Goal: Information Seeking & Learning: Check status

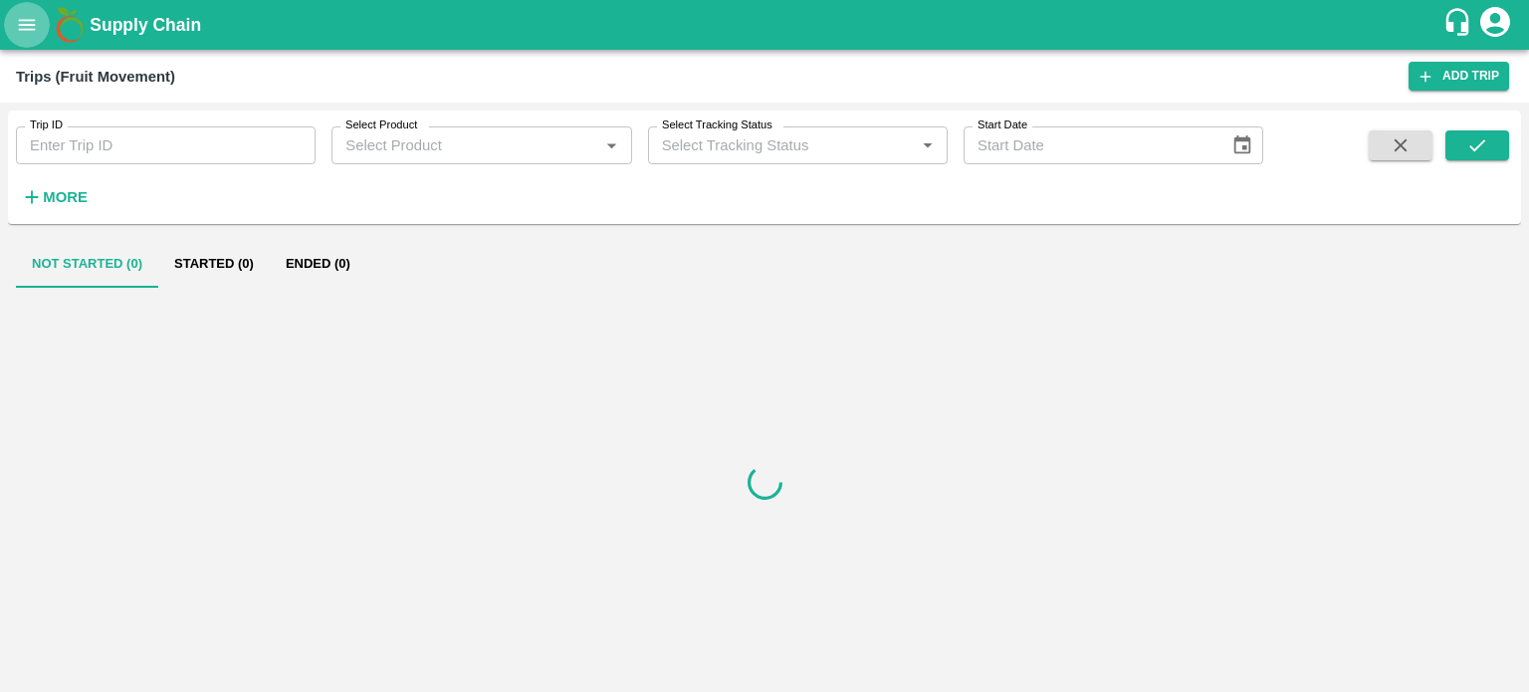
click at [16, 17] on icon "open drawer" at bounding box center [27, 25] width 22 height 22
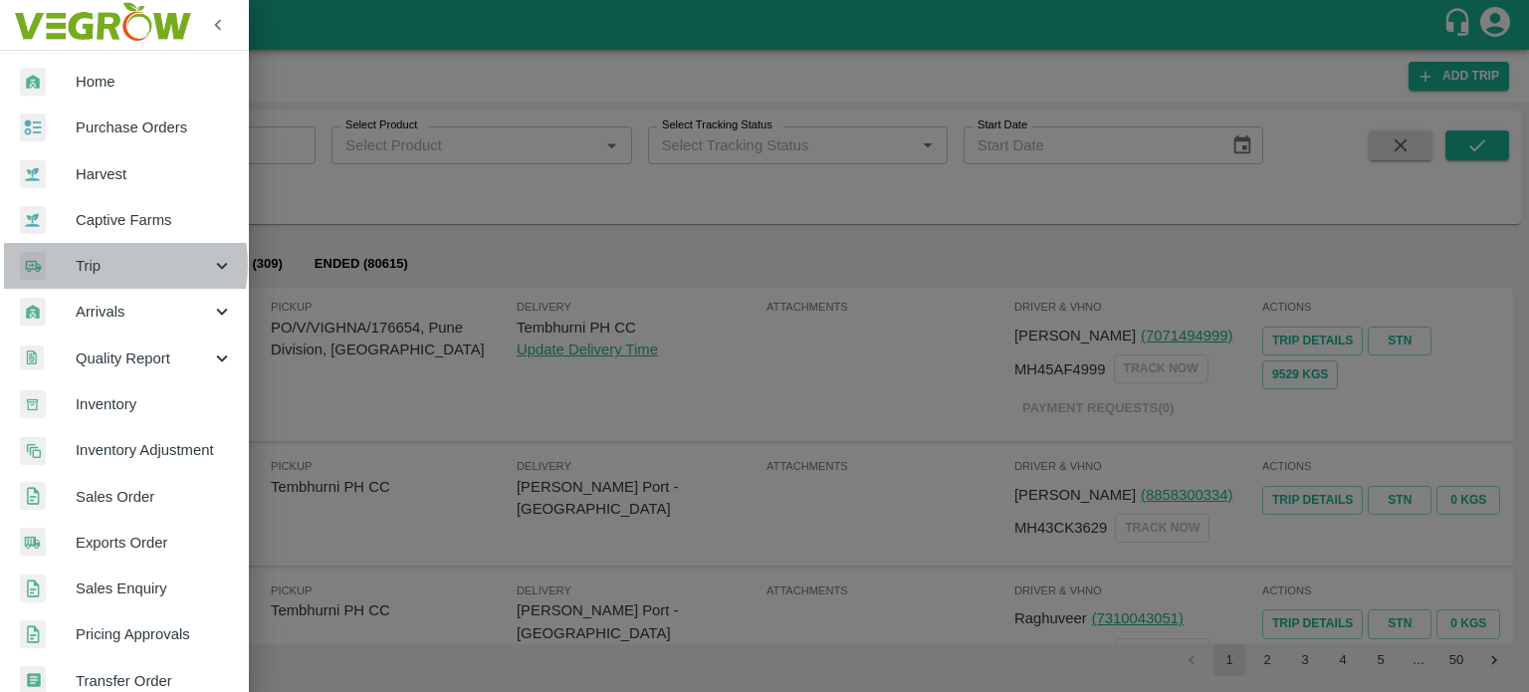
click at [107, 265] on span "Trip" at bounding box center [143, 266] width 135 height 22
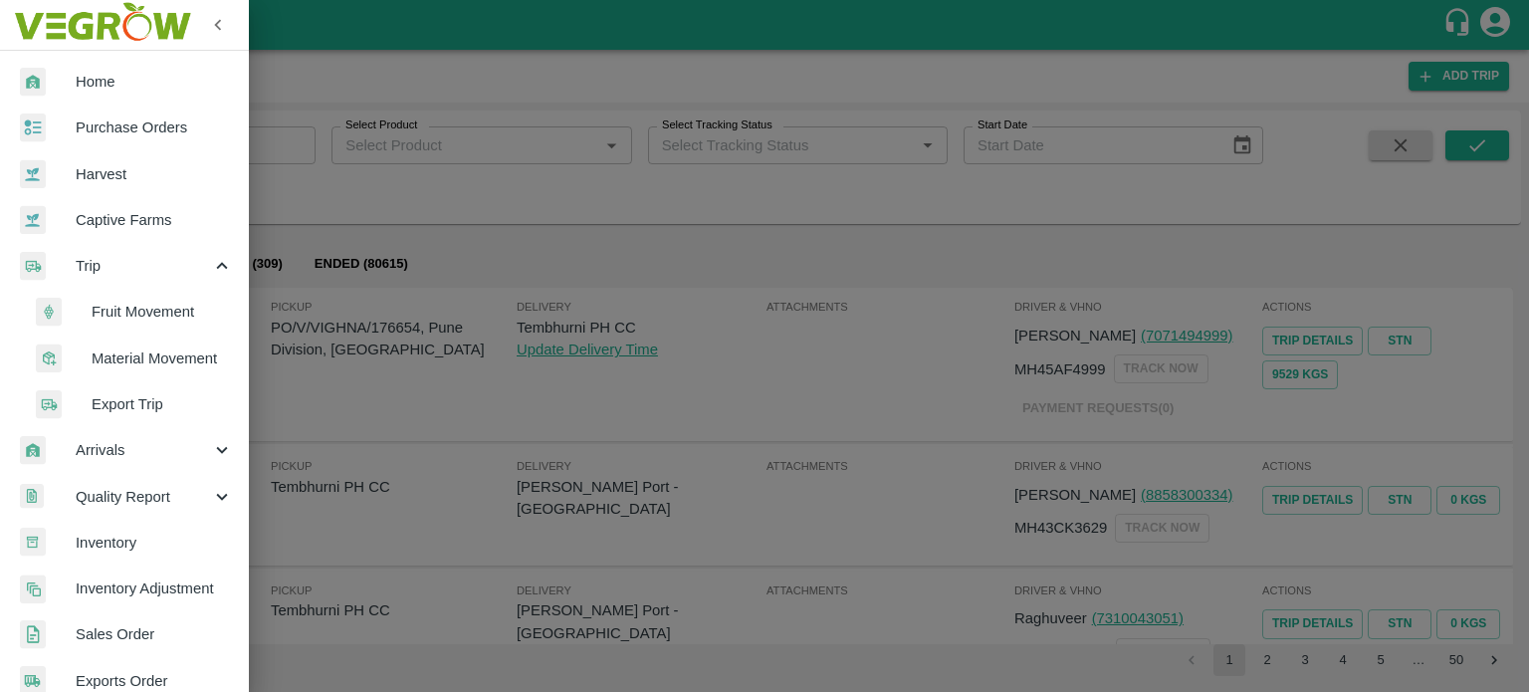
click at [136, 317] on span "Fruit Movement" at bounding box center [162, 312] width 141 height 22
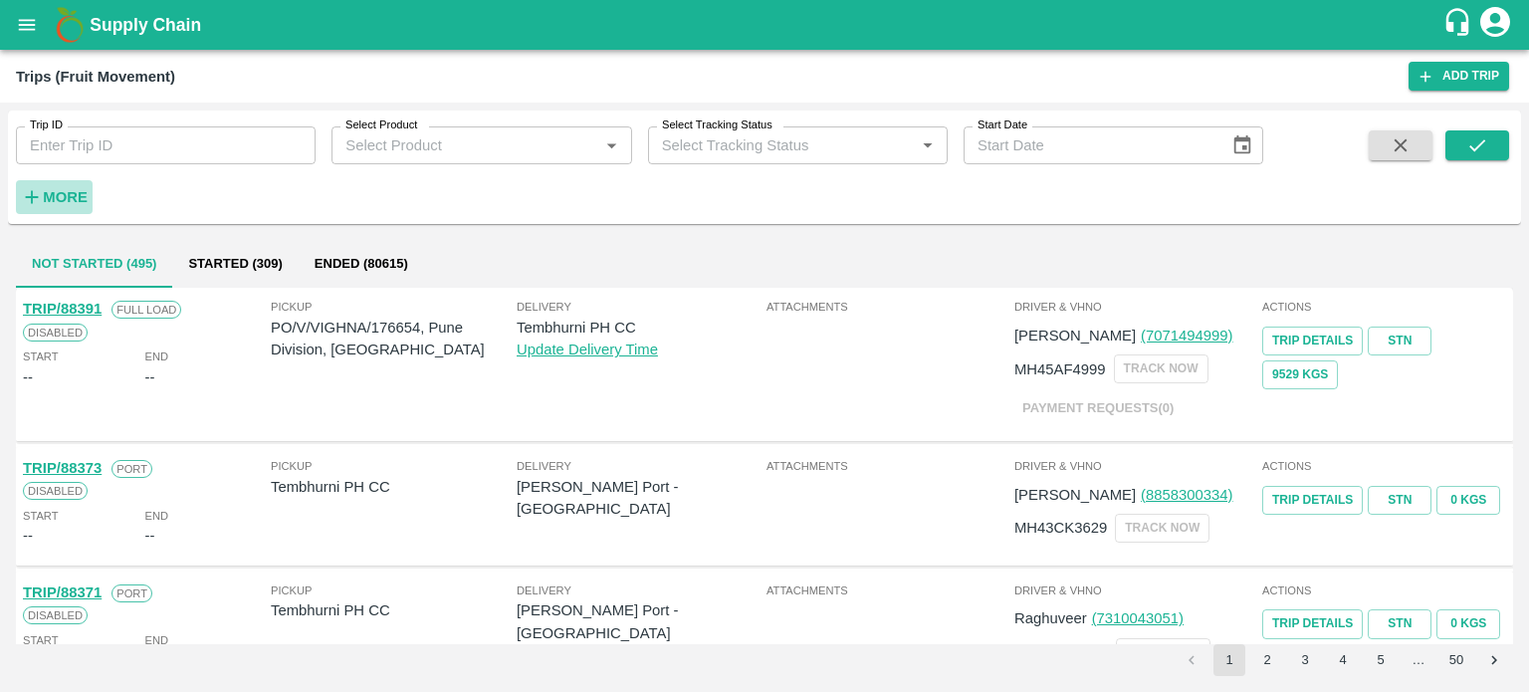
click at [65, 189] on strong "More" at bounding box center [65, 197] width 45 height 16
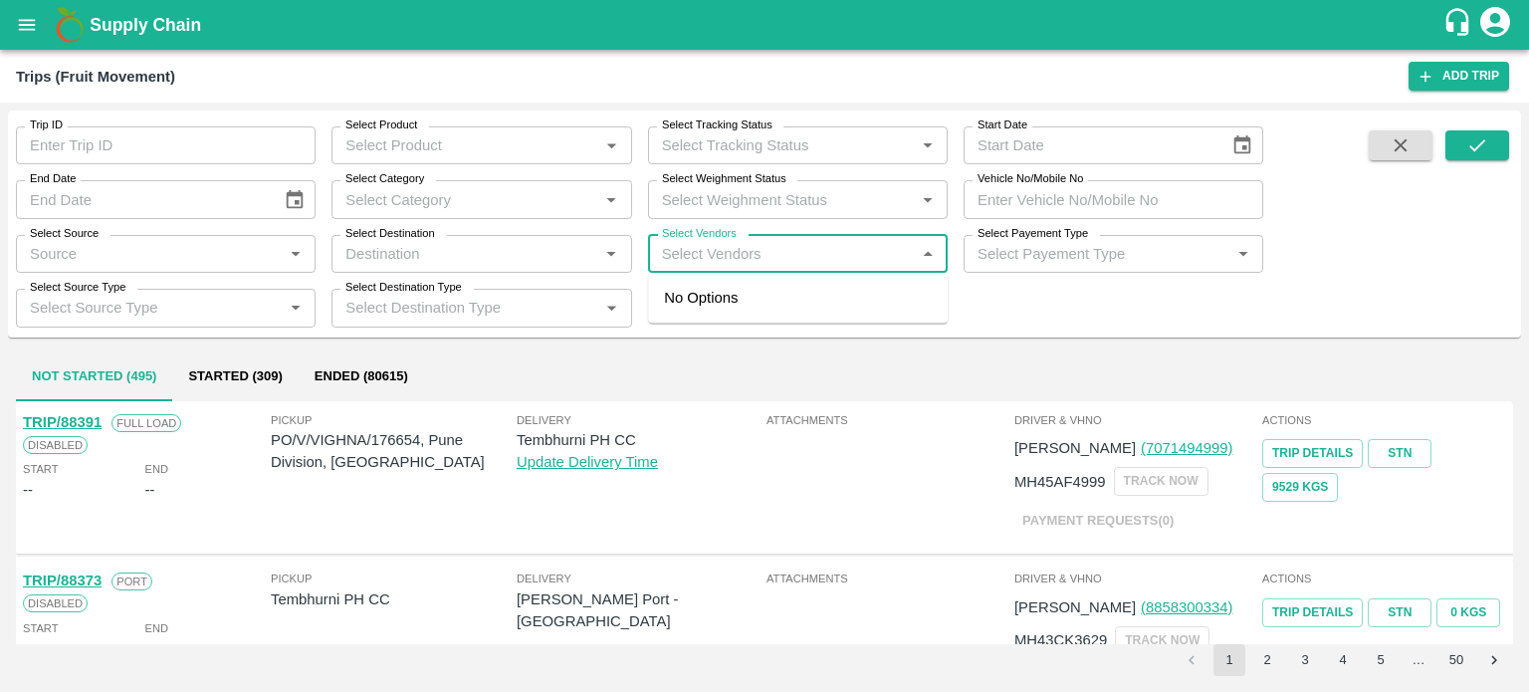
click at [758, 257] on input "Select Vendors" at bounding box center [781, 254] width 255 height 26
type input "HANIF"
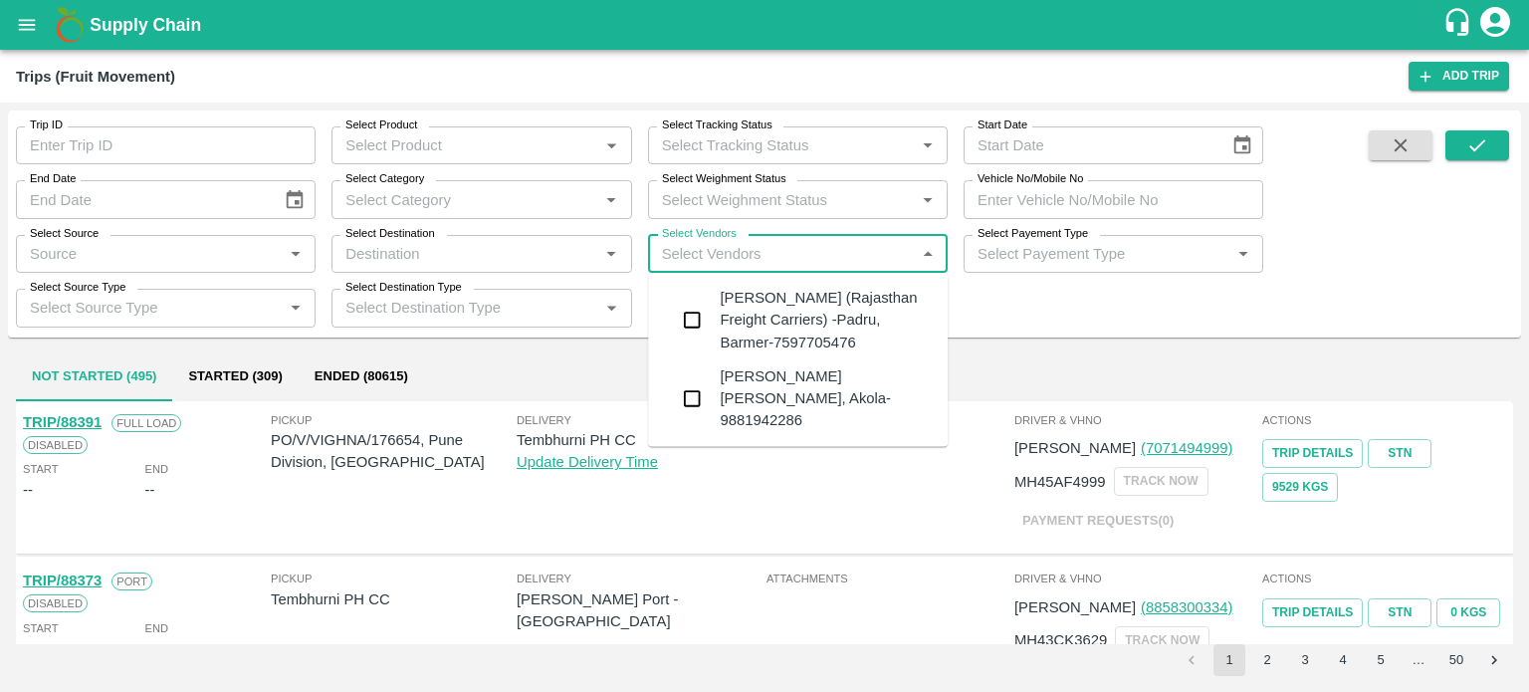
click at [733, 328] on div "Hanif Khan (Rajasthan Freight Carriers) -Padru, Barmer-7597705476" at bounding box center [826, 320] width 212 height 67
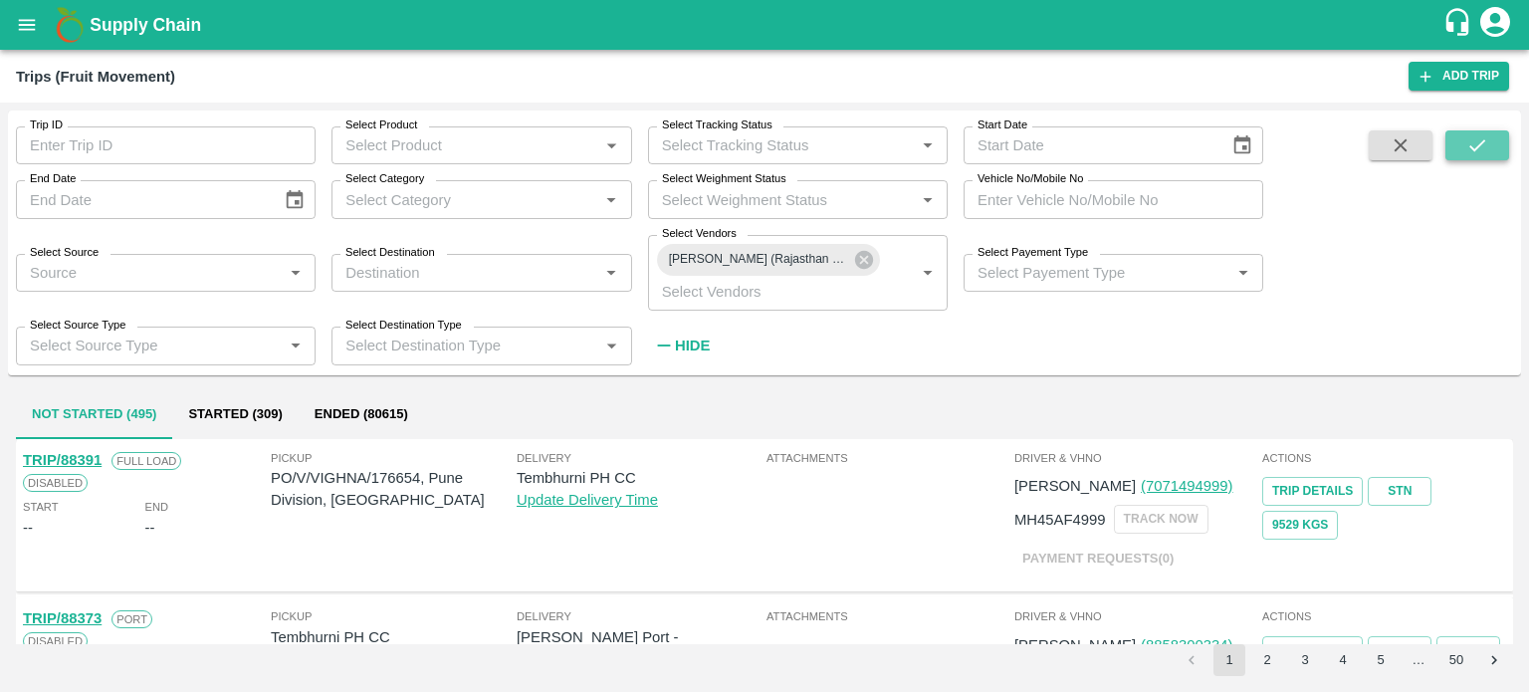
click at [1462, 143] on button "submit" at bounding box center [1478, 145] width 64 height 30
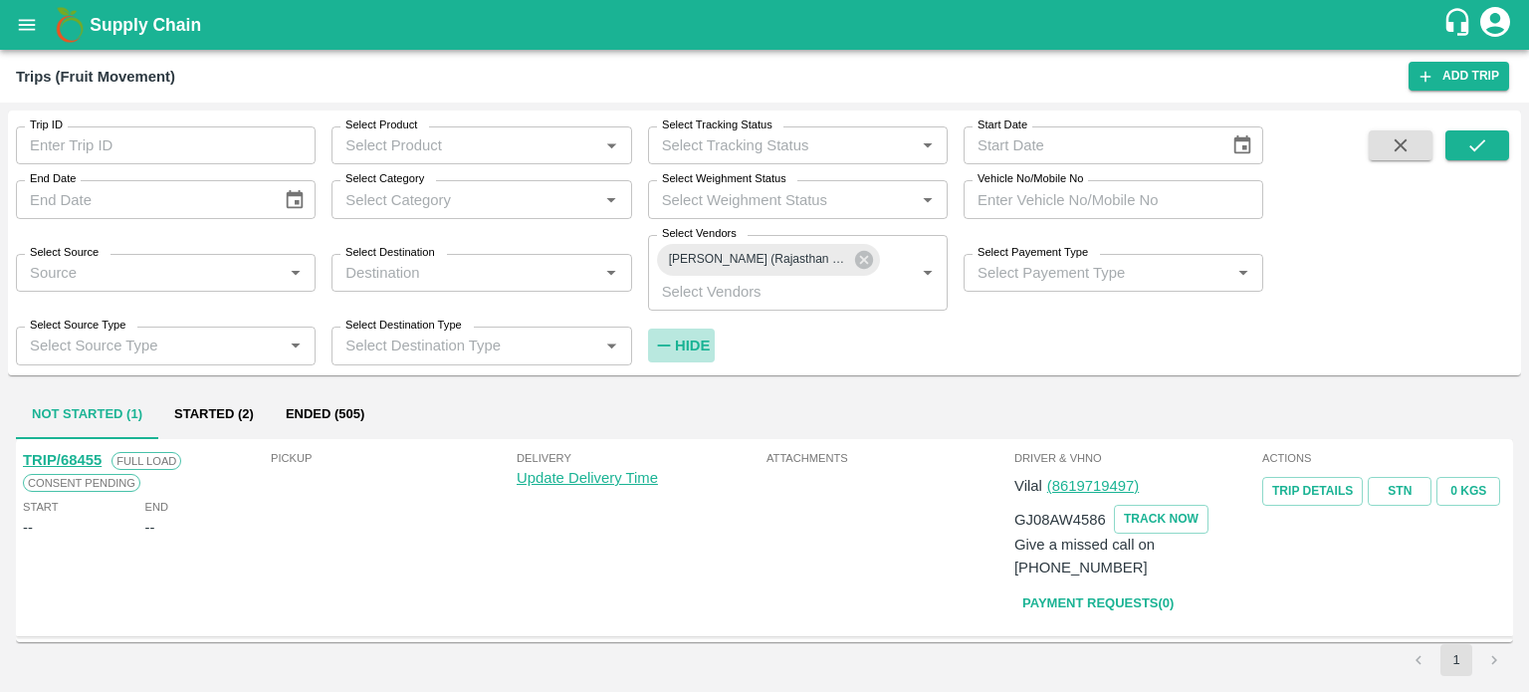
click at [704, 342] on strong "Hide" at bounding box center [692, 346] width 35 height 16
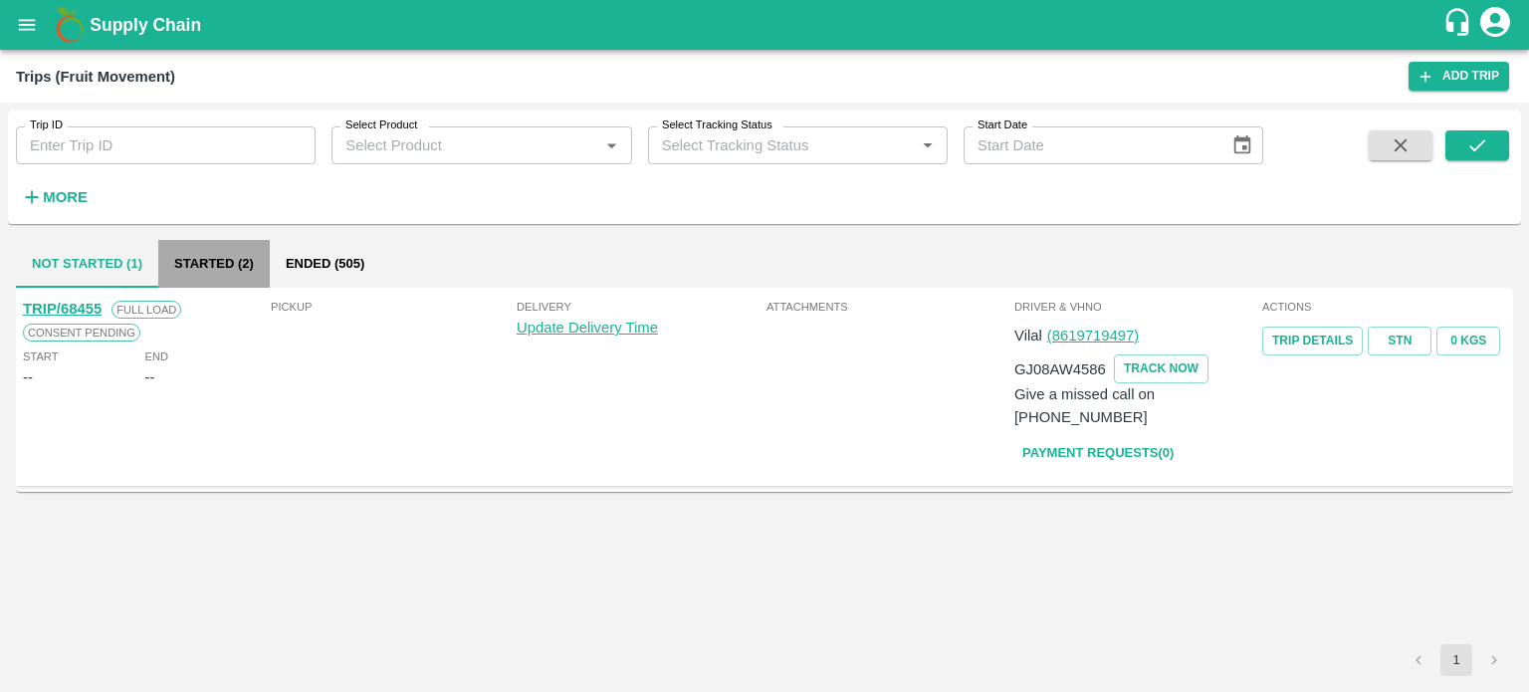
click at [199, 251] on button "Started (2)" at bounding box center [214, 264] width 112 height 48
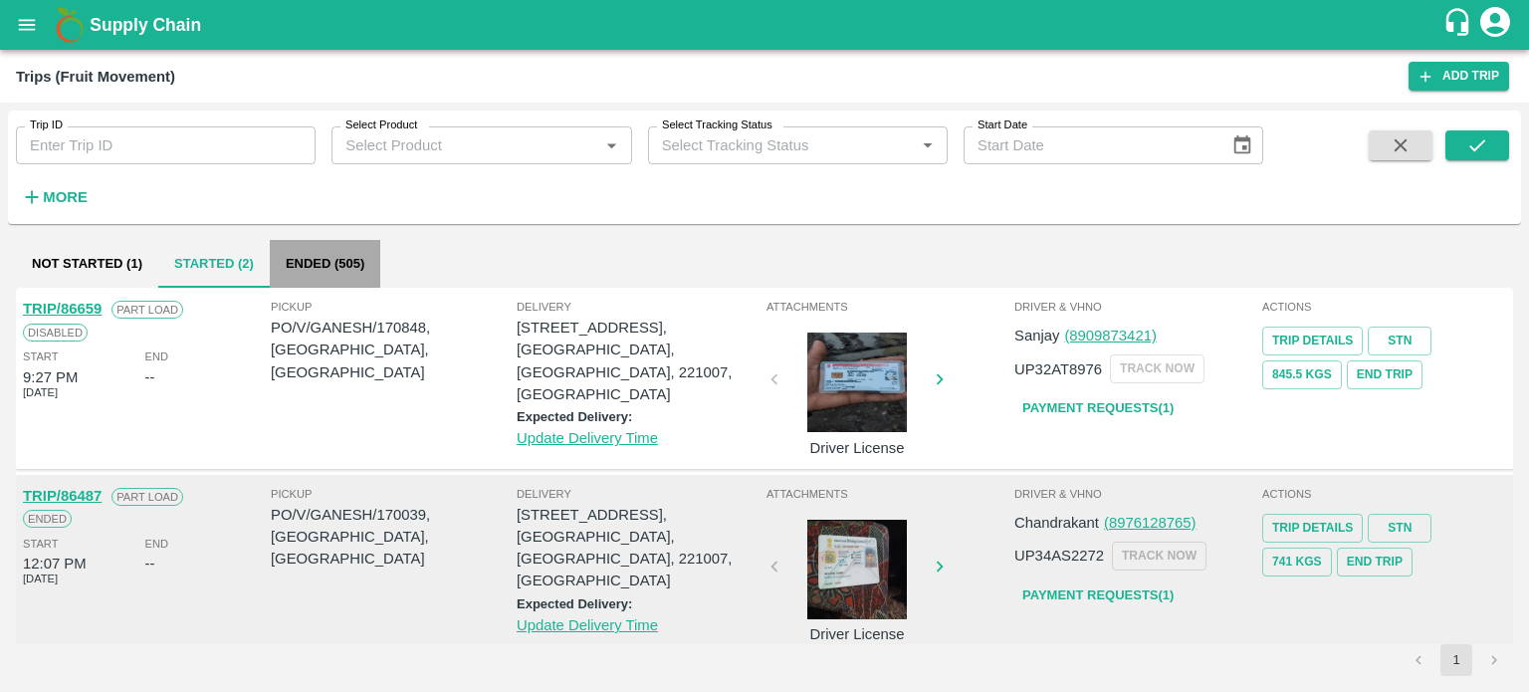
click at [319, 255] on button "Ended (505)" at bounding box center [325, 264] width 111 height 48
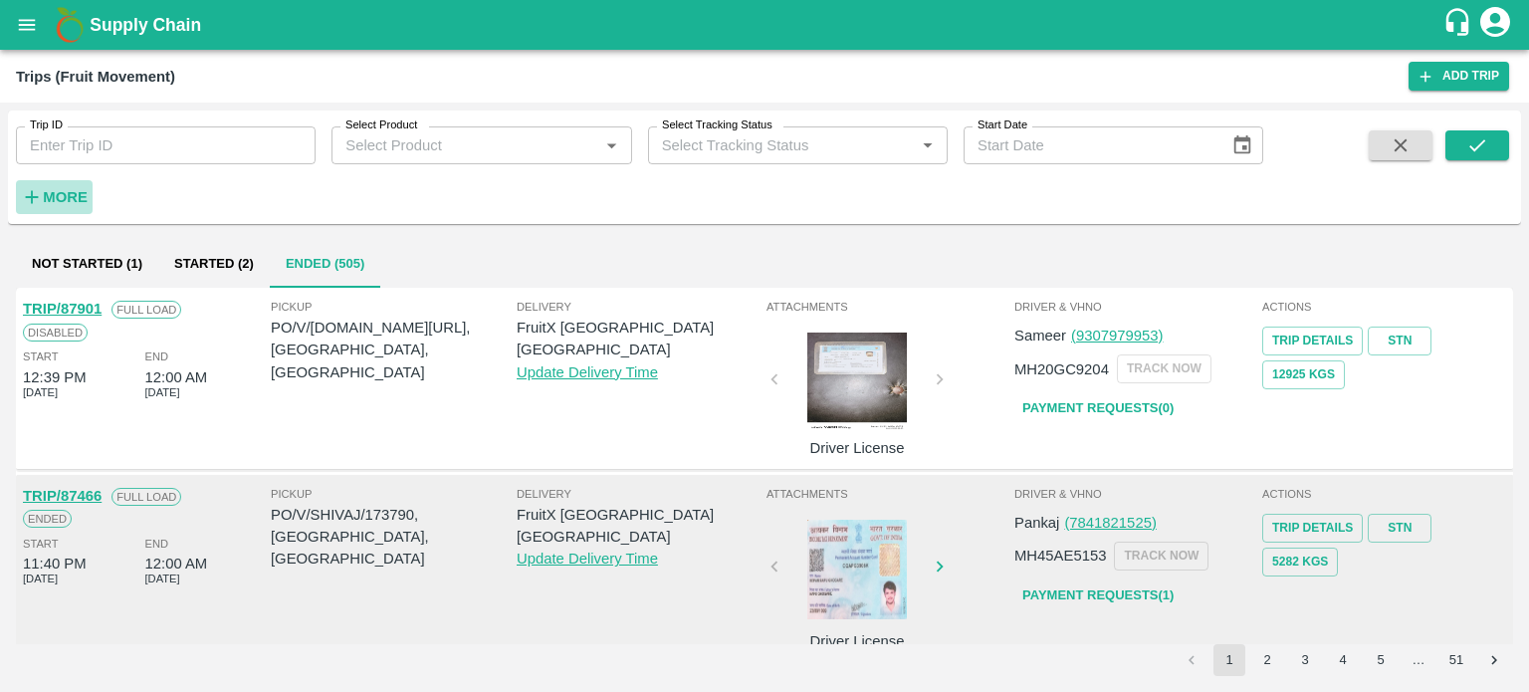
click at [72, 197] on strong "More" at bounding box center [65, 197] width 45 height 16
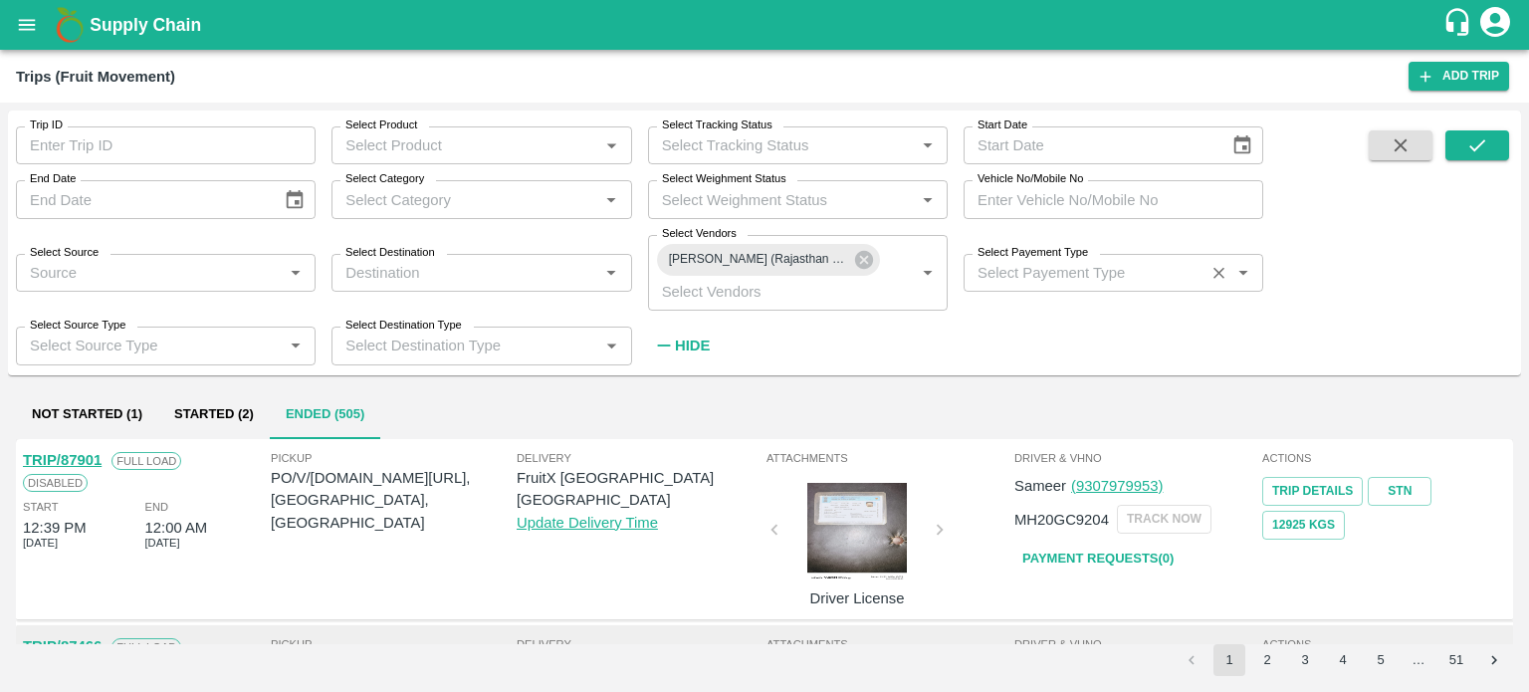
click at [1045, 290] on div "Select Payement Type   *" at bounding box center [1114, 273] width 300 height 38
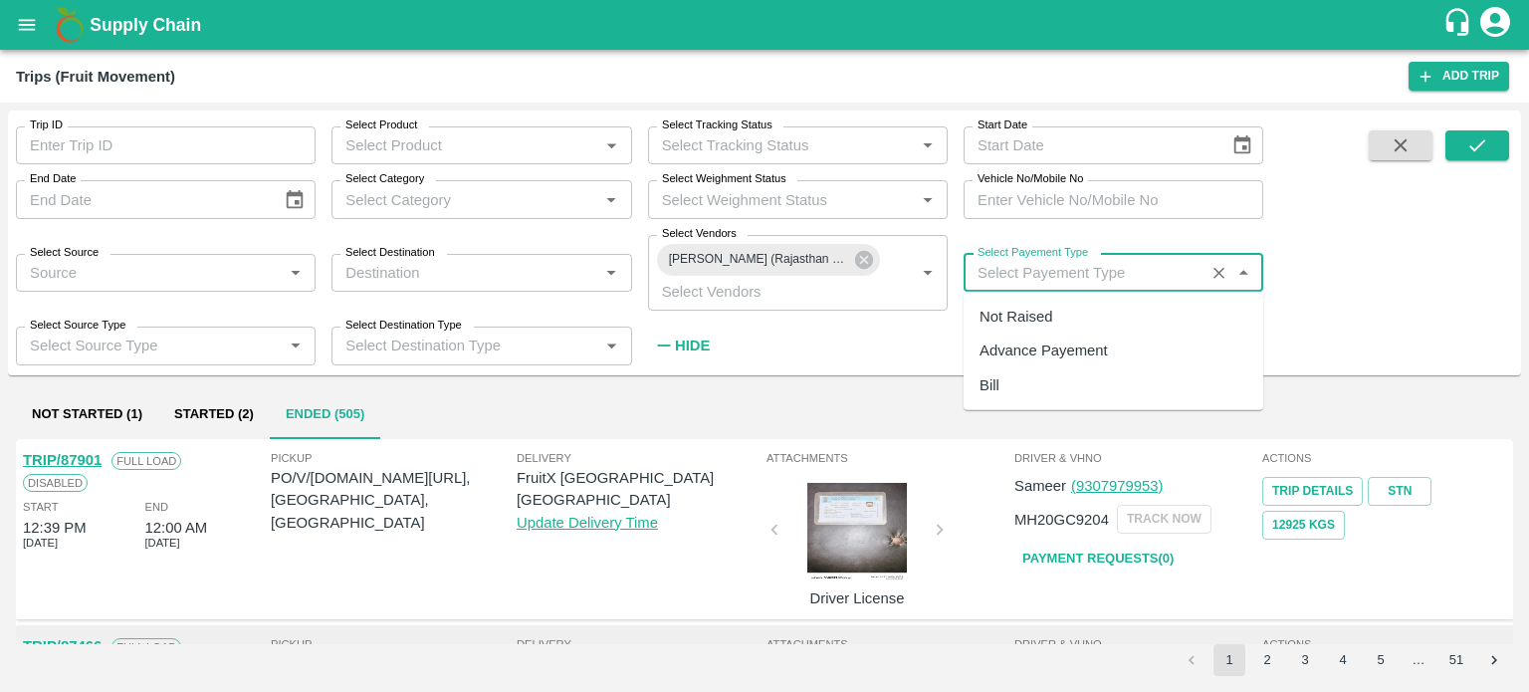
click at [1003, 314] on div "Not Raised" at bounding box center [1016, 317] width 73 height 22
type input "Not Raised"
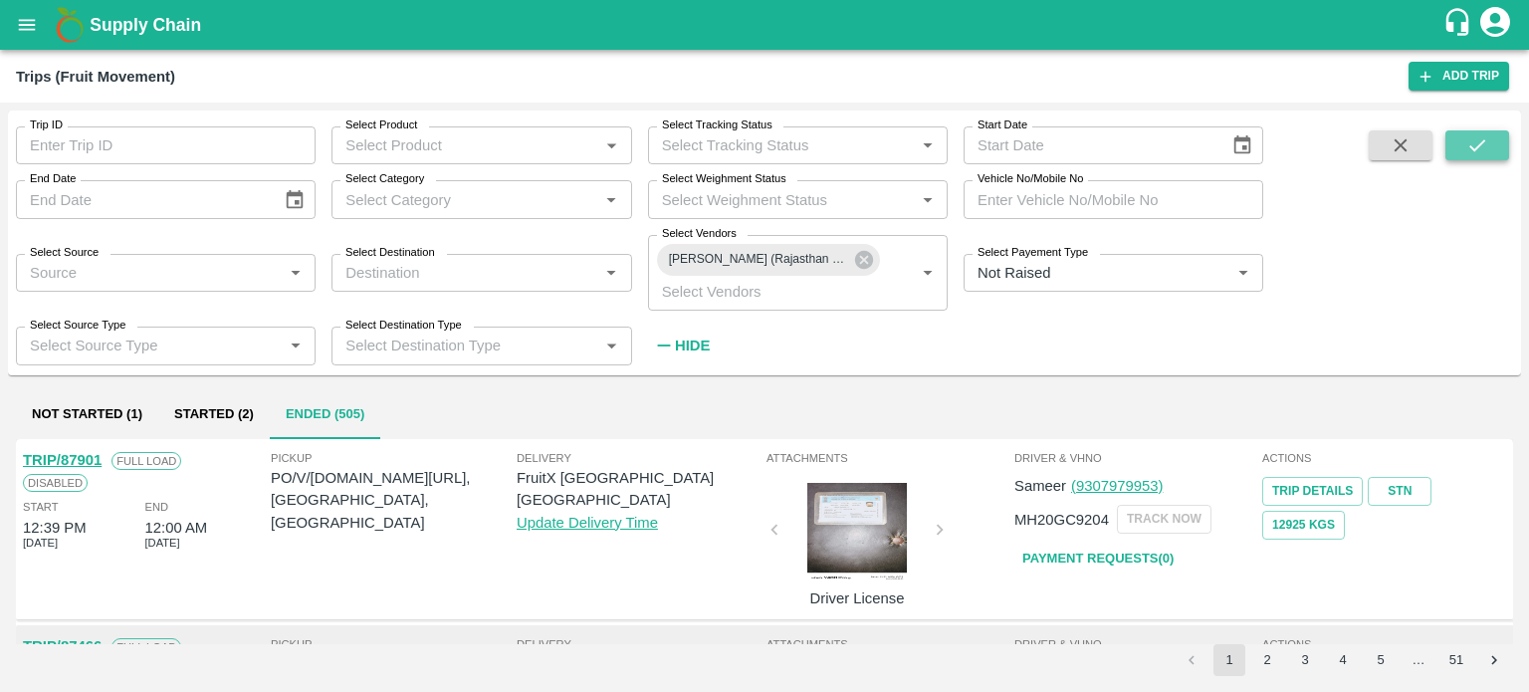
click at [1488, 132] on button "submit" at bounding box center [1478, 145] width 64 height 30
click at [685, 338] on strong "Hide" at bounding box center [692, 346] width 35 height 16
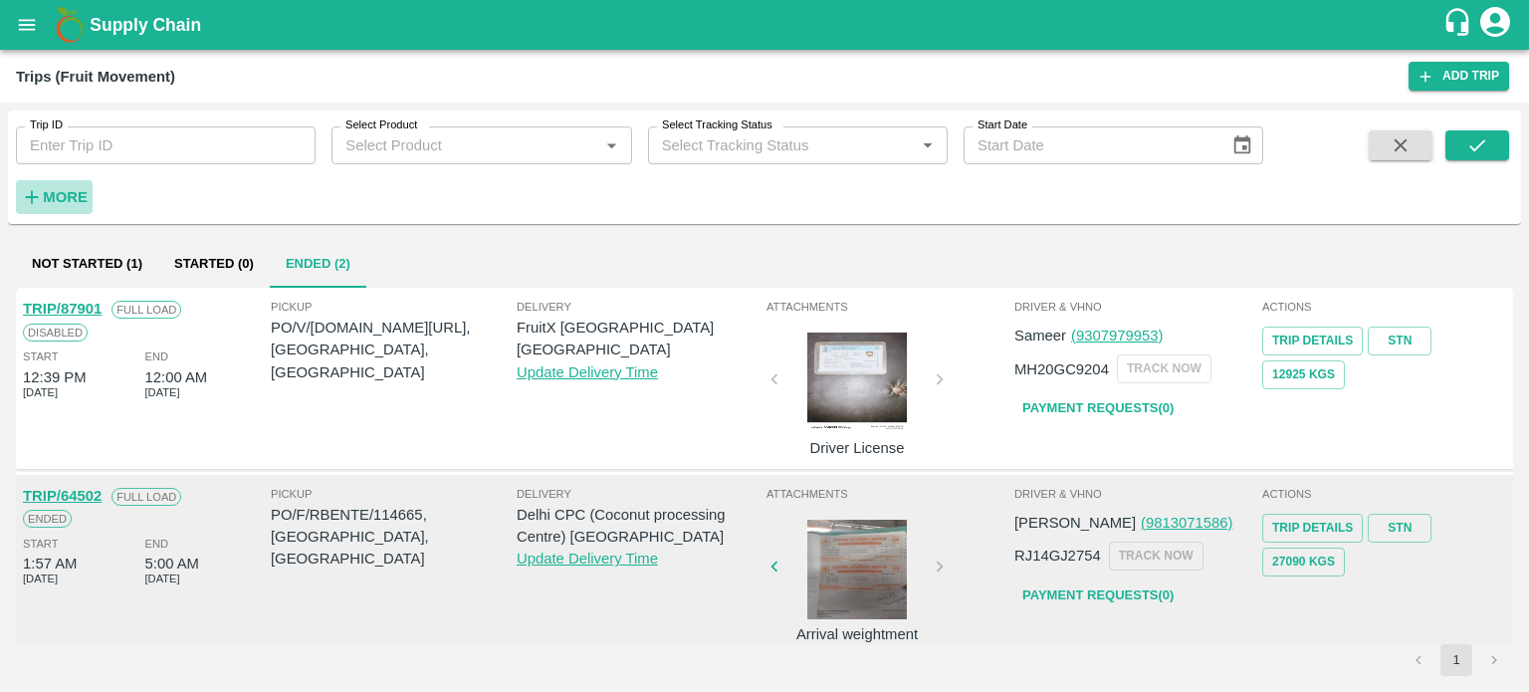
click at [57, 197] on strong "More" at bounding box center [65, 197] width 45 height 16
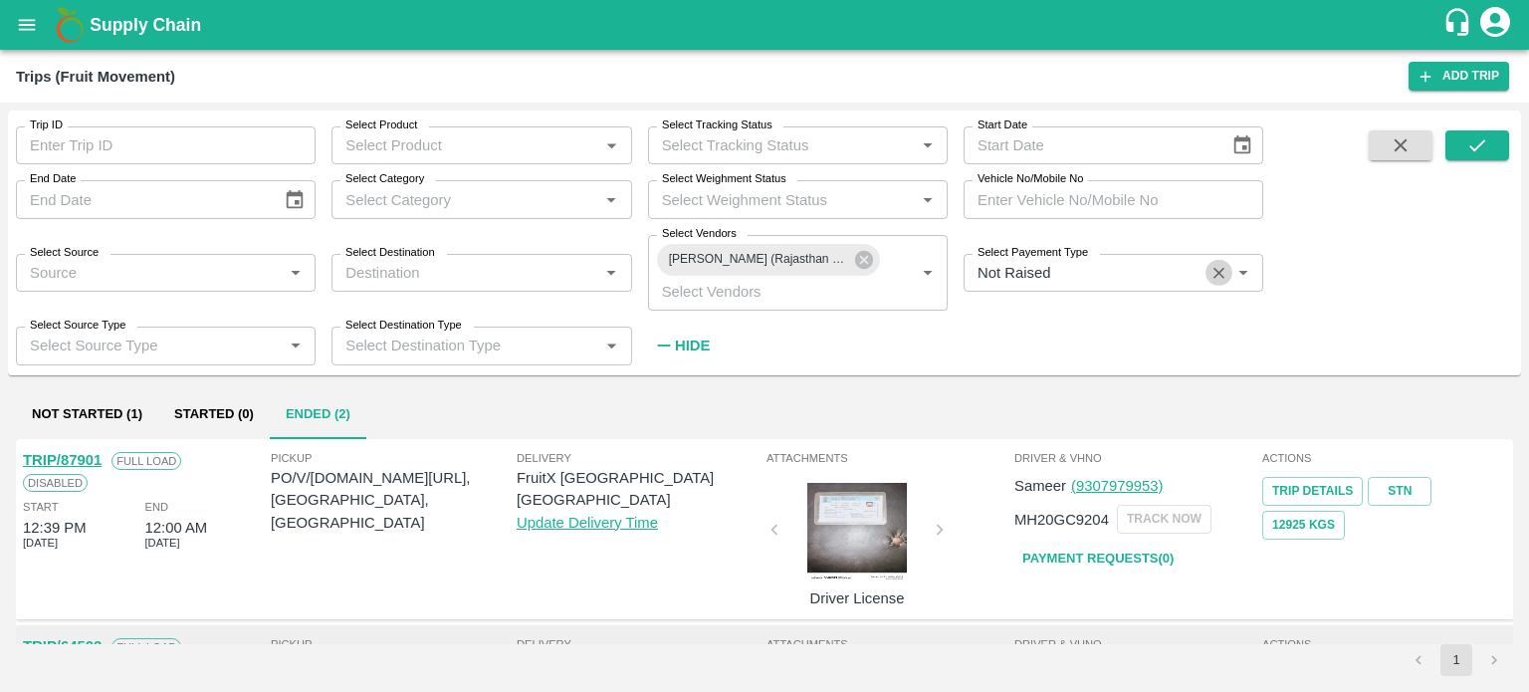
click at [1226, 274] on icon "Clear" at bounding box center [1219, 273] width 19 height 19
click at [1475, 142] on icon "submit" at bounding box center [1478, 145] width 22 height 22
click at [711, 336] on button "Hide" at bounding box center [682, 346] width 68 height 34
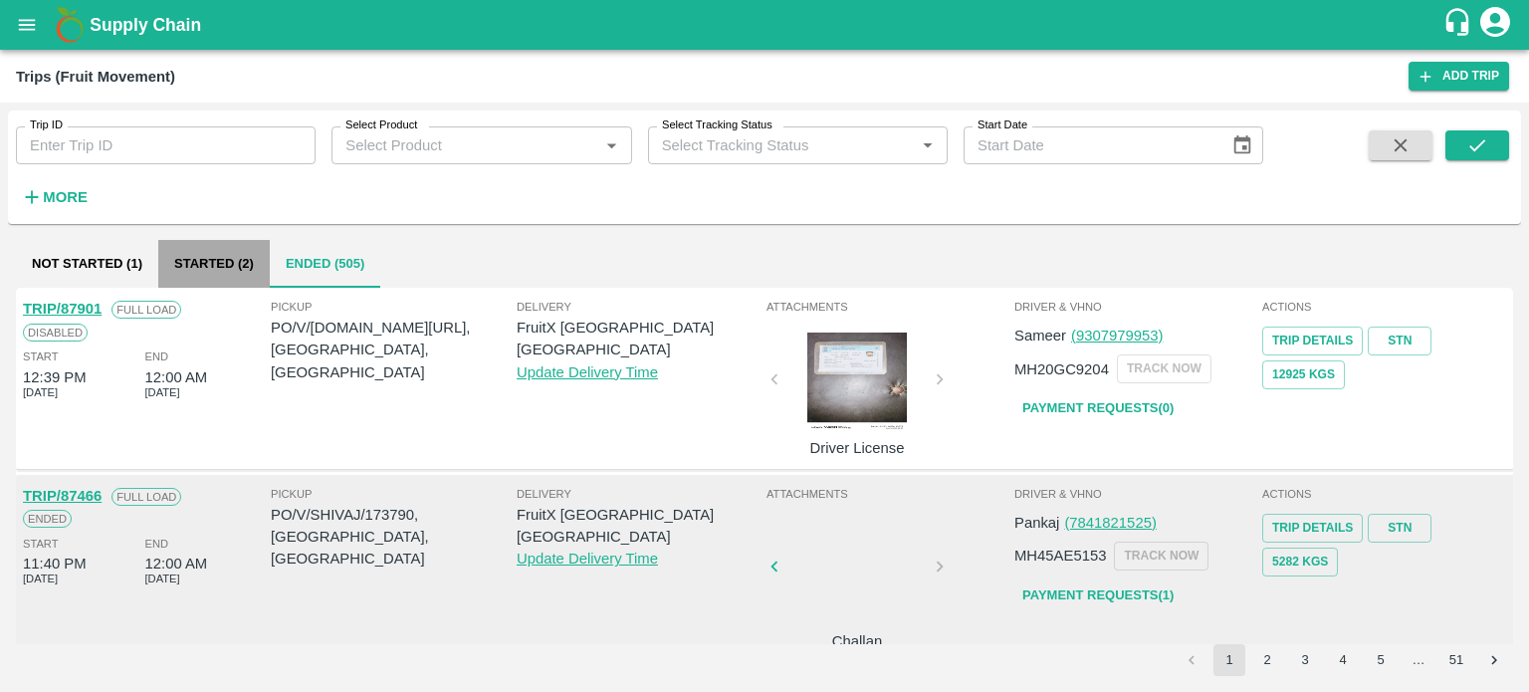
click at [211, 270] on button "Started (2)" at bounding box center [214, 264] width 112 height 48
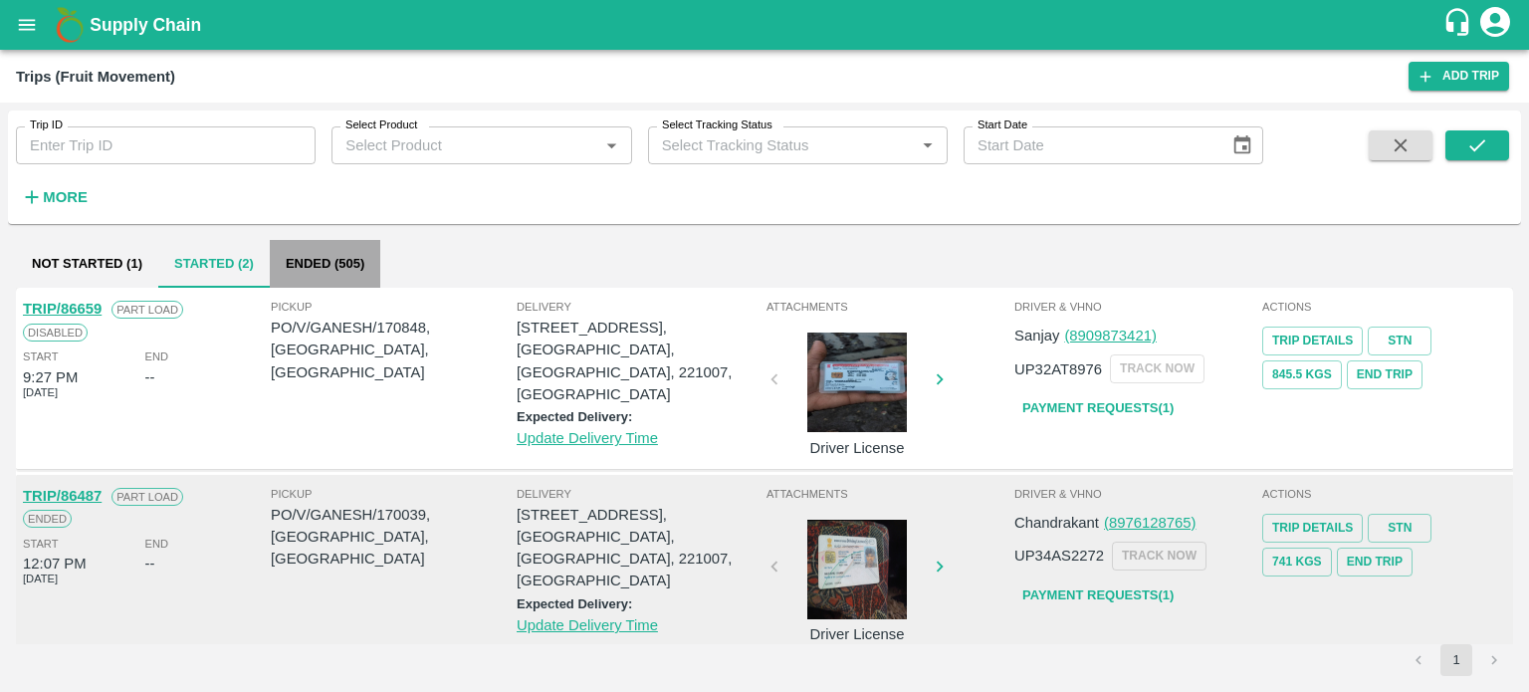
click at [321, 254] on button "Ended (505)" at bounding box center [325, 264] width 111 height 48
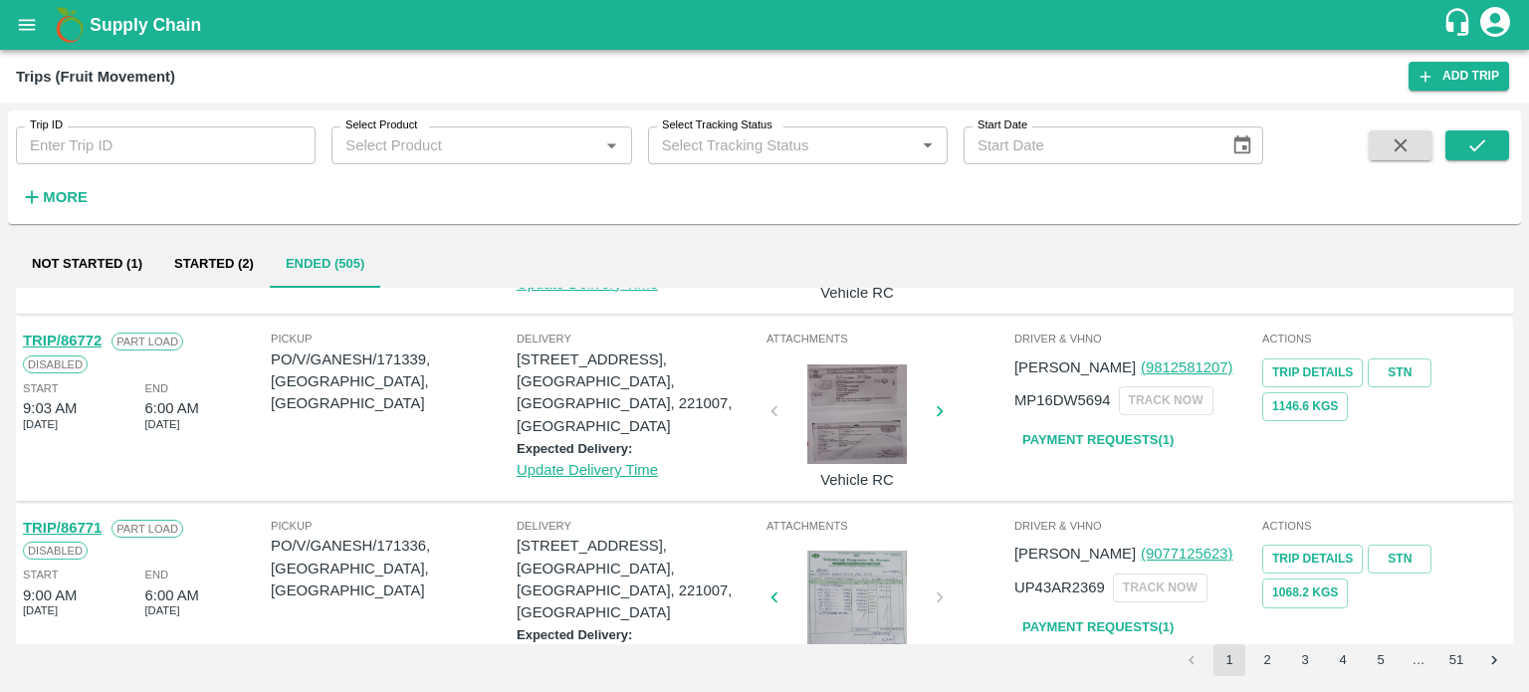
scroll to position [1528, 0]
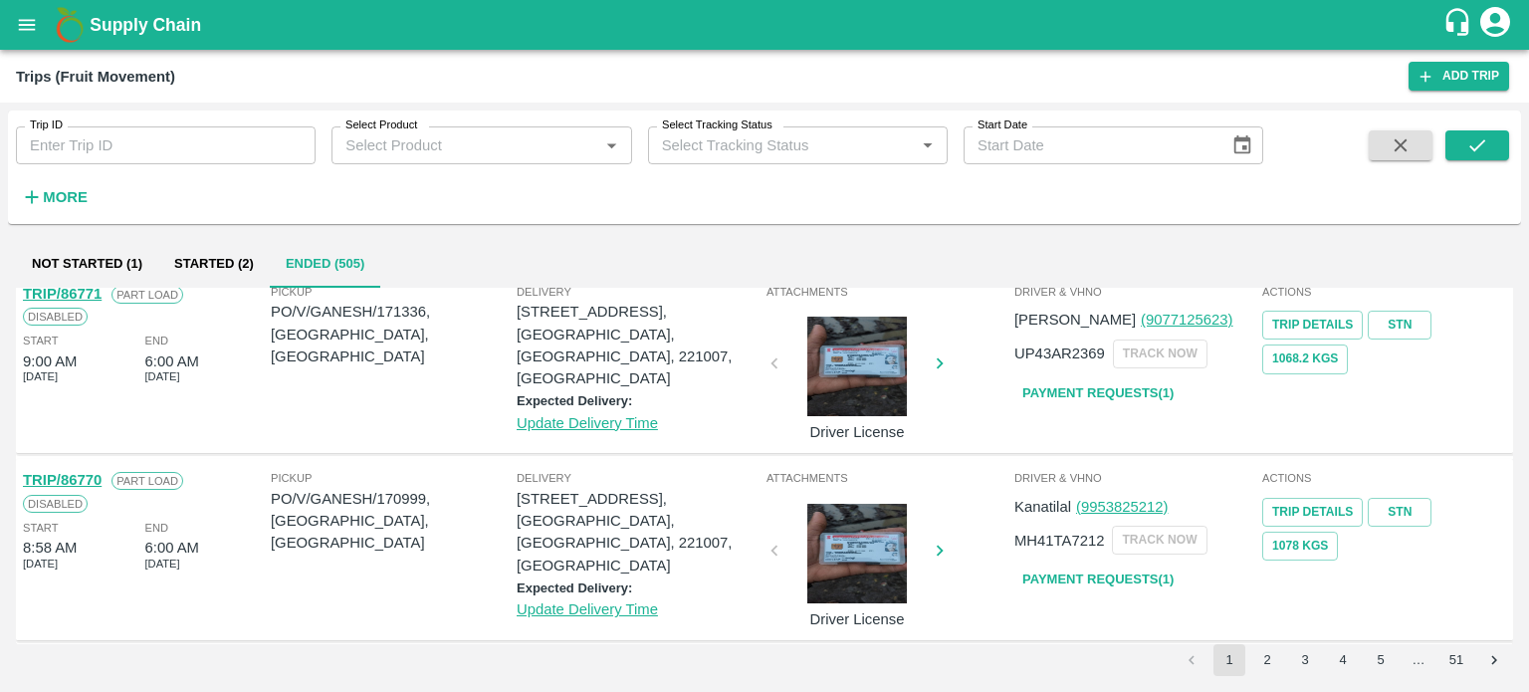
click at [1263, 658] on button "2" at bounding box center [1268, 660] width 32 height 32
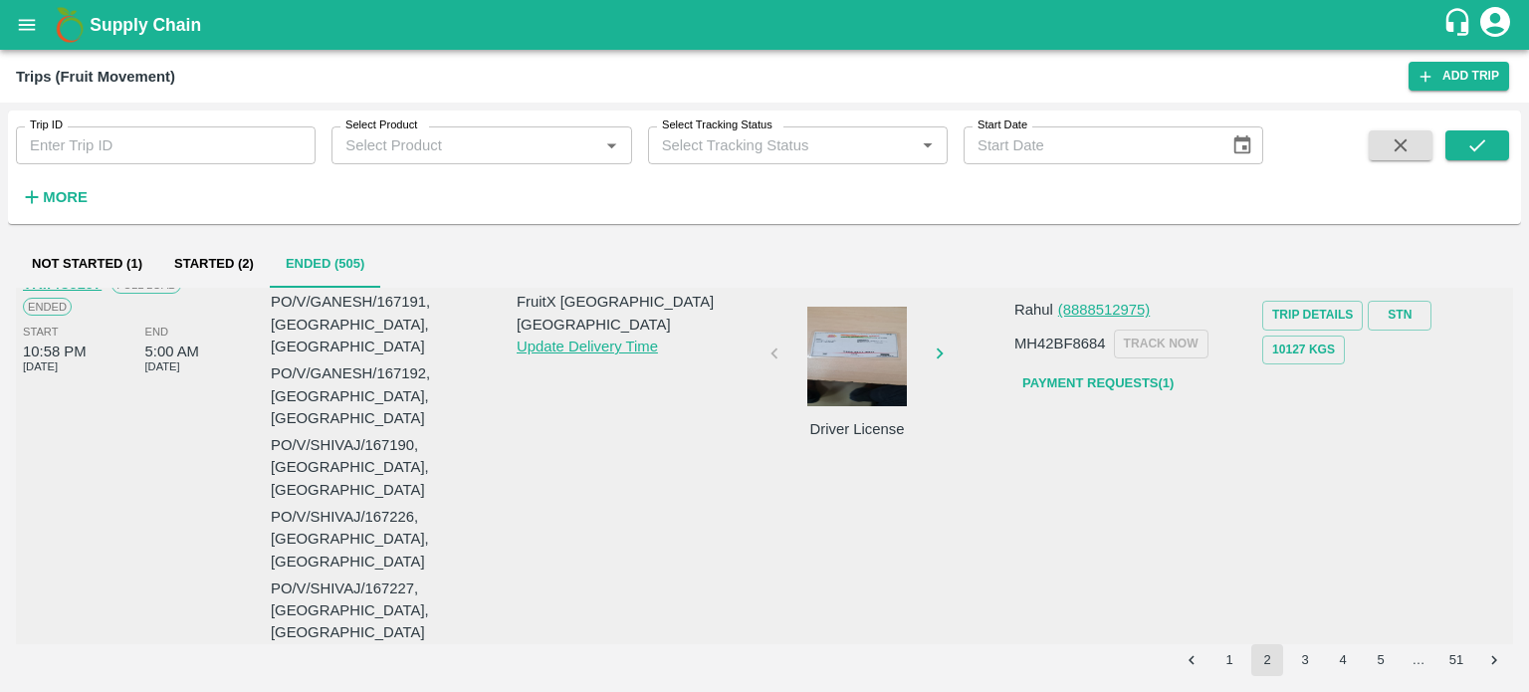
scroll to position [2102, 0]
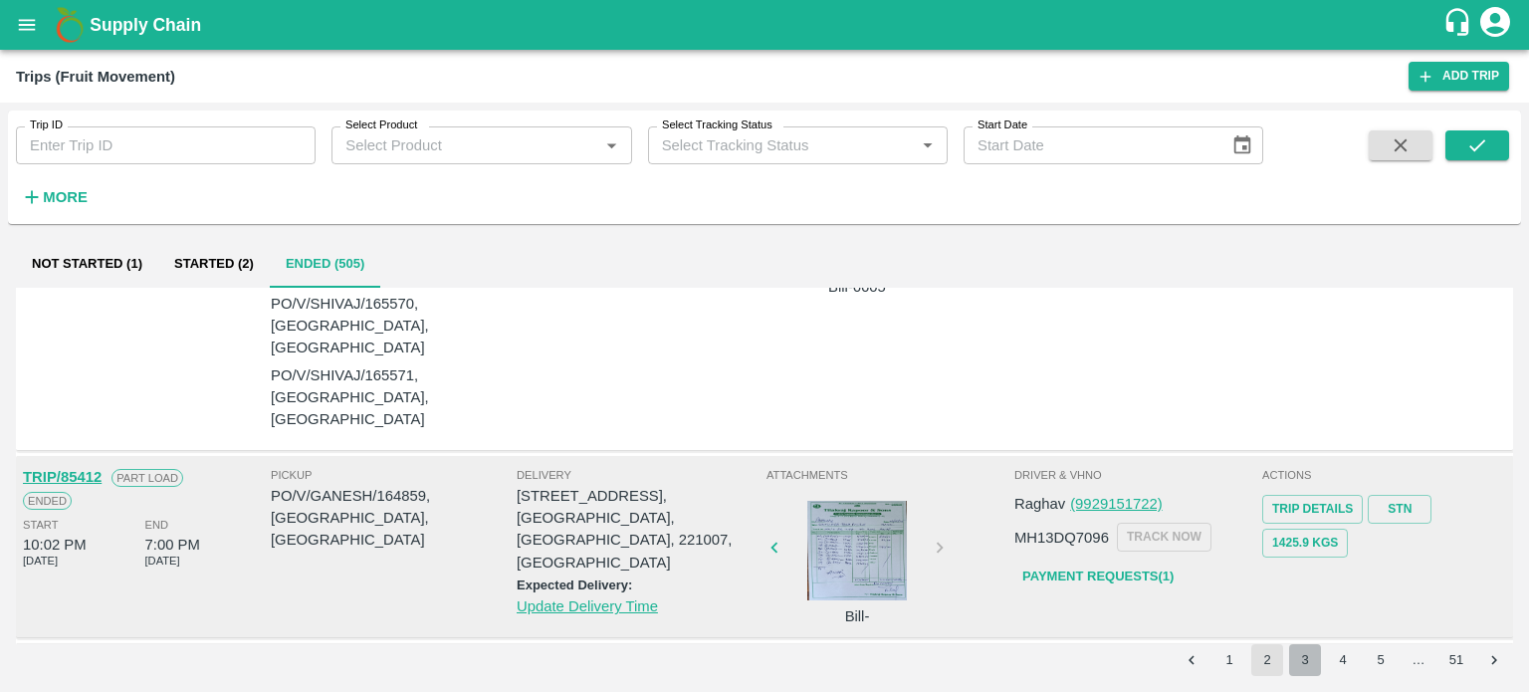
click at [1309, 662] on button "3" at bounding box center [1305, 660] width 32 height 32
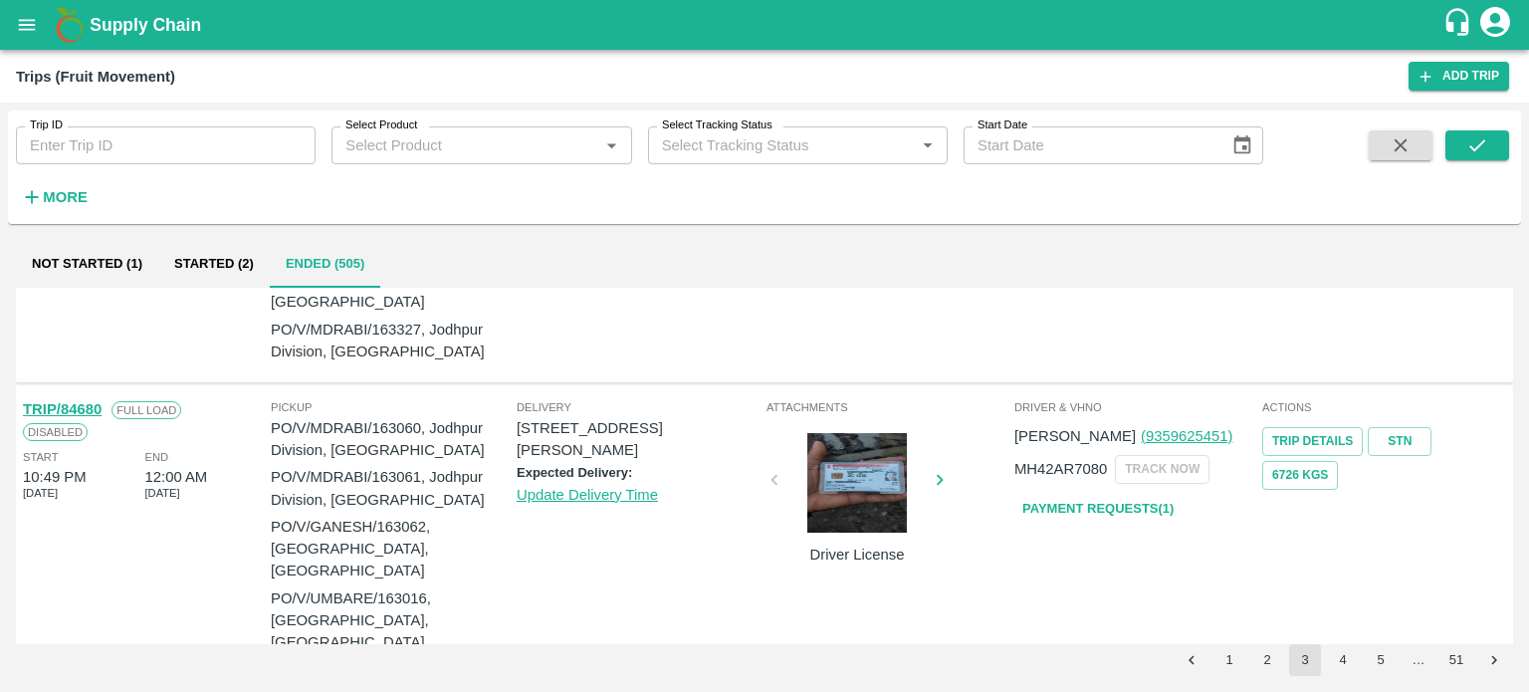
scroll to position [1960, 0]
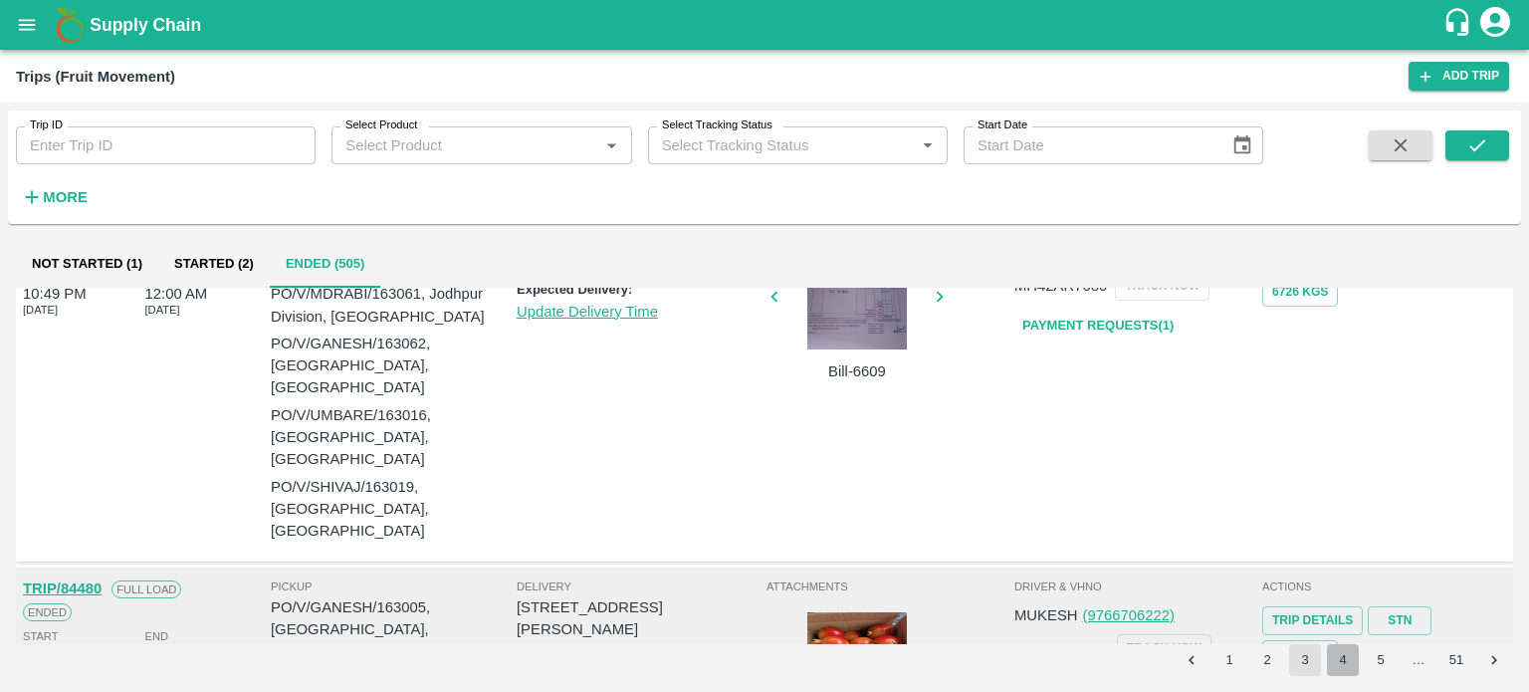
click at [1346, 657] on button "4" at bounding box center [1343, 660] width 32 height 32
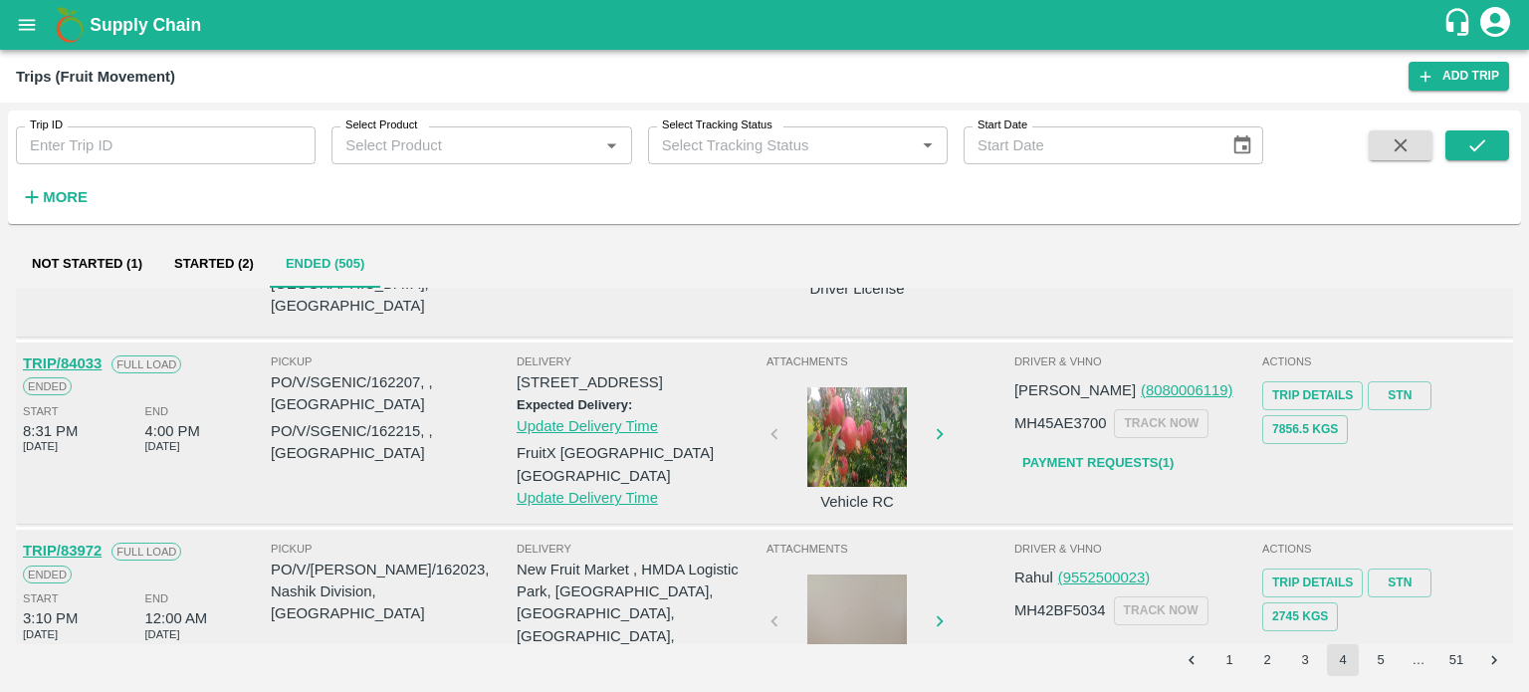
scroll to position [1844, 0]
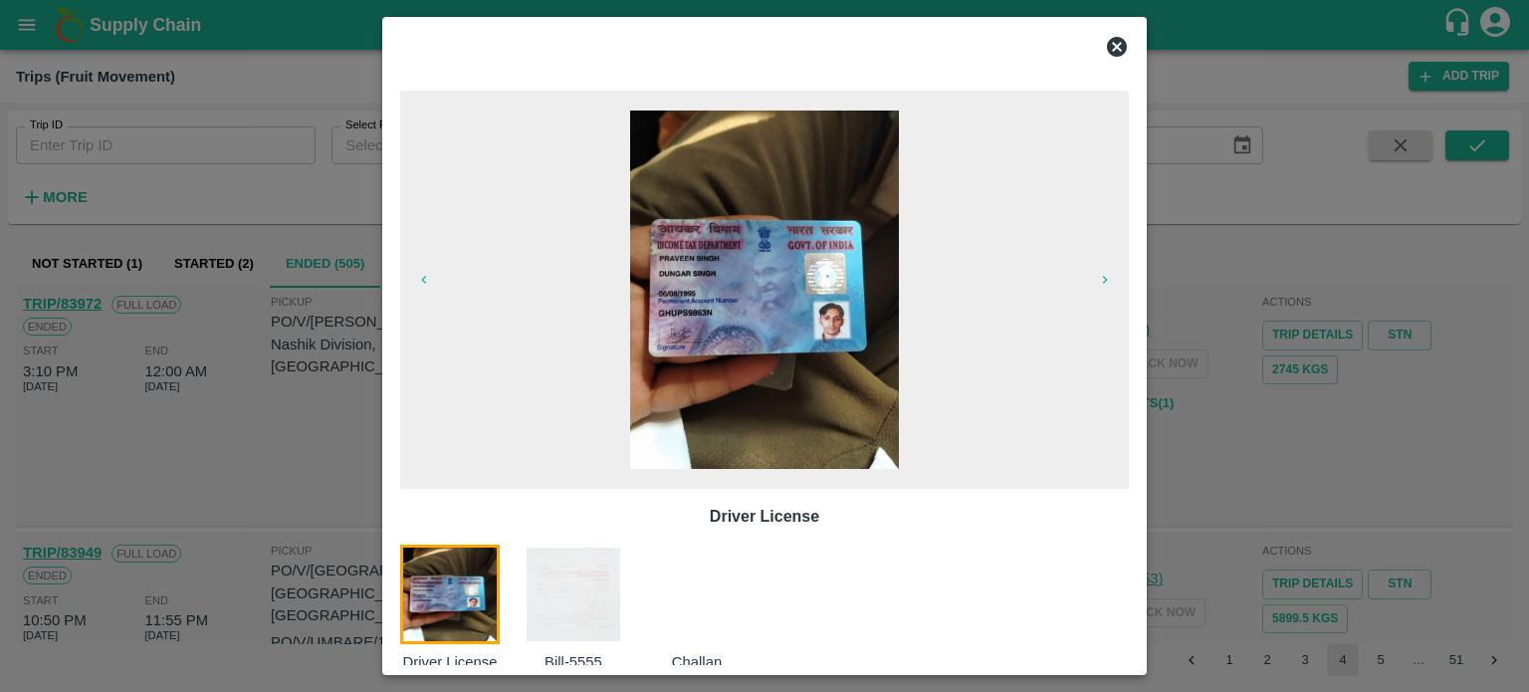
click at [571, 588] on img at bounding box center [574, 595] width 100 height 100
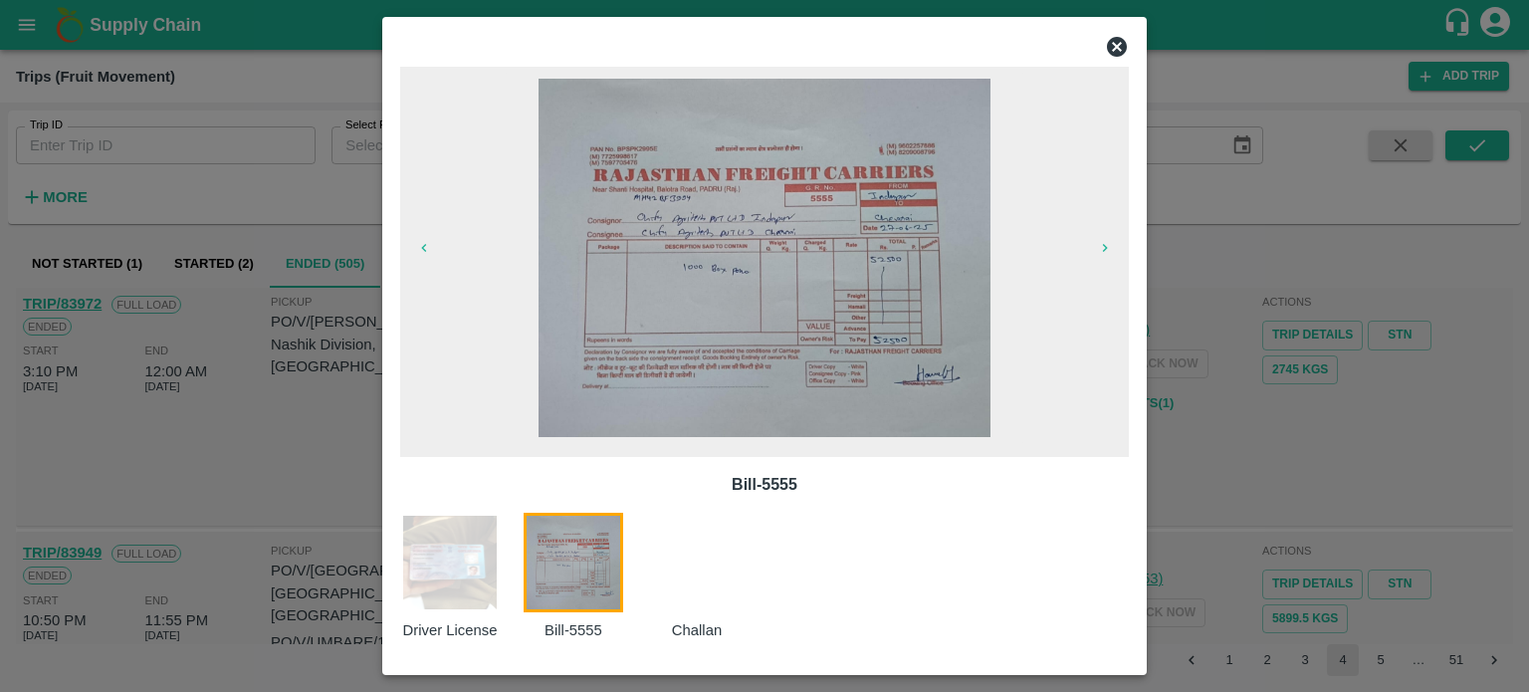
scroll to position [0, 0]
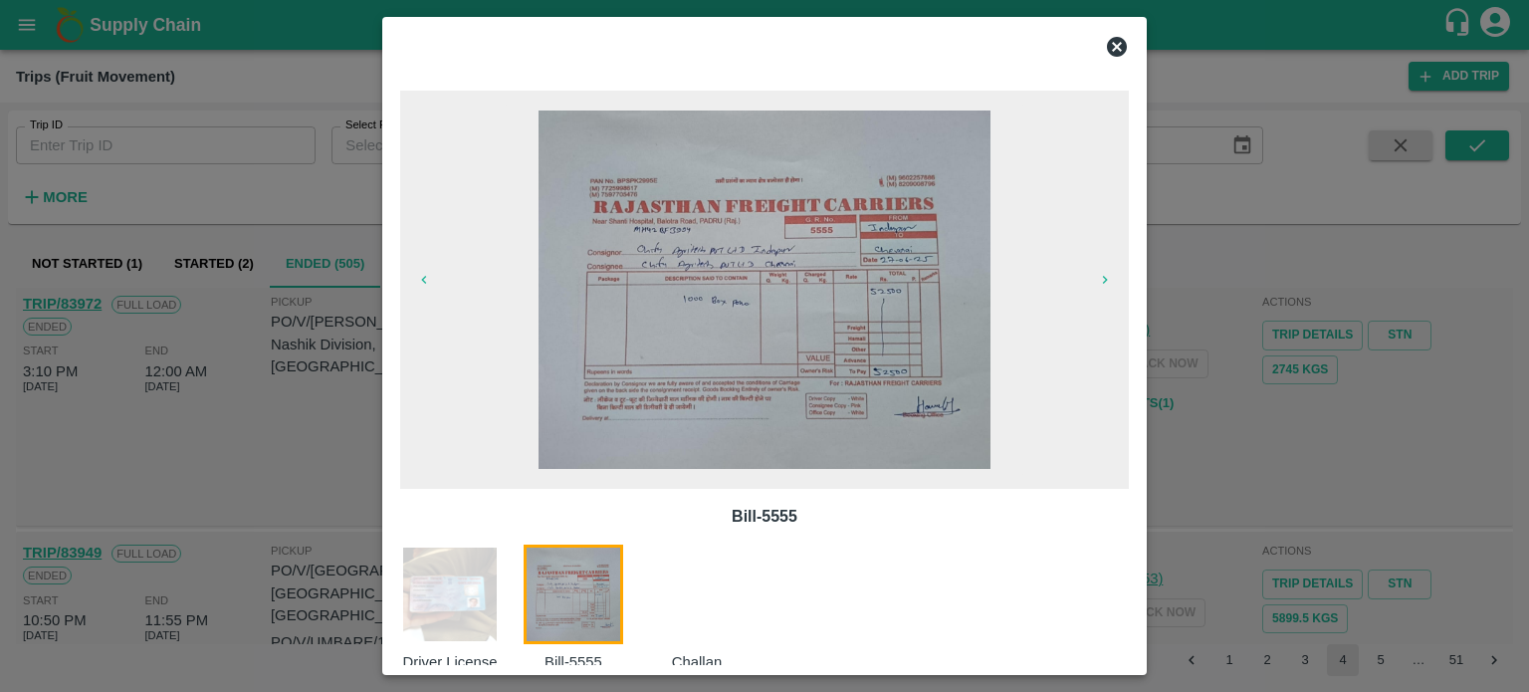
click at [706, 592] on div at bounding box center [708, 609] width 123 height 128
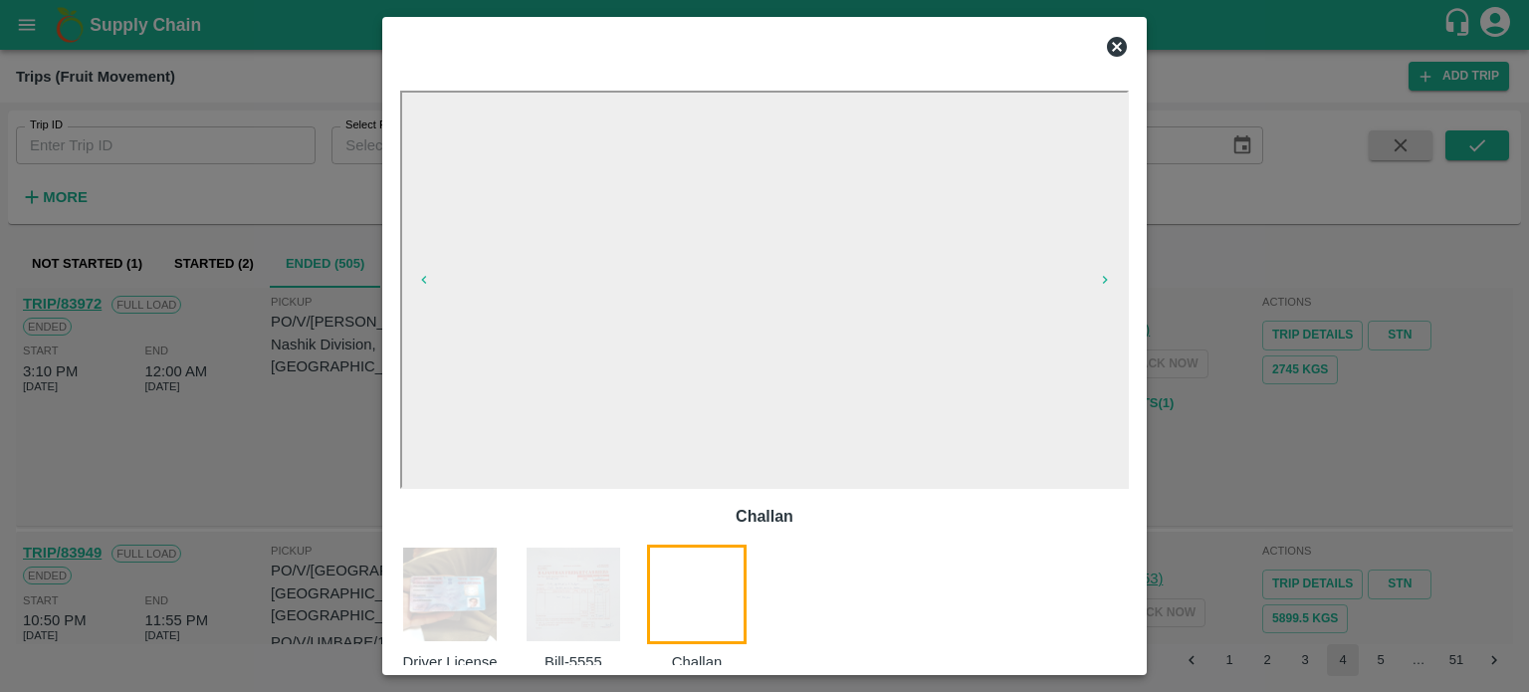
scroll to position [32, 0]
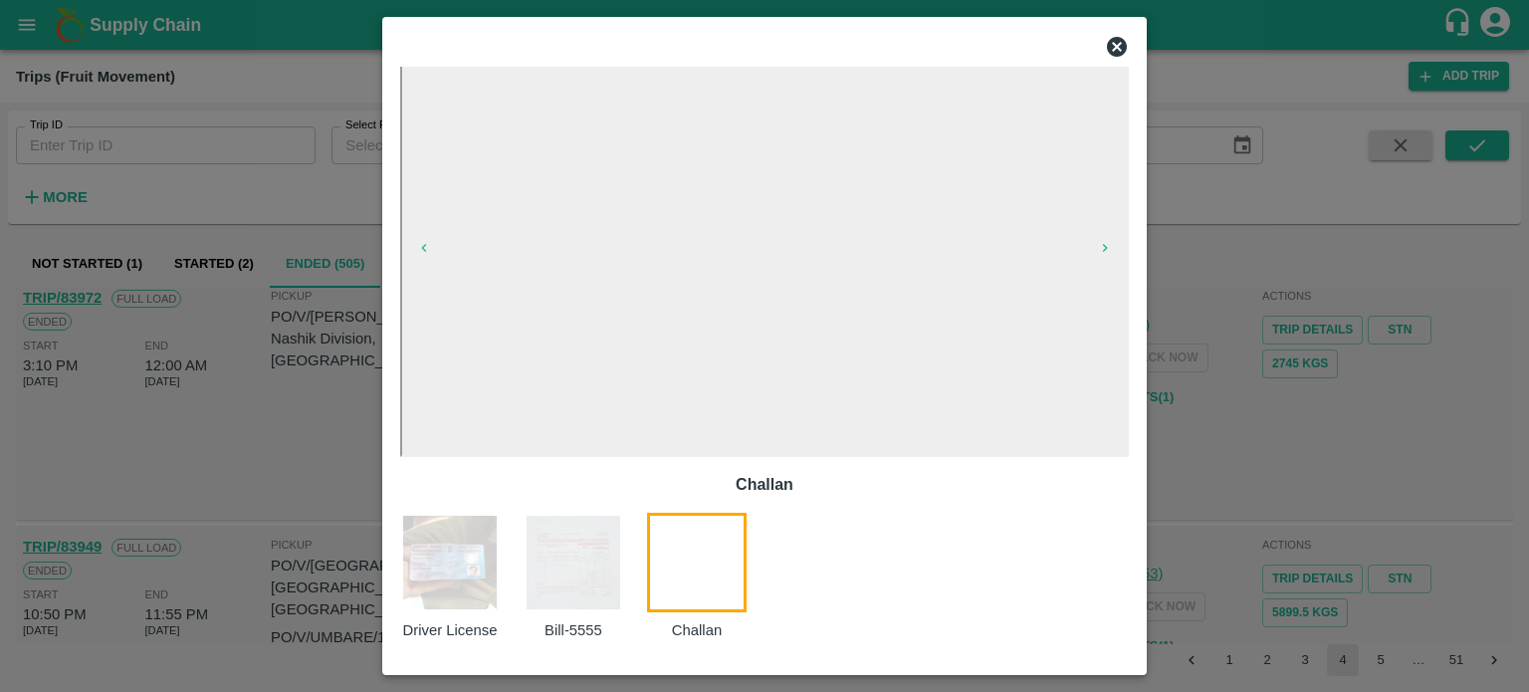
click at [559, 577] on img at bounding box center [574, 563] width 100 height 100
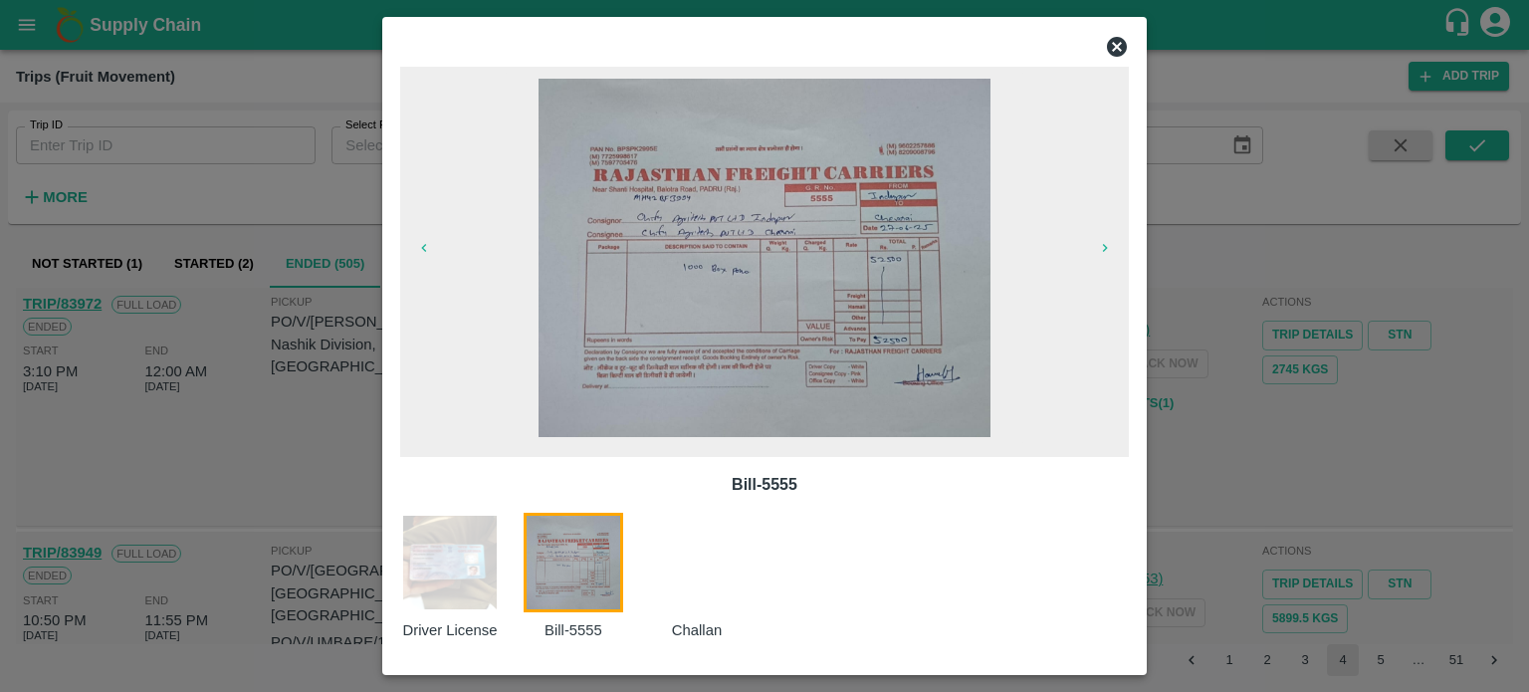
click at [1265, 585] on div at bounding box center [764, 346] width 1529 height 692
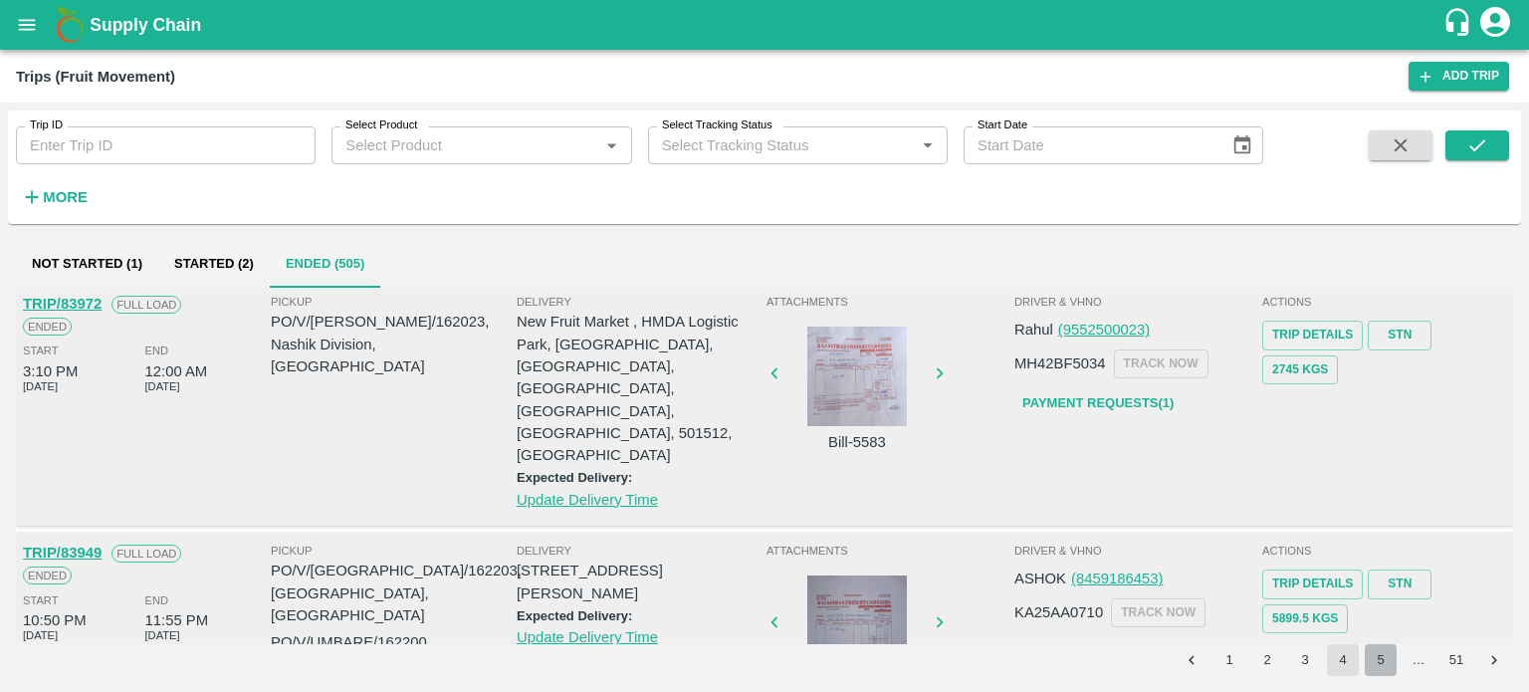
click at [1371, 663] on button "5" at bounding box center [1381, 660] width 32 height 32
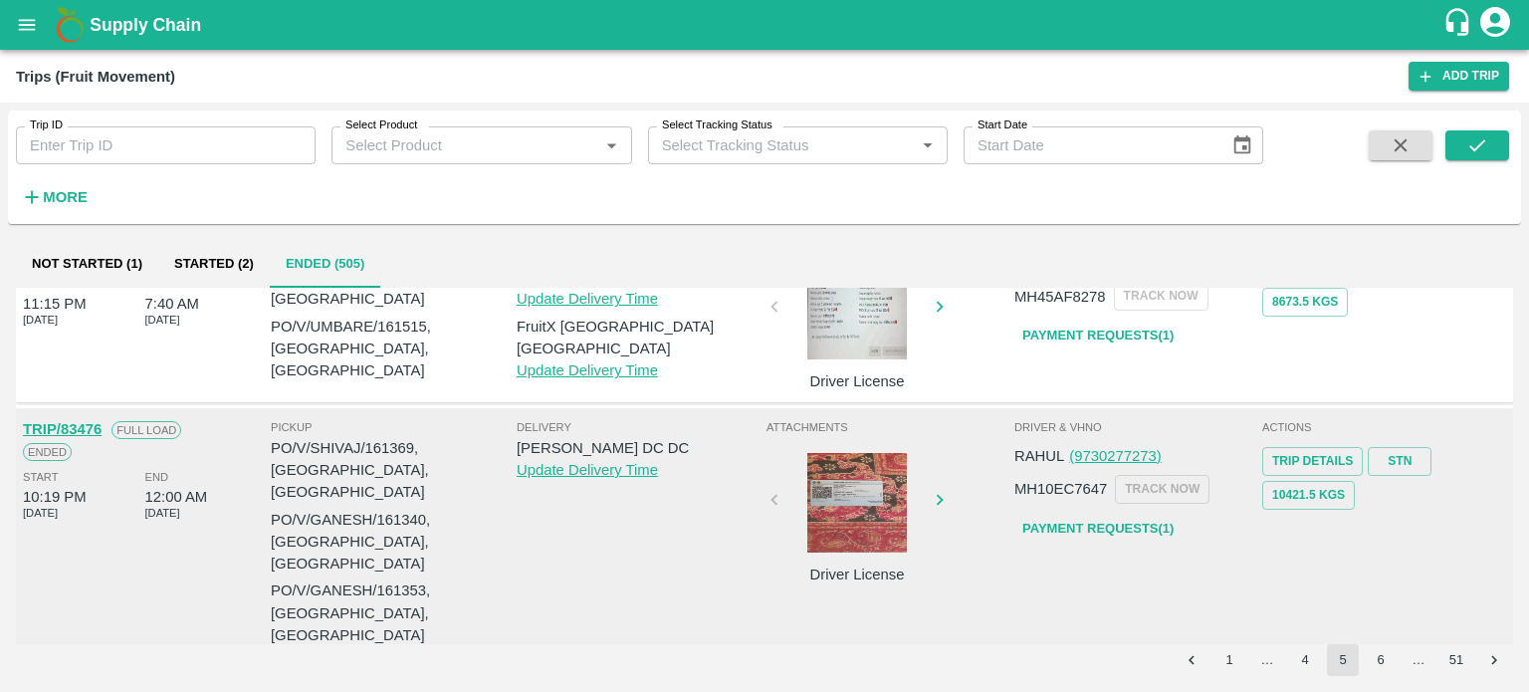
scroll to position [1916, 0]
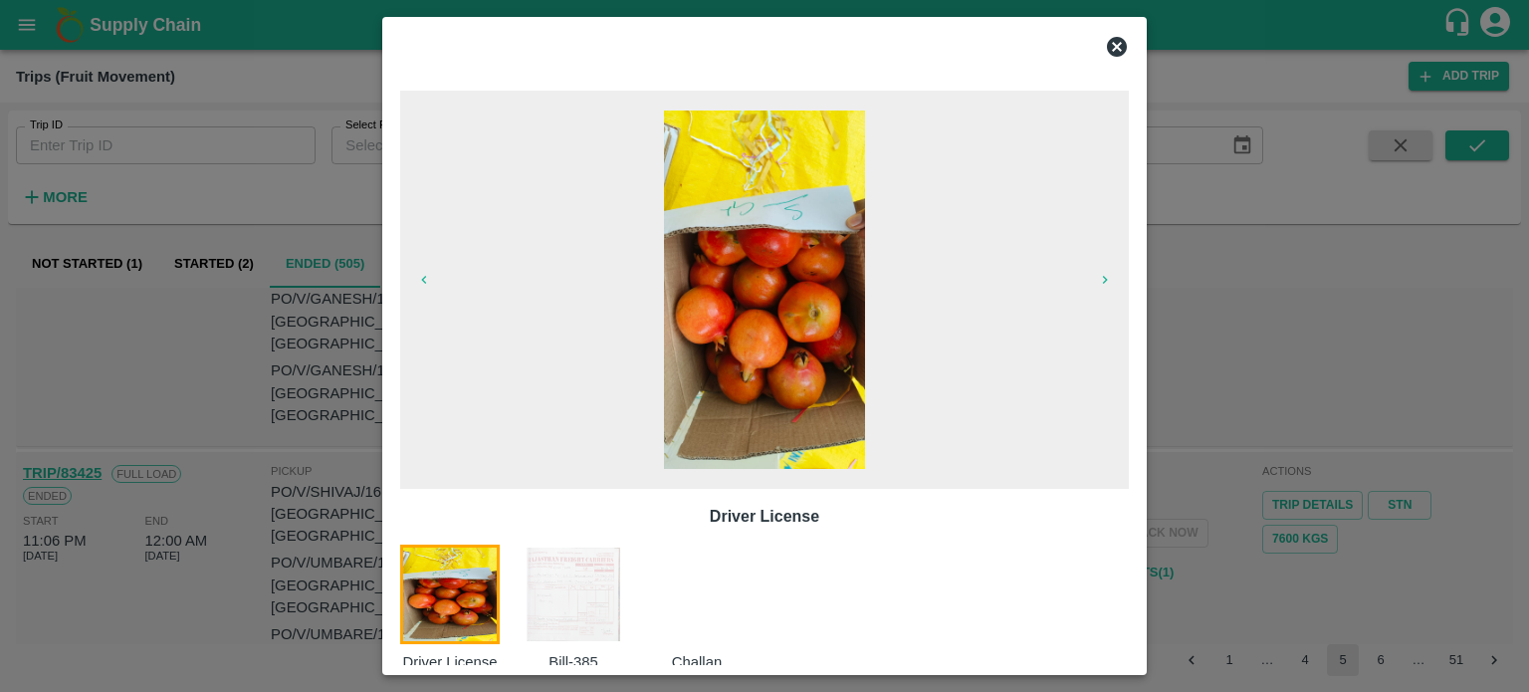
click at [583, 599] on img at bounding box center [574, 595] width 100 height 100
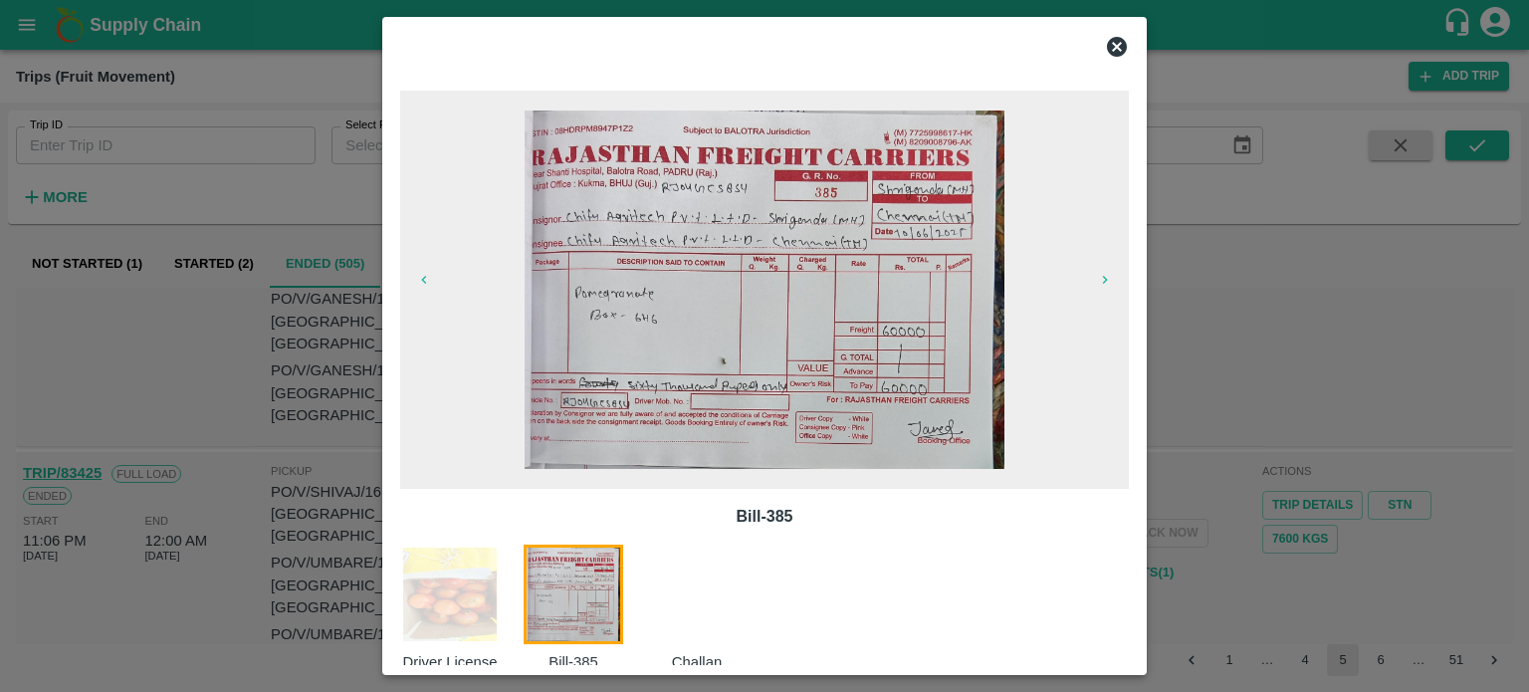
scroll to position [32, 0]
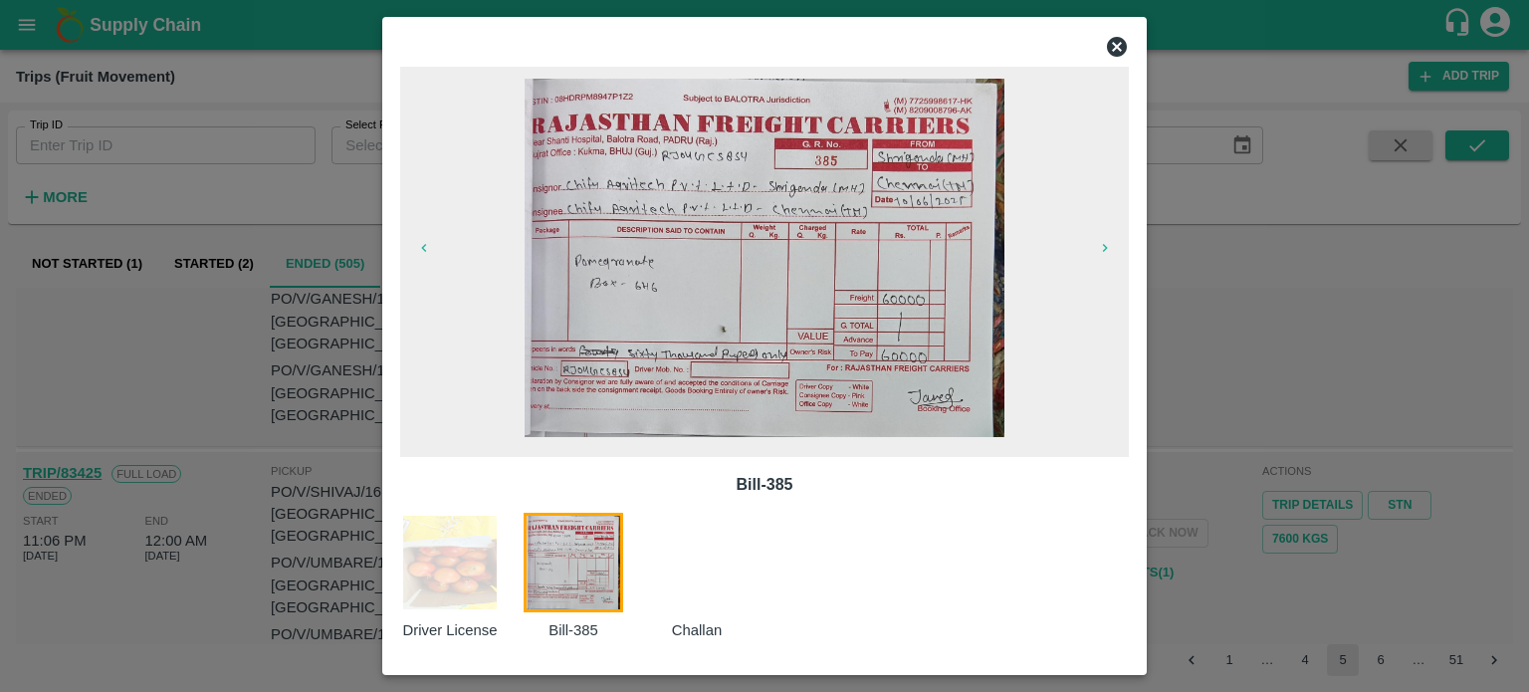
click at [1109, 56] on icon at bounding box center [1117, 47] width 24 height 24
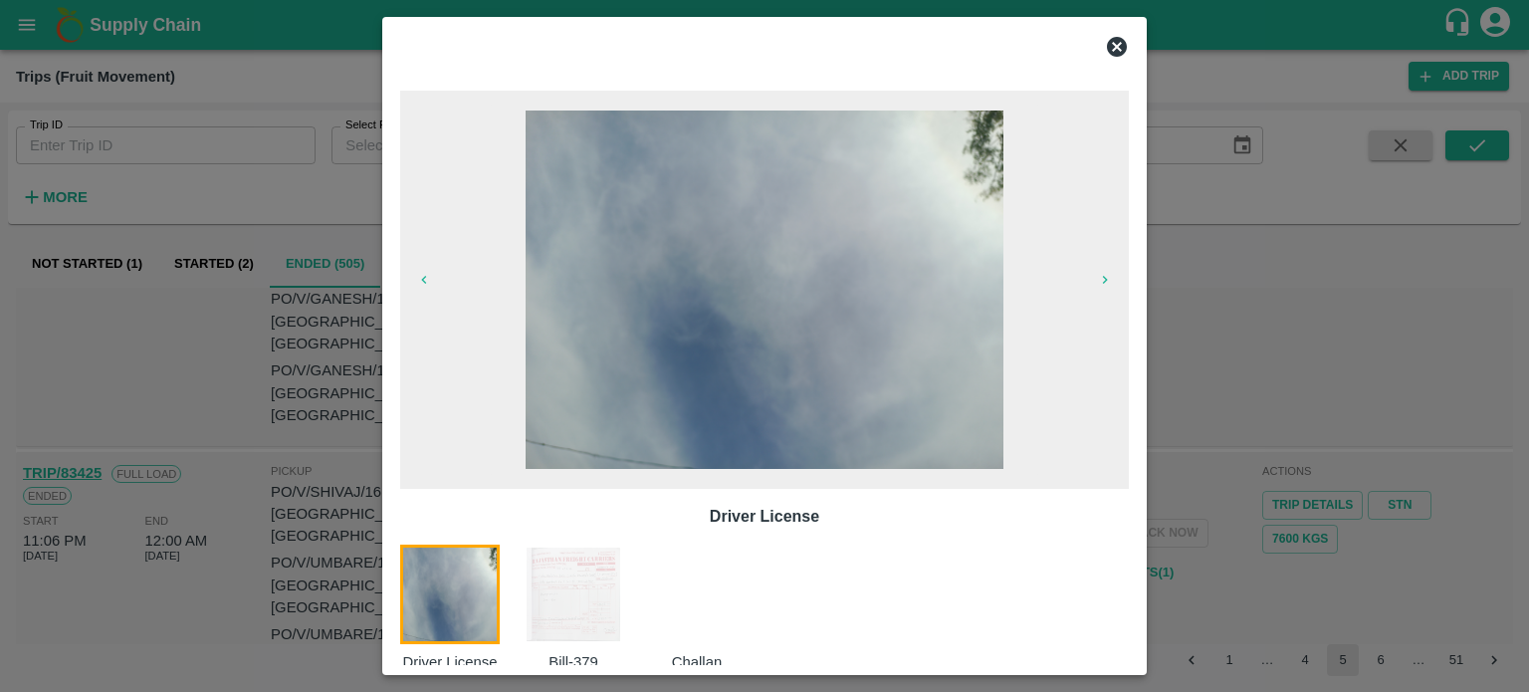
click at [605, 580] on img at bounding box center [574, 595] width 100 height 100
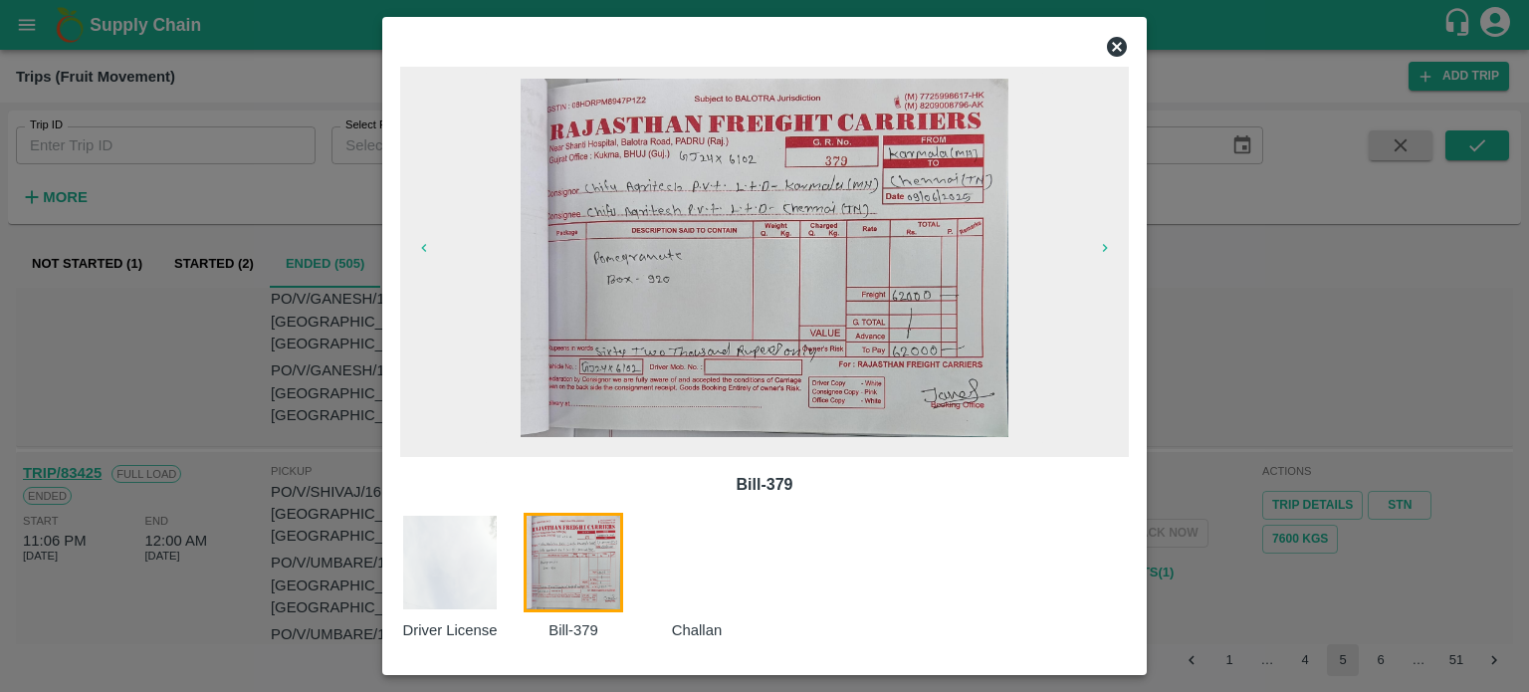
click at [1359, 575] on div at bounding box center [764, 346] width 1529 height 692
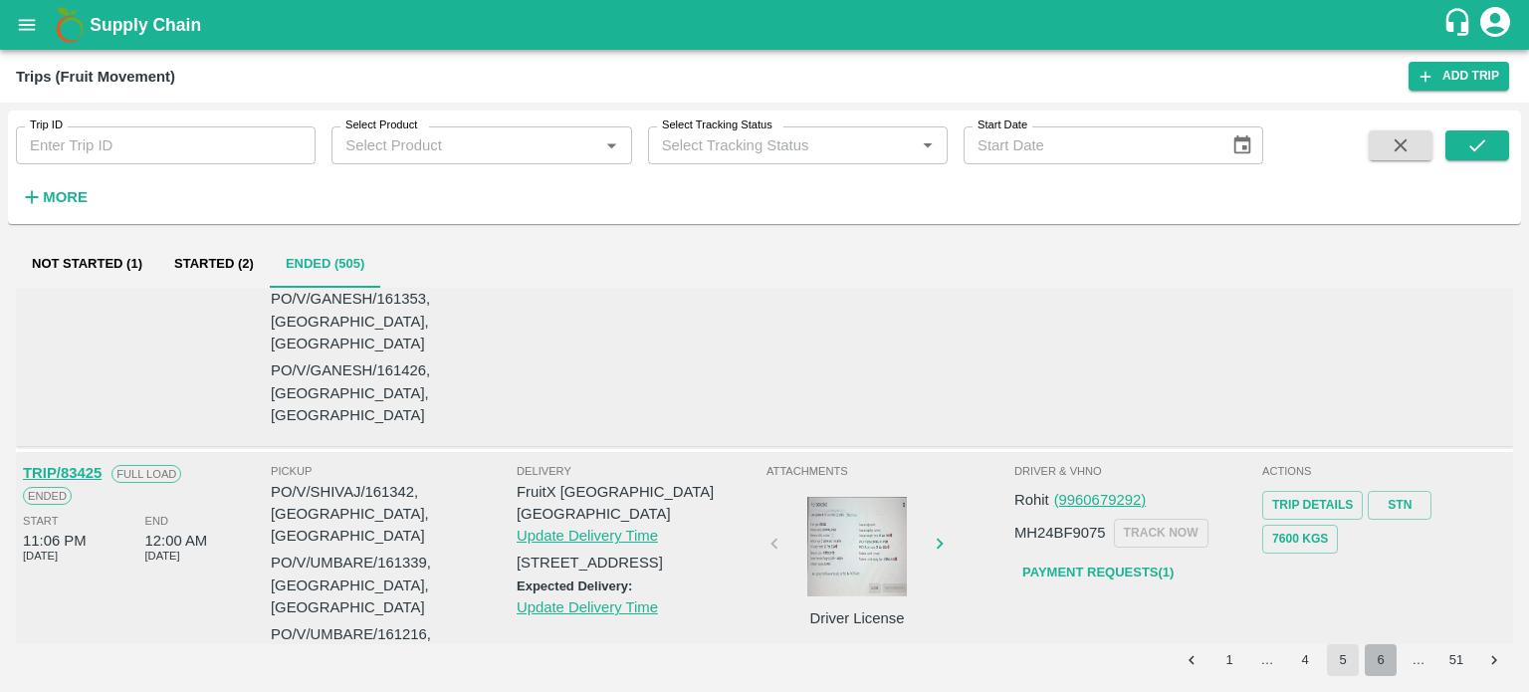
click at [1382, 662] on button "6" at bounding box center [1381, 660] width 32 height 32
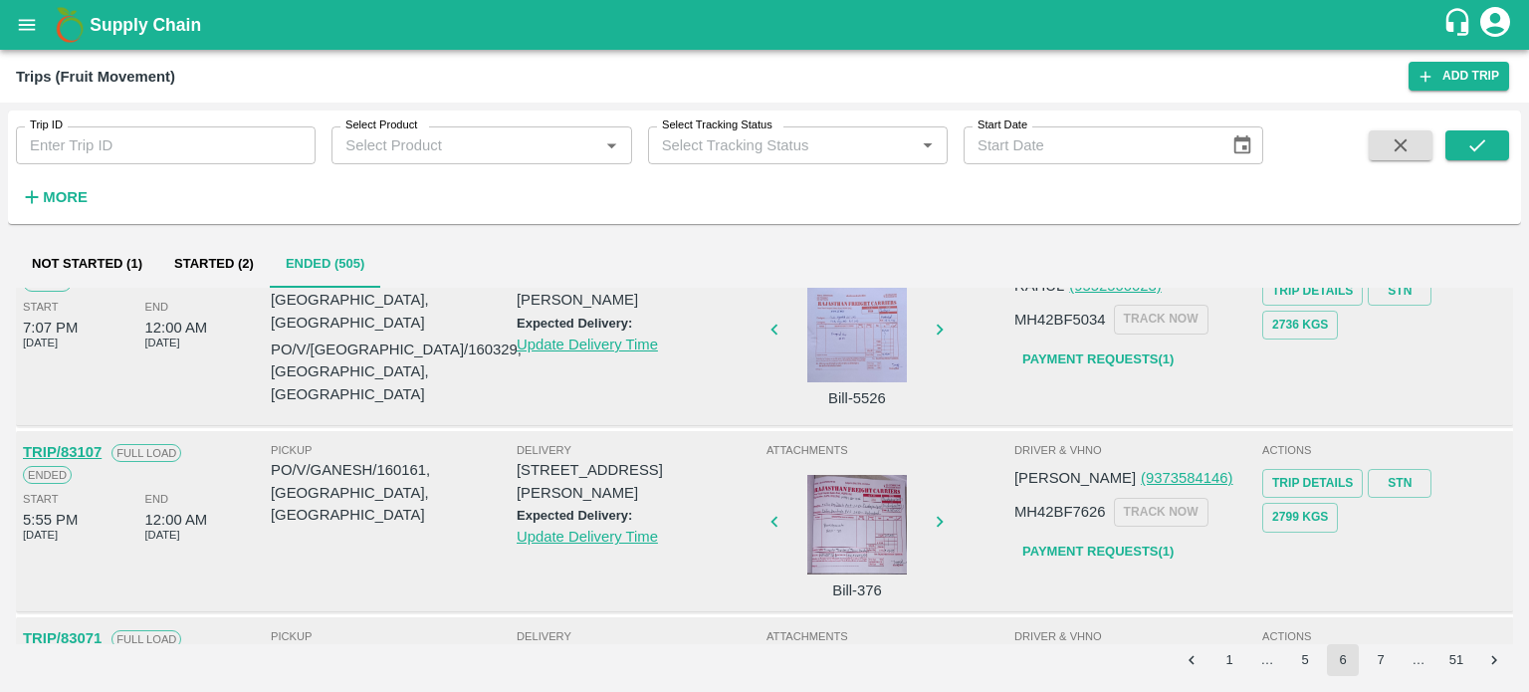
scroll to position [1580, 0]
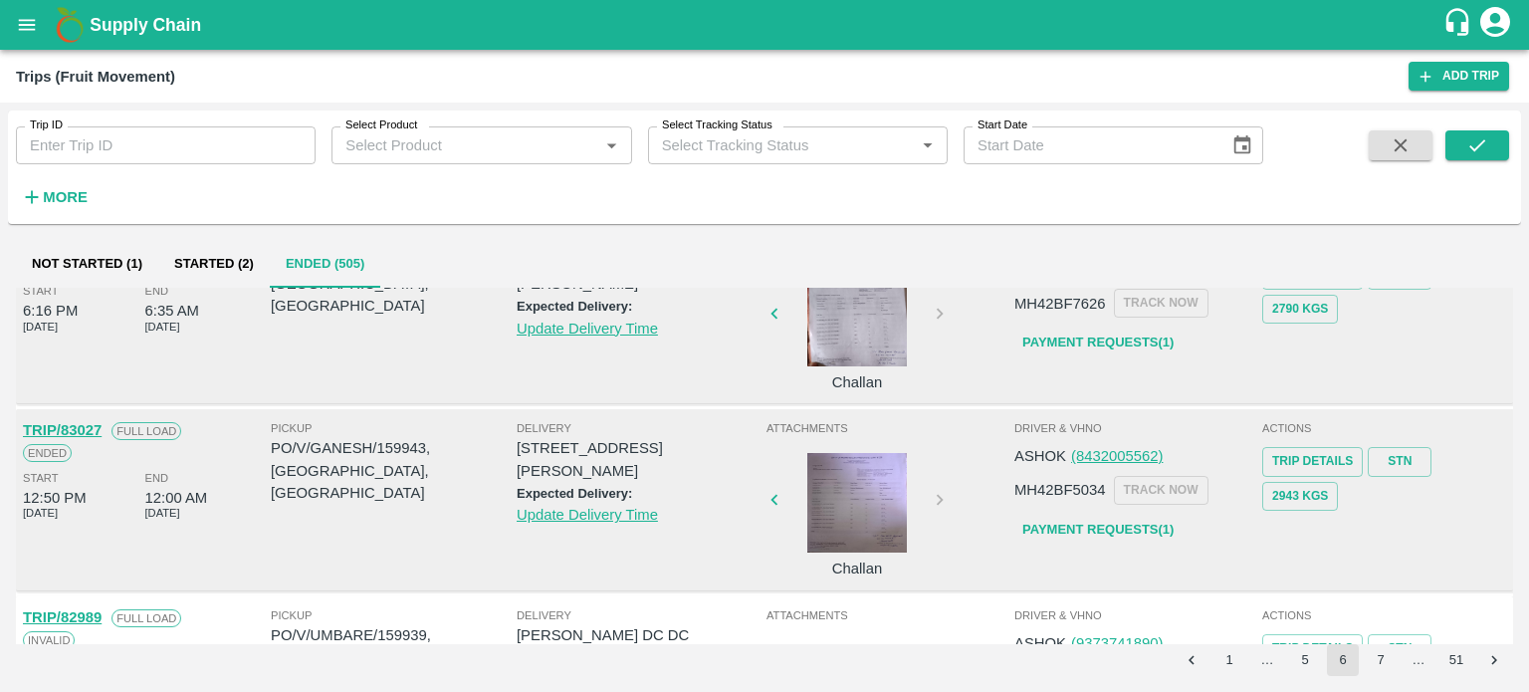
click at [851, 640] on div at bounding box center [857, 693] width 149 height 106
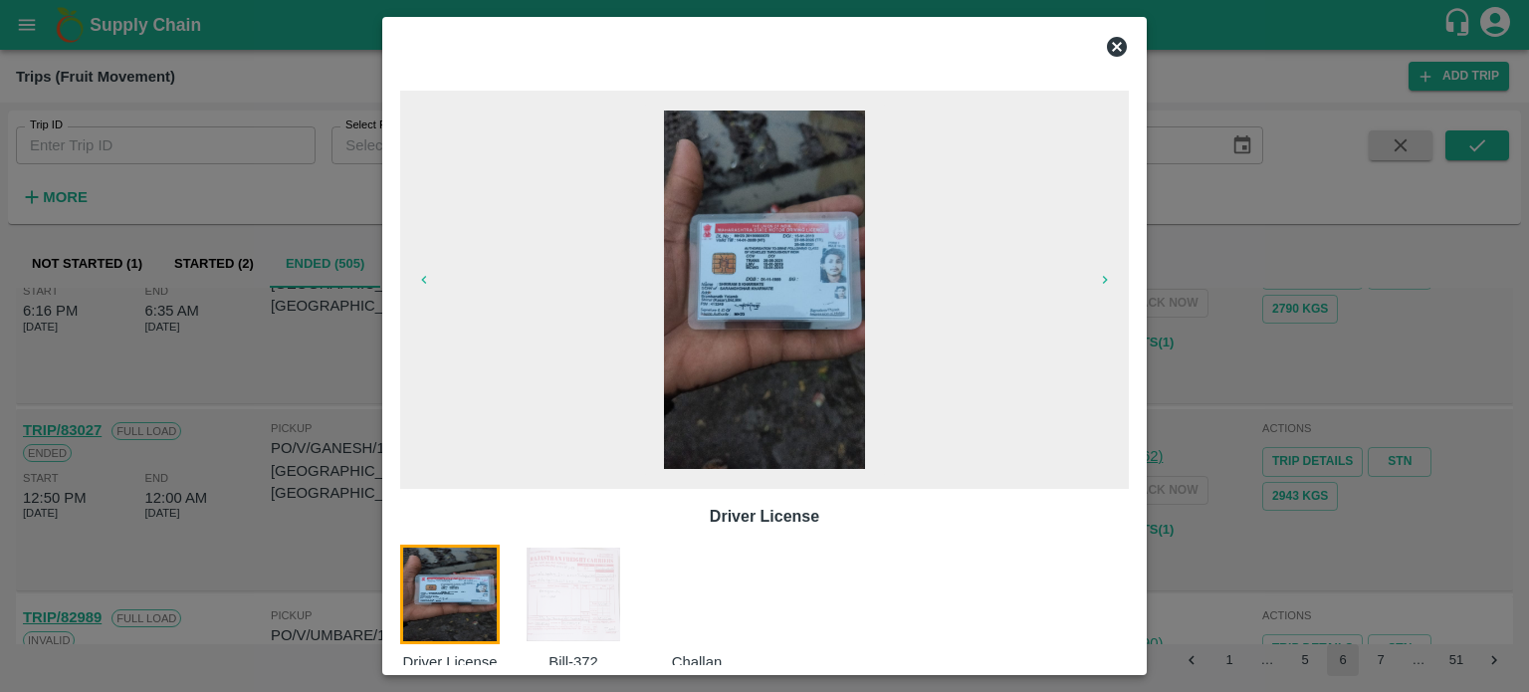
click at [603, 591] on img at bounding box center [574, 595] width 100 height 100
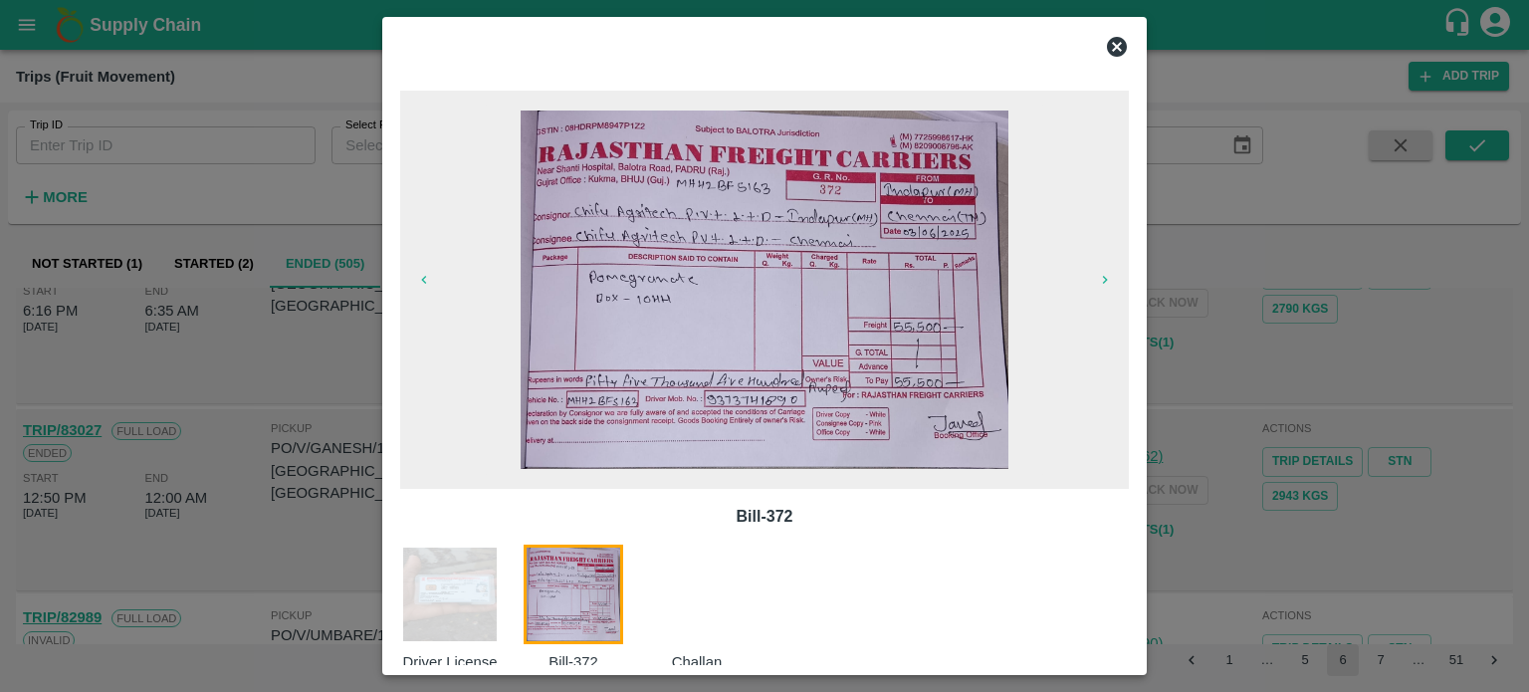
scroll to position [32, 0]
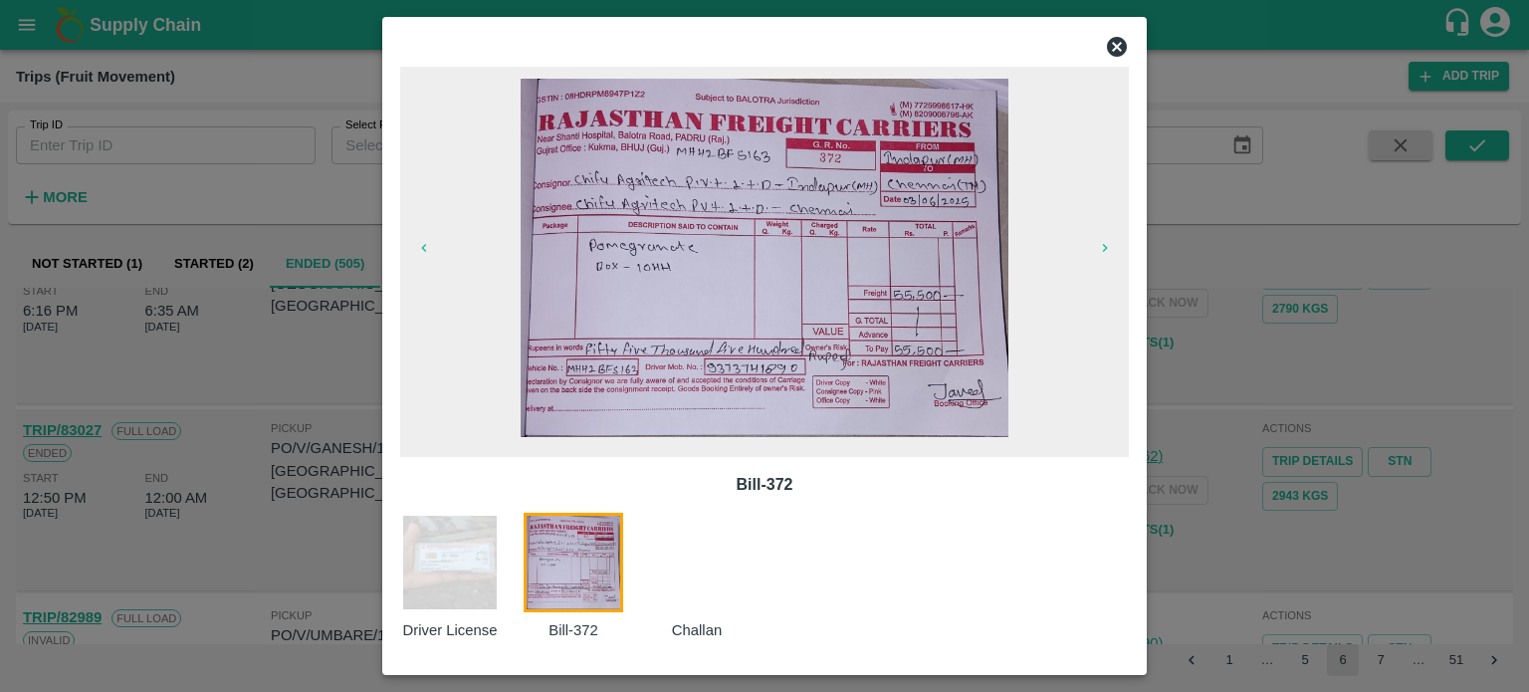
click at [1365, 594] on div at bounding box center [764, 346] width 1529 height 692
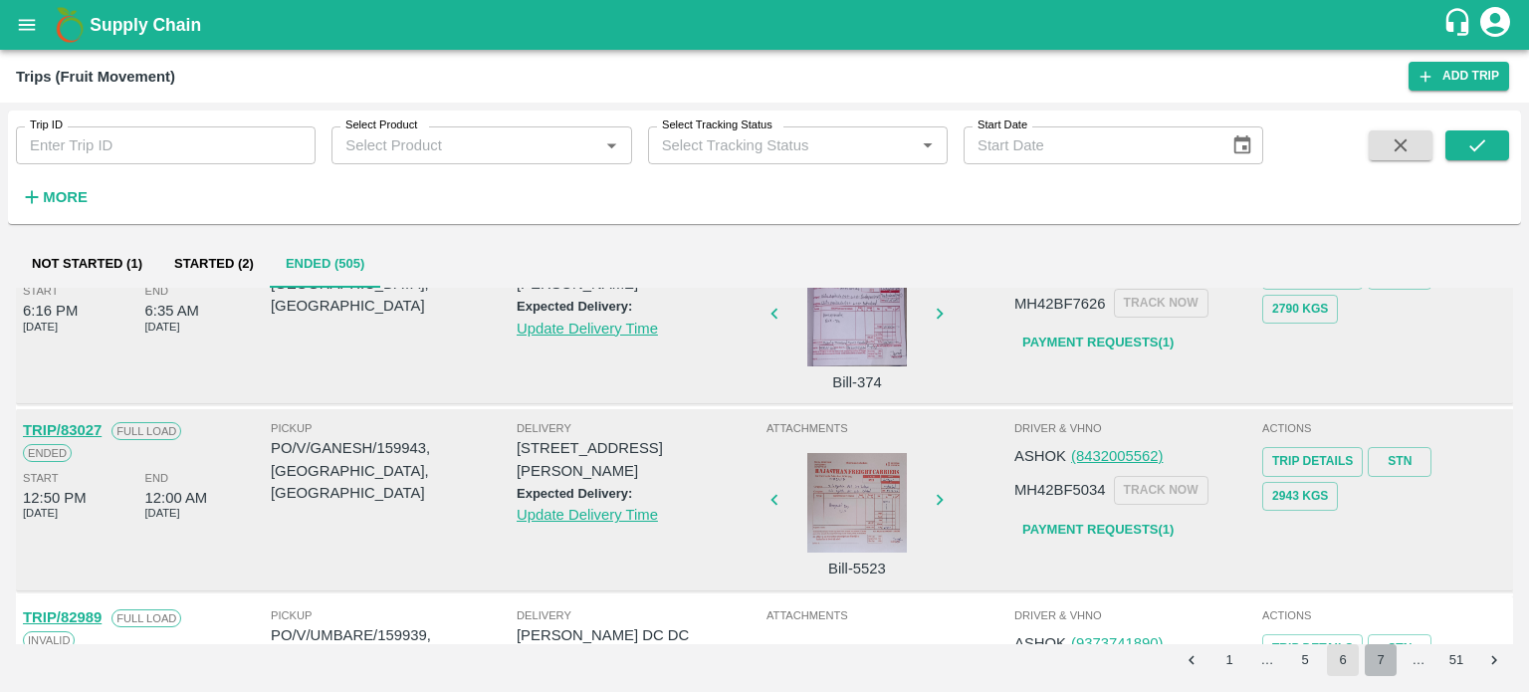
click at [1385, 666] on button "7" at bounding box center [1381, 660] width 32 height 32
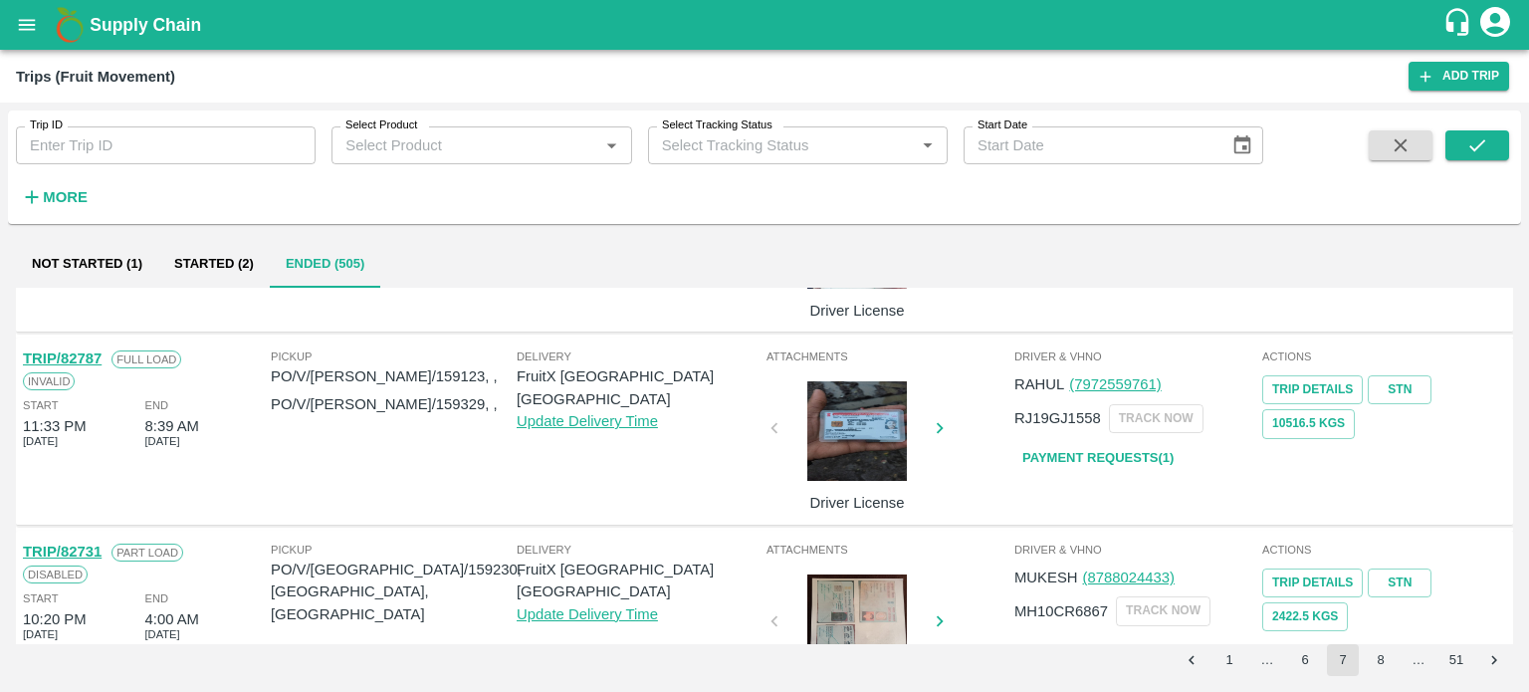
scroll to position [1598, 0]
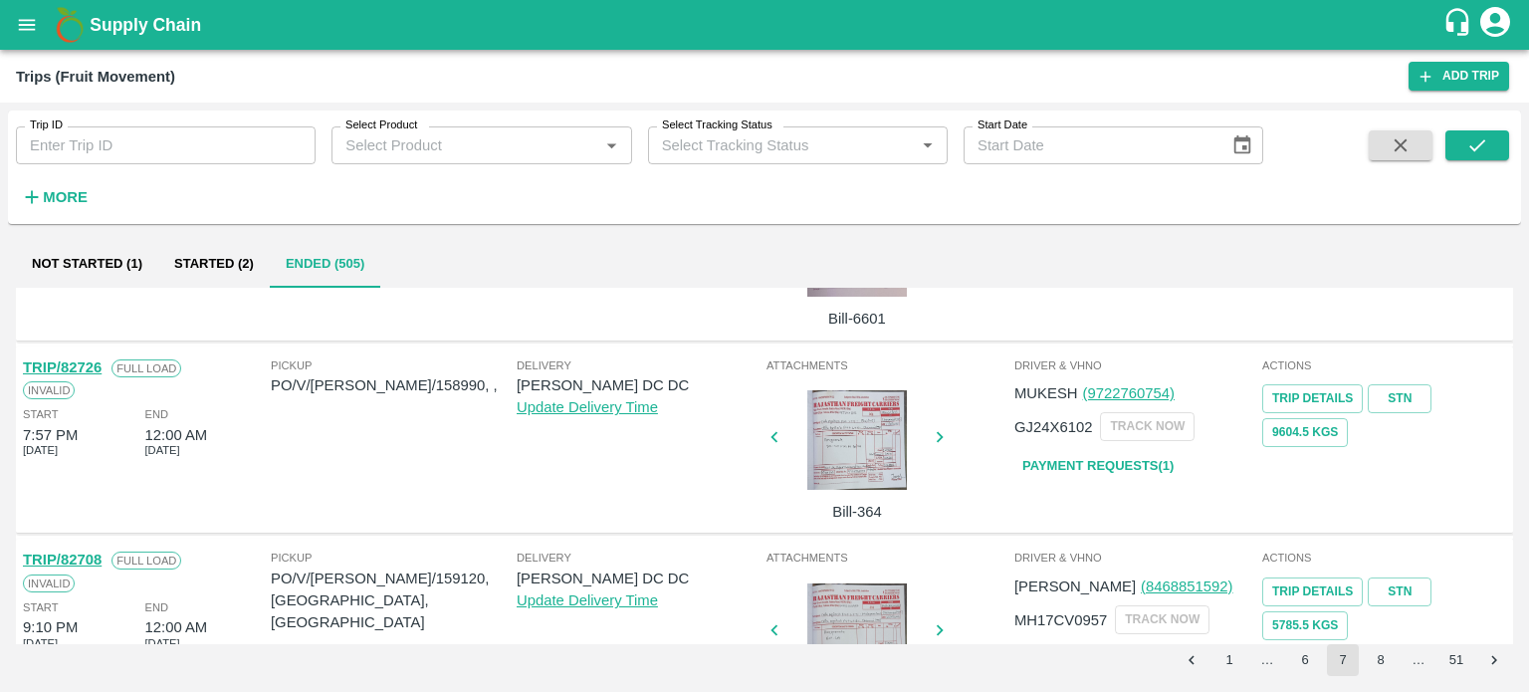
click at [864, 584] on div at bounding box center [857, 634] width 149 height 100
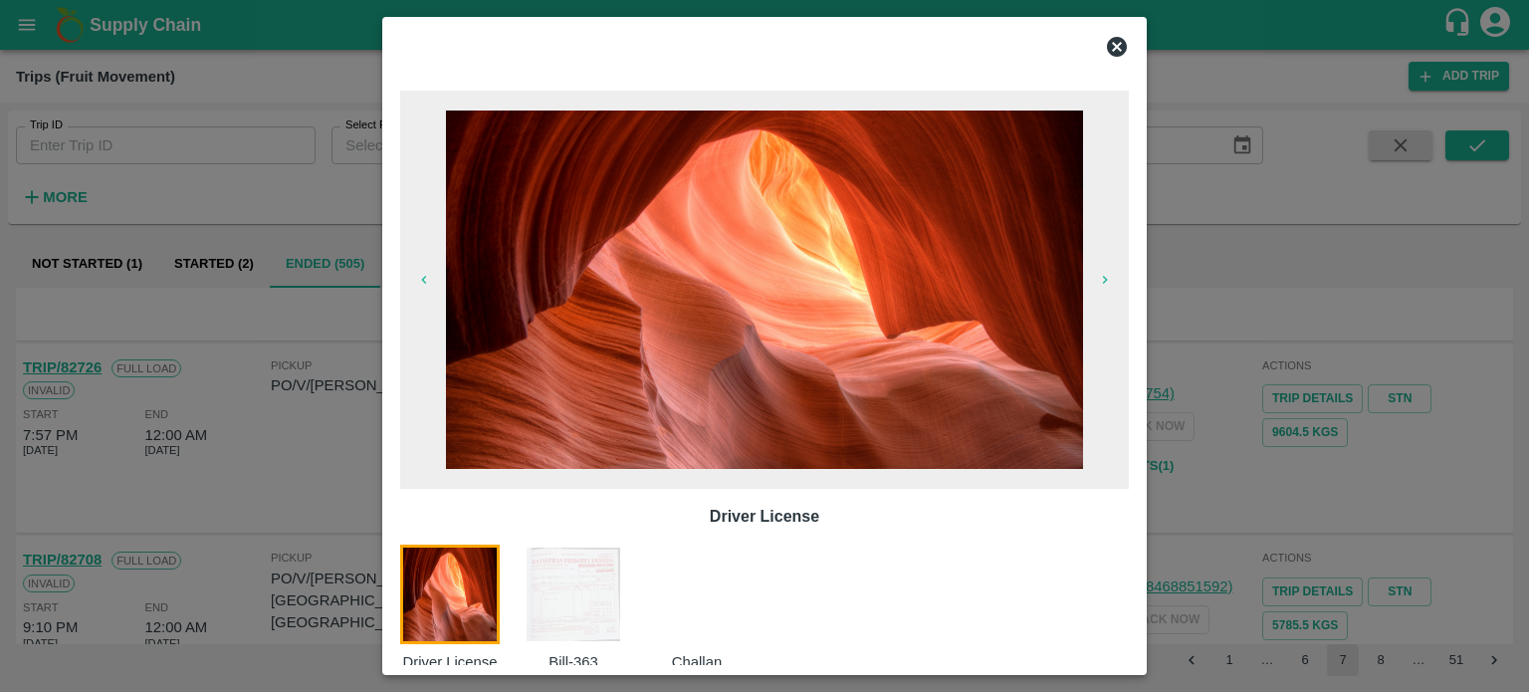
click at [685, 581] on div at bounding box center [708, 609] width 123 height 128
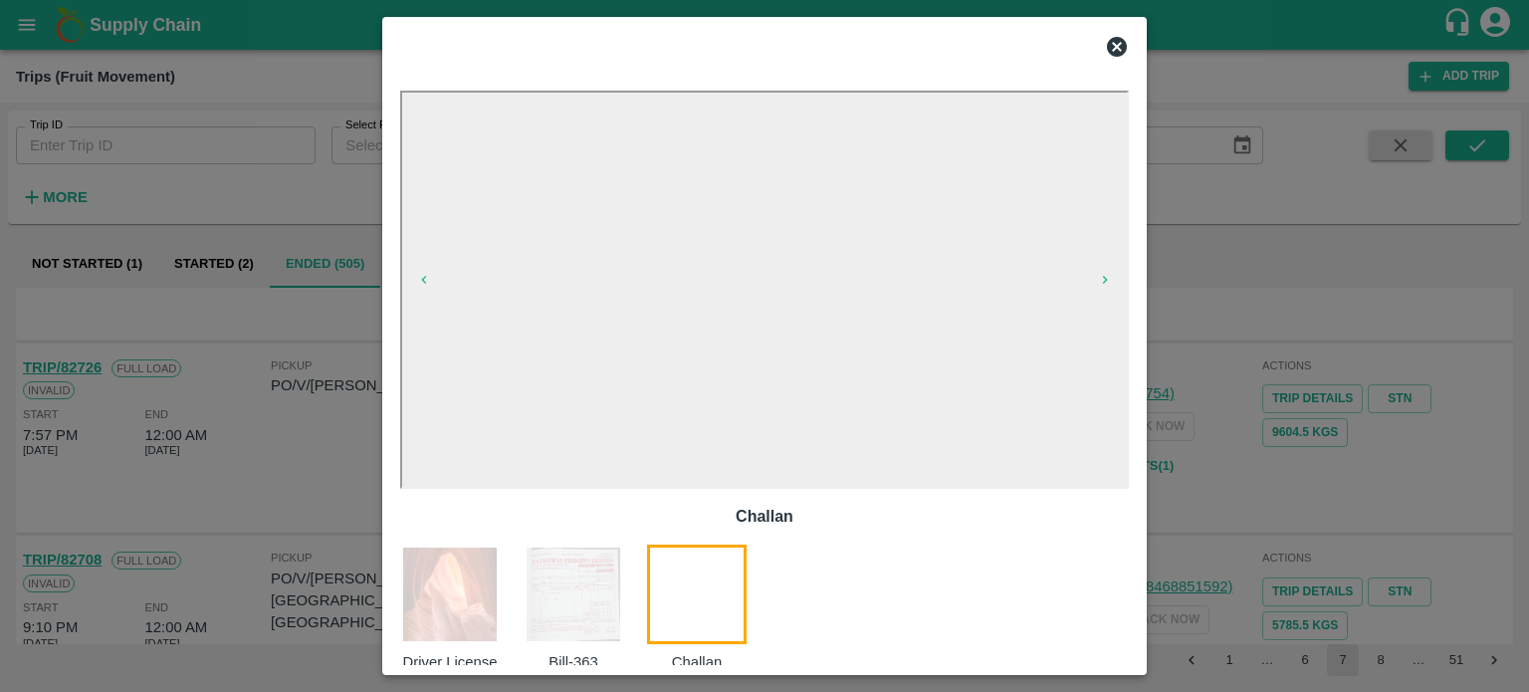
scroll to position [32, 0]
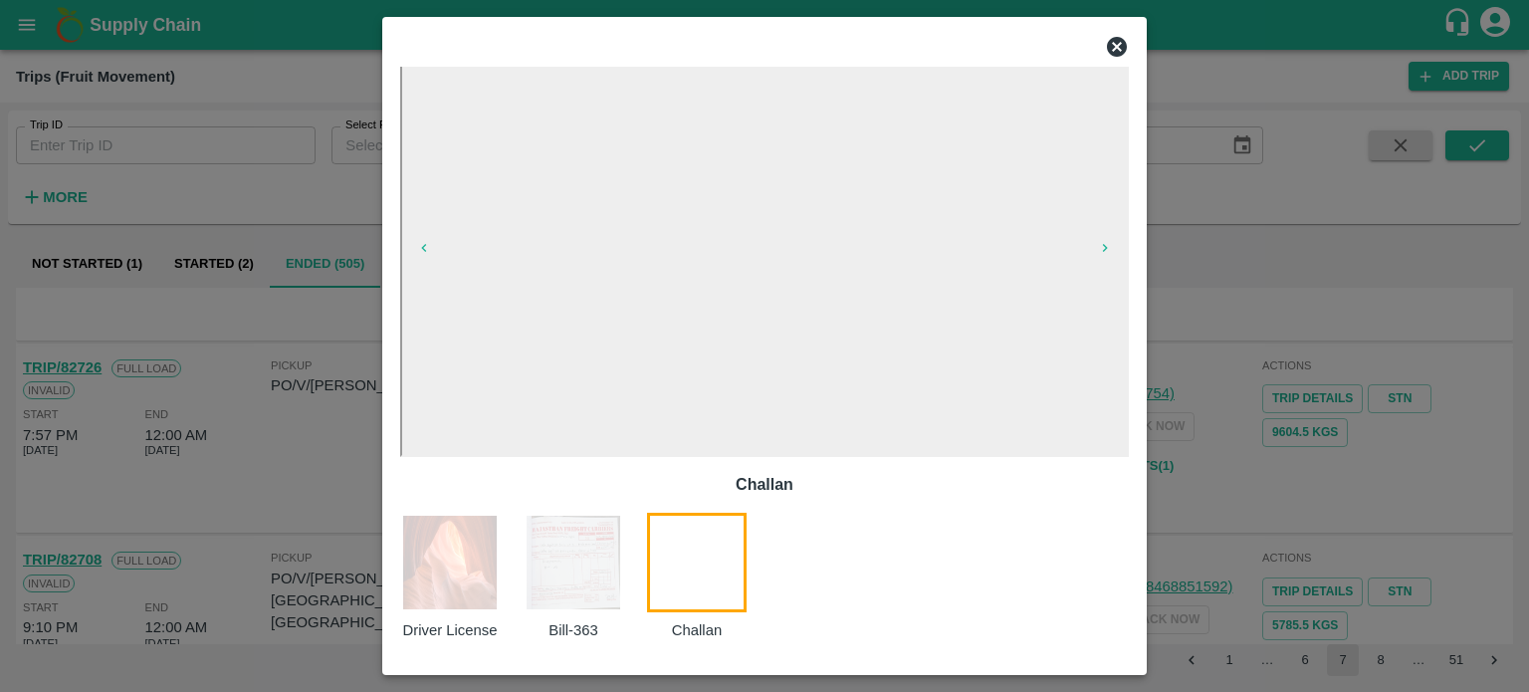
click at [578, 610] on img at bounding box center [574, 563] width 100 height 100
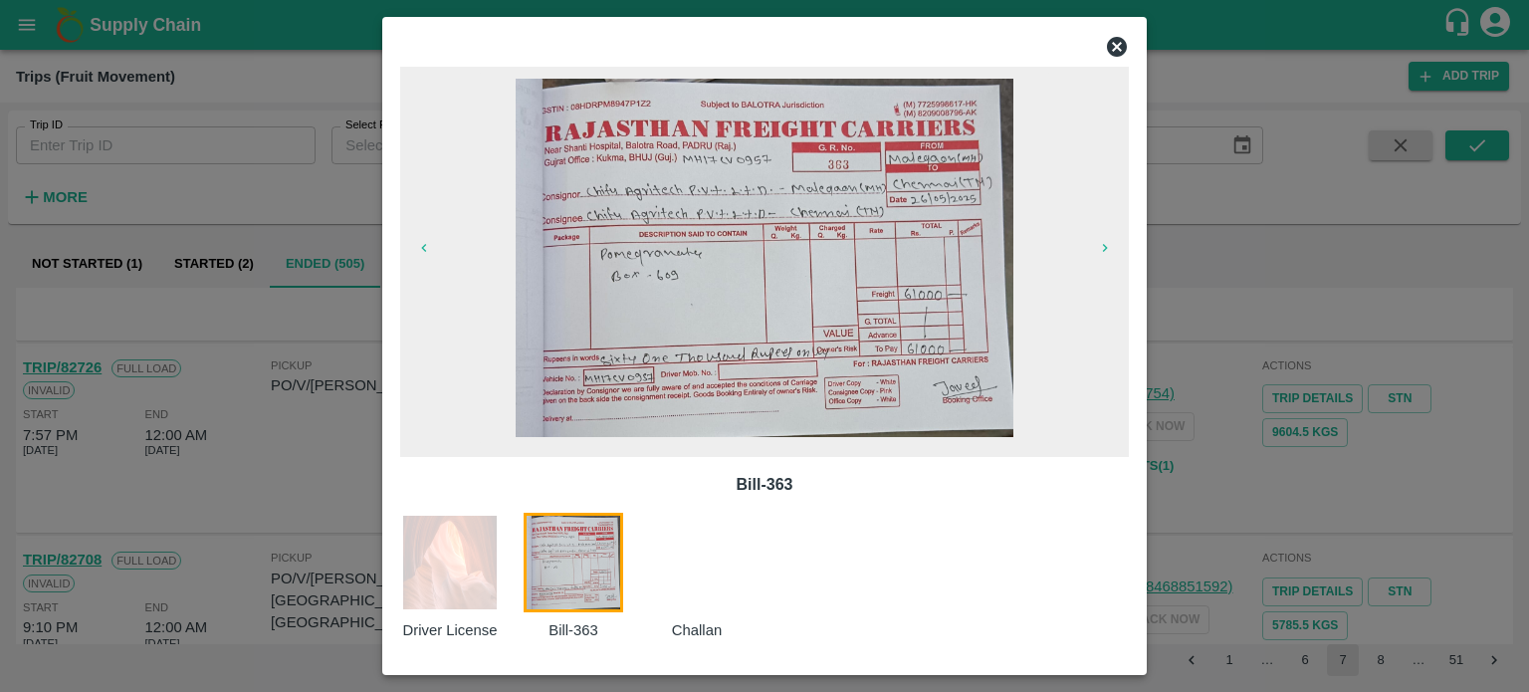
click at [1110, 47] on icon at bounding box center [1117, 47] width 20 height 20
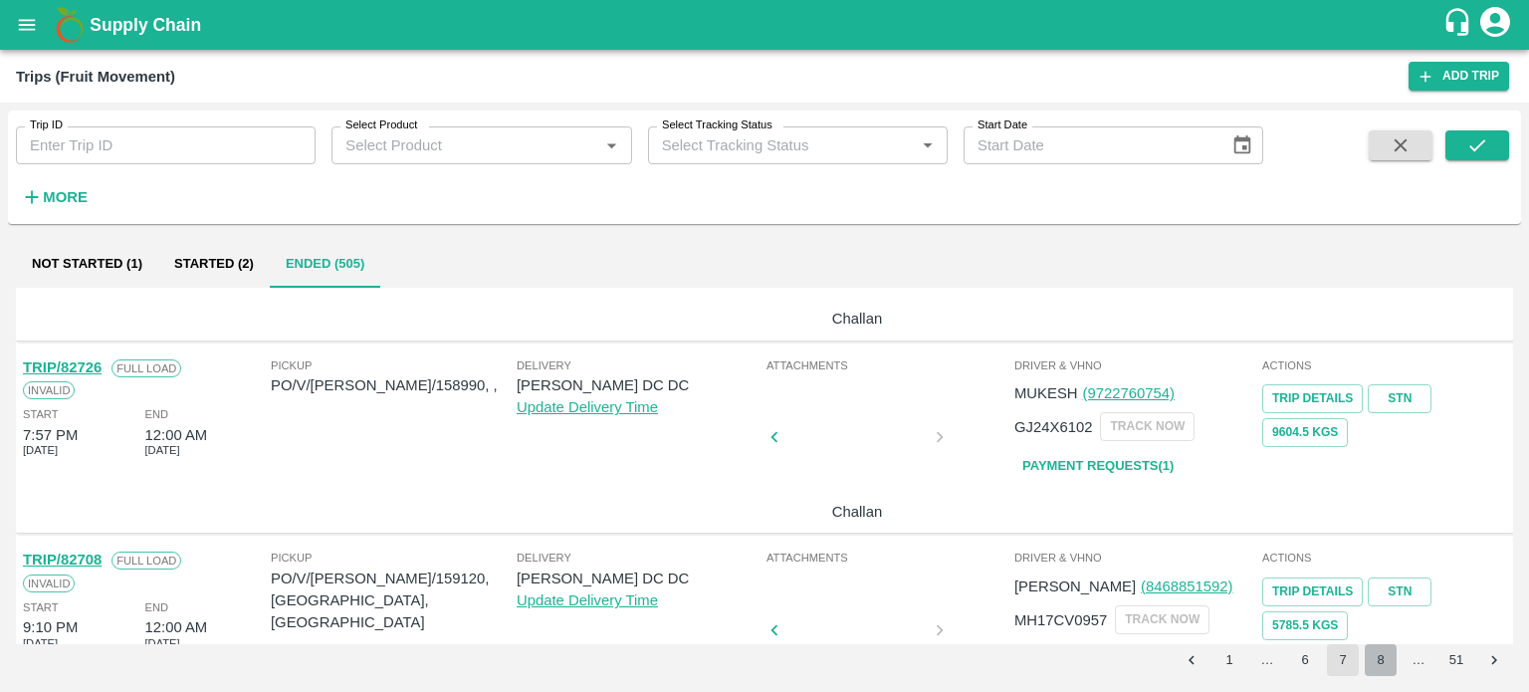
click at [1380, 656] on button "8" at bounding box center [1381, 660] width 32 height 32
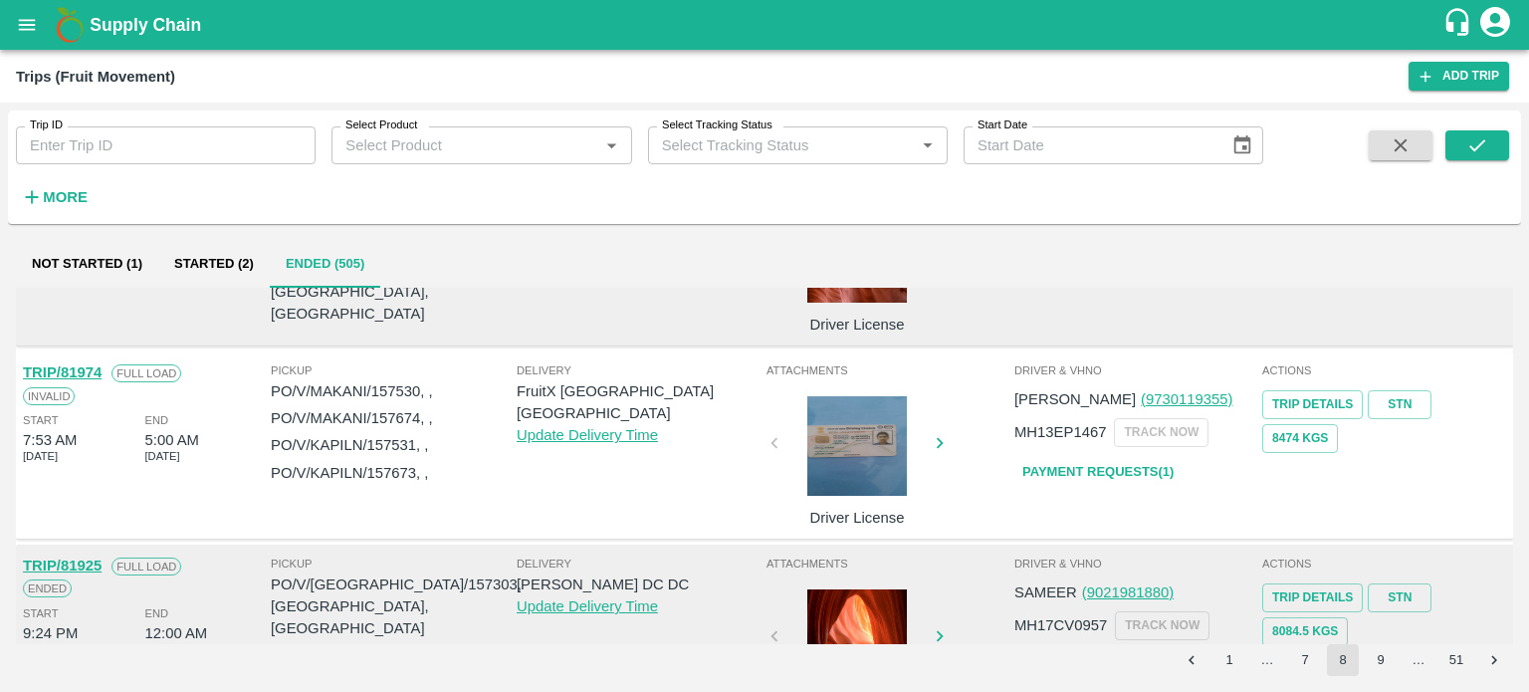
scroll to position [1768, 0]
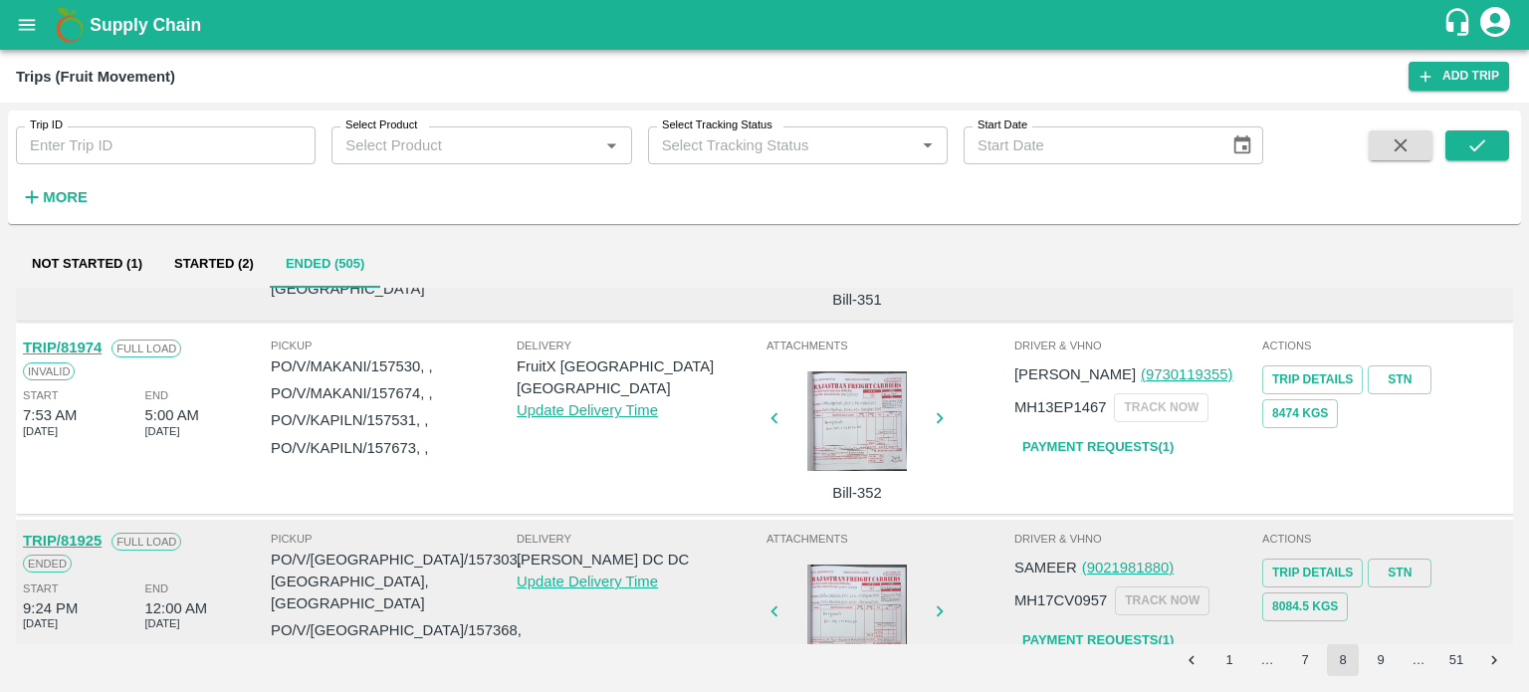
click at [783, 565] on div at bounding box center [707, 615] width 149 height 100
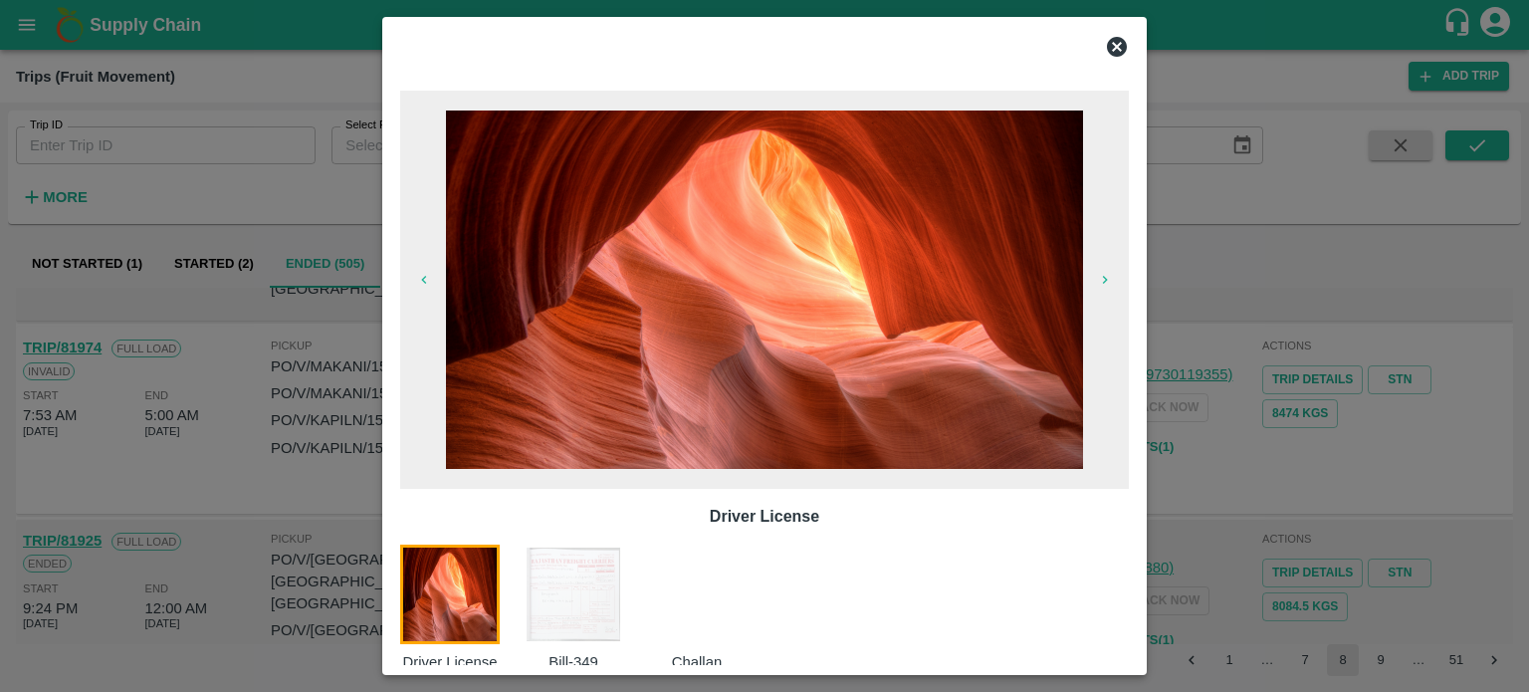
click at [578, 593] on img at bounding box center [574, 595] width 100 height 100
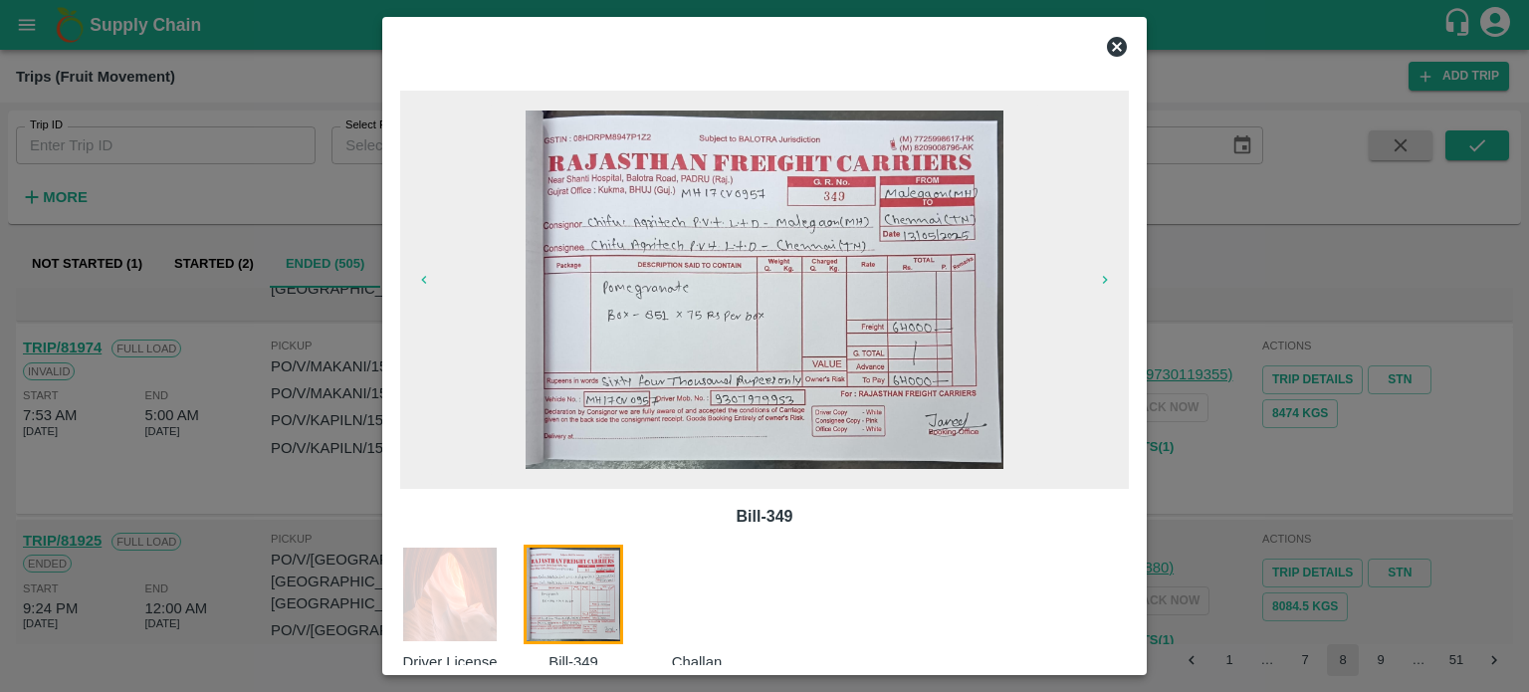
scroll to position [32, 0]
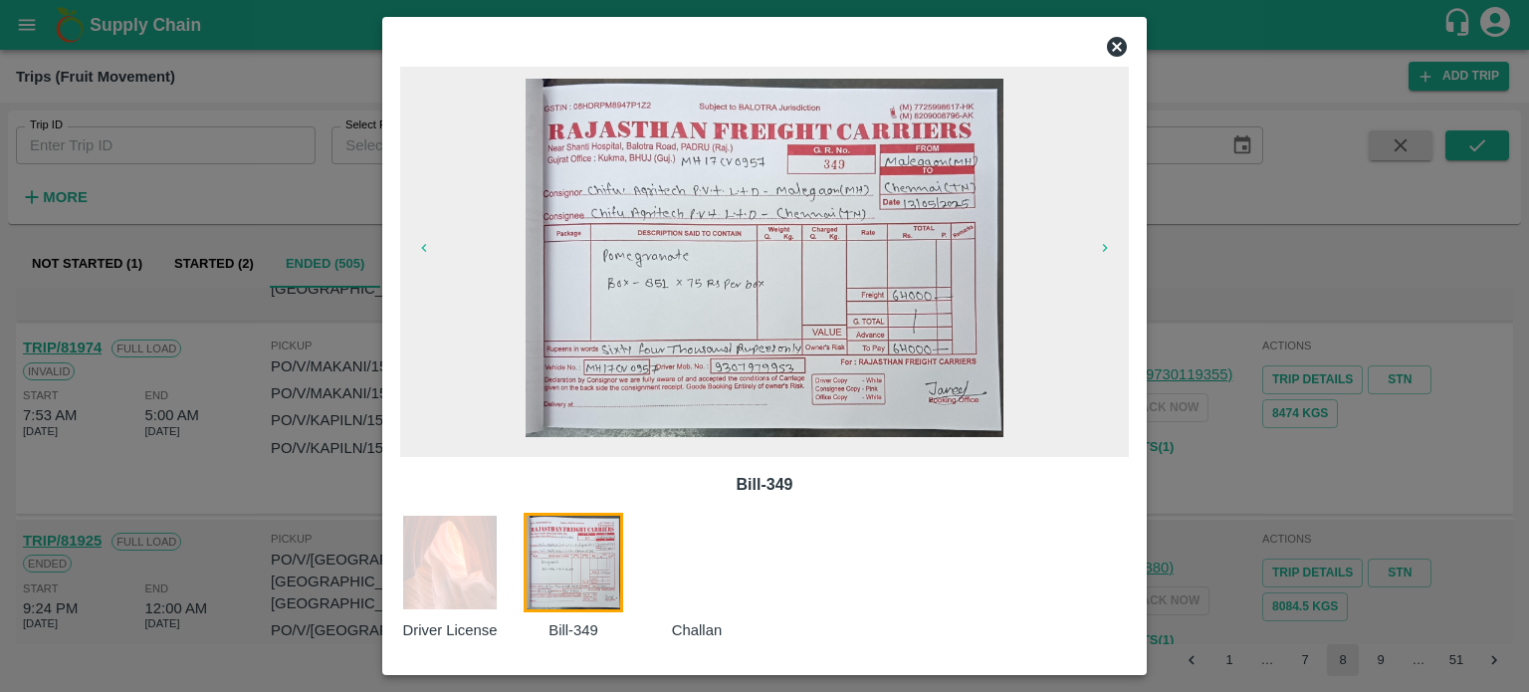
click at [406, 566] on img at bounding box center [450, 563] width 100 height 100
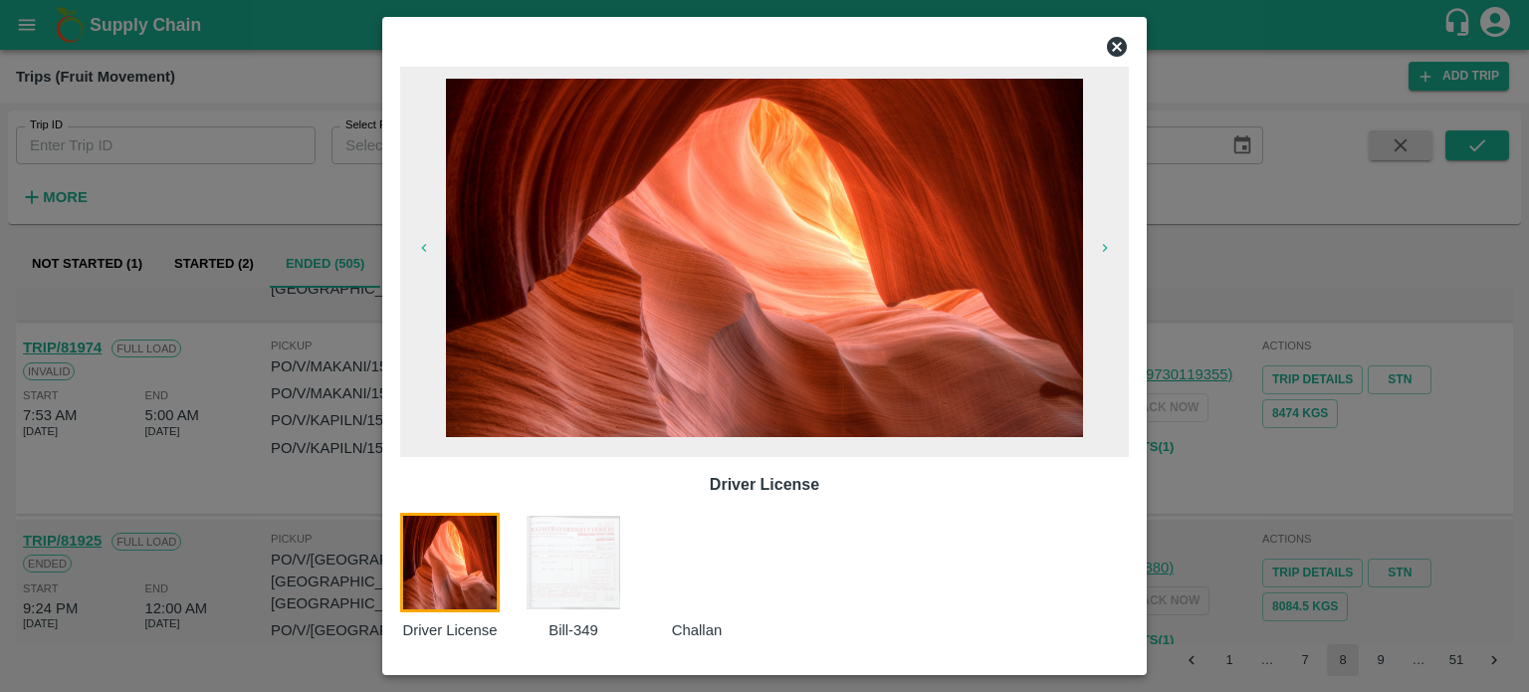
click at [583, 575] on img at bounding box center [574, 563] width 100 height 100
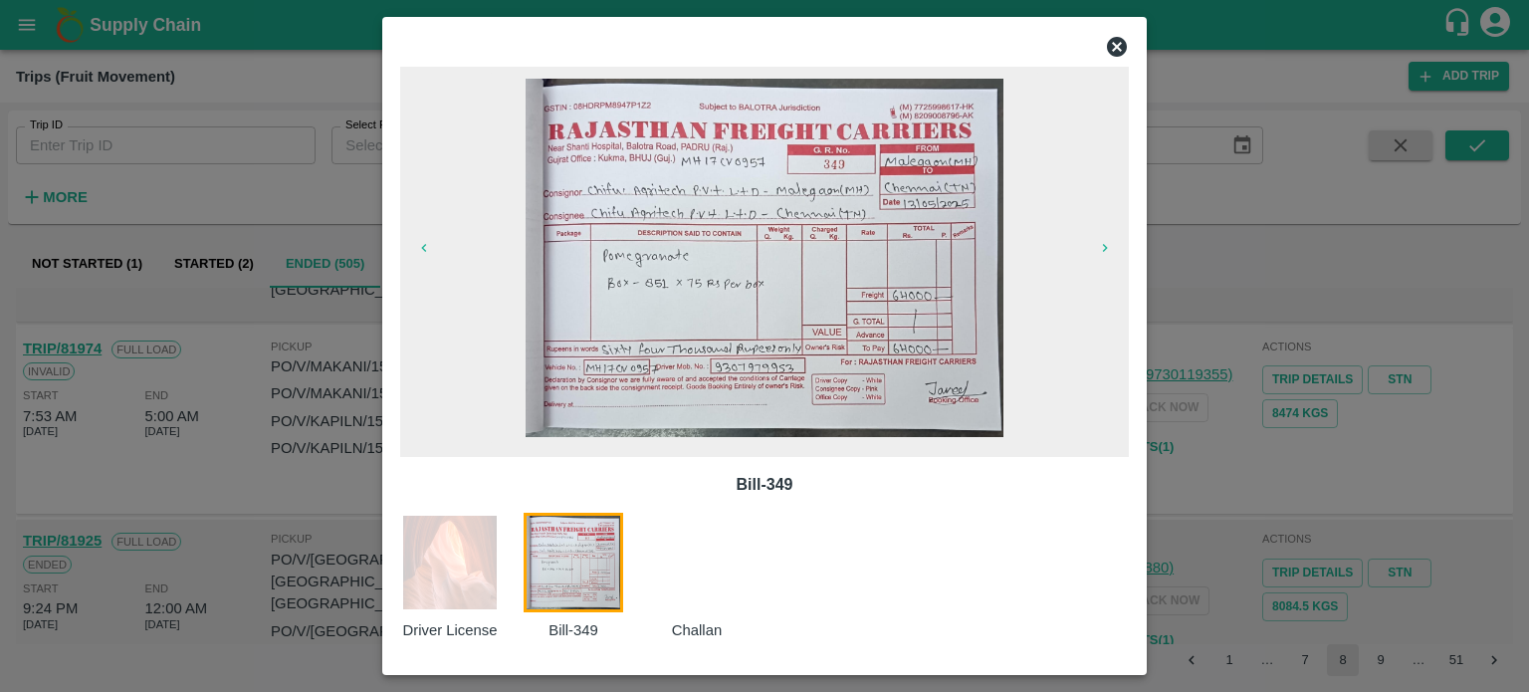
scroll to position [0, 0]
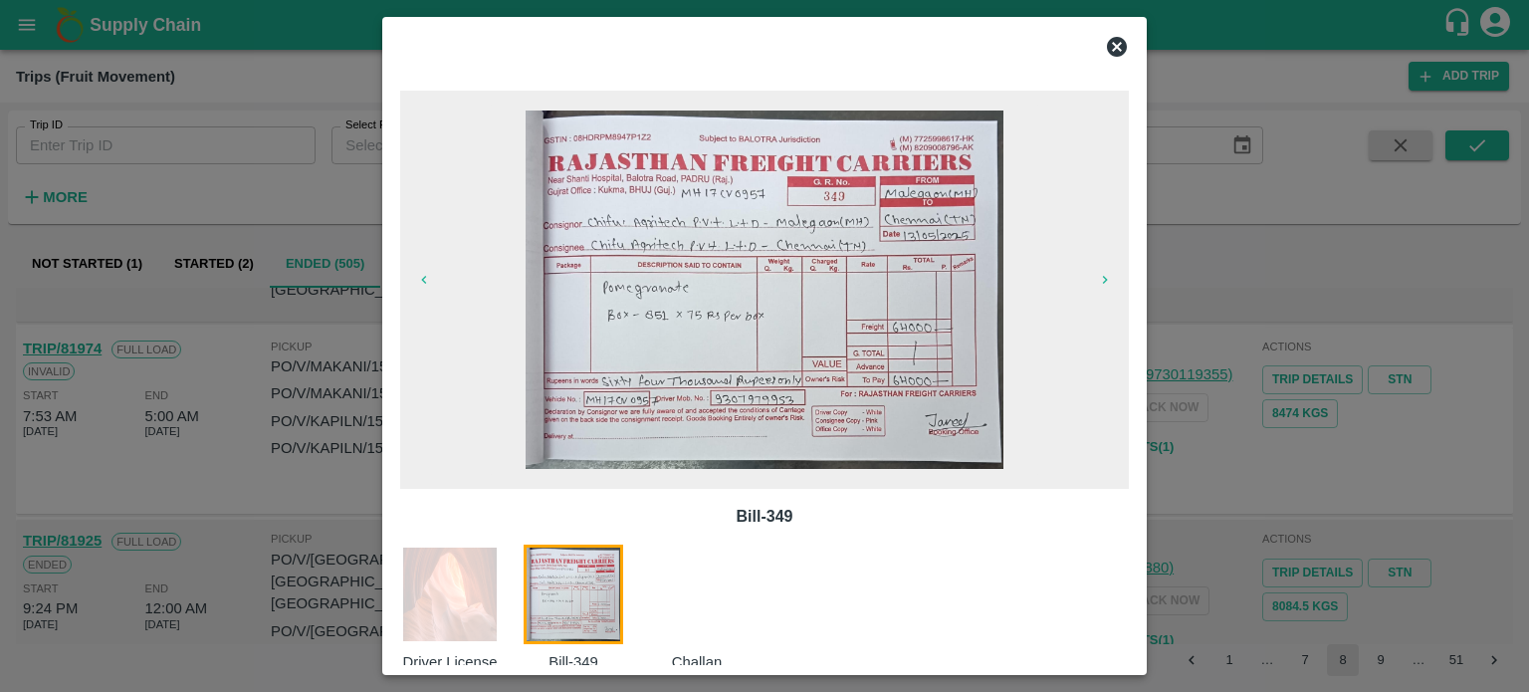
click at [1117, 50] on icon at bounding box center [1117, 47] width 20 height 20
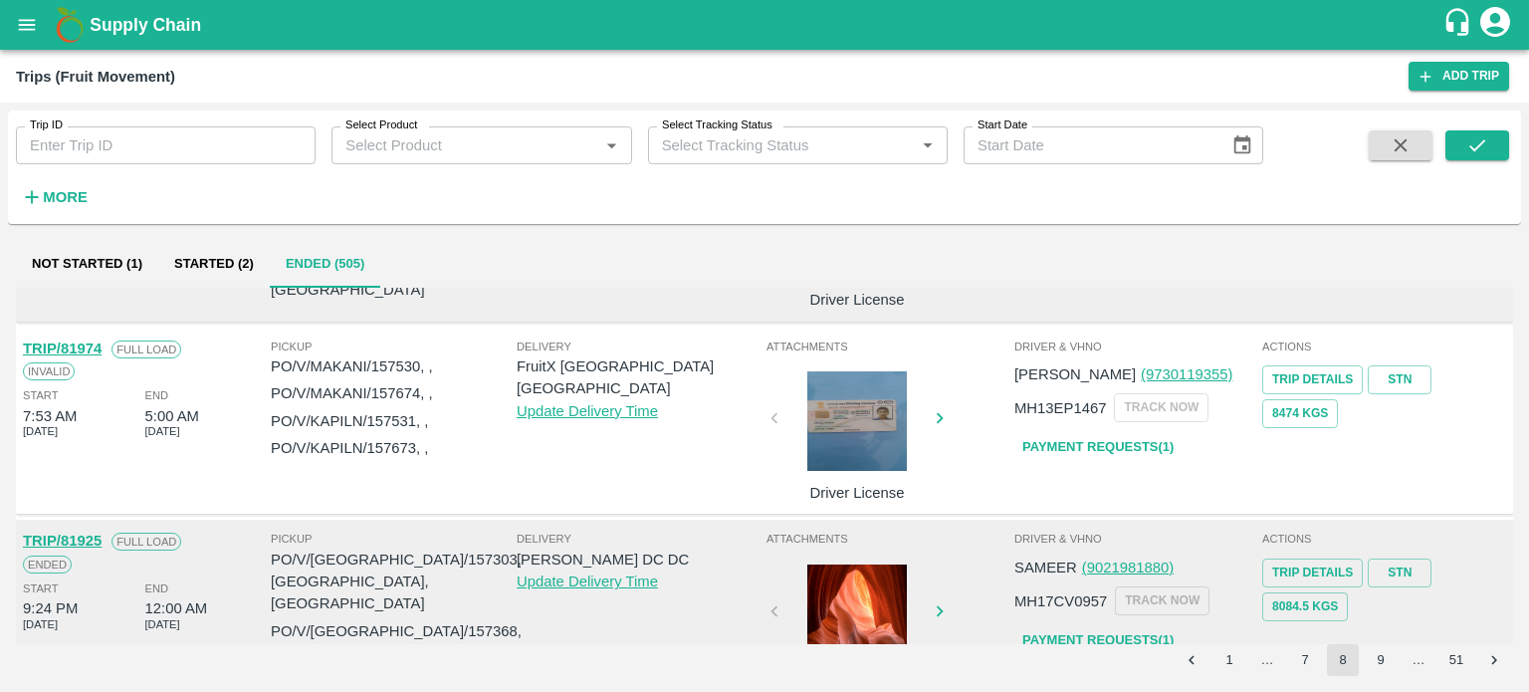
click at [840, 565] on div at bounding box center [857, 615] width 149 height 100
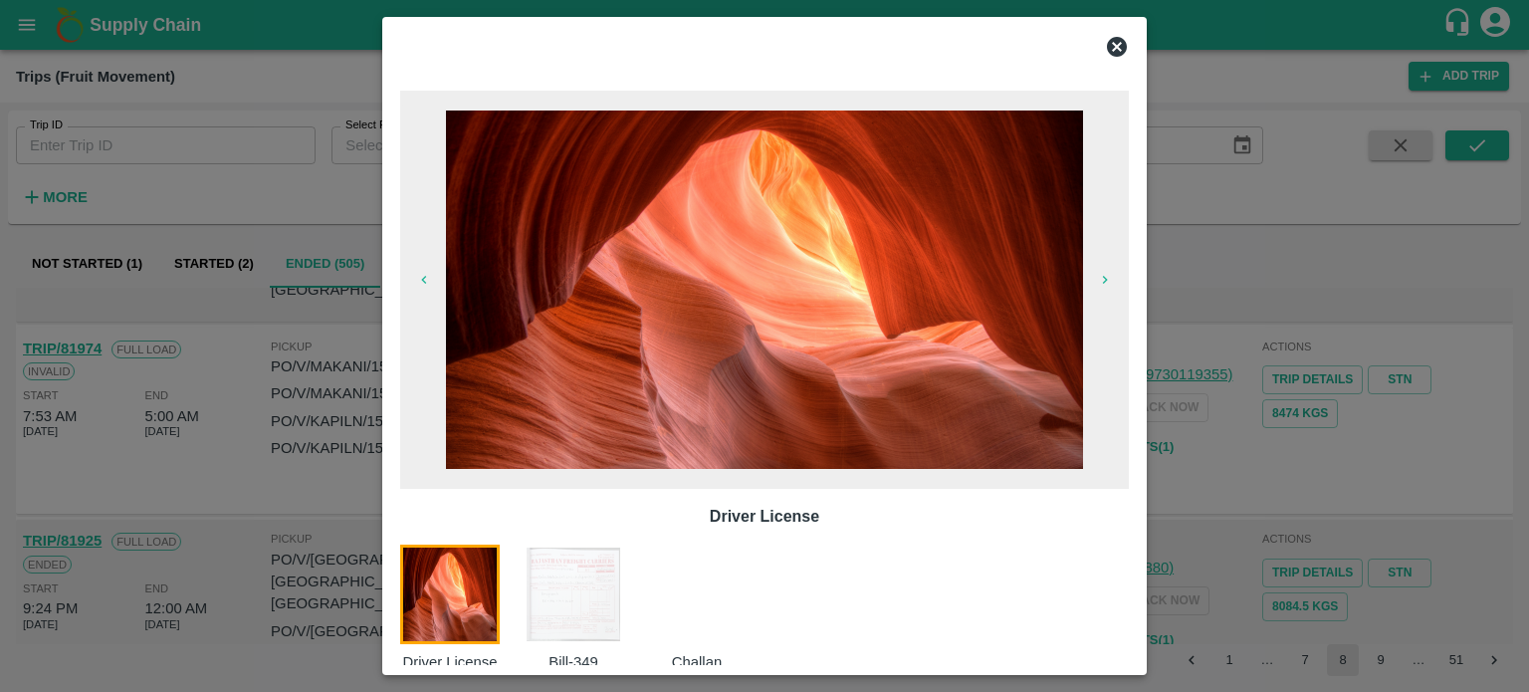
scroll to position [1768, 0]
click at [600, 586] on img at bounding box center [574, 595] width 100 height 100
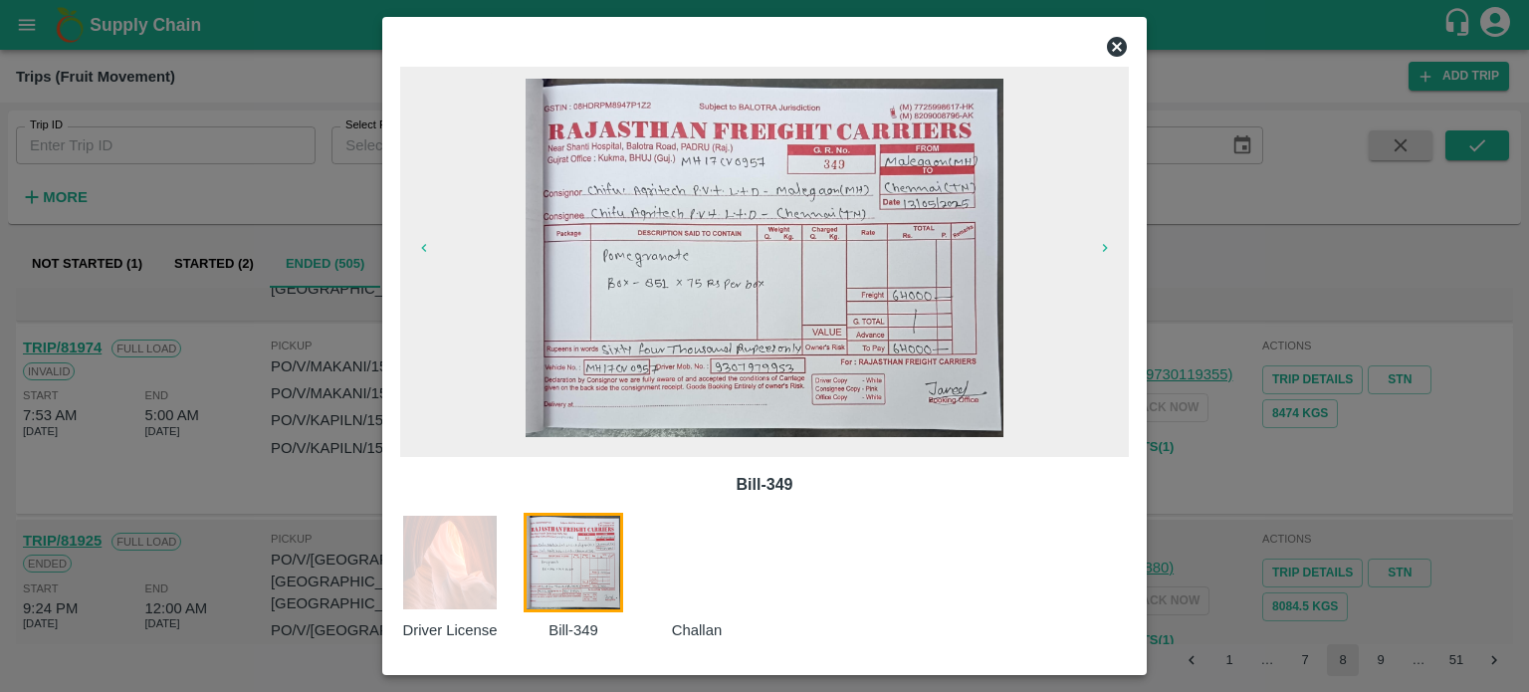
click at [1119, 43] on icon at bounding box center [1117, 47] width 20 height 20
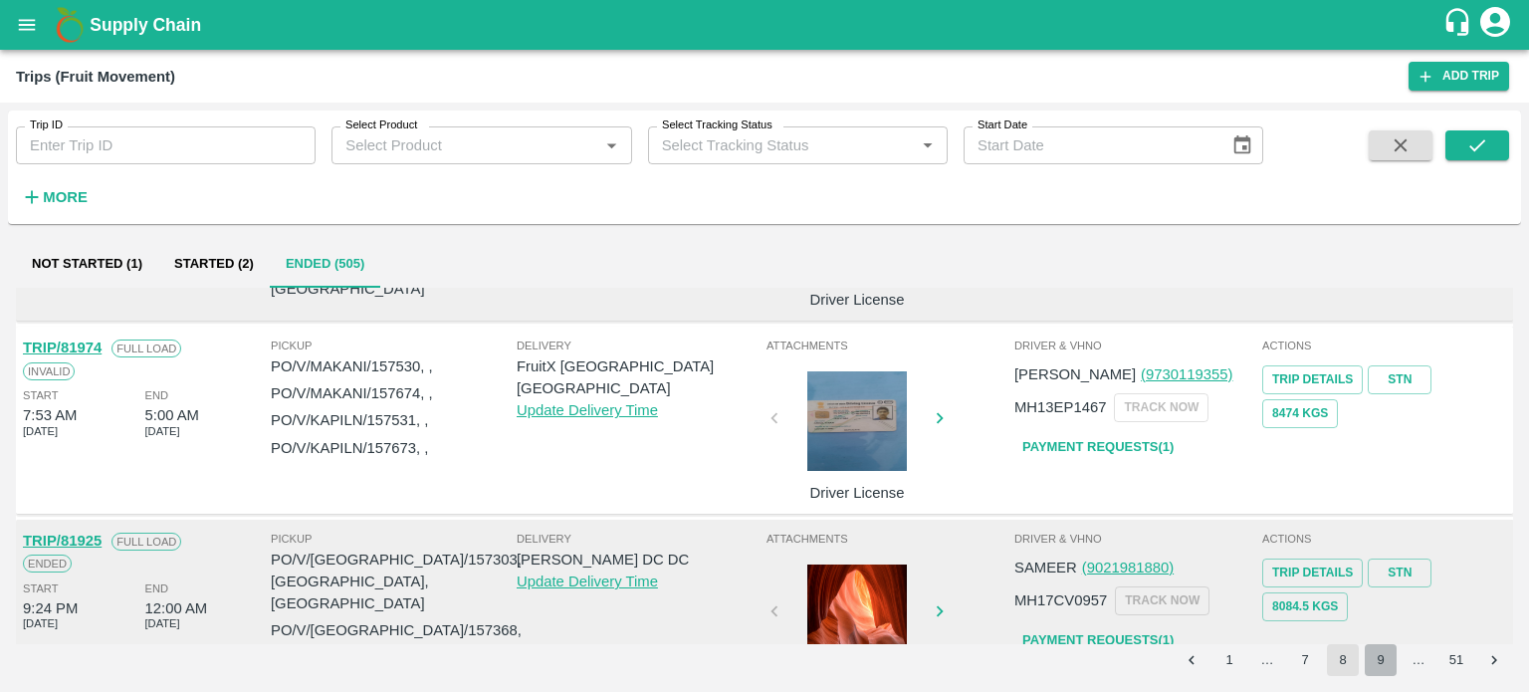
click at [1383, 657] on button "9" at bounding box center [1381, 660] width 32 height 32
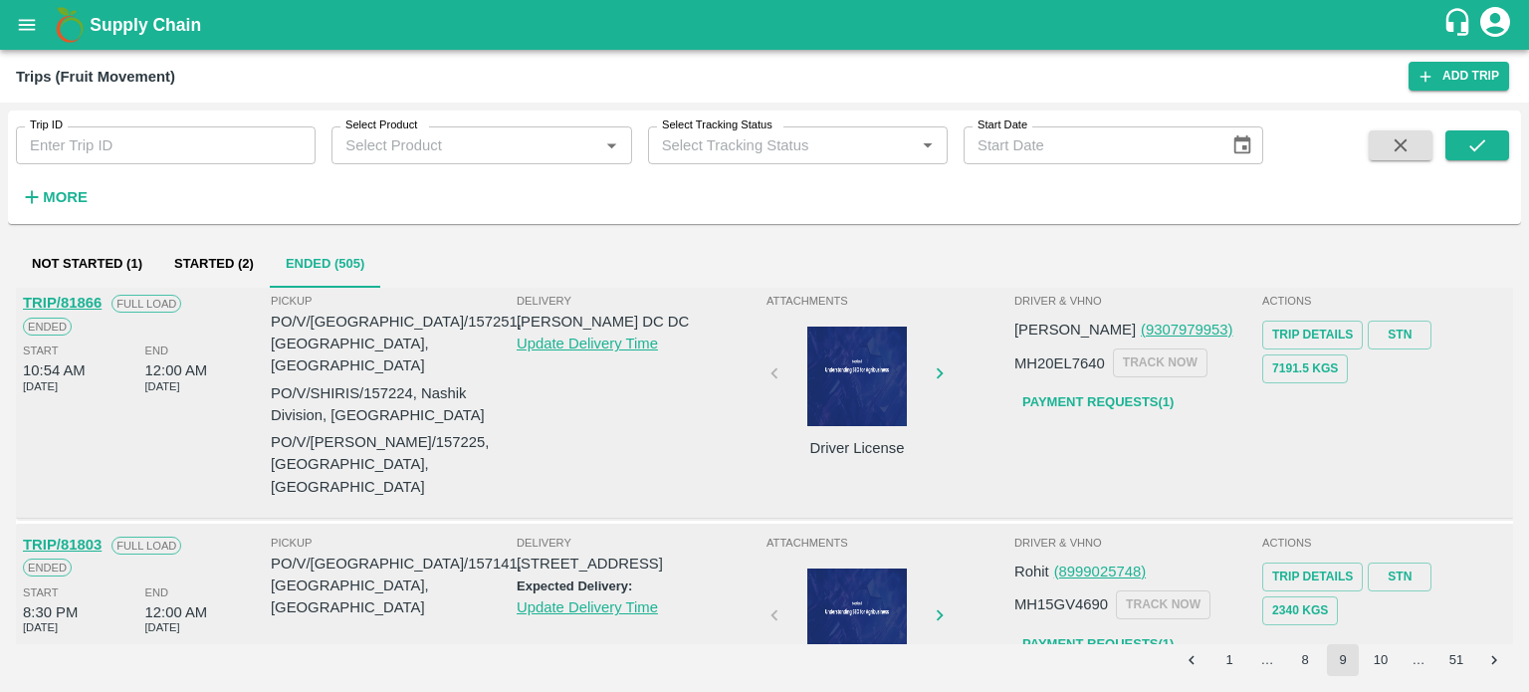
scroll to position [1601, 0]
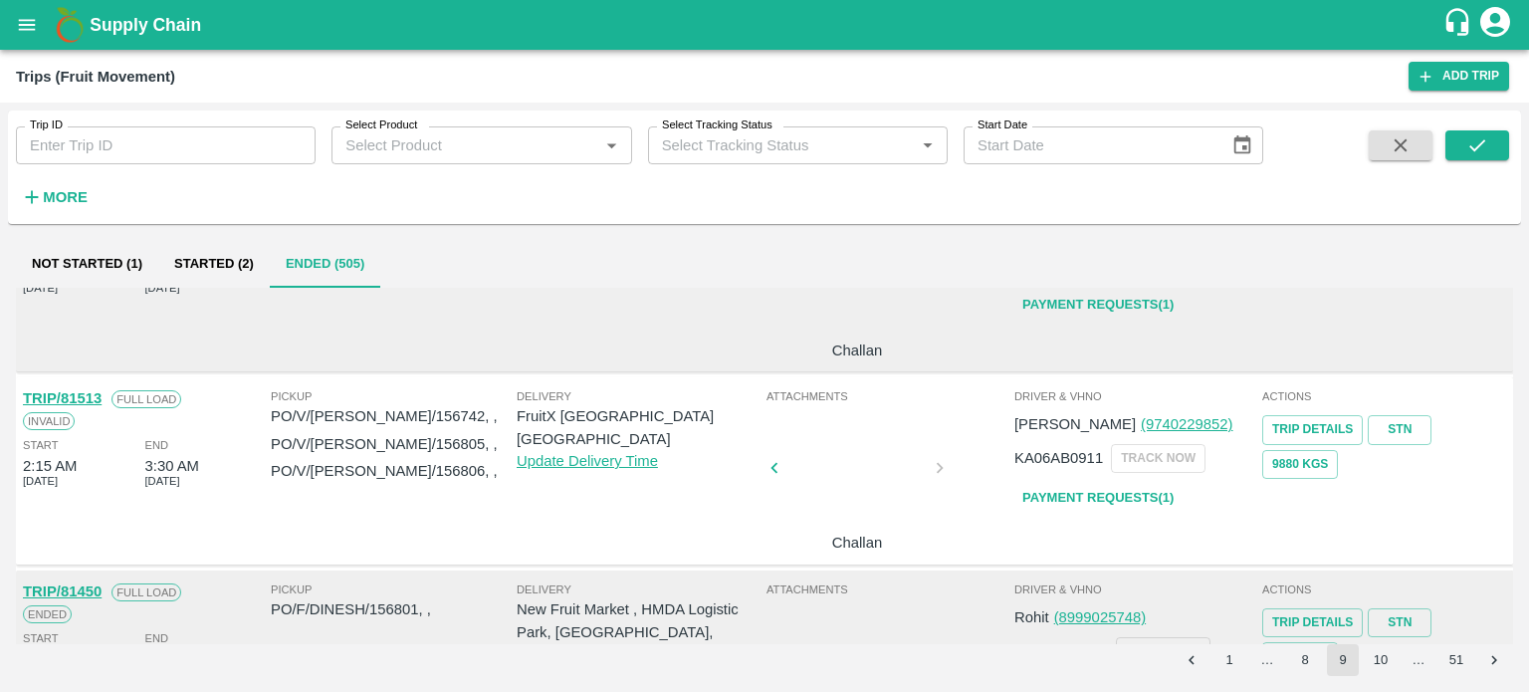
click at [871, 614] on div at bounding box center [857, 667] width 149 height 106
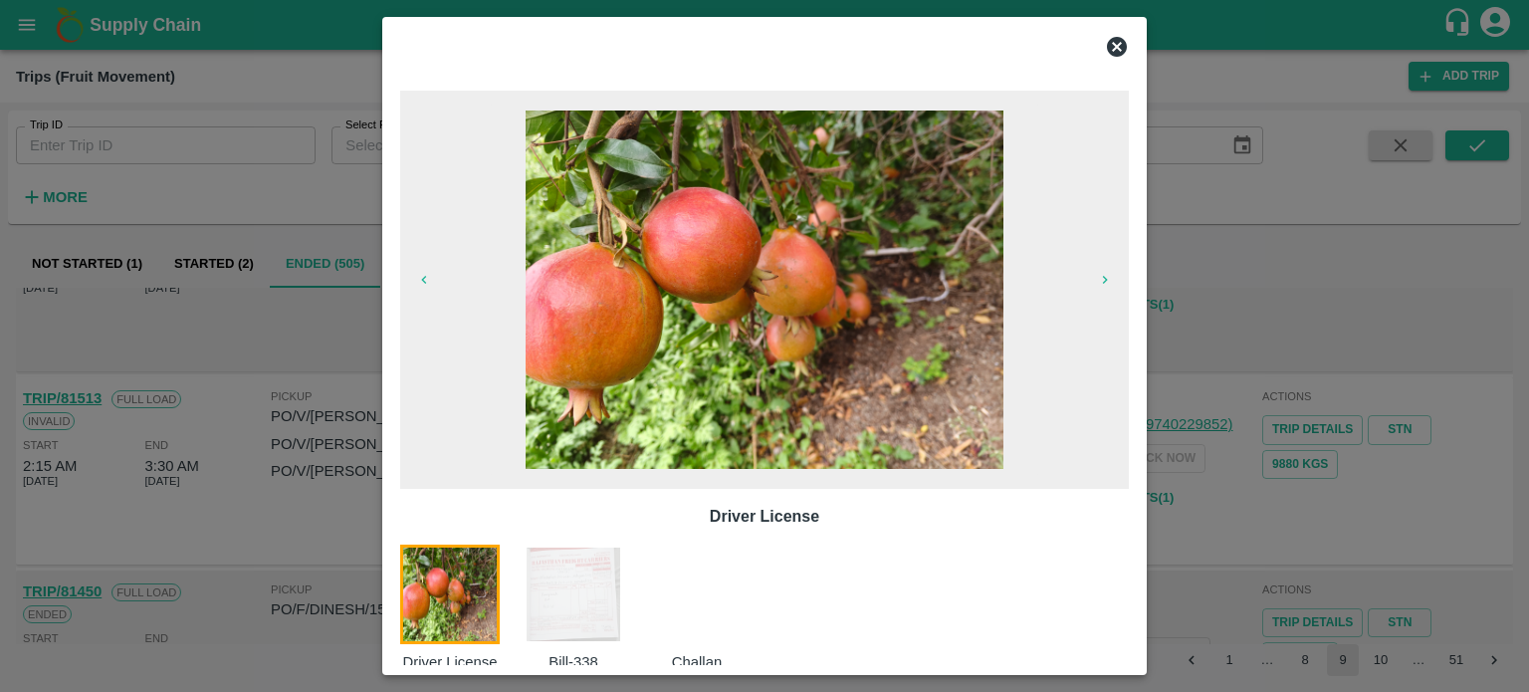
click at [614, 588] on img at bounding box center [574, 595] width 100 height 100
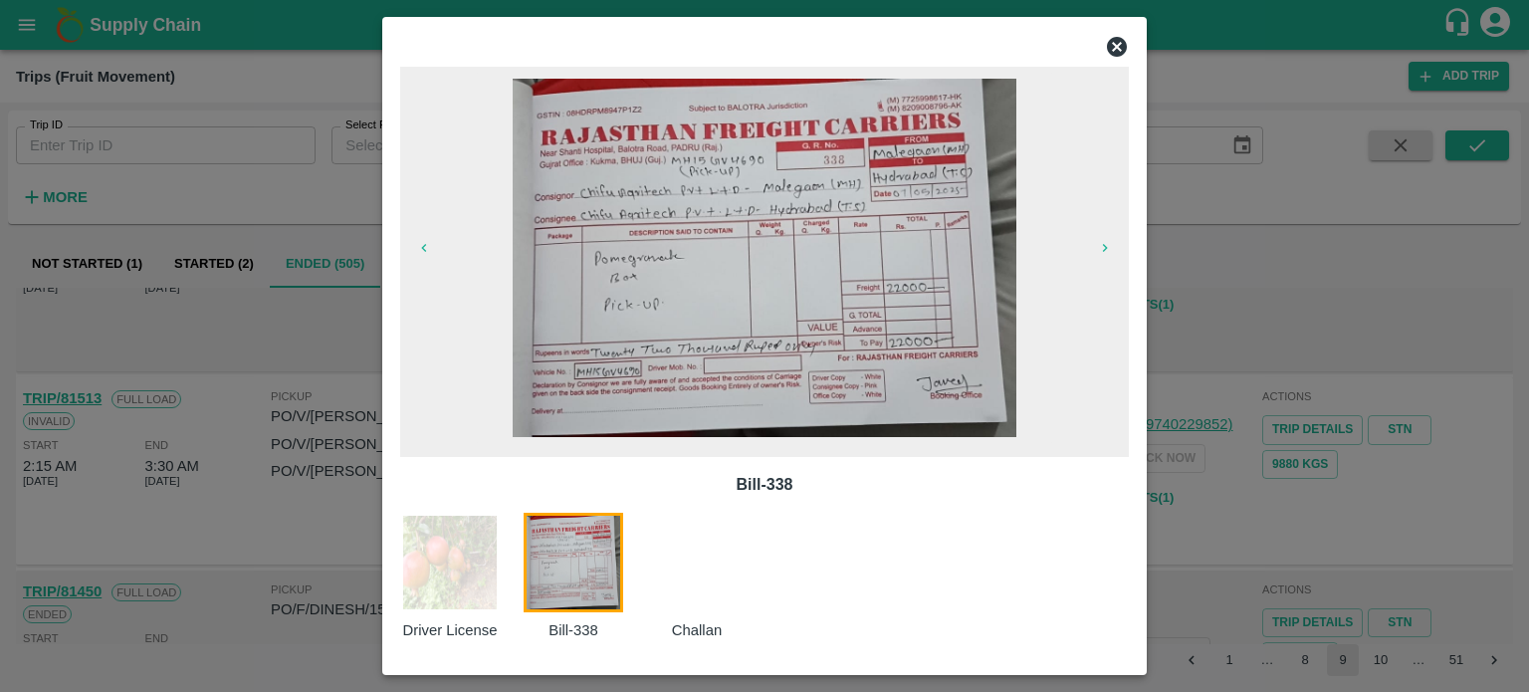
click at [1114, 52] on icon at bounding box center [1117, 47] width 20 height 20
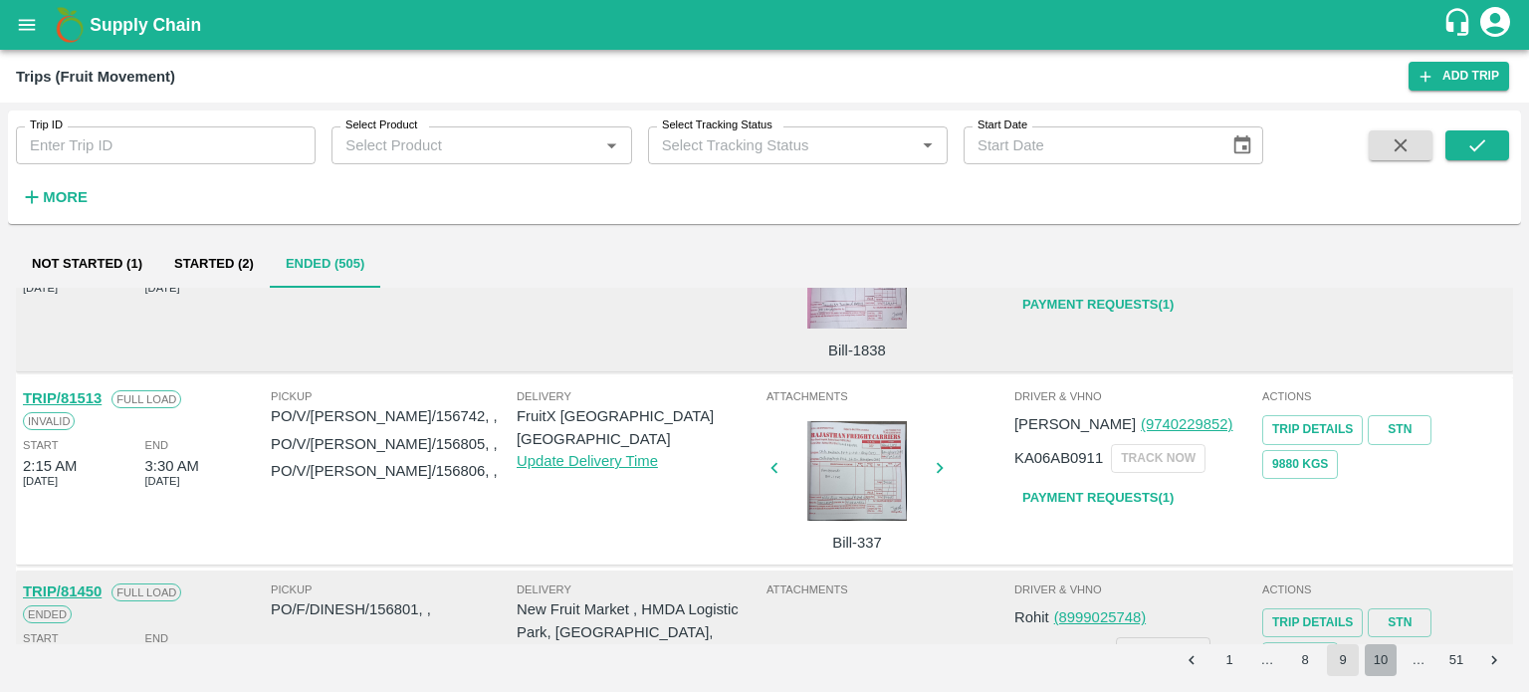
click at [1381, 660] on button "10" at bounding box center [1381, 660] width 32 height 32
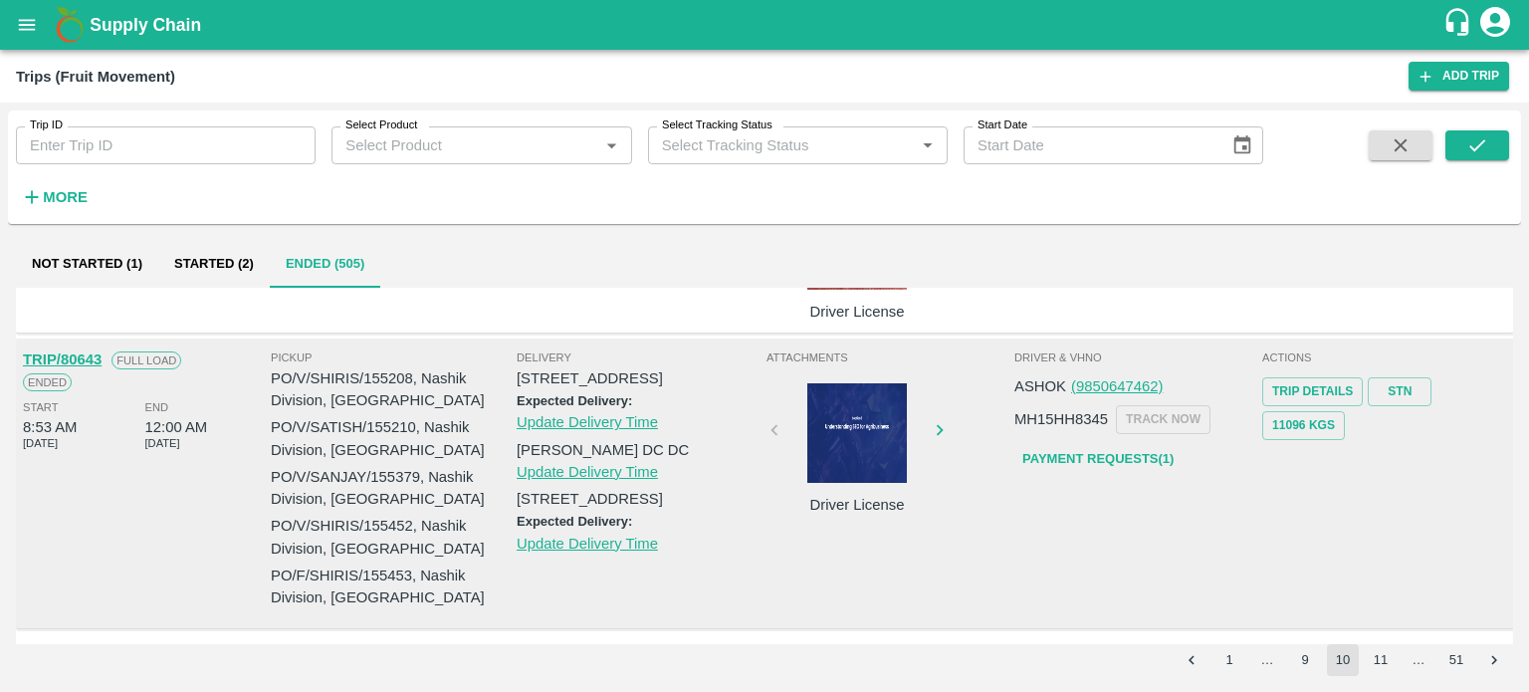
scroll to position [2021, 0]
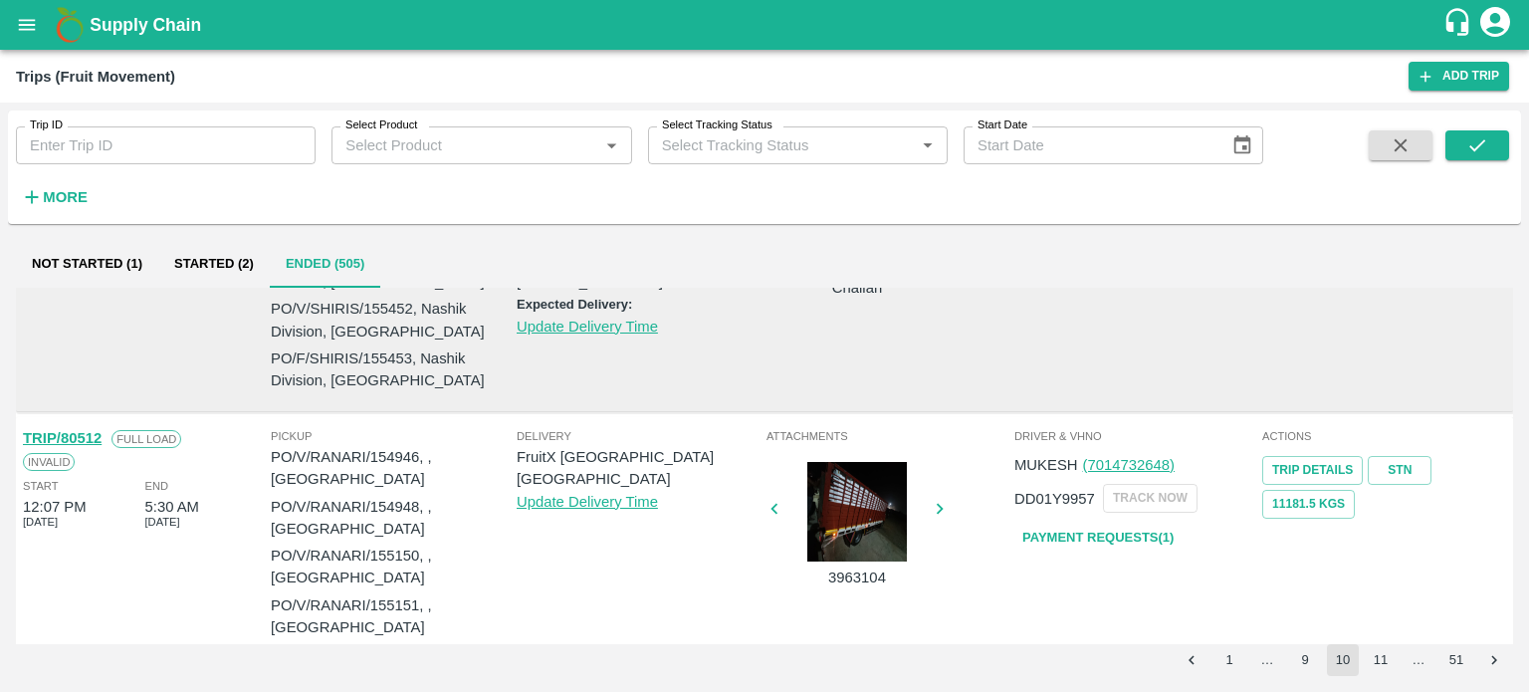
click at [838, 544] on div at bounding box center [857, 512] width 149 height 100
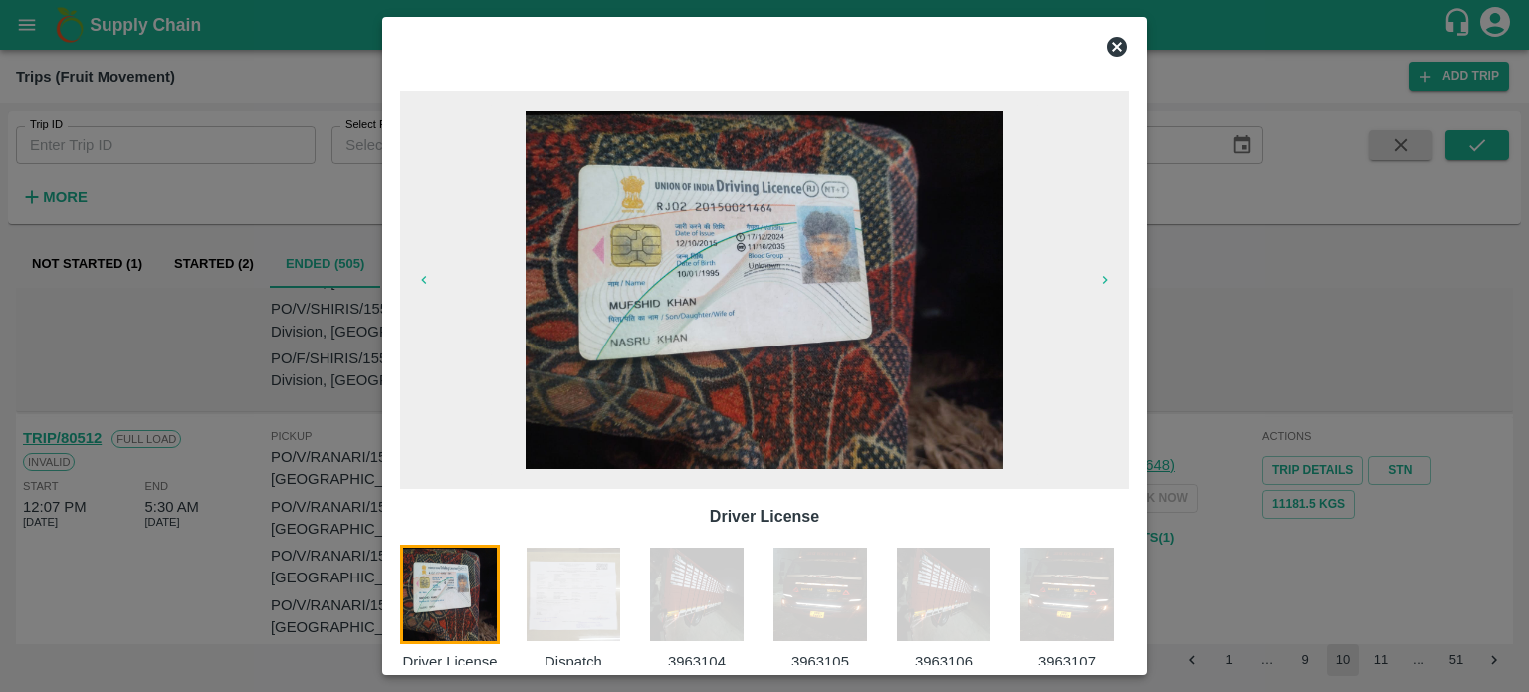
click at [1177, 493] on div at bounding box center [764, 346] width 1529 height 692
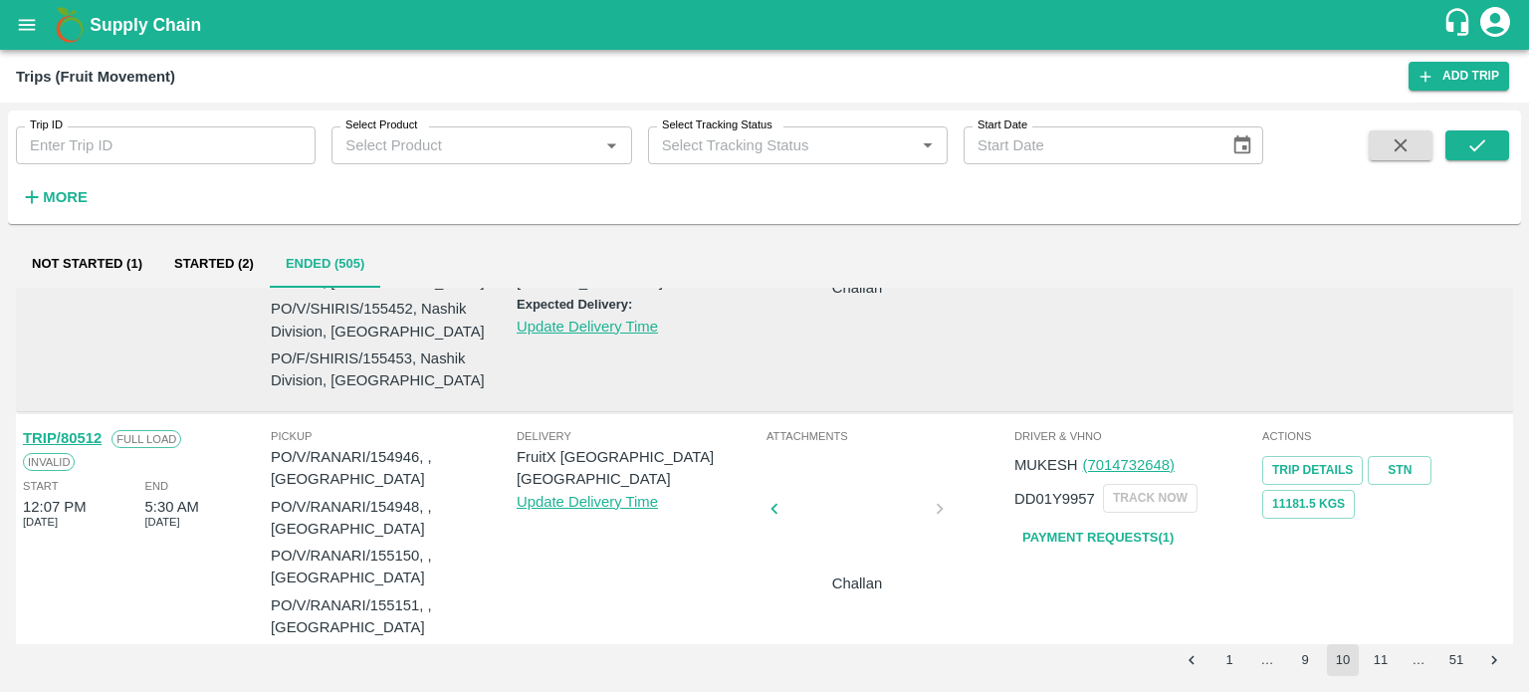
click at [840, 568] on div at bounding box center [857, 515] width 149 height 106
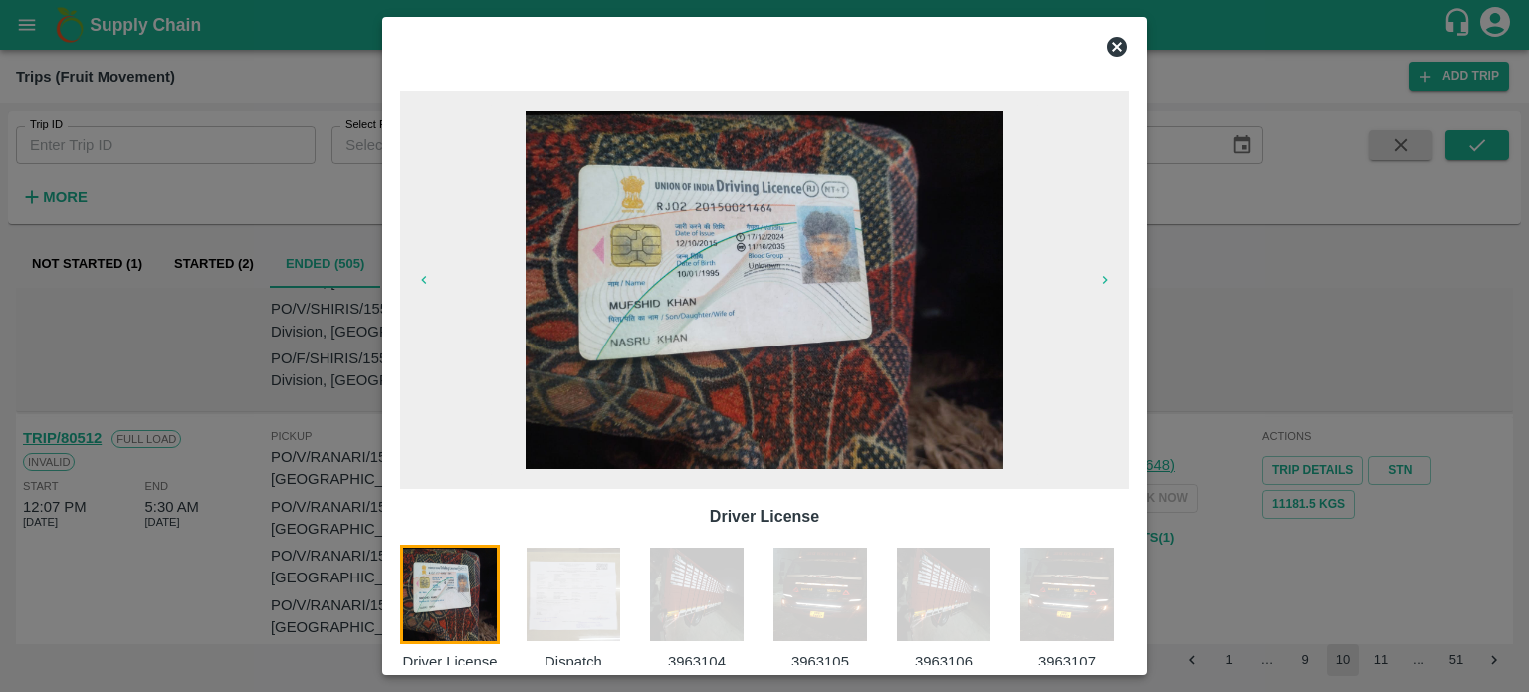
click at [601, 604] on img at bounding box center [574, 595] width 100 height 100
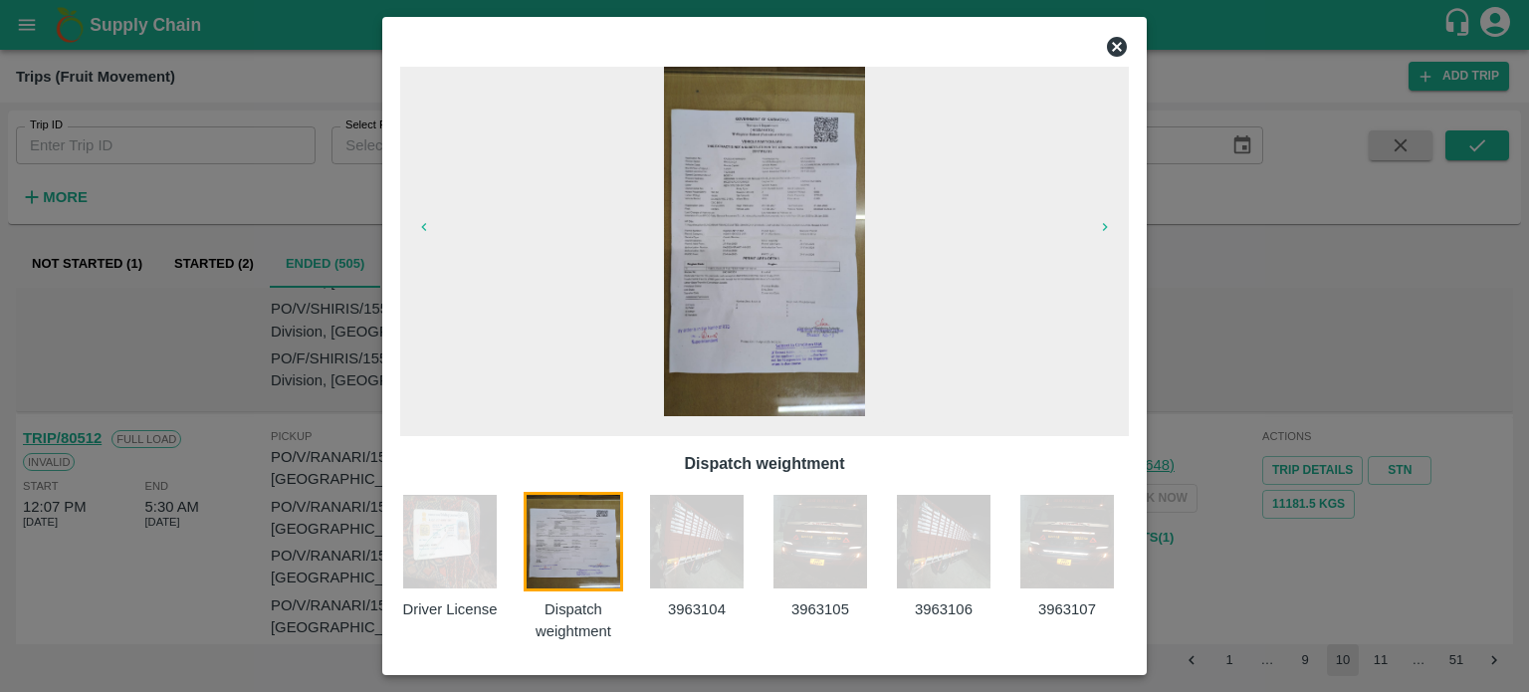
scroll to position [54, 0]
click at [684, 591] on div "3963104" at bounding box center [708, 566] width 123 height 150
click at [1101, 567] on img at bounding box center [1068, 541] width 100 height 100
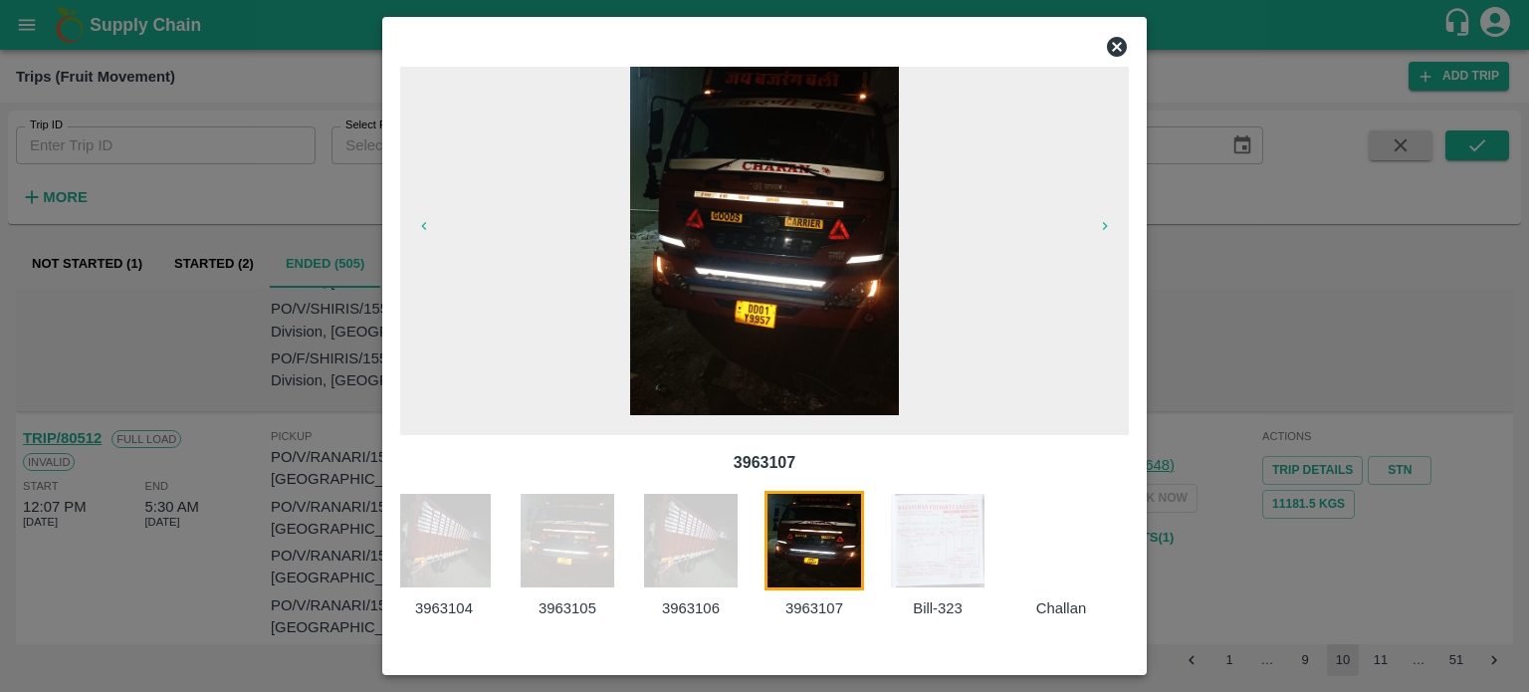
scroll to position [0, 259]
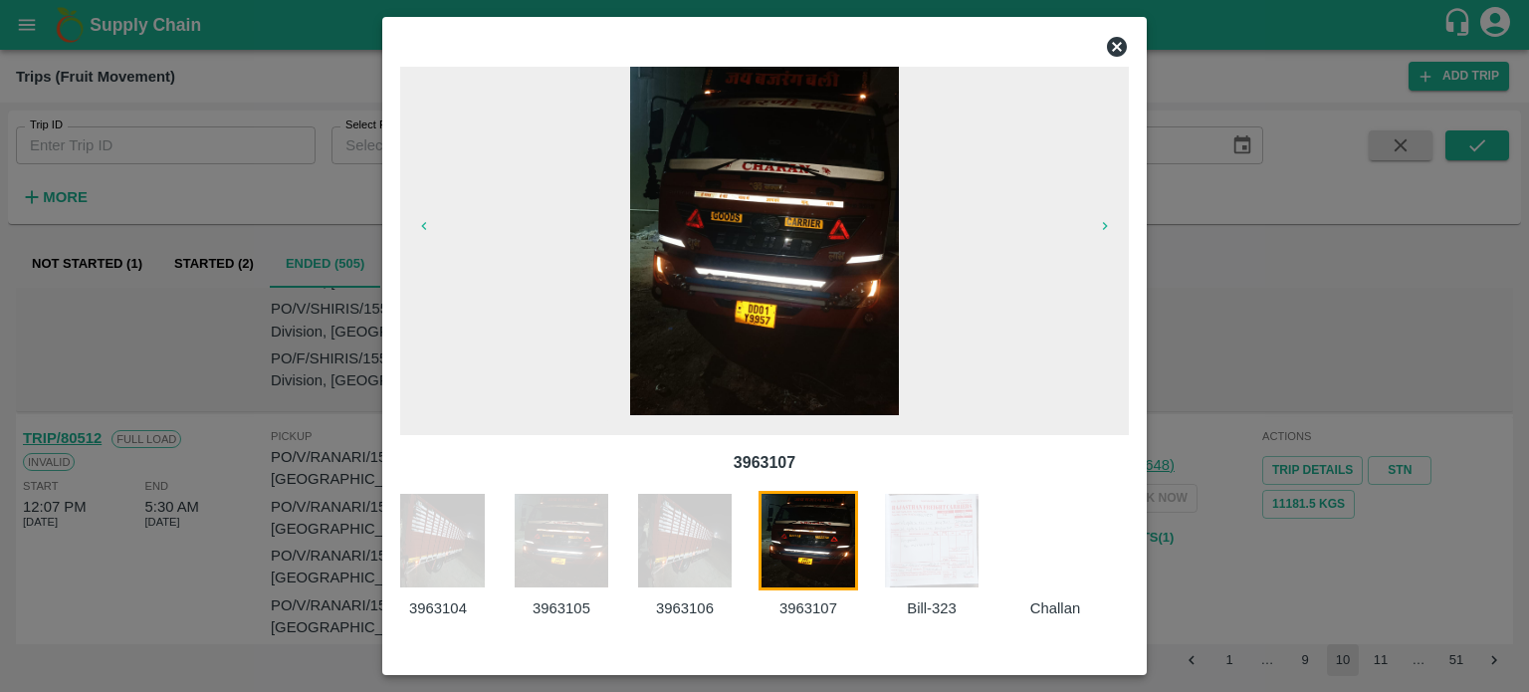
click at [945, 565] on img at bounding box center [932, 541] width 100 height 100
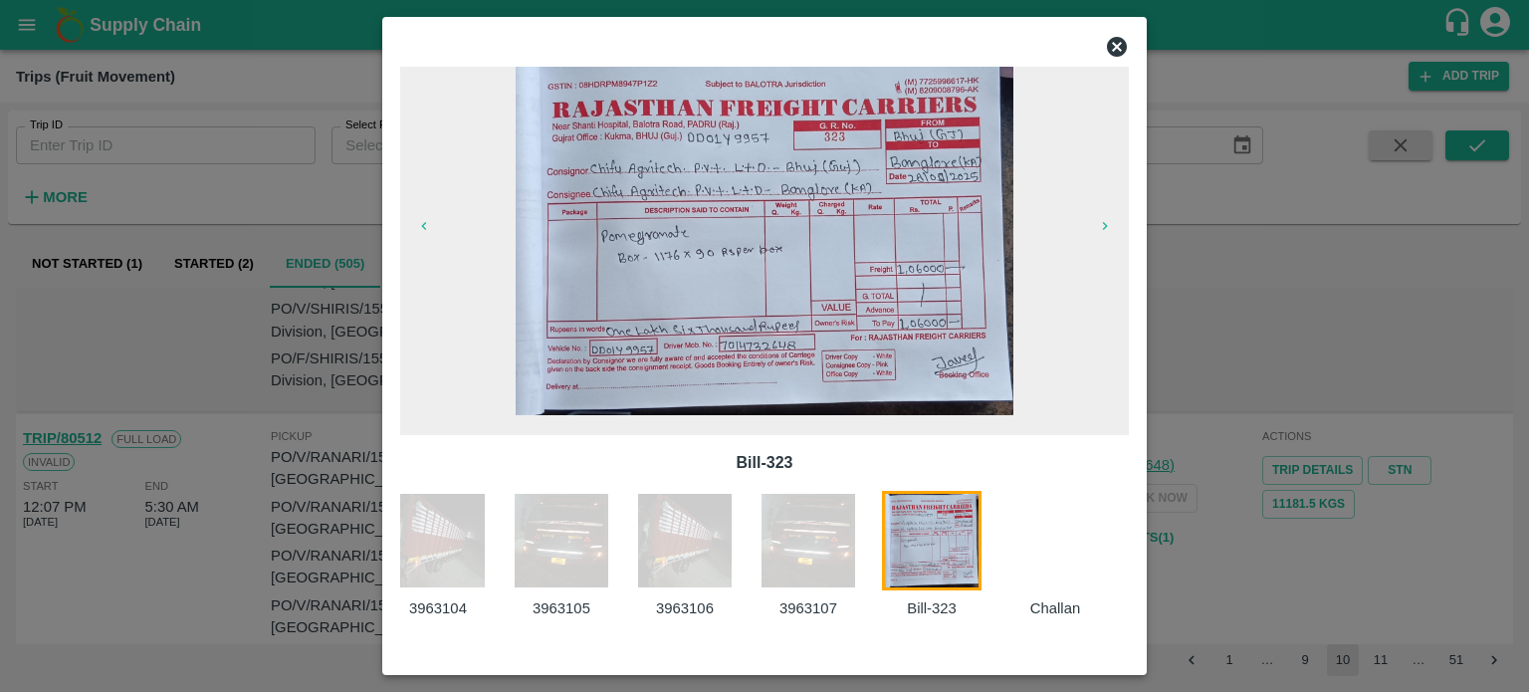
click at [1123, 45] on icon at bounding box center [1117, 47] width 20 height 20
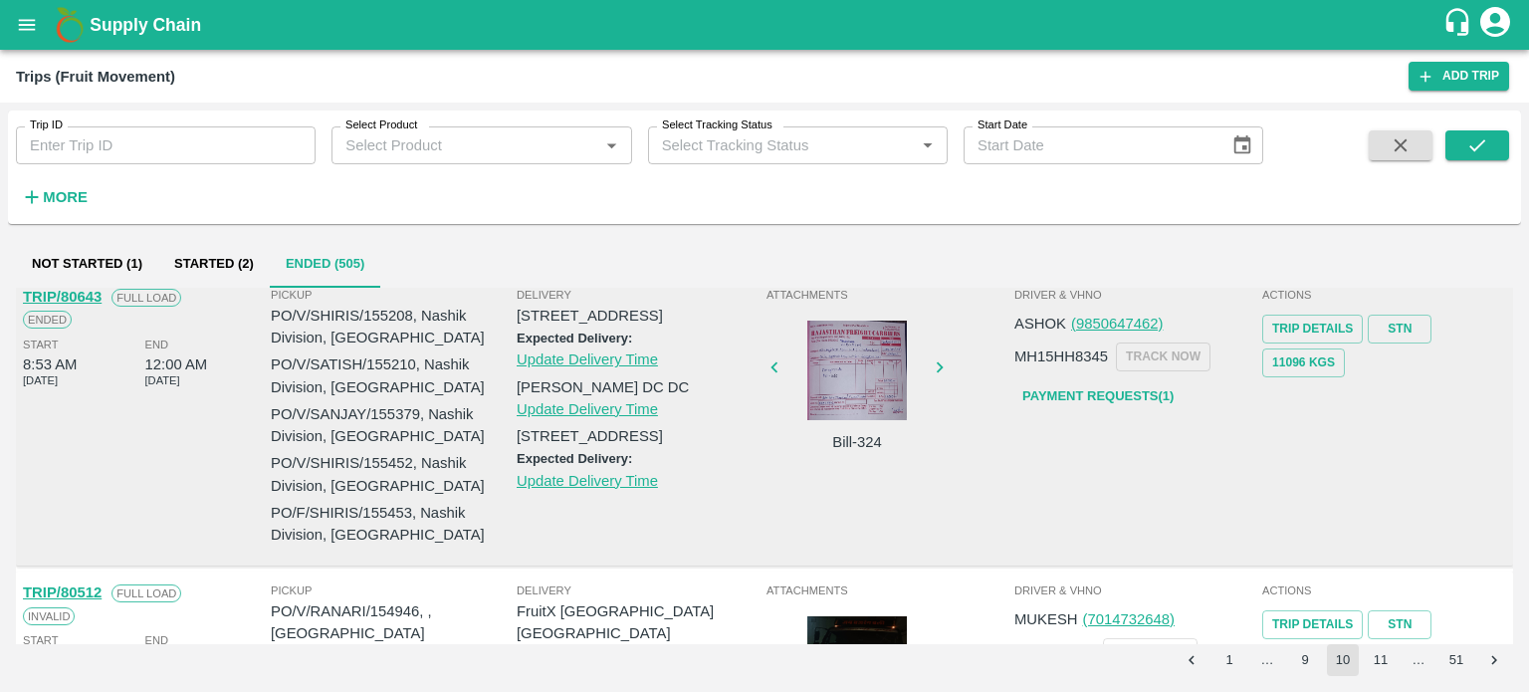
scroll to position [1848, 0]
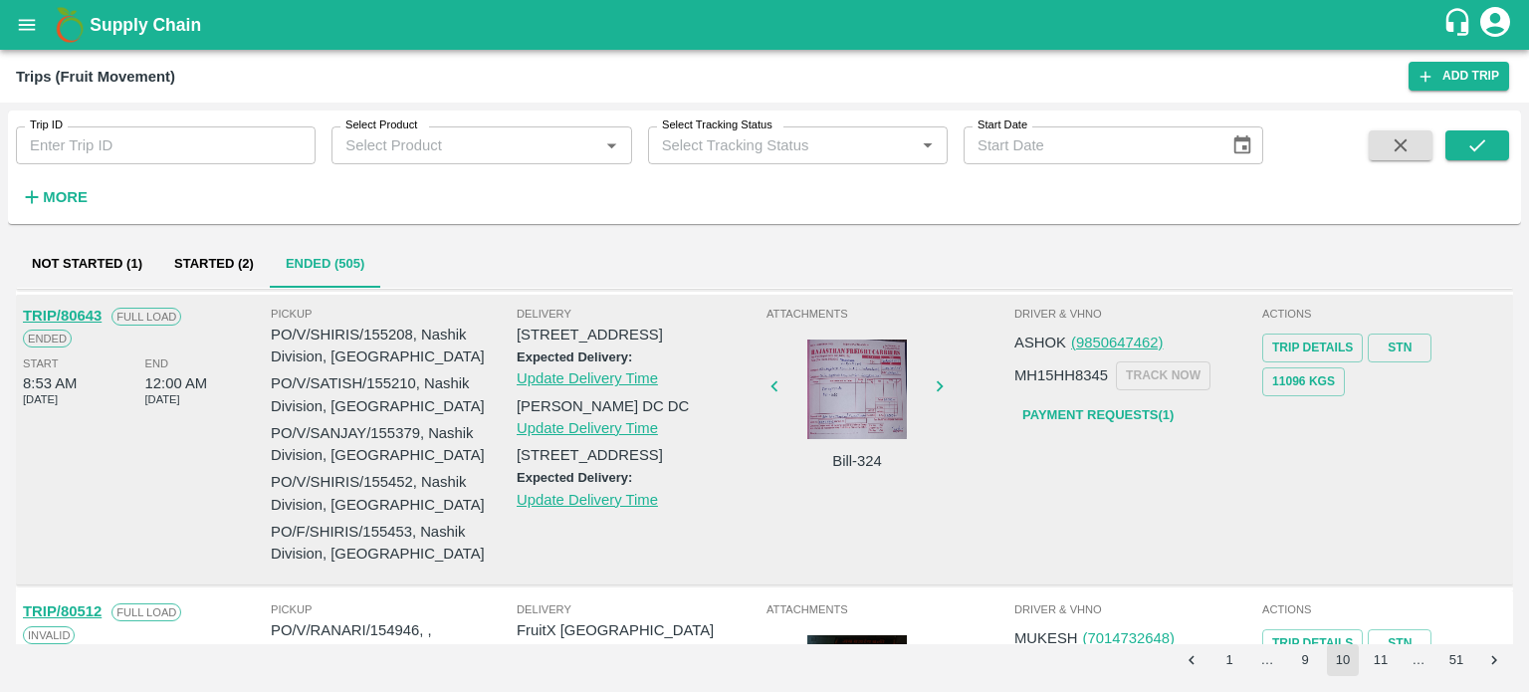
click at [850, 373] on div at bounding box center [857, 390] width 149 height 100
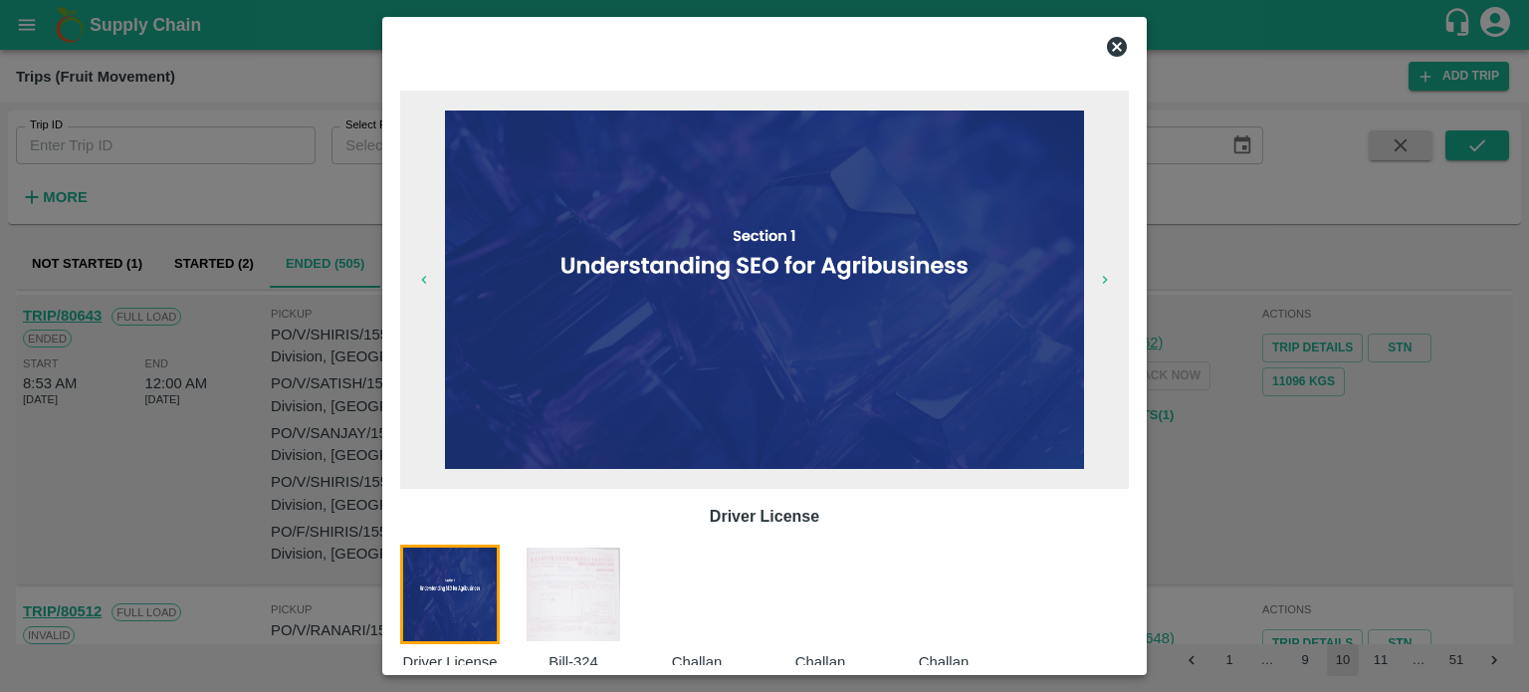
click at [570, 599] on img at bounding box center [574, 595] width 100 height 100
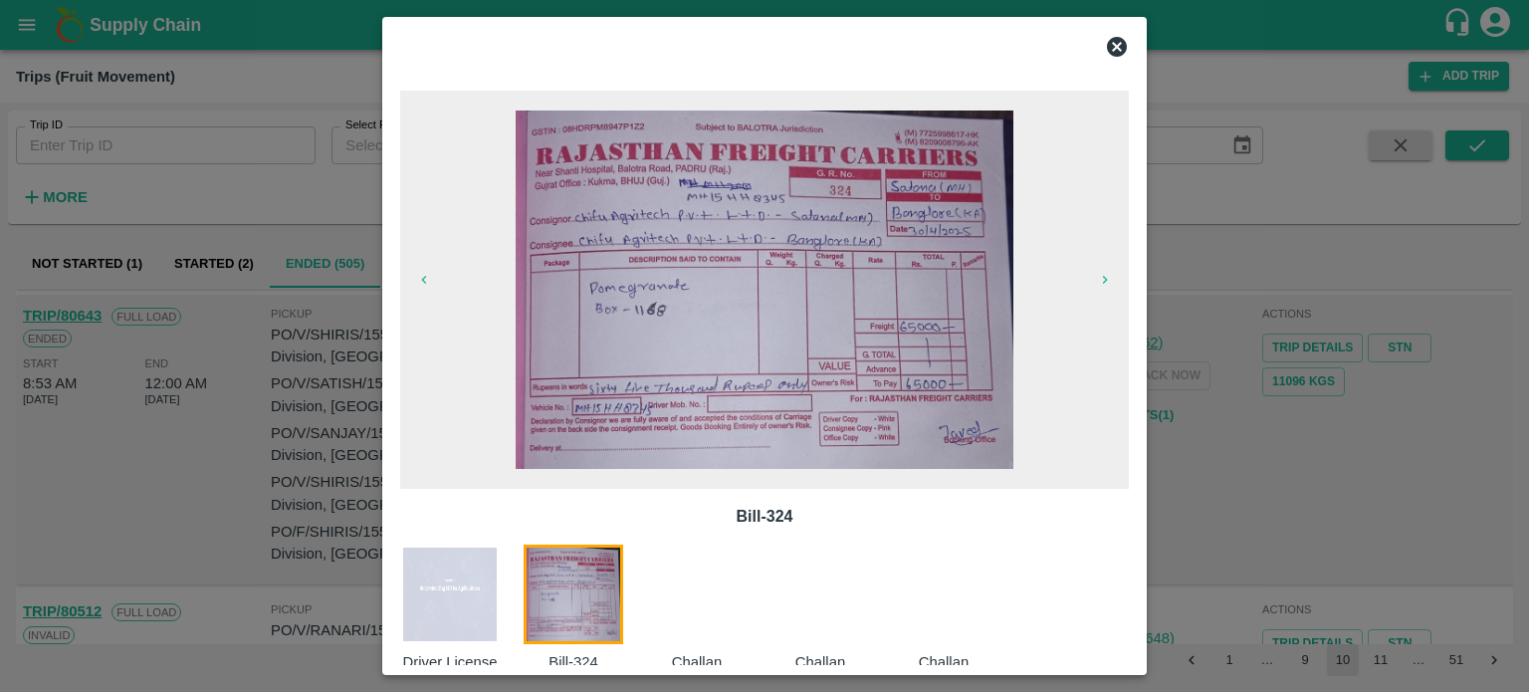
scroll to position [32, 0]
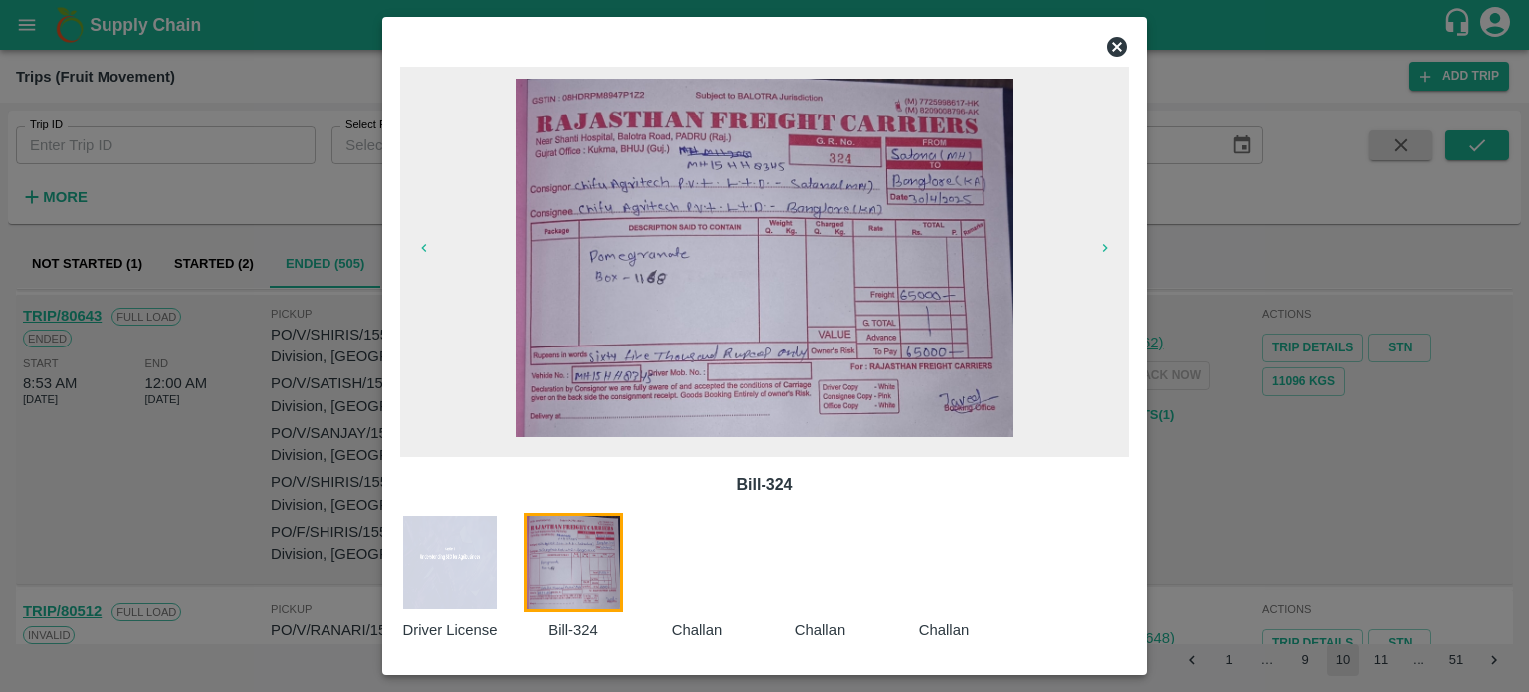
click at [1207, 535] on div at bounding box center [764, 346] width 1529 height 692
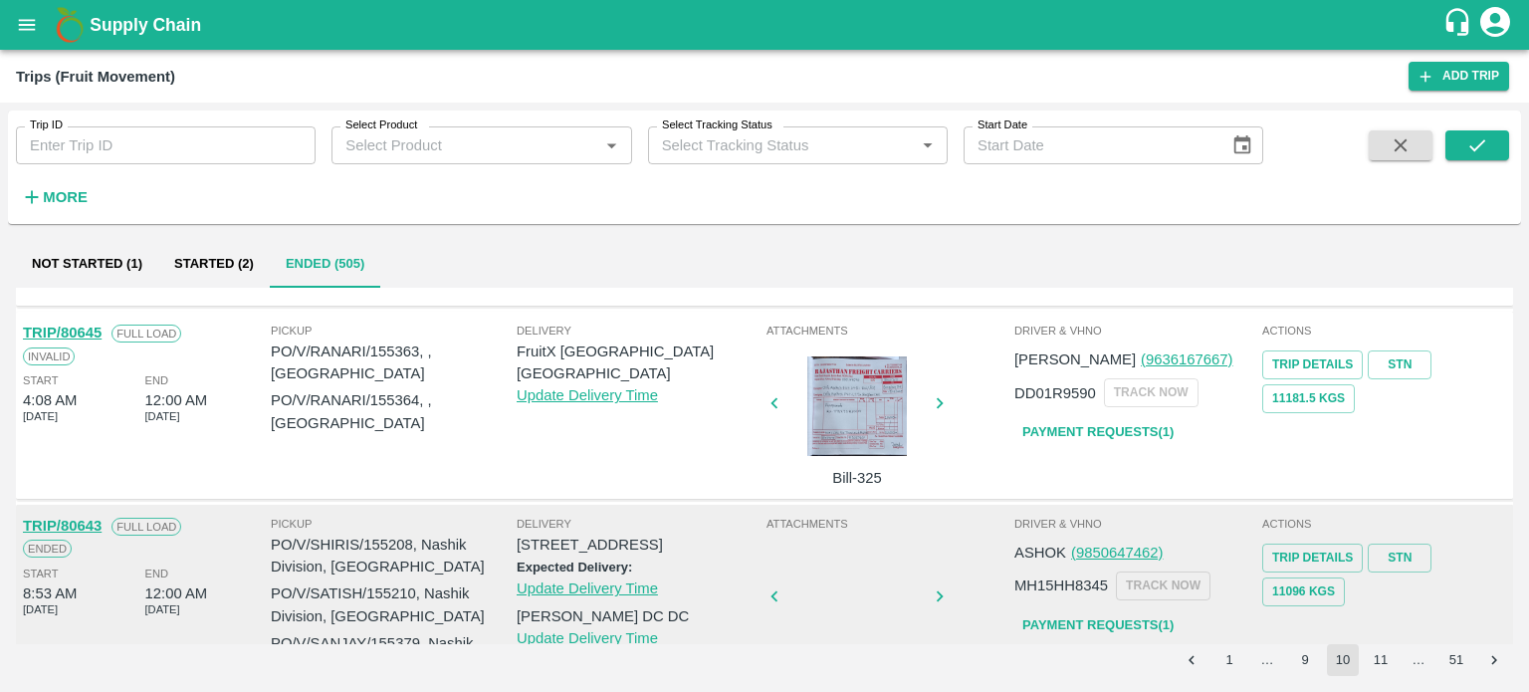
scroll to position [1621, 0]
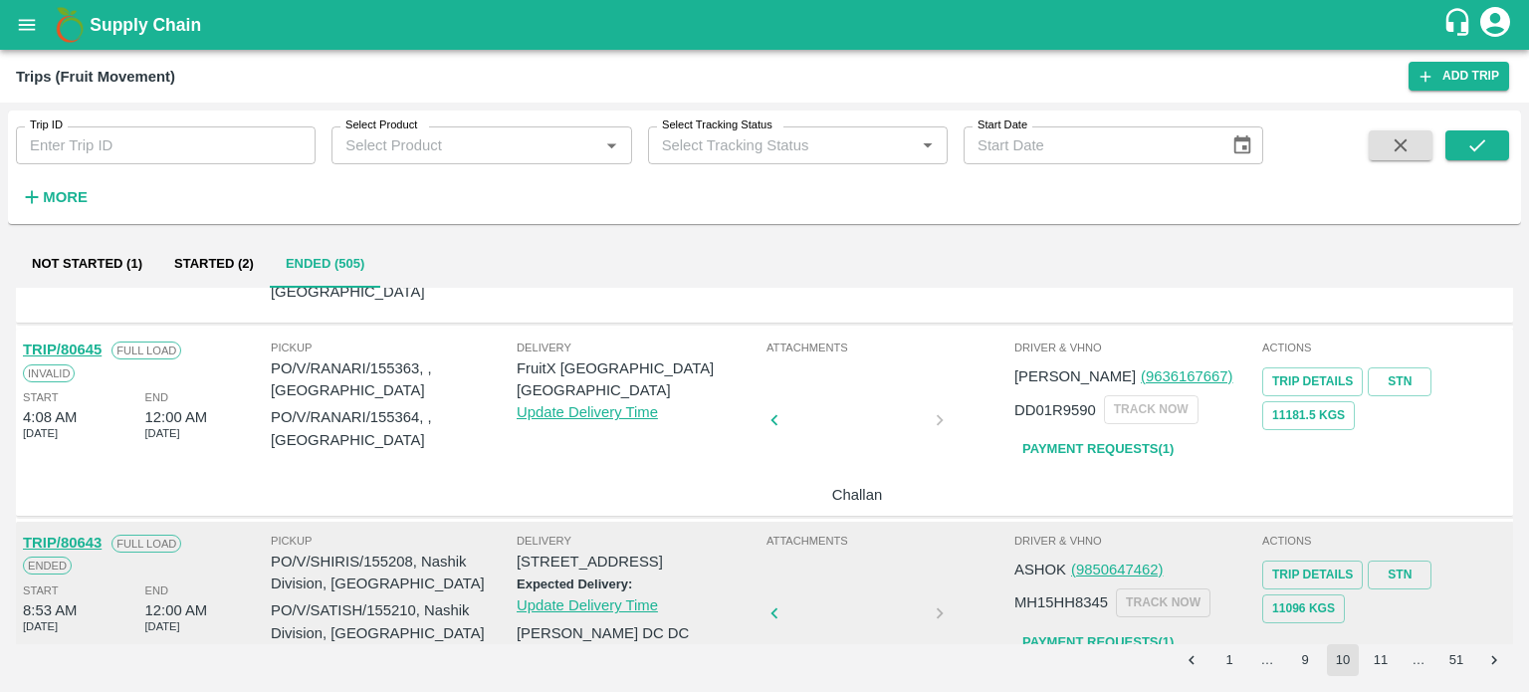
click at [853, 419] on div at bounding box center [857, 426] width 149 height 106
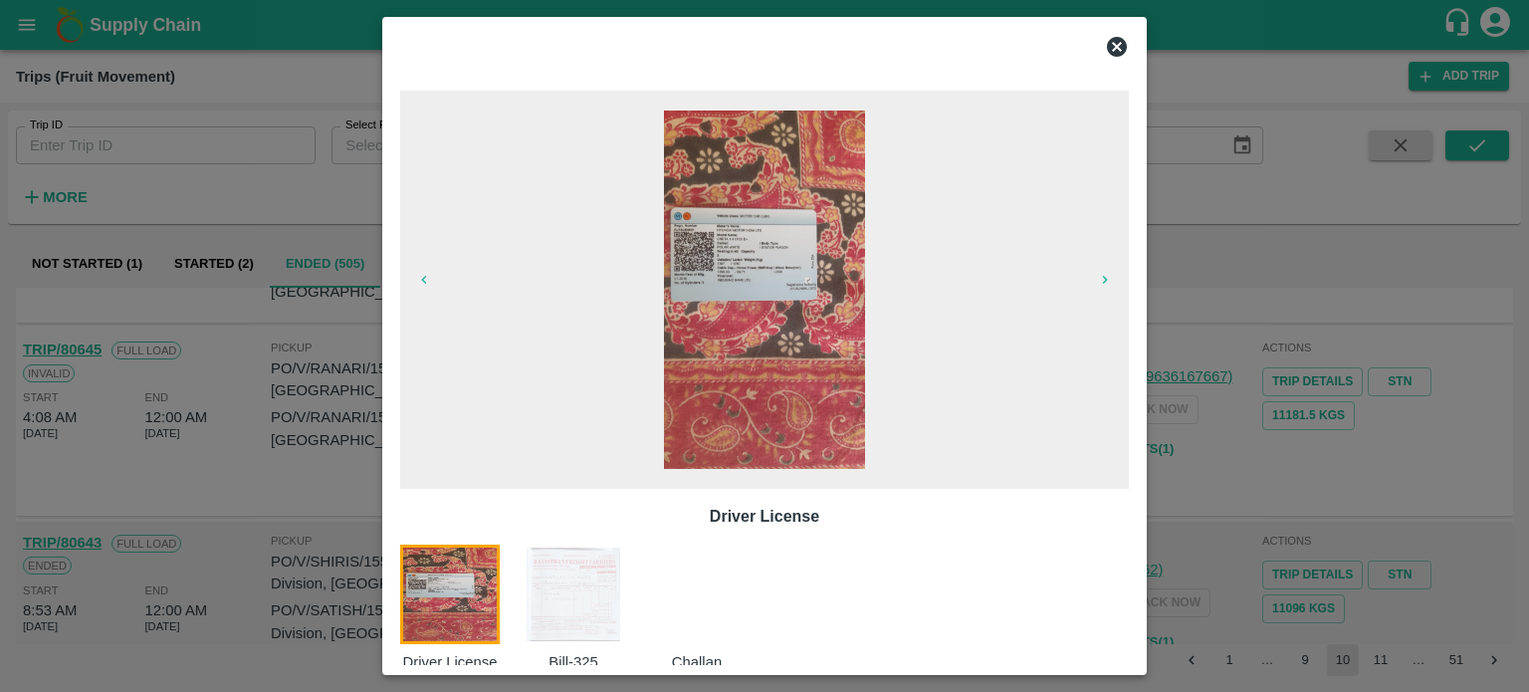
click at [582, 585] on img at bounding box center [574, 595] width 100 height 100
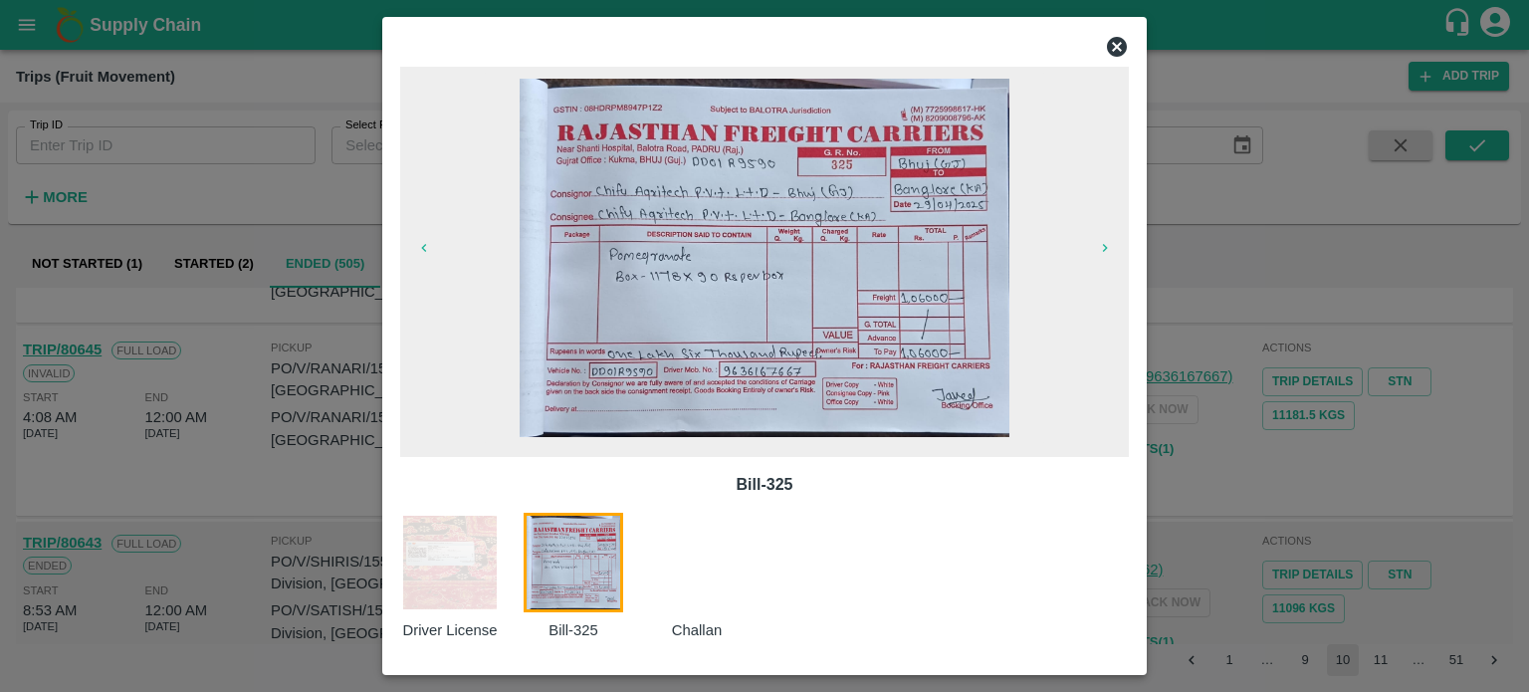
click at [1235, 482] on div at bounding box center [764, 346] width 1529 height 692
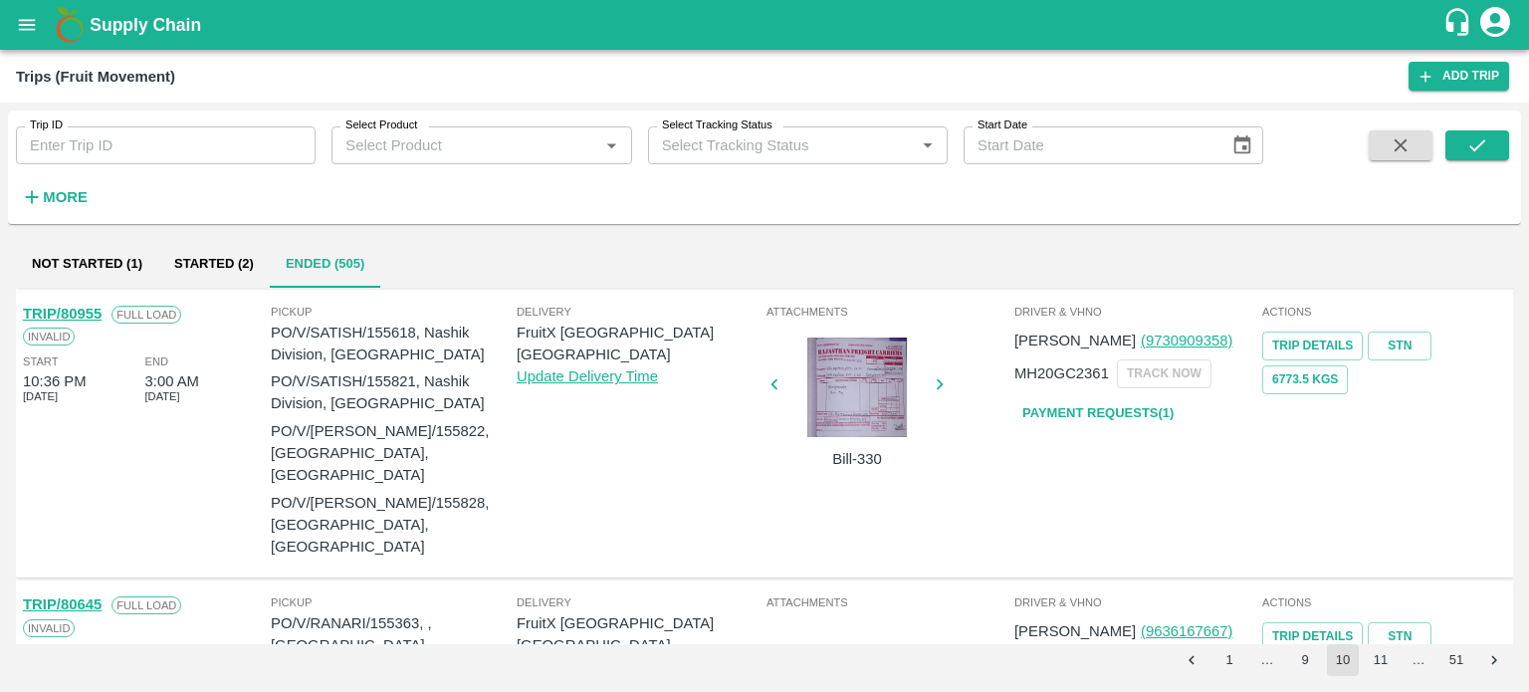
scroll to position [1357, 0]
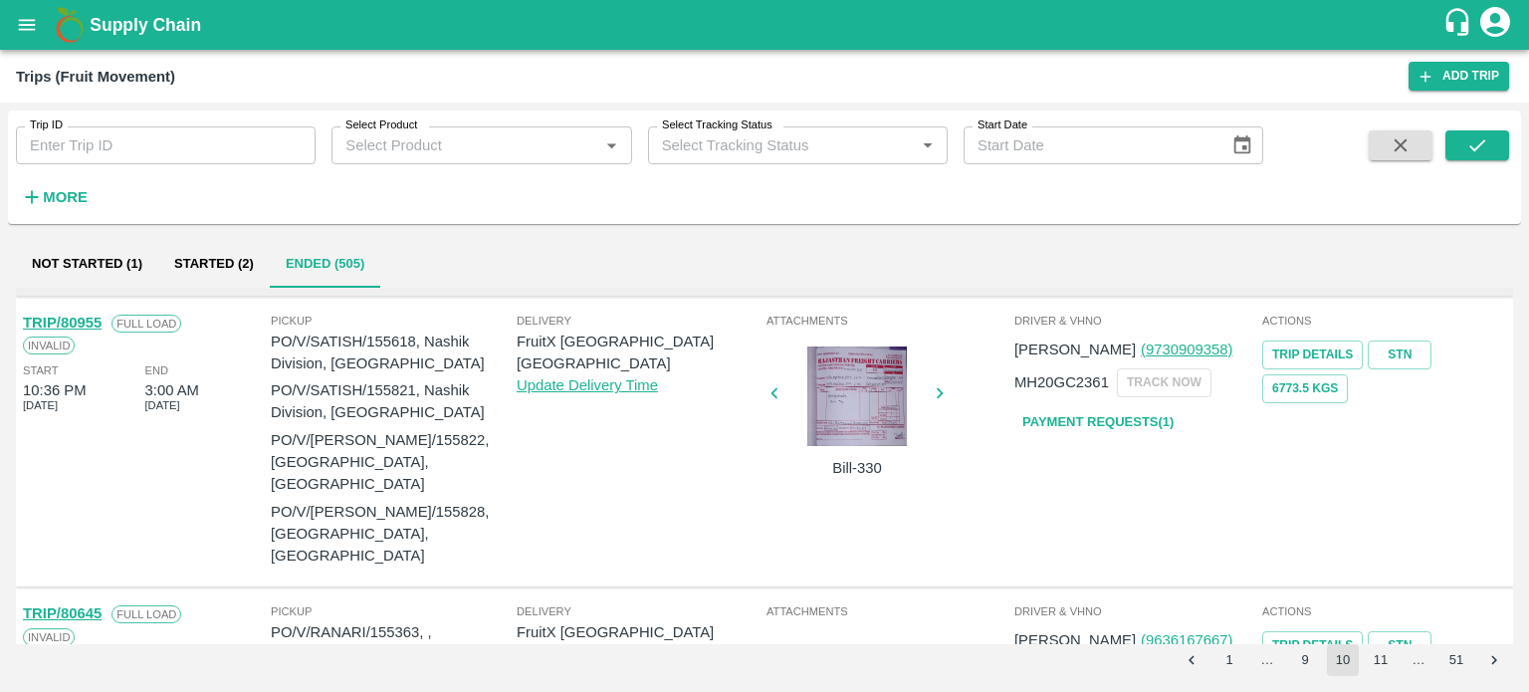
click at [840, 444] on div at bounding box center [857, 397] width 149 height 100
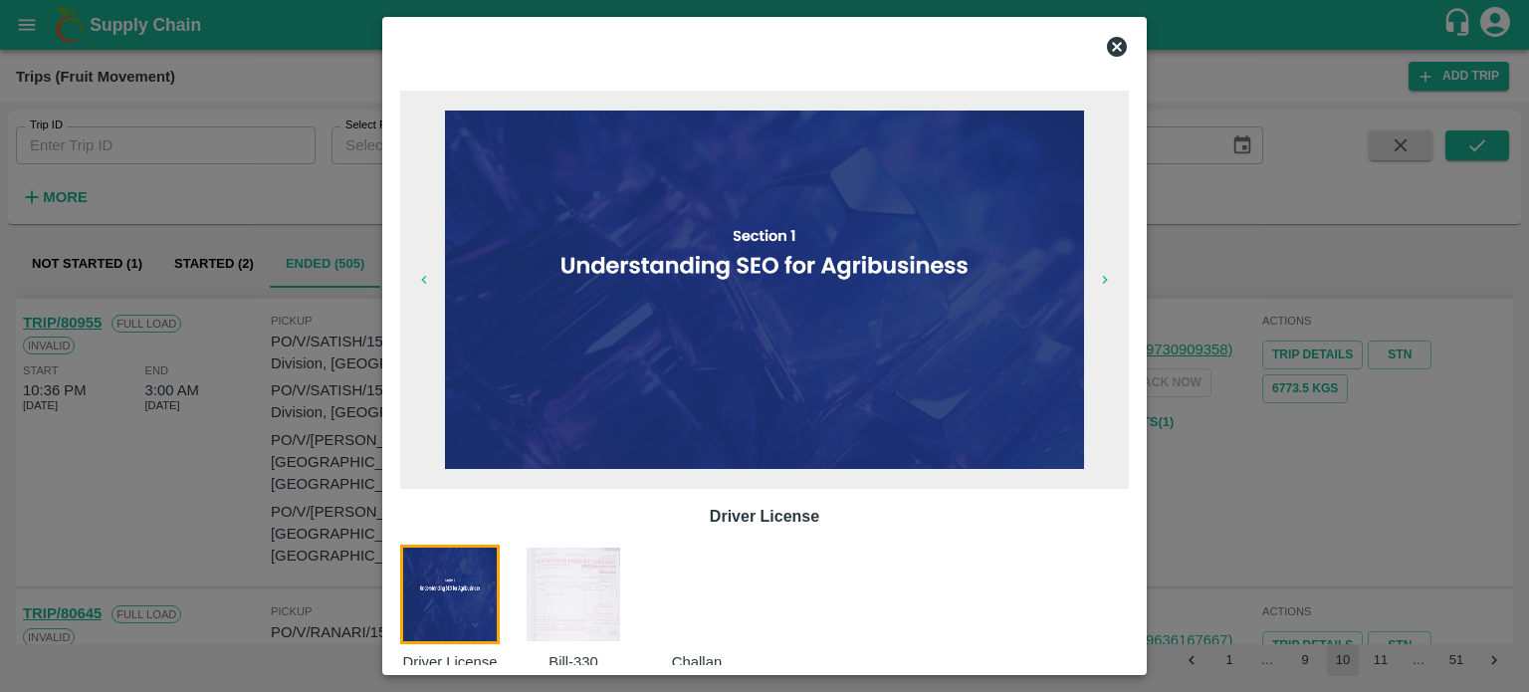
click at [570, 586] on img at bounding box center [574, 595] width 100 height 100
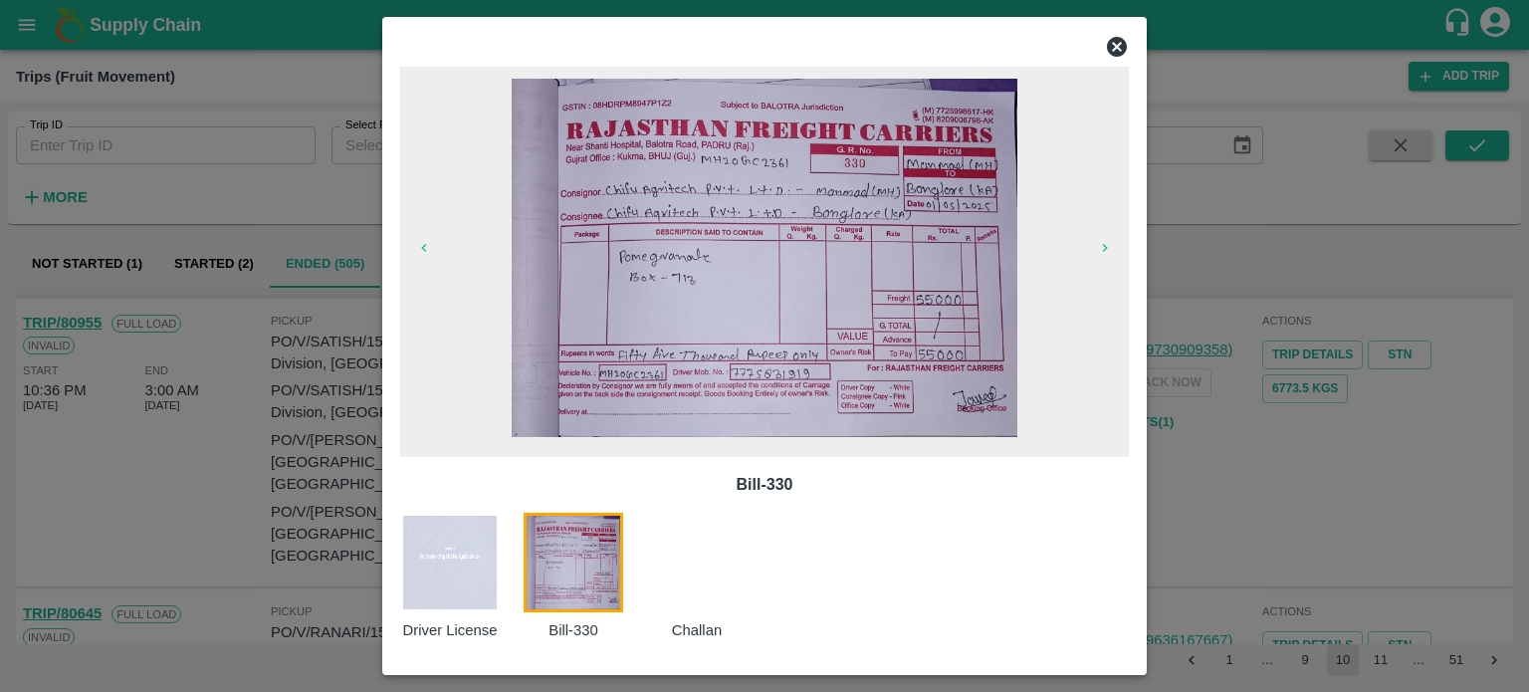
click at [1108, 50] on icon at bounding box center [1117, 47] width 20 height 20
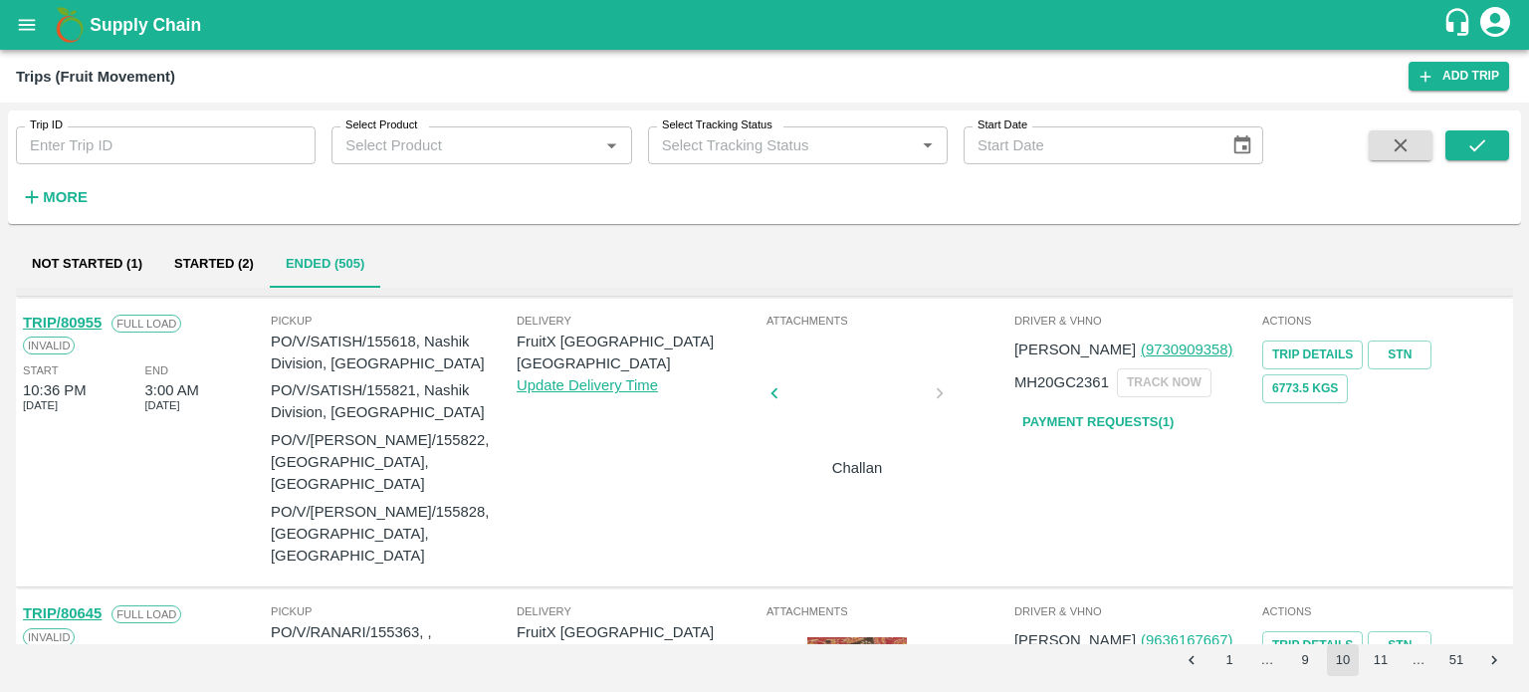
click at [868, 425] on div at bounding box center [857, 400] width 149 height 106
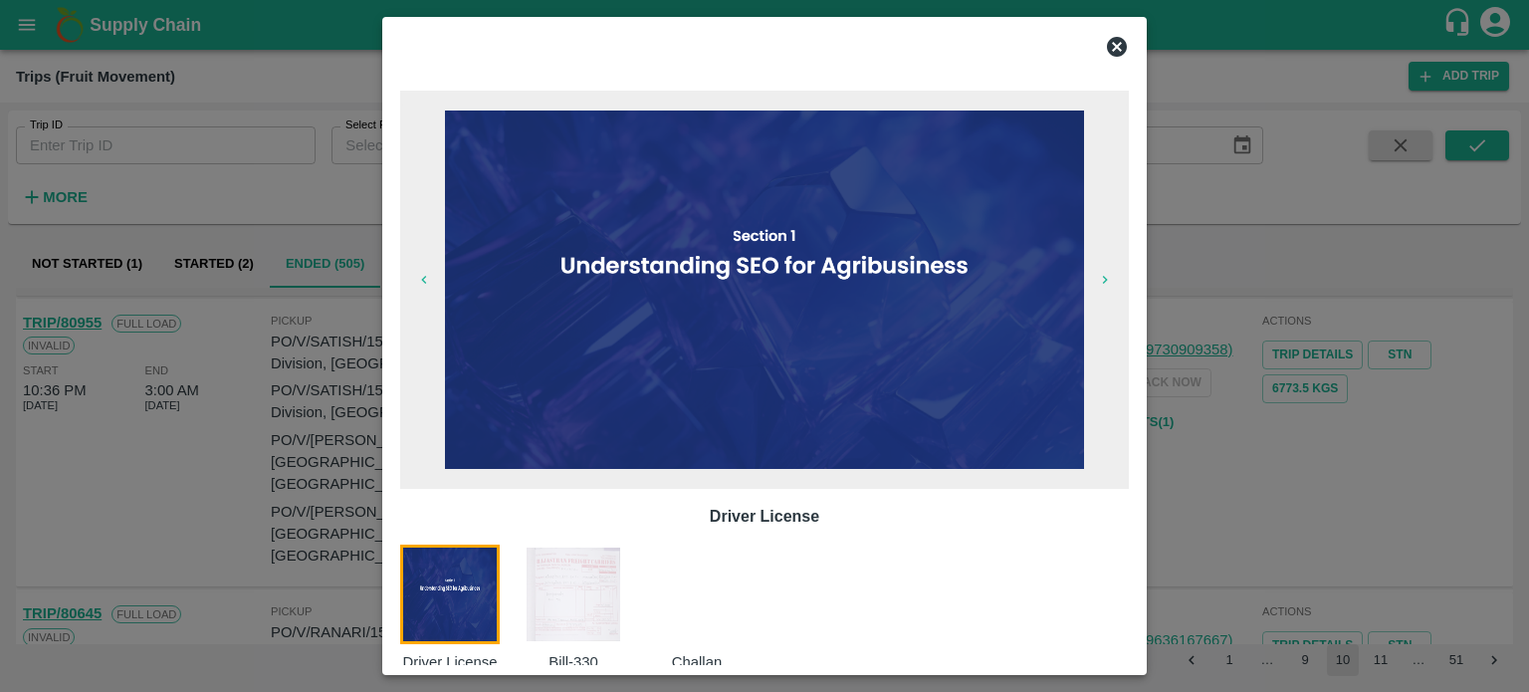
click at [564, 599] on img at bounding box center [574, 595] width 100 height 100
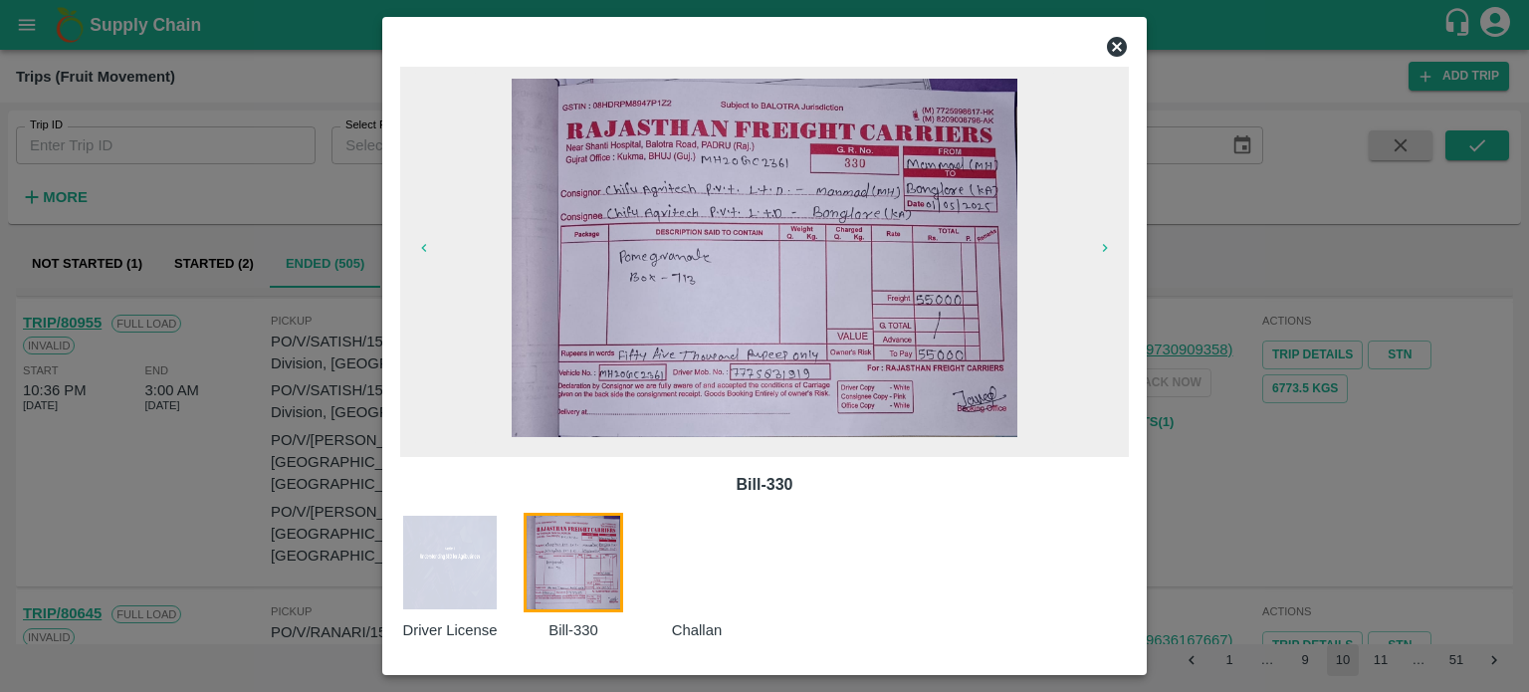
click at [1115, 46] on icon at bounding box center [1117, 47] width 24 height 24
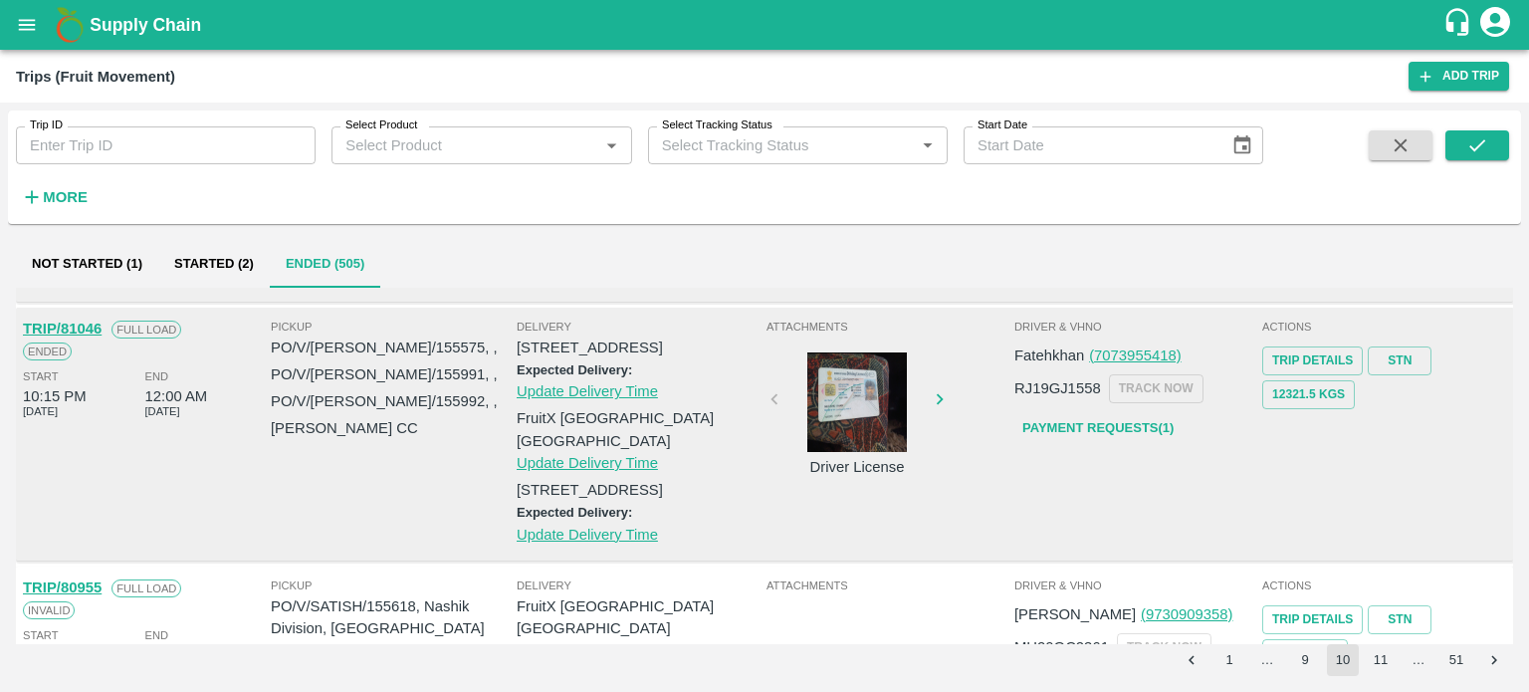
scroll to position [1090, 0]
click at [783, 354] on div at bounding box center [707, 404] width 149 height 100
click at [868, 354] on div at bounding box center [857, 404] width 149 height 100
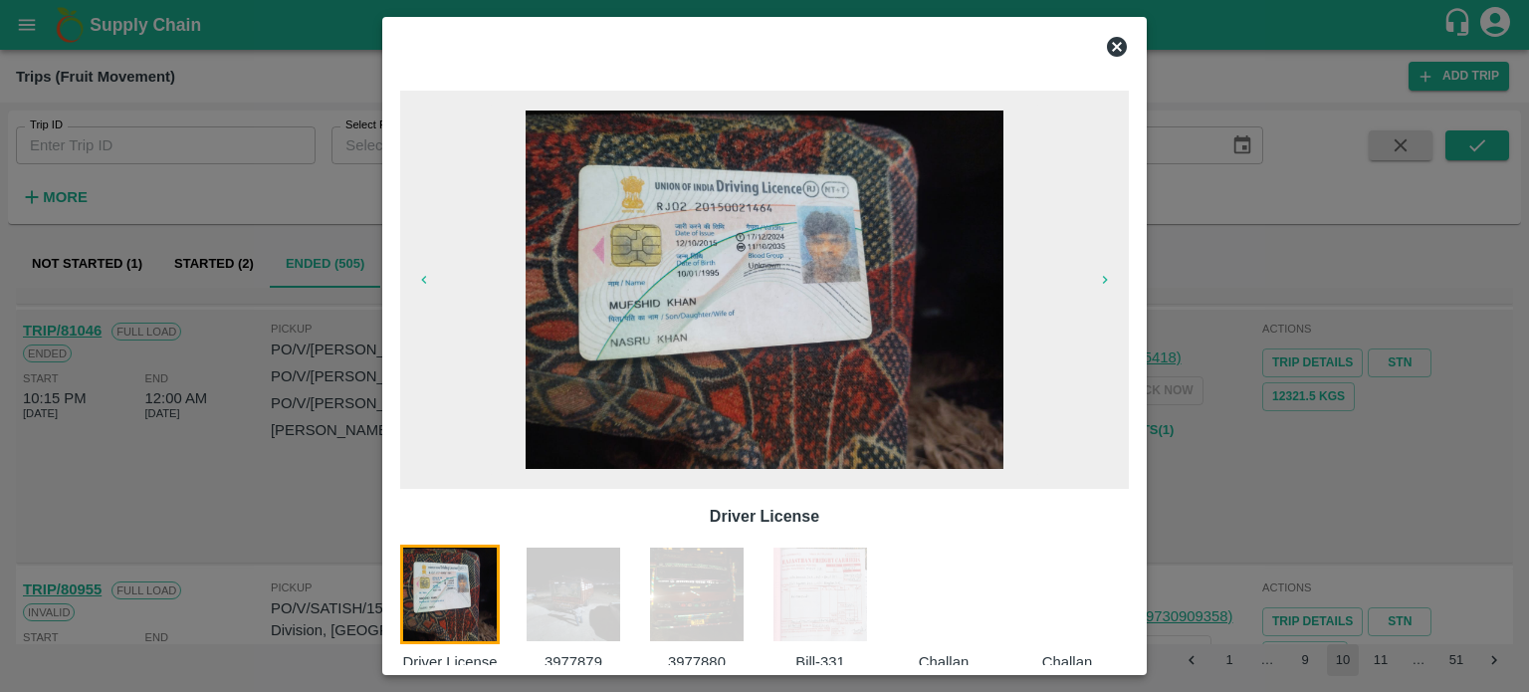
click at [852, 588] on img at bounding box center [821, 595] width 100 height 100
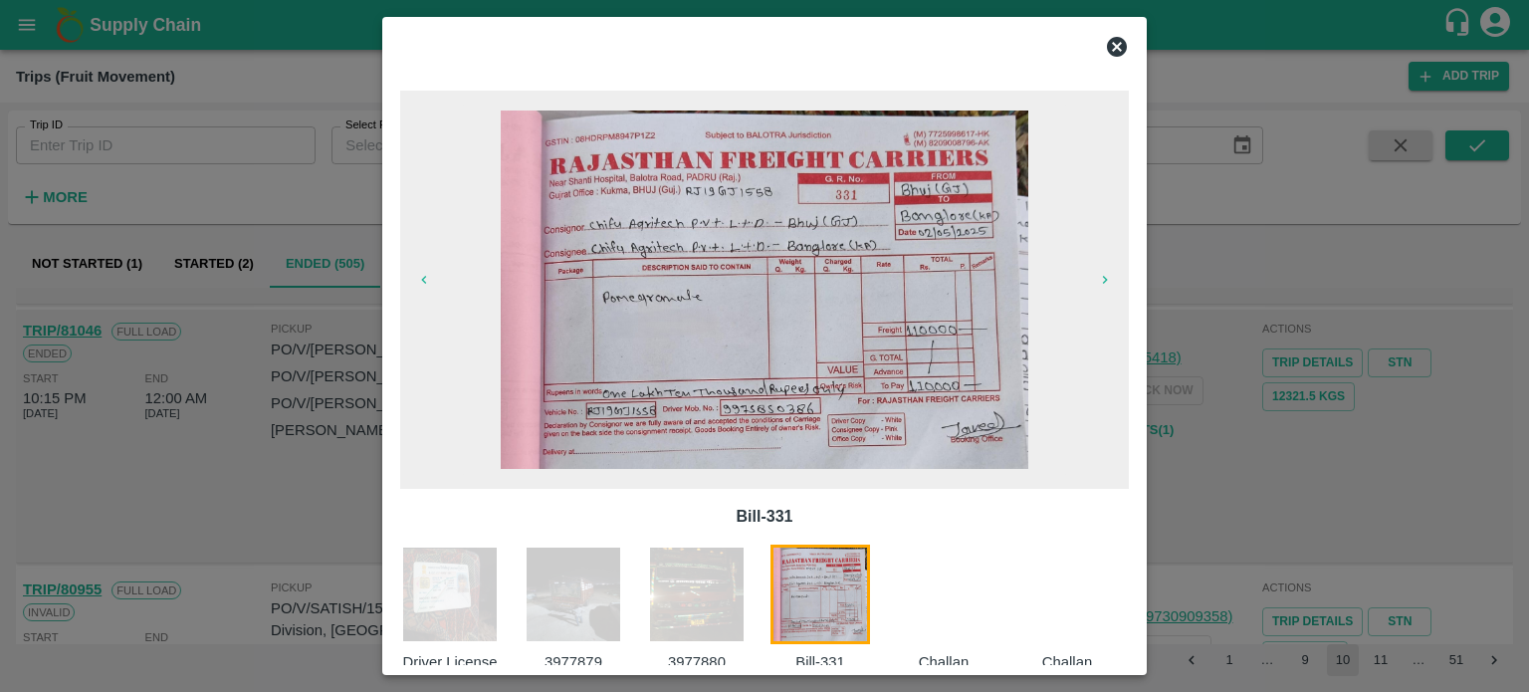
scroll to position [32, 0]
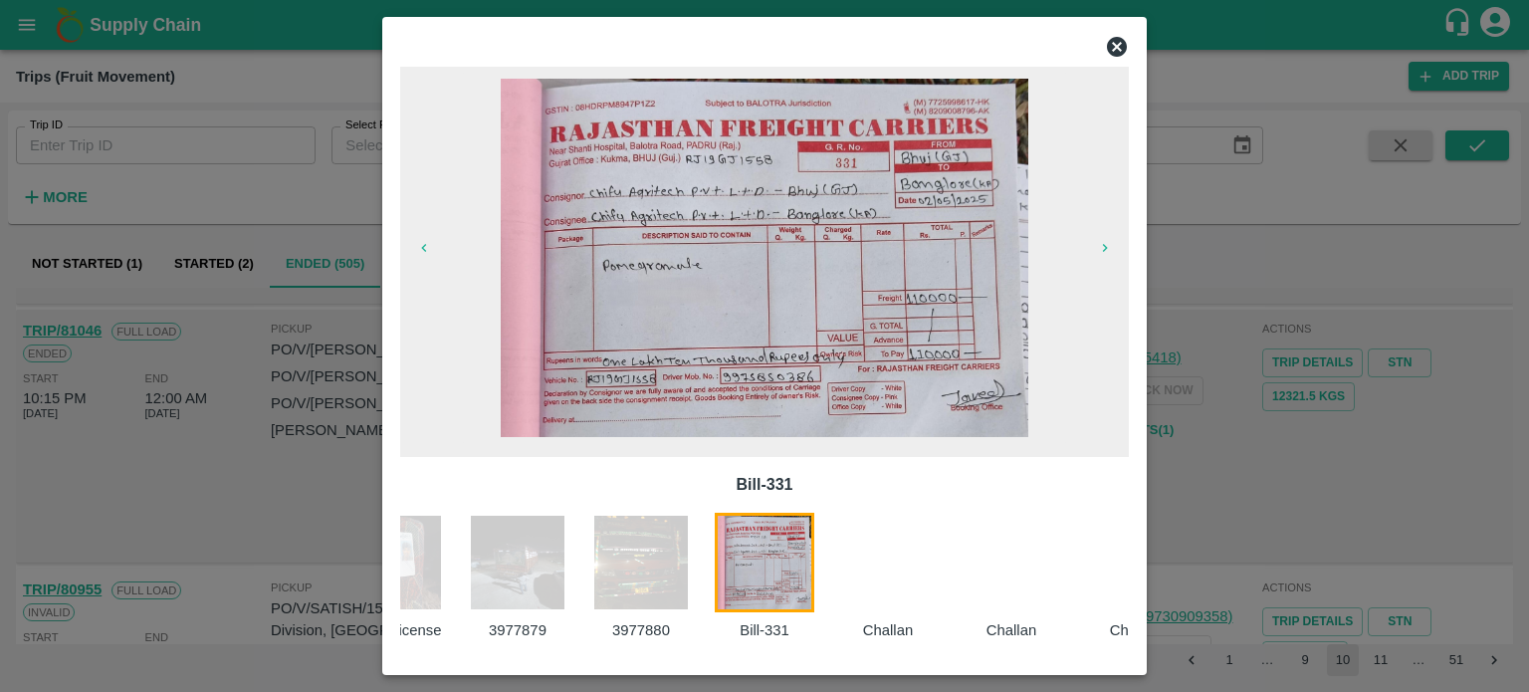
click at [1254, 527] on div at bounding box center [764, 346] width 1529 height 692
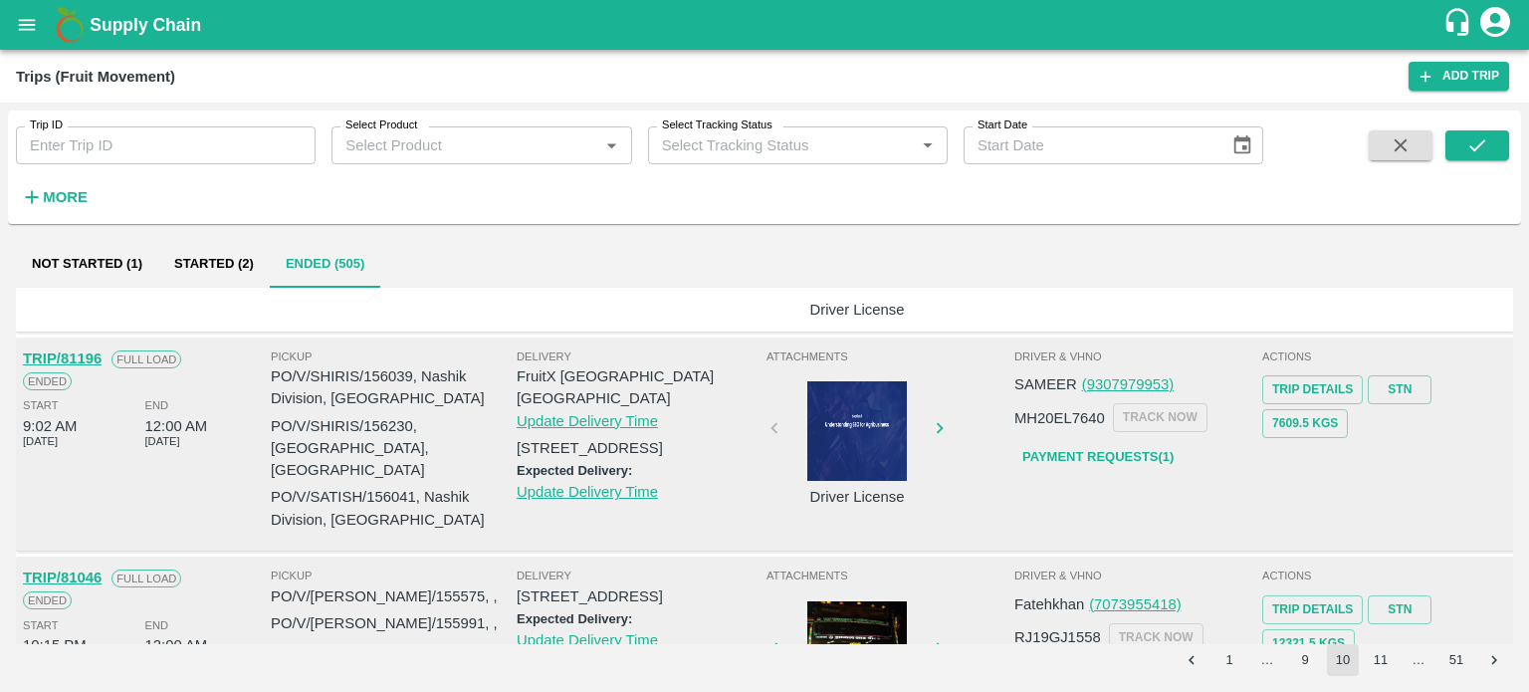
scroll to position [824, 0]
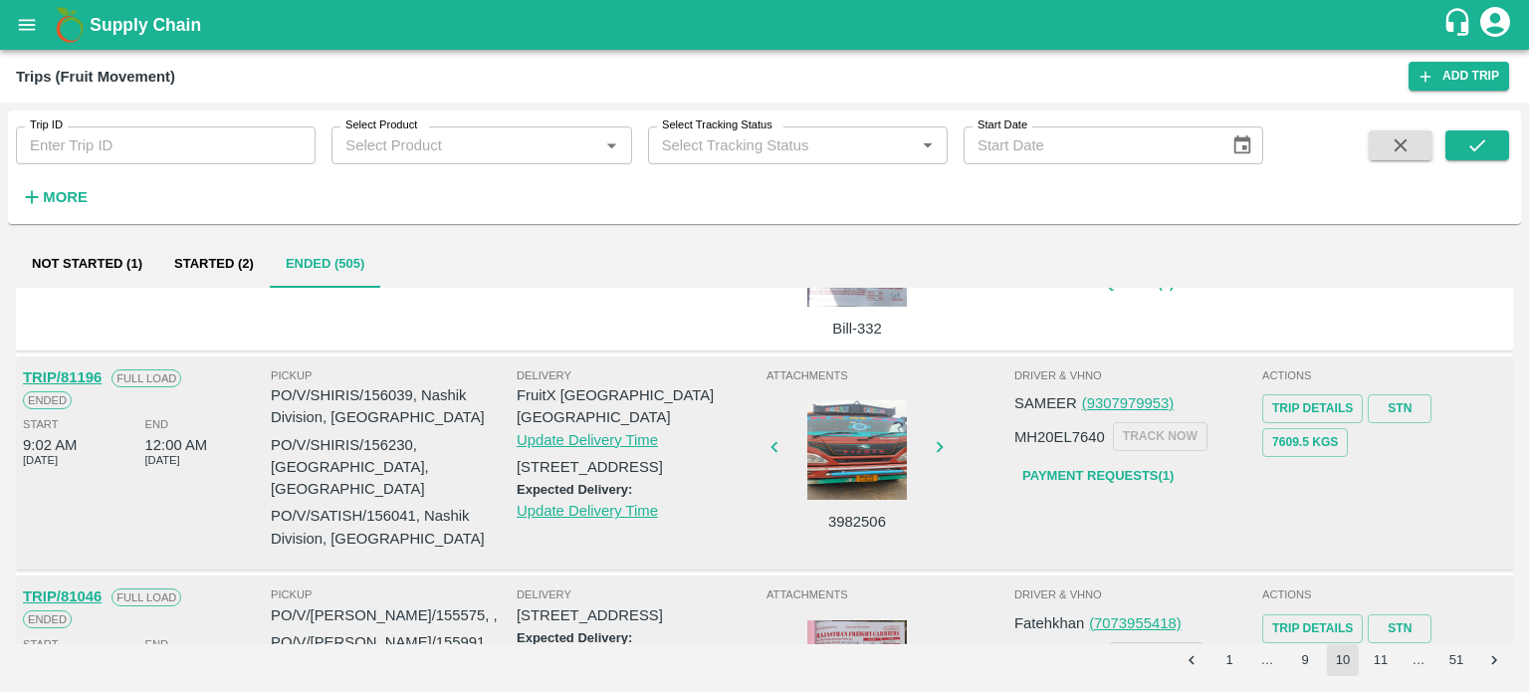
click at [880, 404] on div at bounding box center [857, 450] width 149 height 100
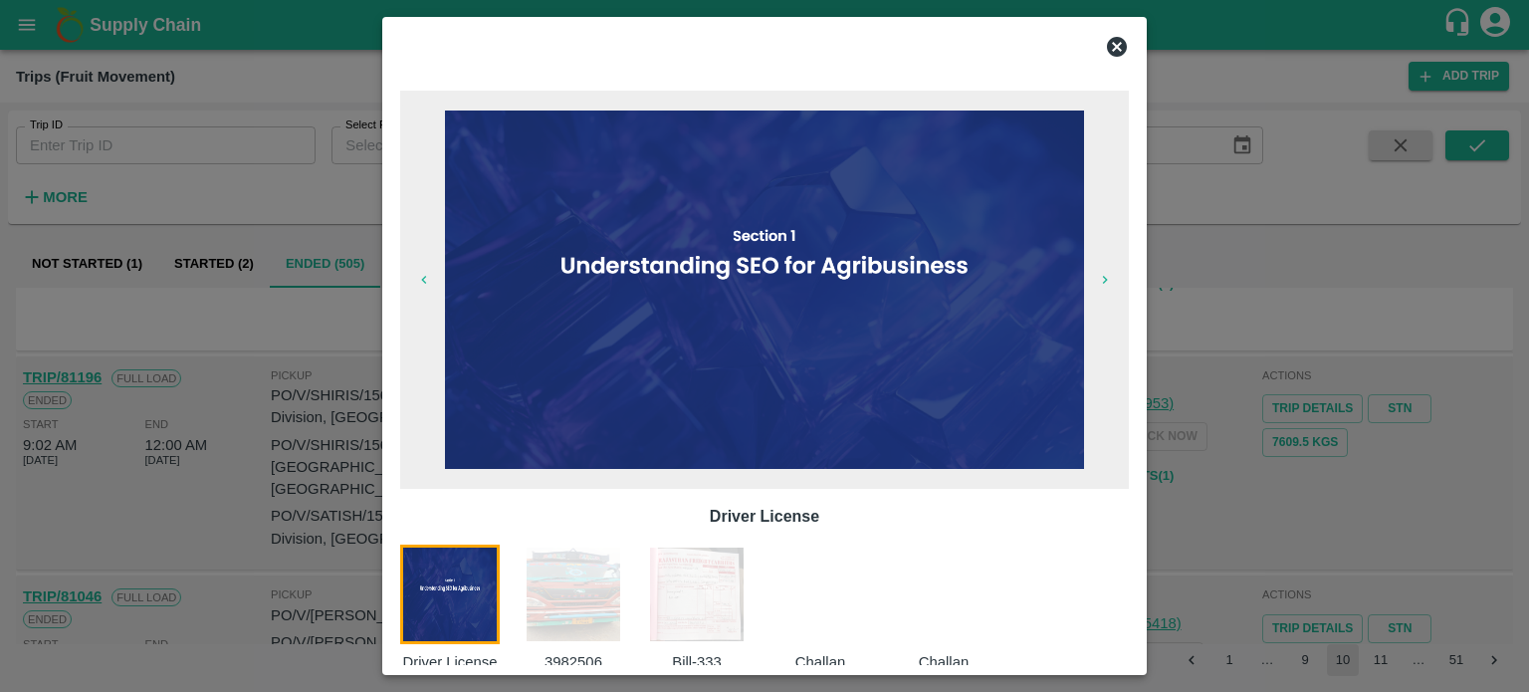
click at [697, 577] on img at bounding box center [697, 595] width 100 height 100
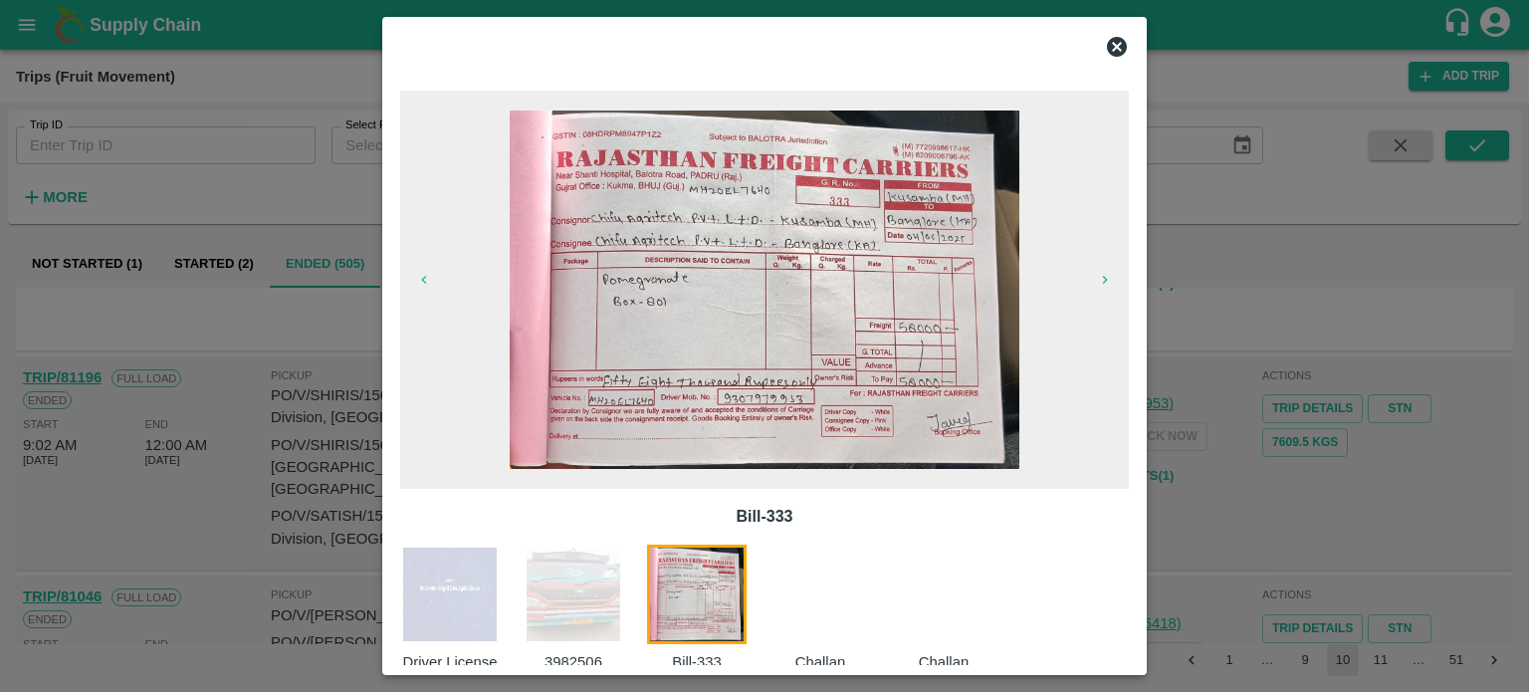
scroll to position [32, 0]
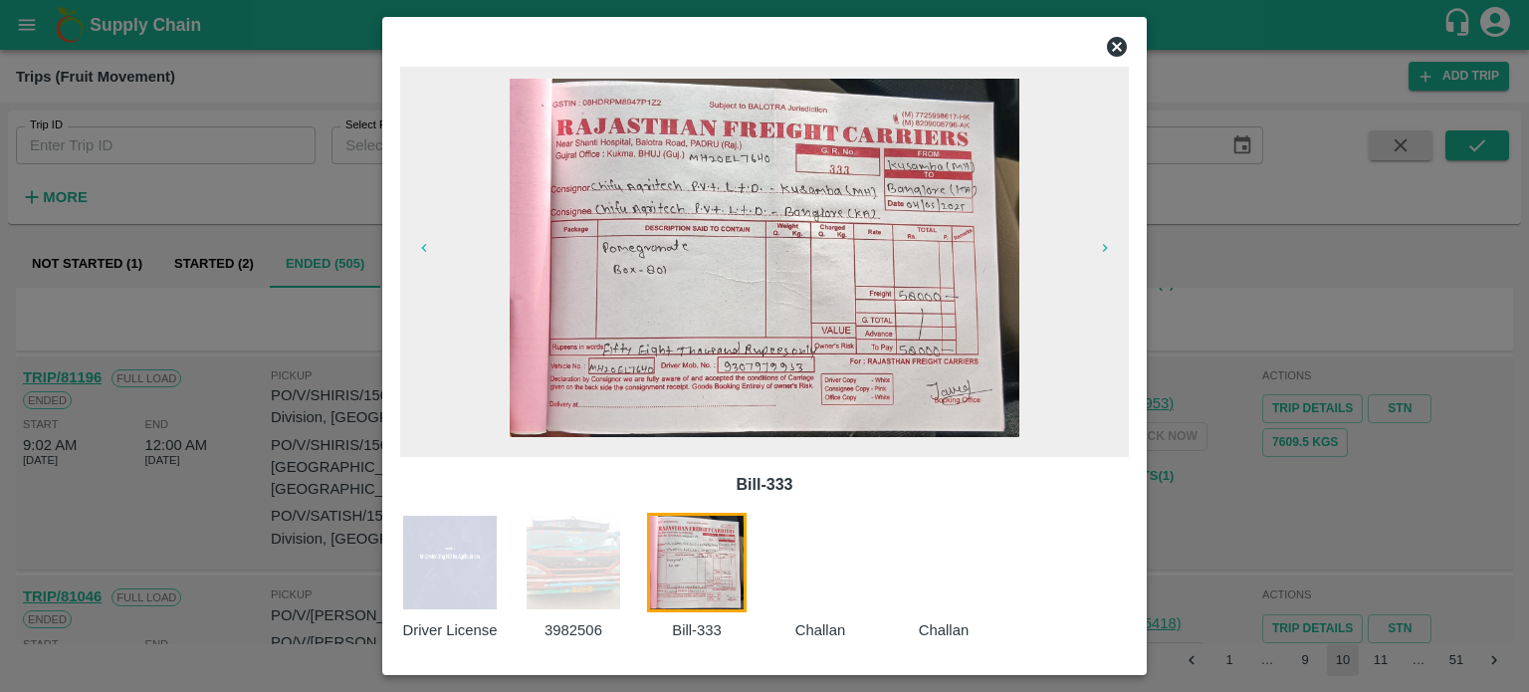
click at [1200, 484] on div at bounding box center [764, 346] width 1529 height 692
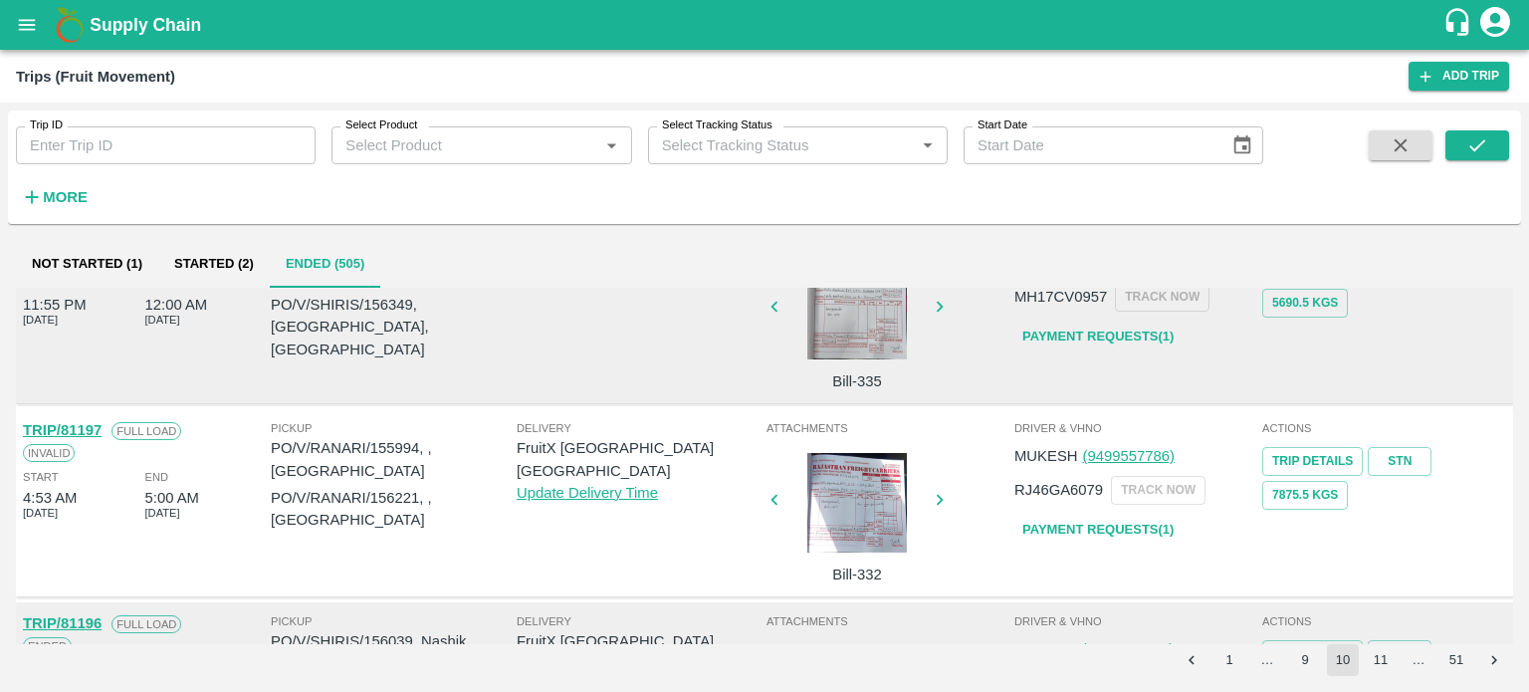
scroll to position [578, 0]
click at [856, 454] on div at bounding box center [857, 504] width 149 height 100
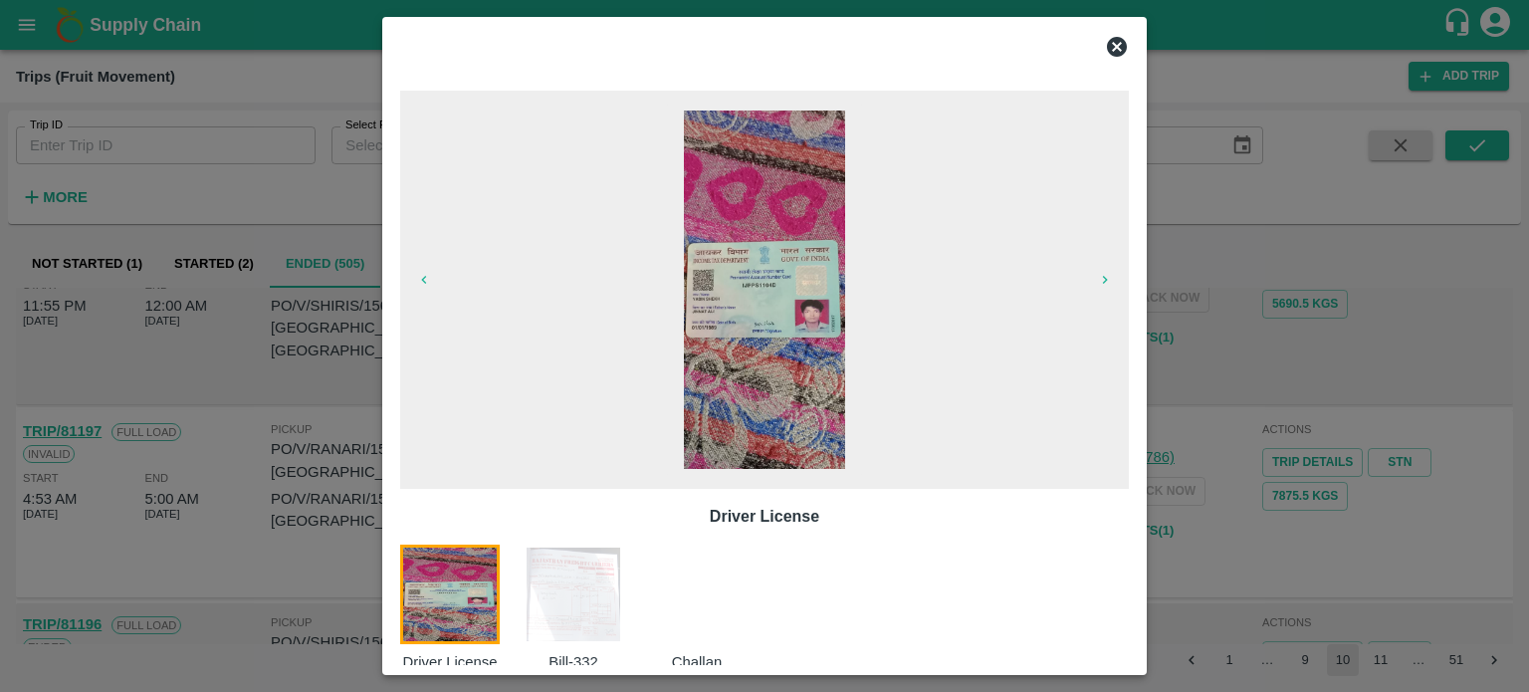
click at [554, 577] on img at bounding box center [574, 595] width 100 height 100
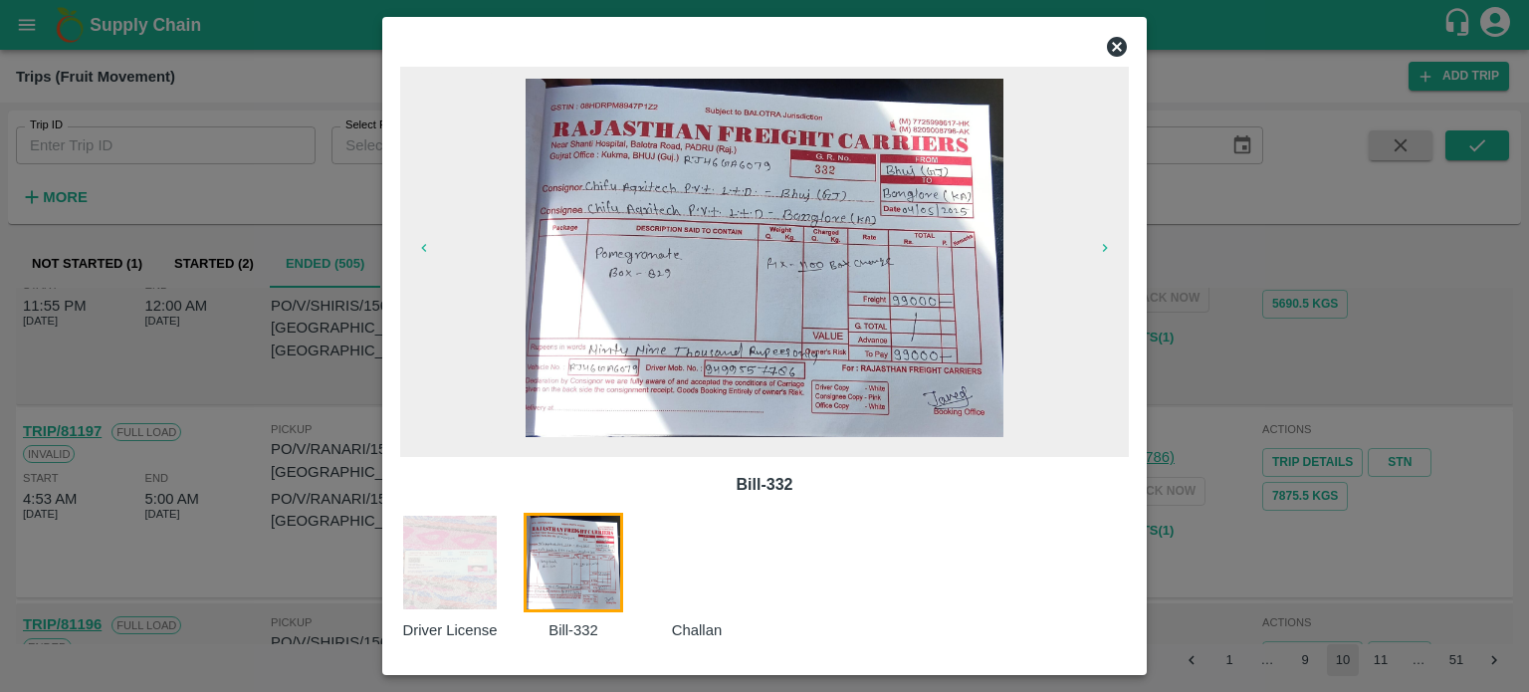
click at [1319, 492] on div at bounding box center [764, 346] width 1529 height 692
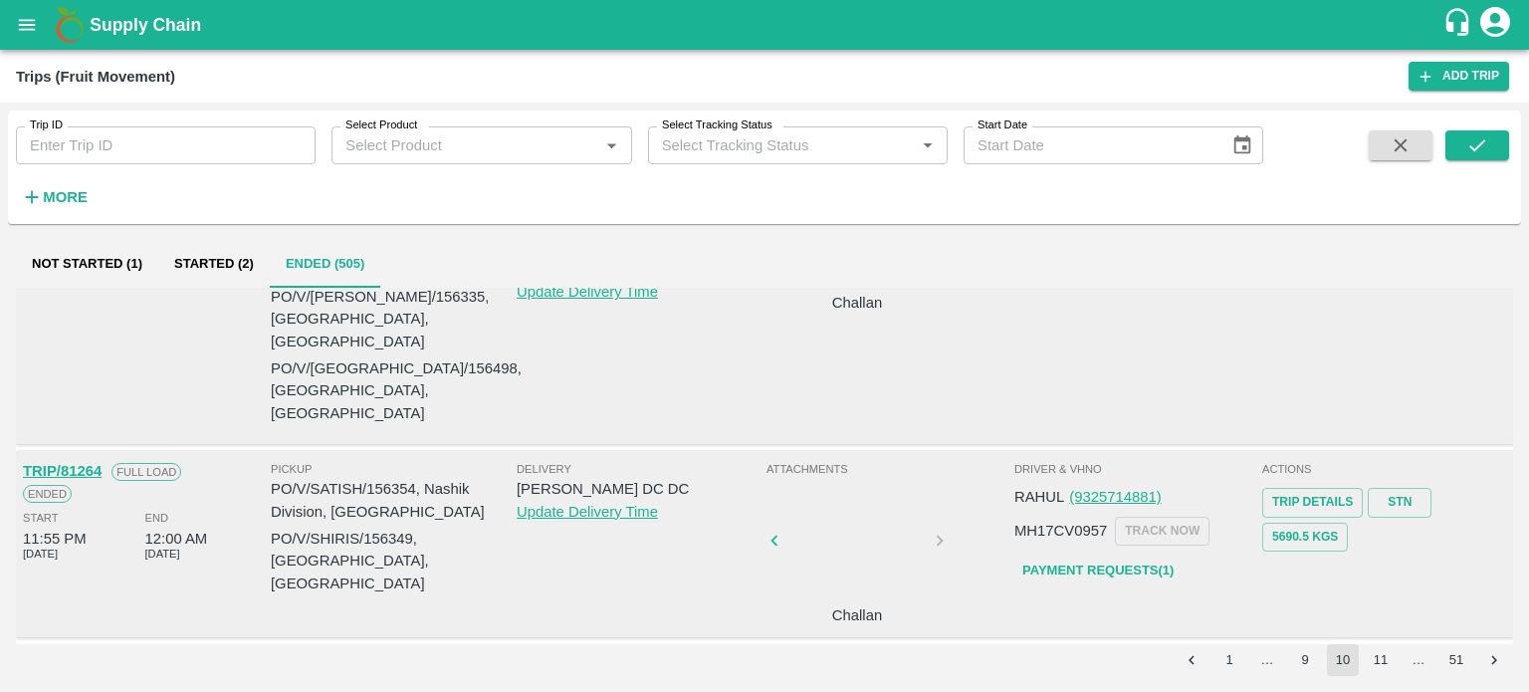
scroll to position [343, 0]
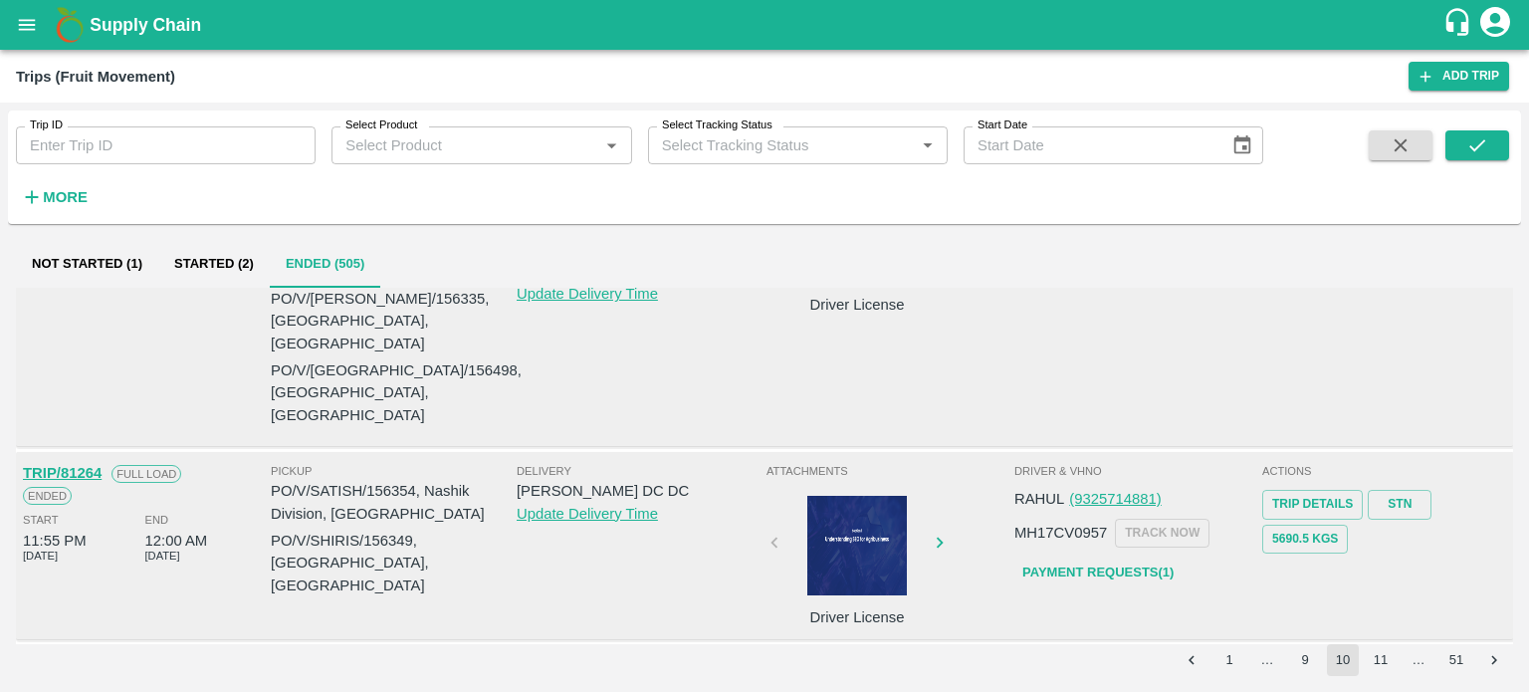
click at [869, 496] on div at bounding box center [857, 546] width 149 height 100
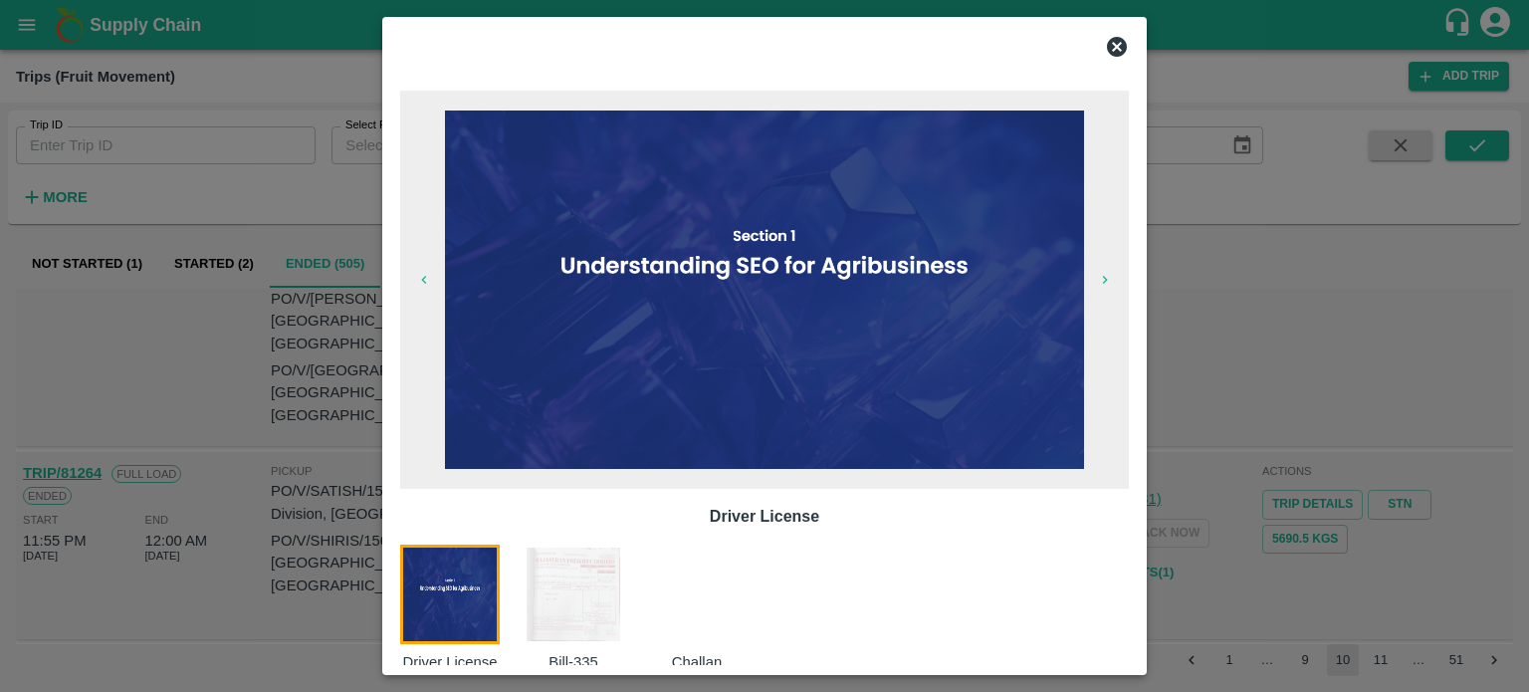
click at [567, 597] on img at bounding box center [574, 595] width 100 height 100
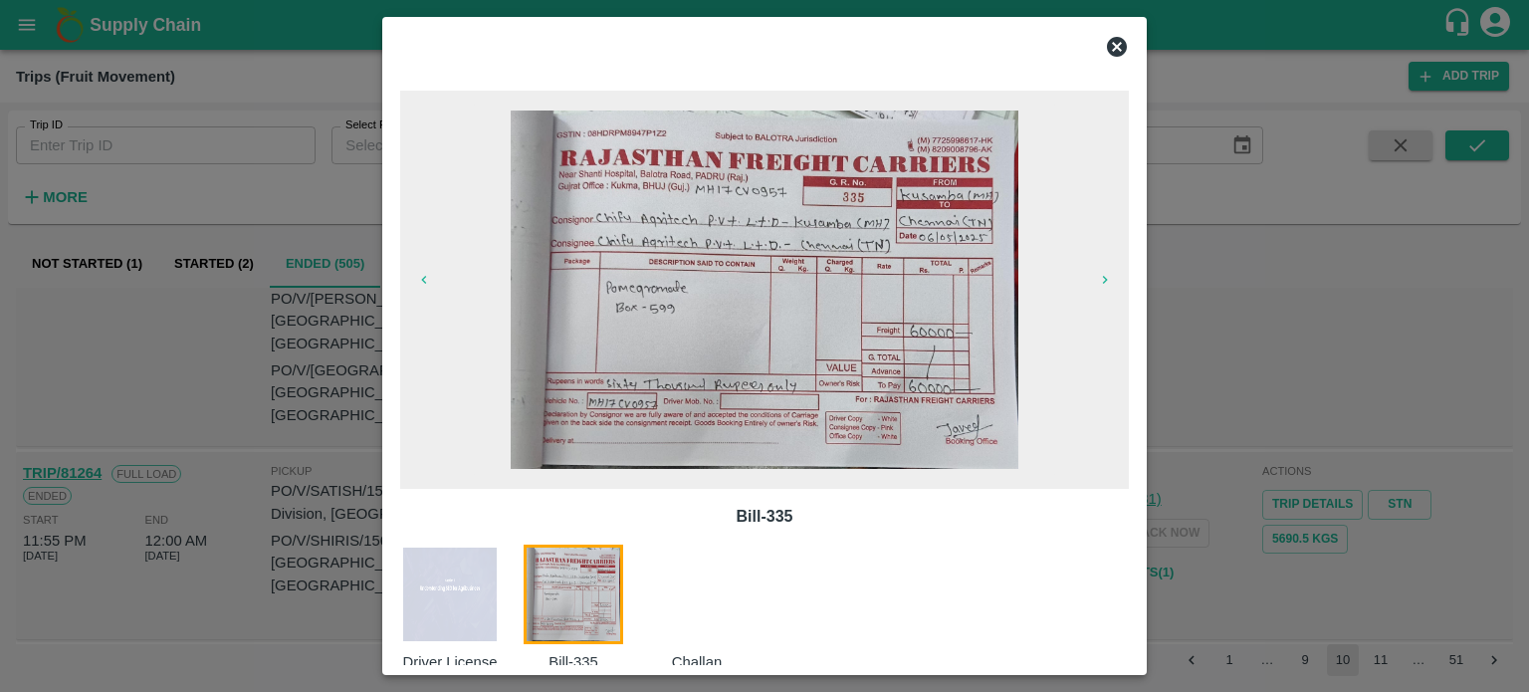
scroll to position [32, 0]
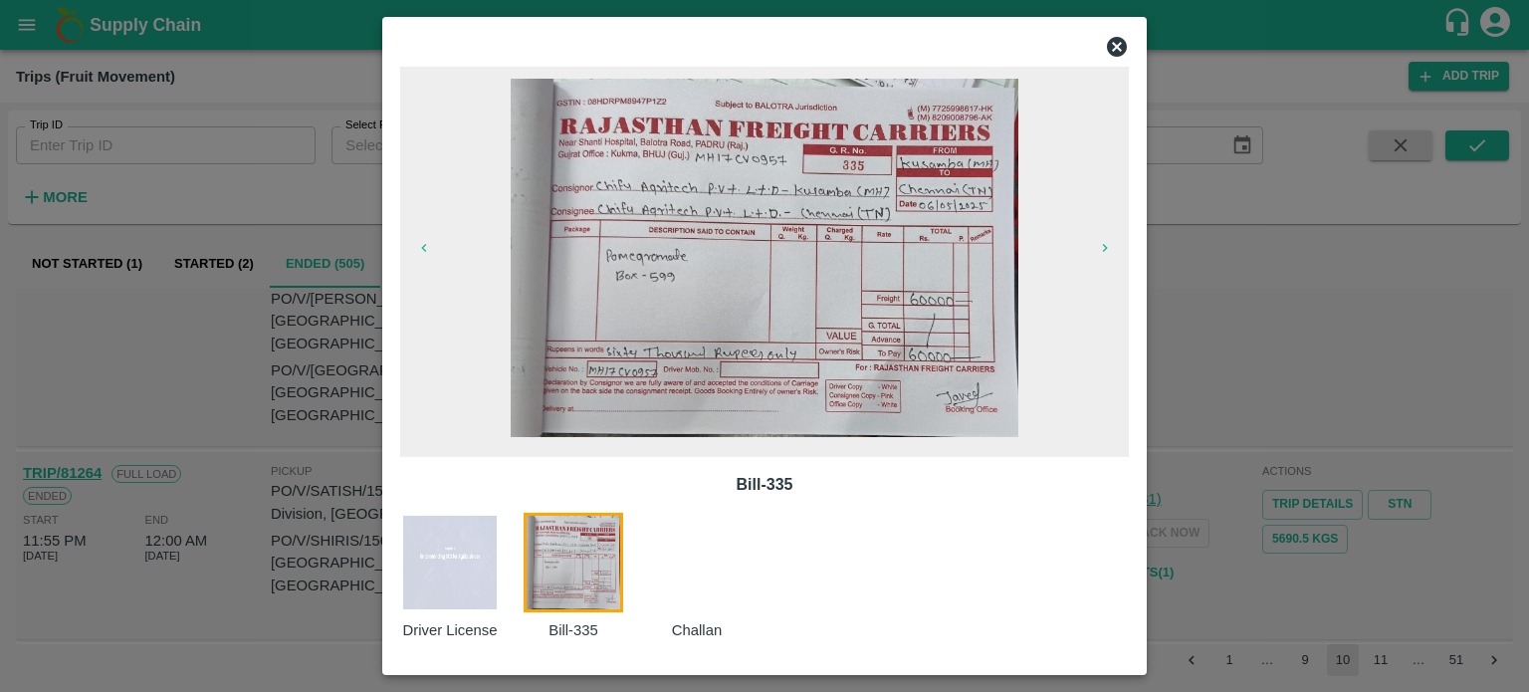
click at [1122, 48] on icon at bounding box center [1117, 47] width 20 height 20
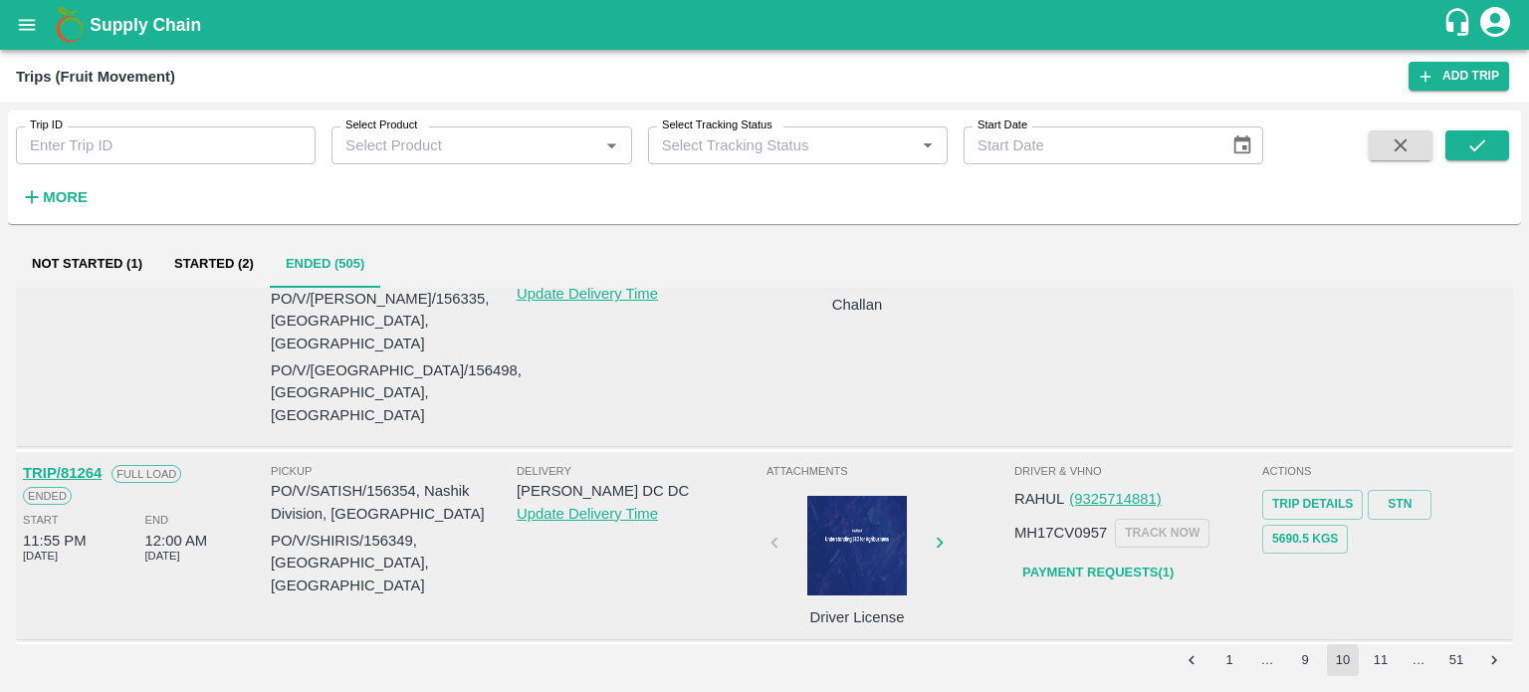
scroll to position [36, 0]
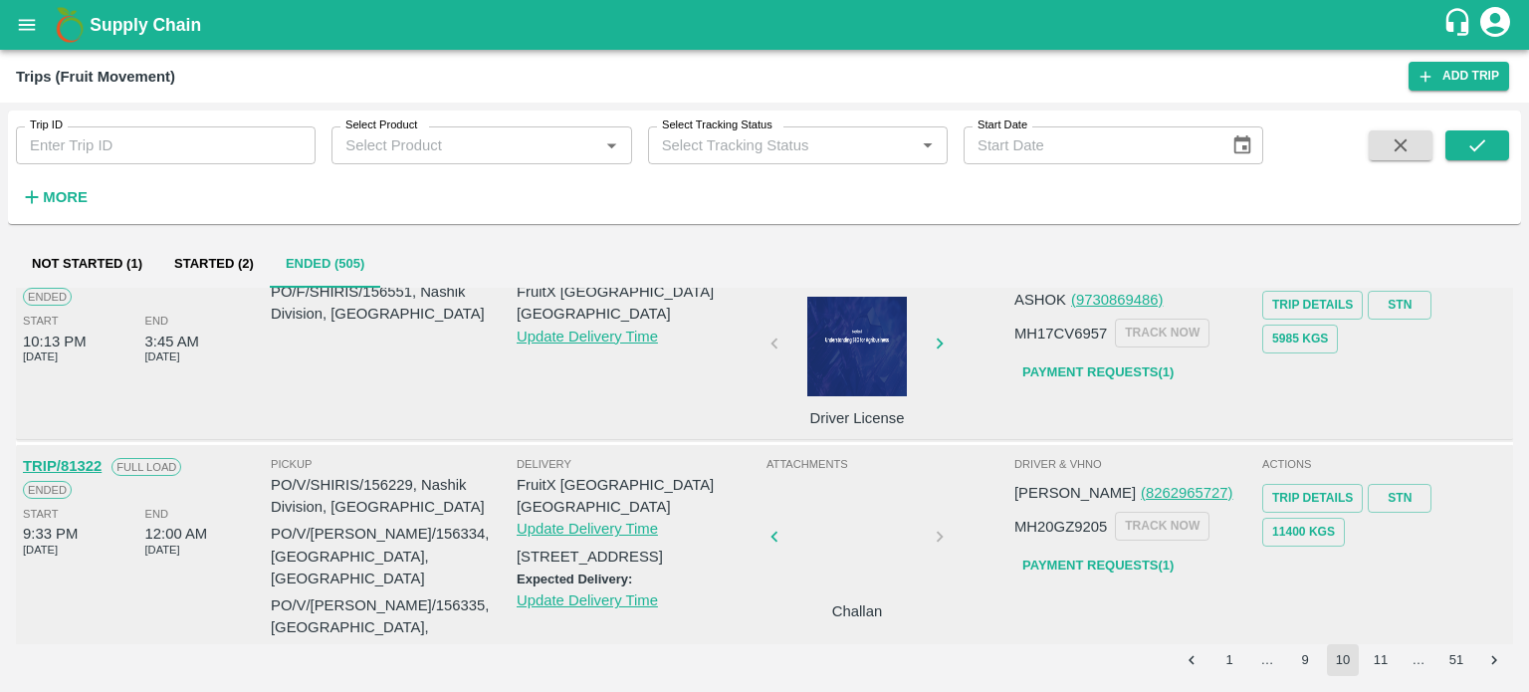
click at [844, 532] on div at bounding box center [857, 543] width 149 height 106
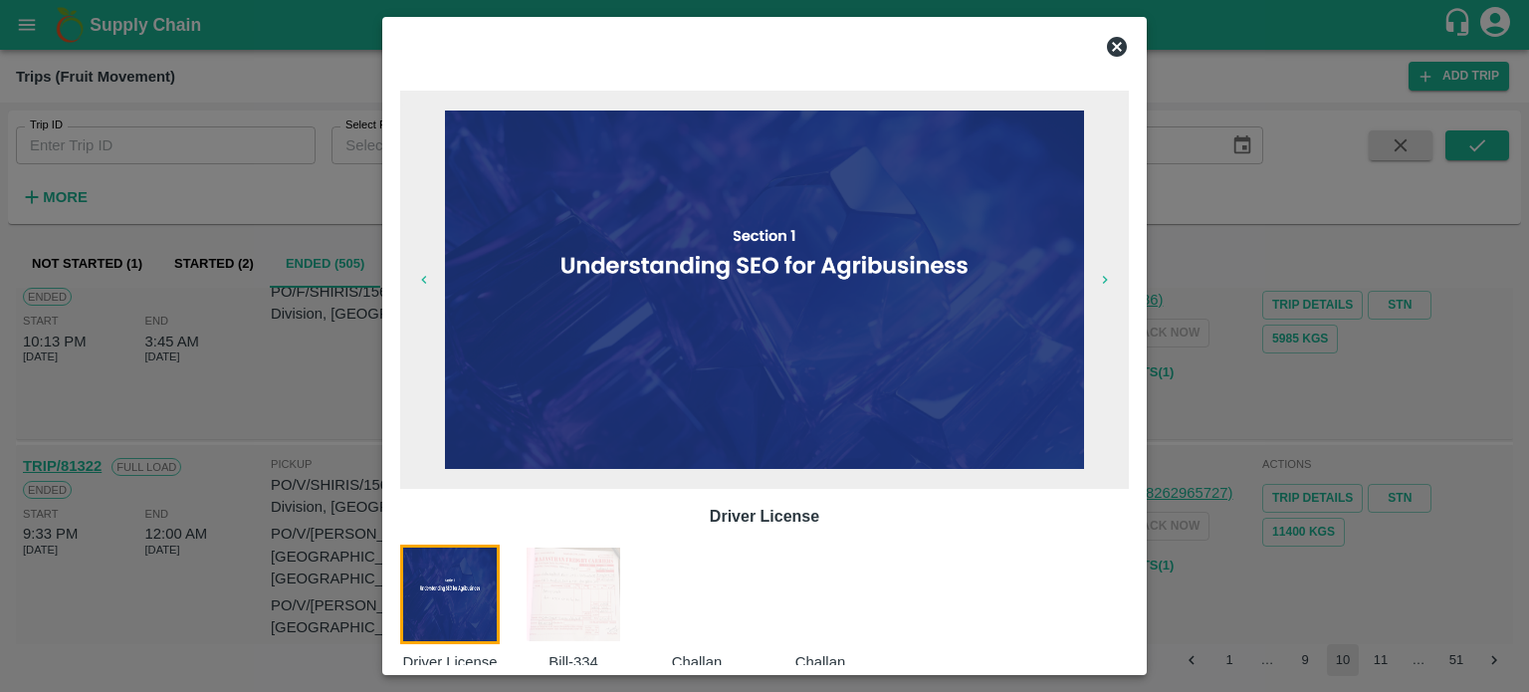
click at [566, 596] on img at bounding box center [574, 595] width 100 height 100
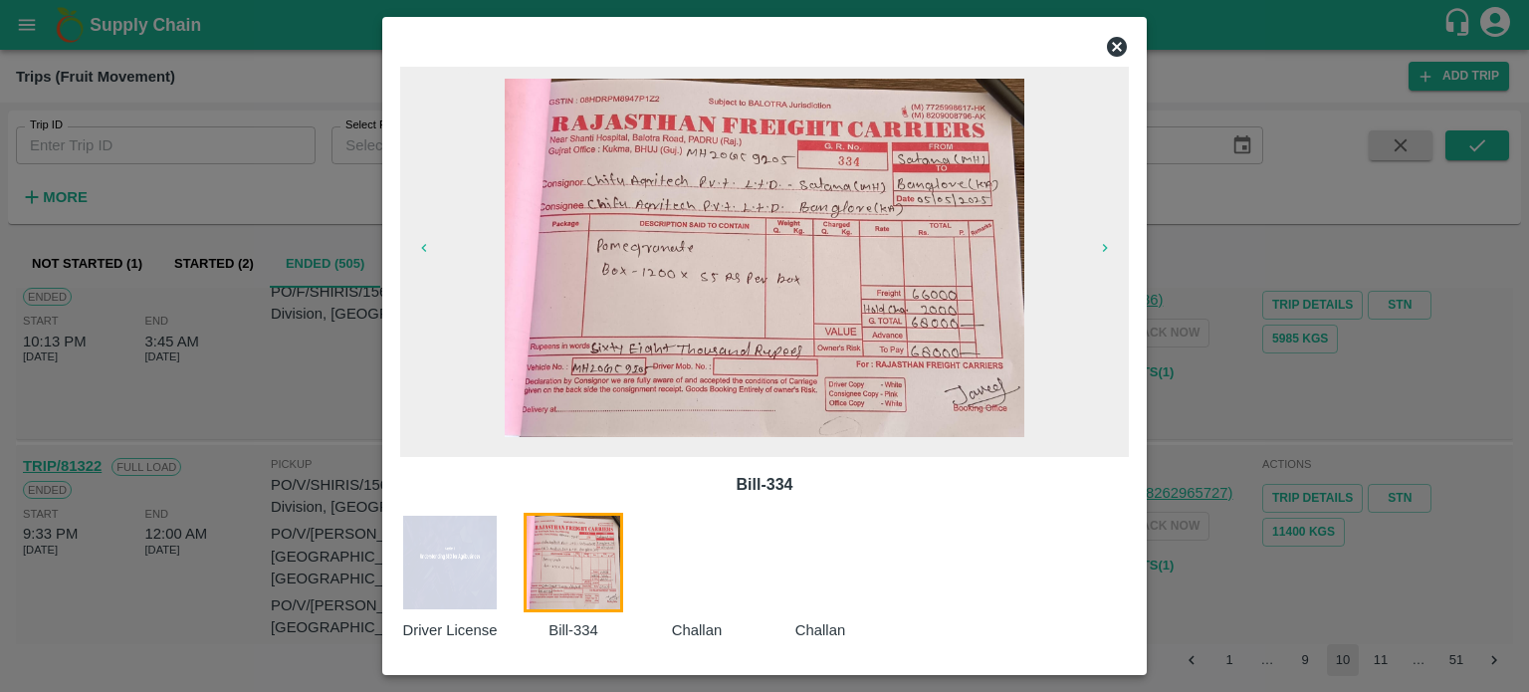
click at [1235, 594] on div at bounding box center [764, 346] width 1529 height 692
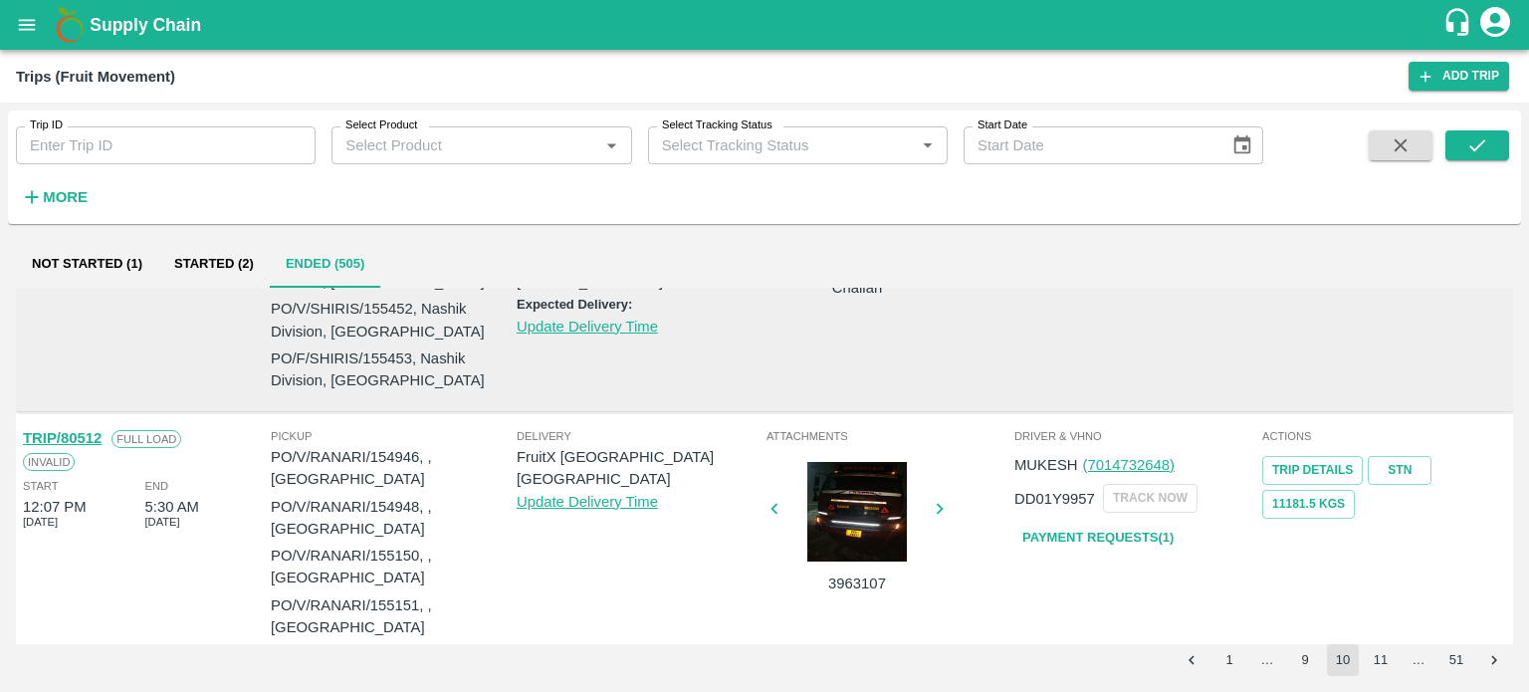
scroll to position [2027, 0]
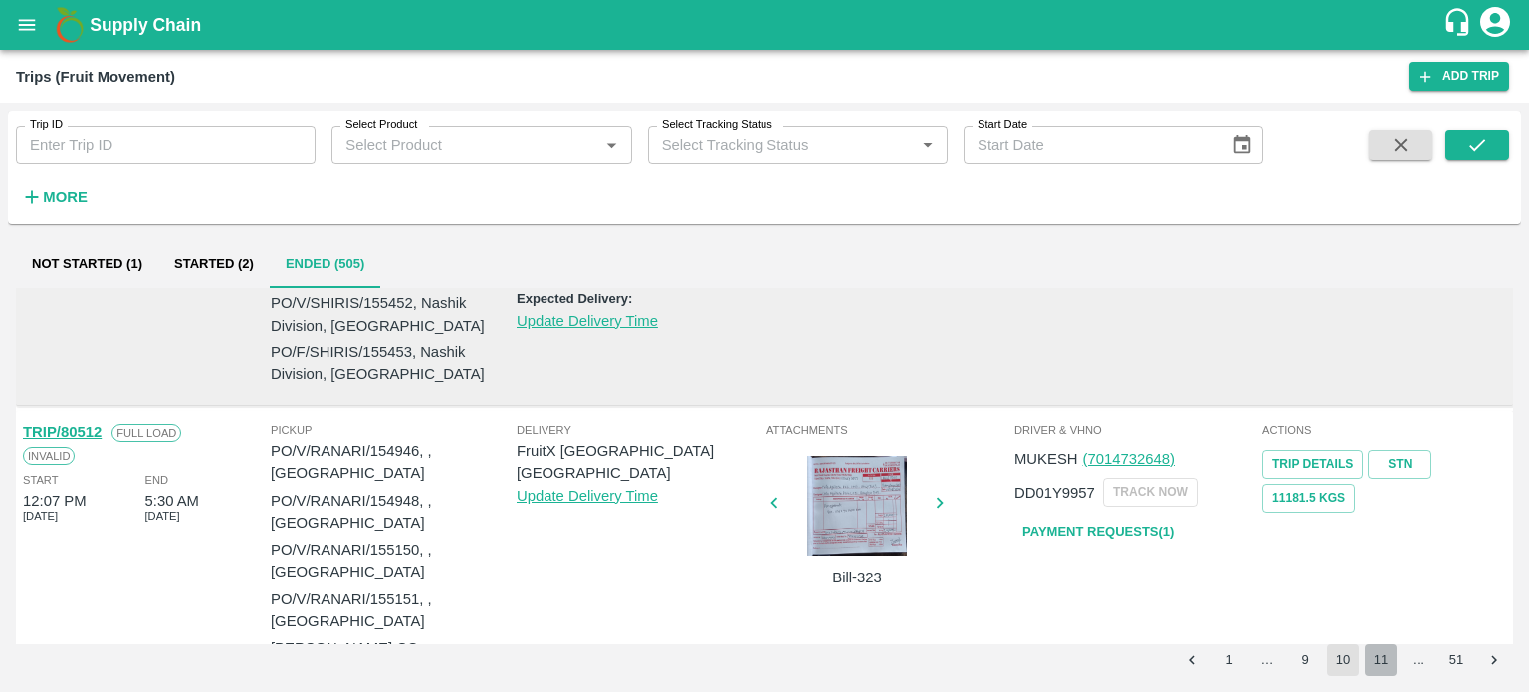
click at [1380, 657] on button "11" at bounding box center [1381, 660] width 32 height 32
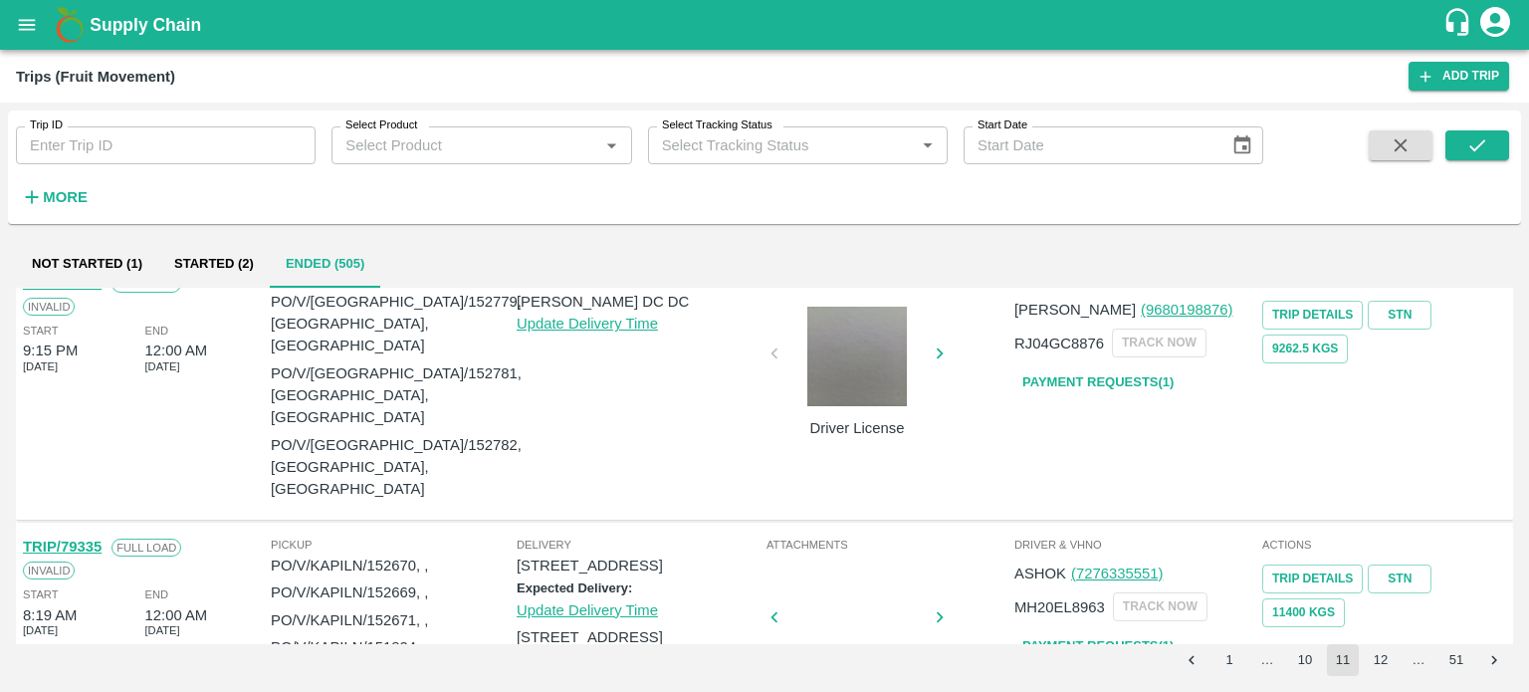
scroll to position [1501, 0]
click at [856, 572] on div at bounding box center [857, 625] width 149 height 106
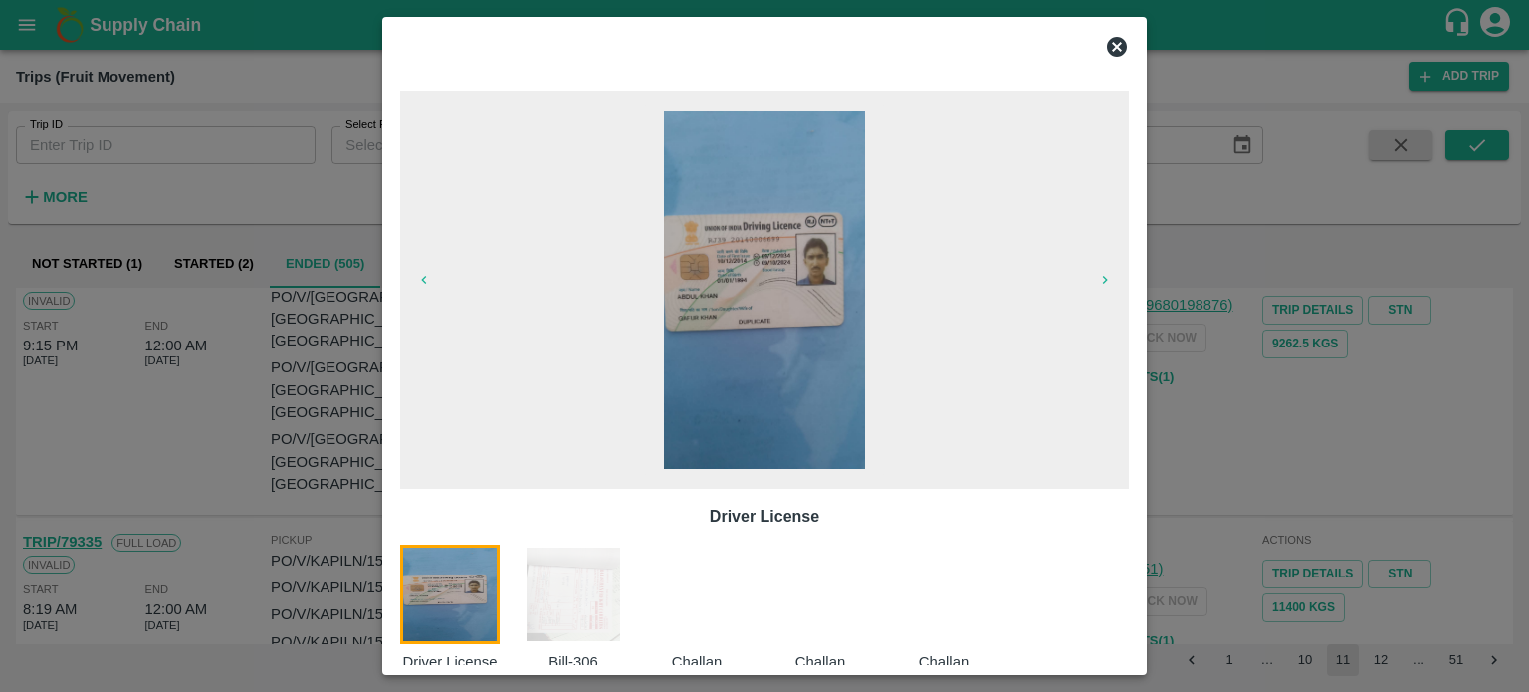
click at [636, 596] on div "Bill-306" at bounding box center [585, 609] width 123 height 128
click at [596, 592] on img at bounding box center [574, 595] width 100 height 100
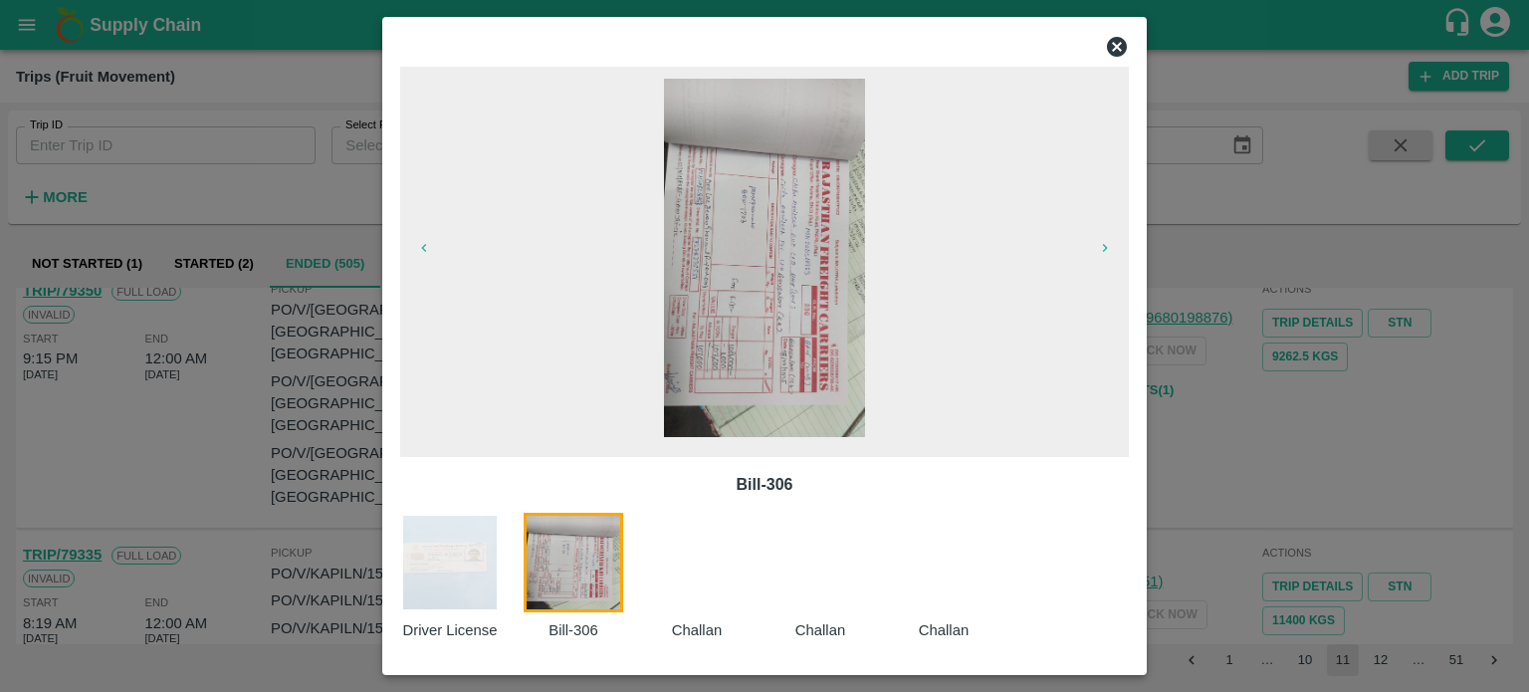
scroll to position [1501, 0]
click at [1117, 48] on icon at bounding box center [1117, 47] width 24 height 24
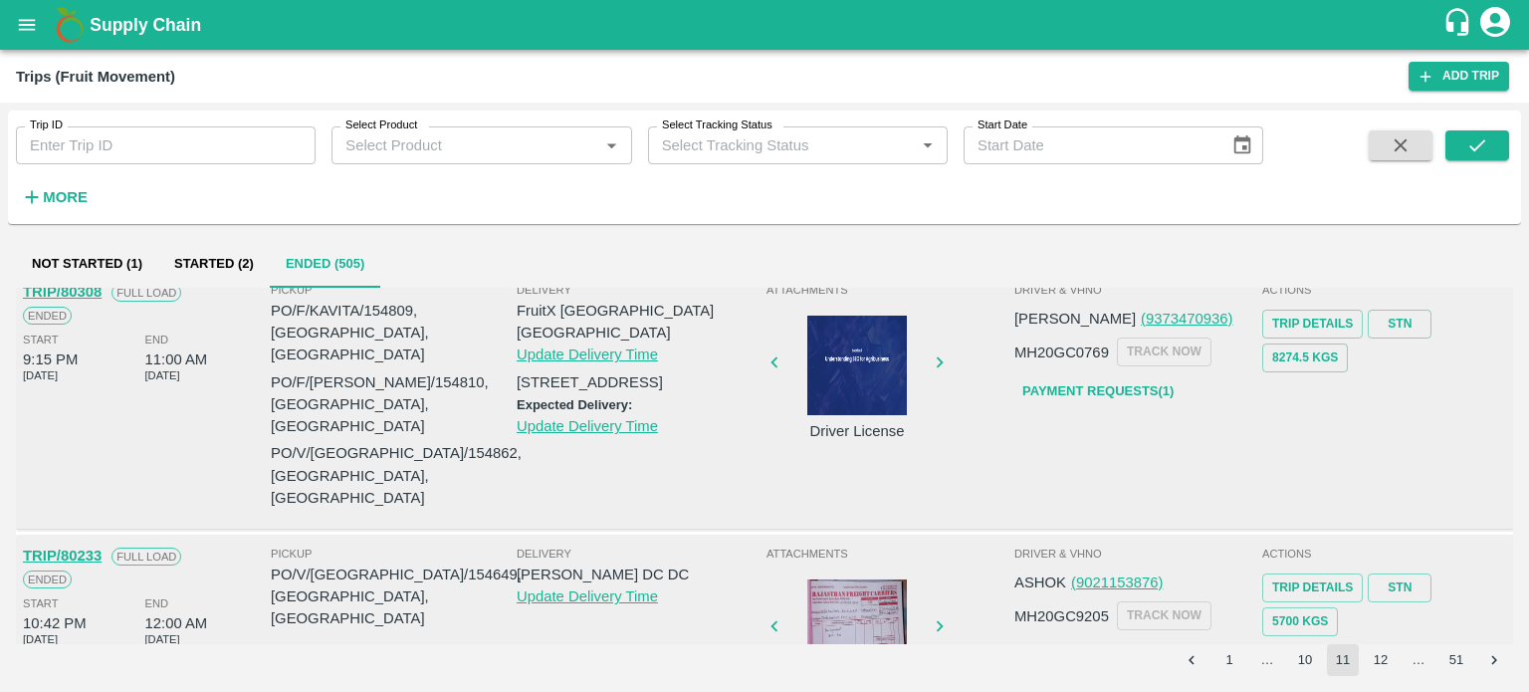
scroll to position [0, 0]
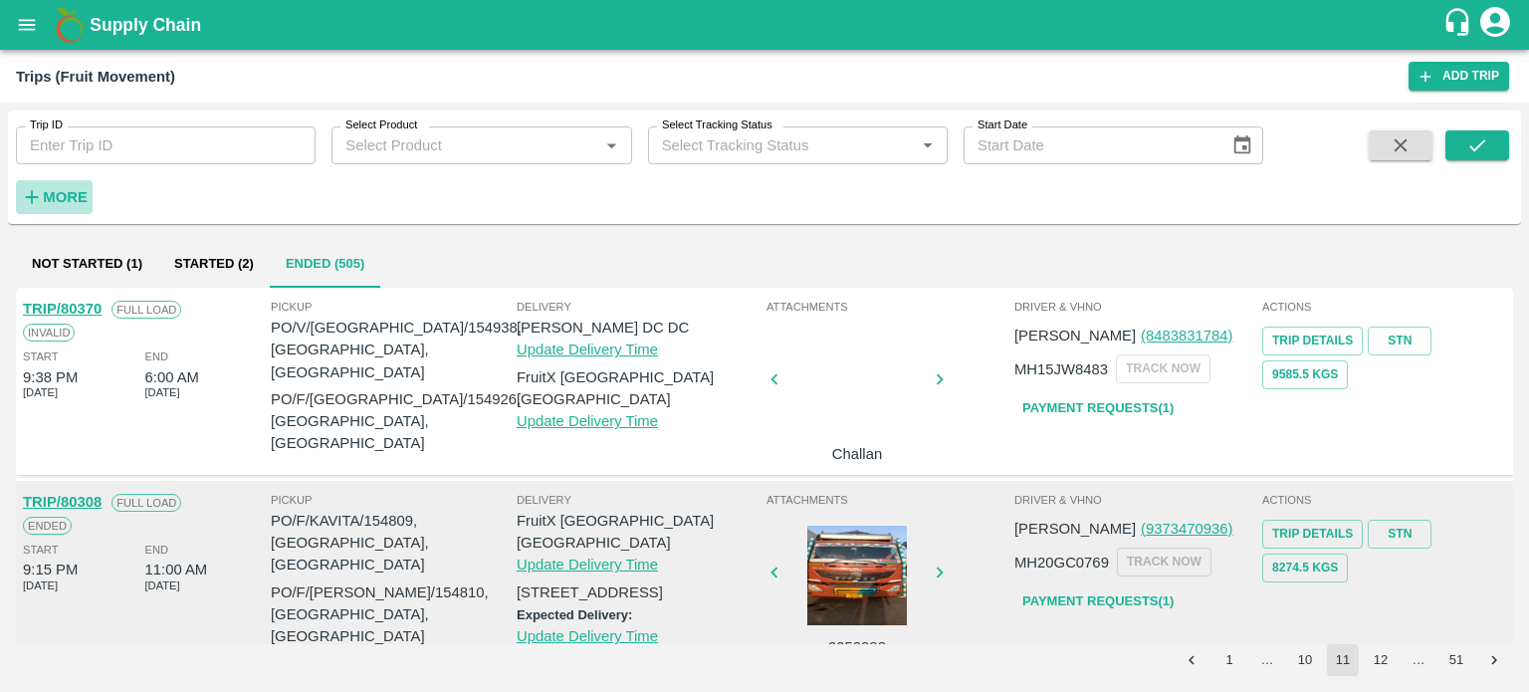
click at [60, 202] on strong "More" at bounding box center [65, 197] width 45 height 16
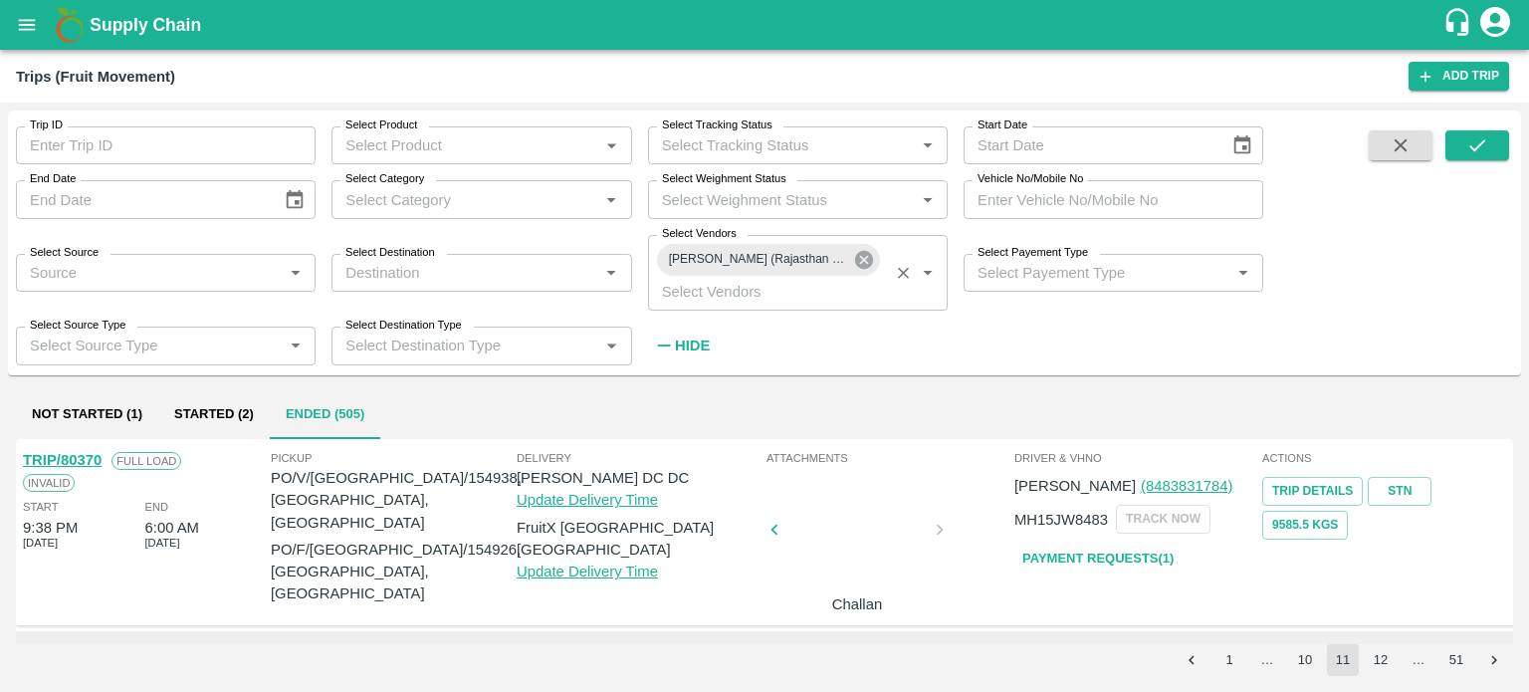
click at [859, 268] on icon at bounding box center [864, 260] width 22 height 22
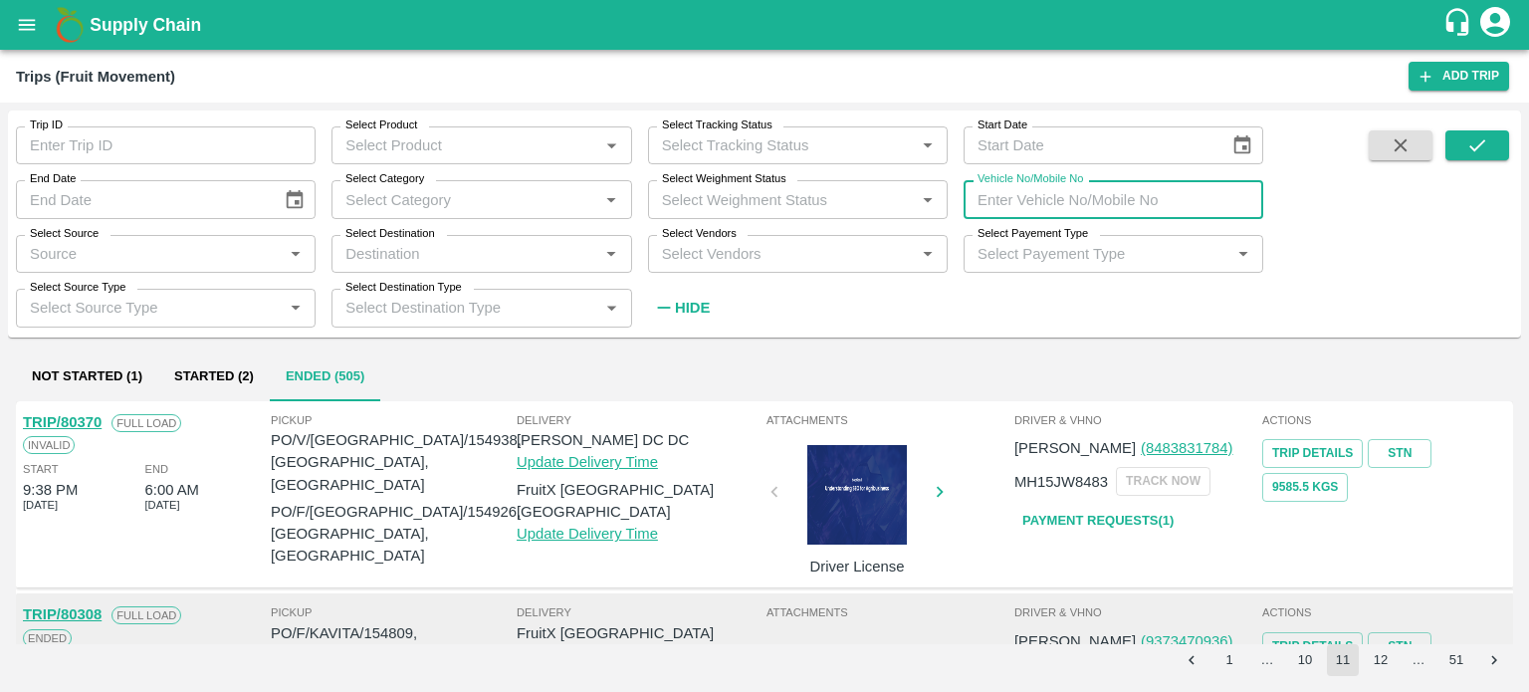
click at [1026, 199] on input "Vehicle No/Mobile No" at bounding box center [1114, 199] width 300 height 38
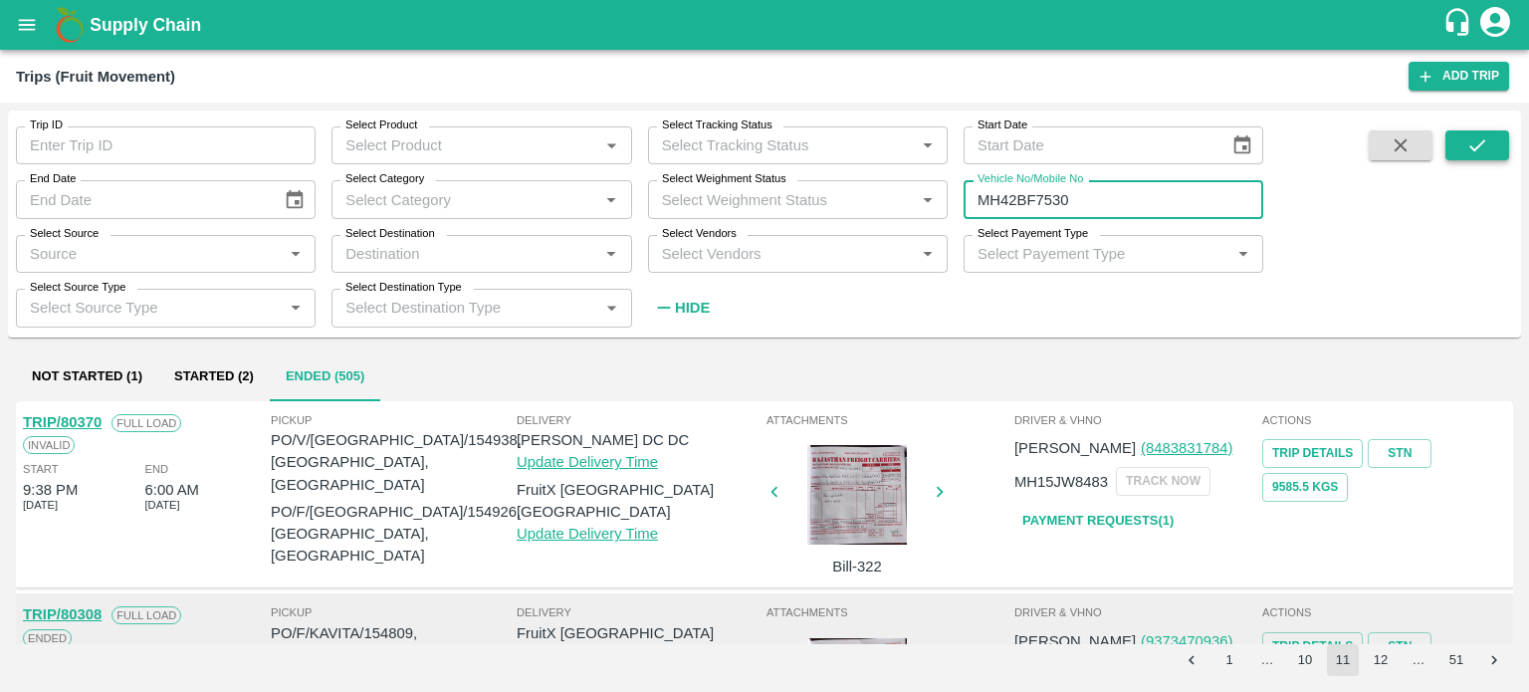
type input "MH42BF7530"
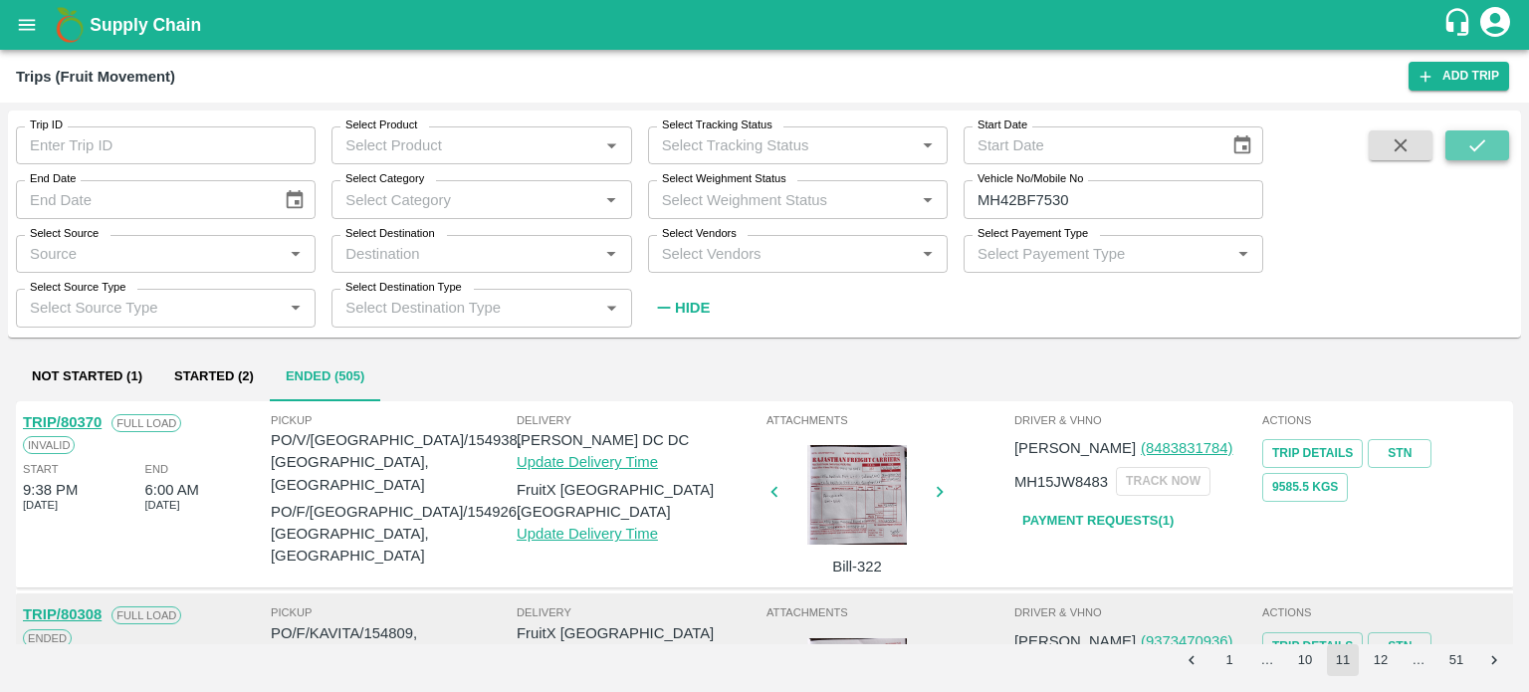
click at [1467, 138] on icon "submit" at bounding box center [1478, 145] width 22 height 22
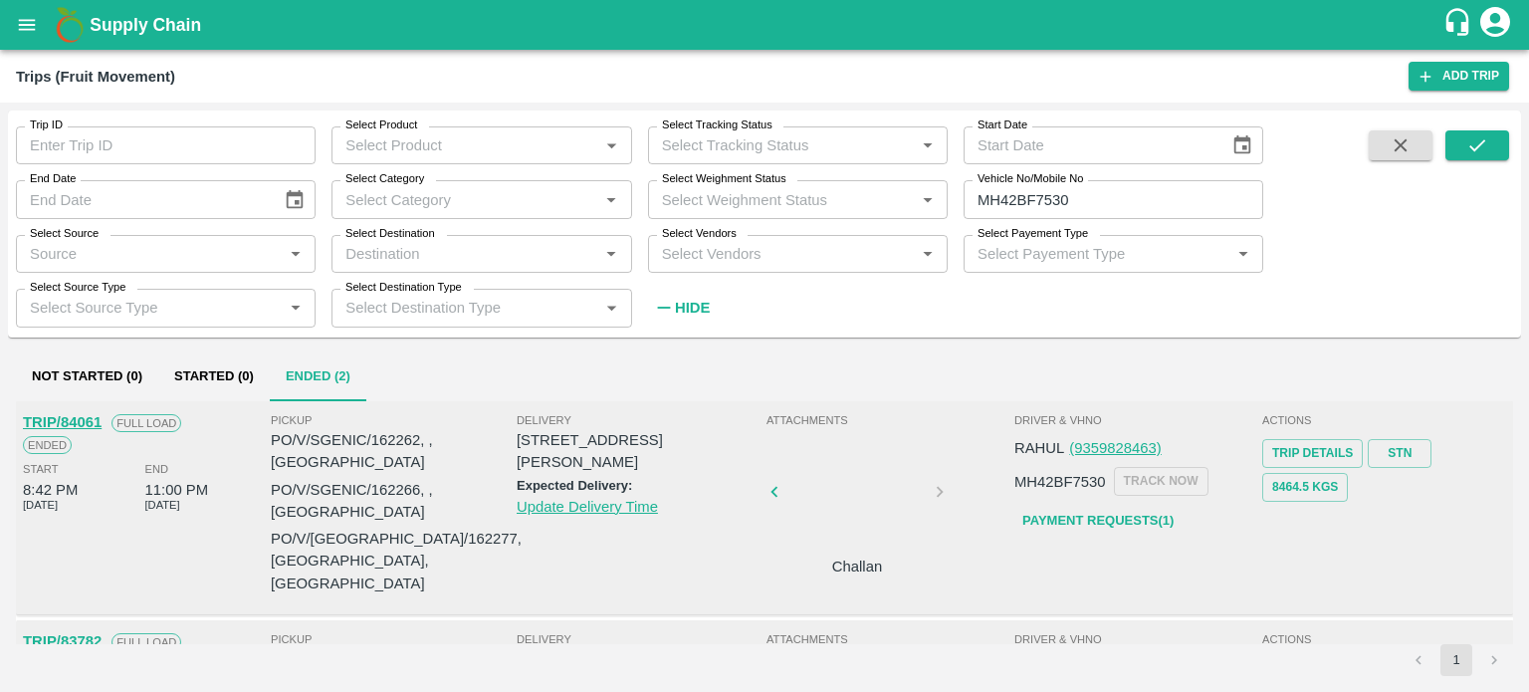
click at [848, 521] on div at bounding box center [857, 498] width 149 height 106
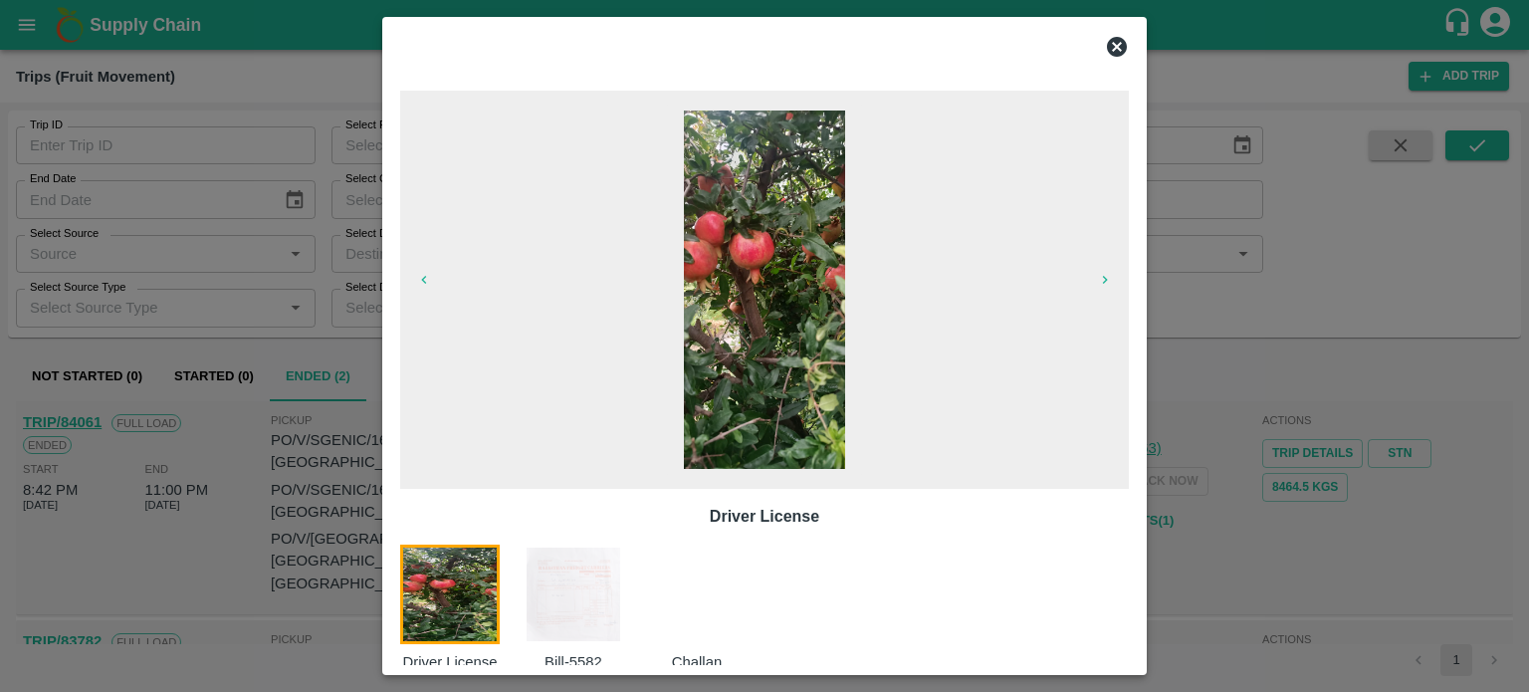
click at [606, 575] on img at bounding box center [574, 595] width 100 height 100
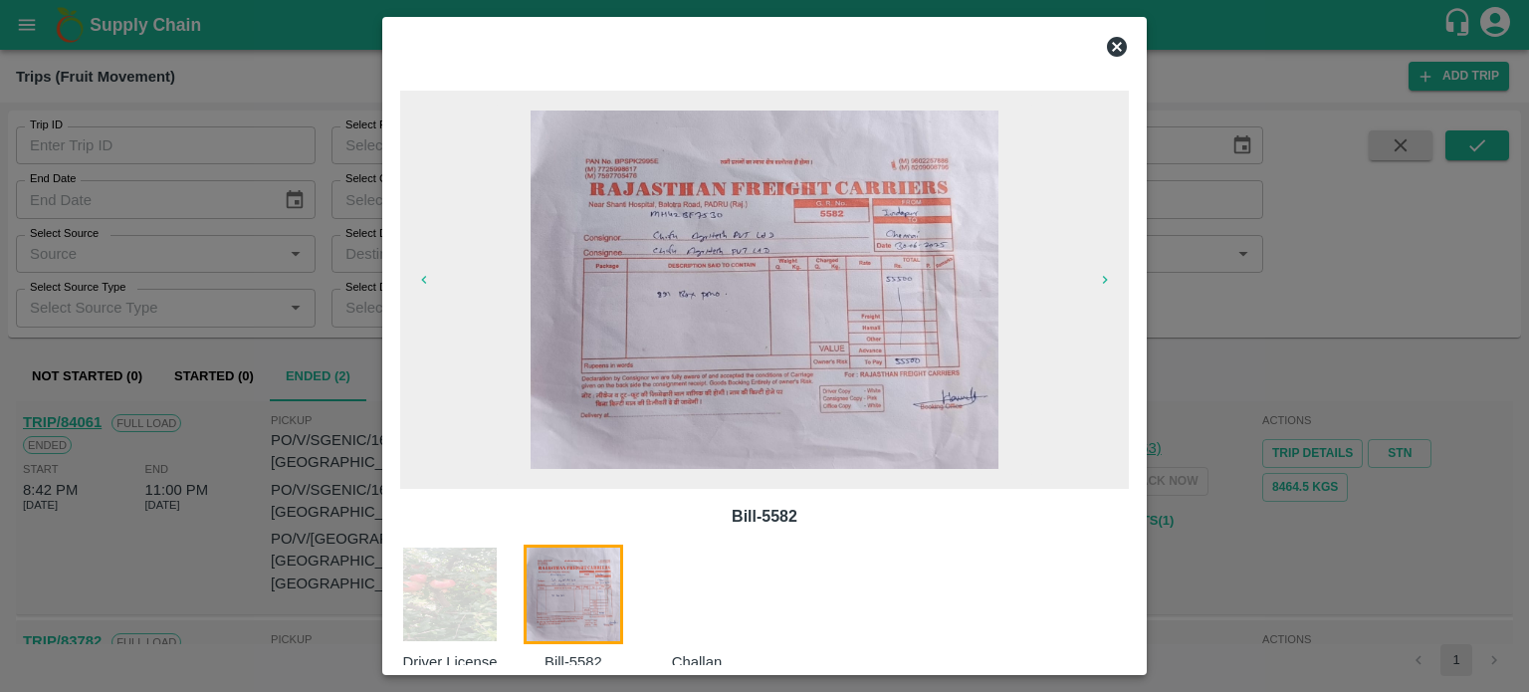
scroll to position [32, 0]
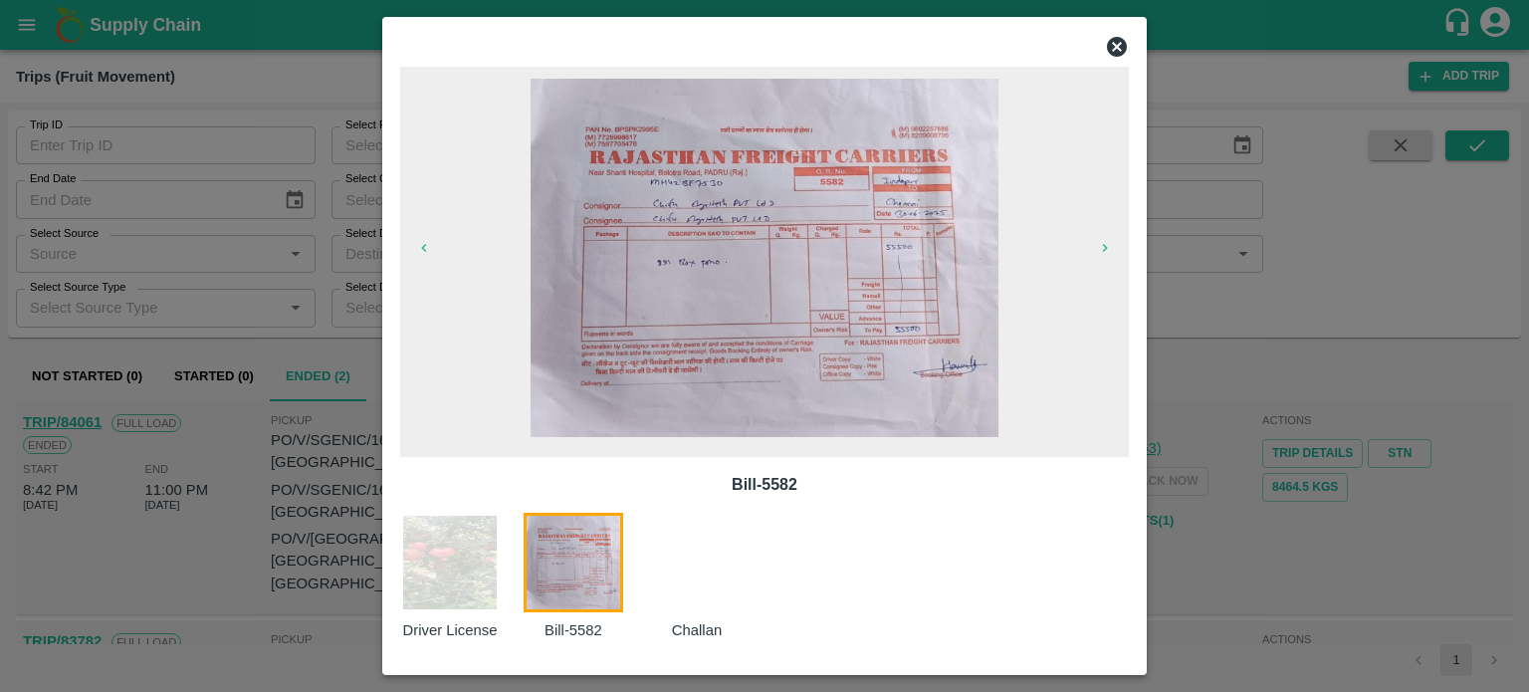
click at [1121, 51] on icon at bounding box center [1117, 47] width 24 height 24
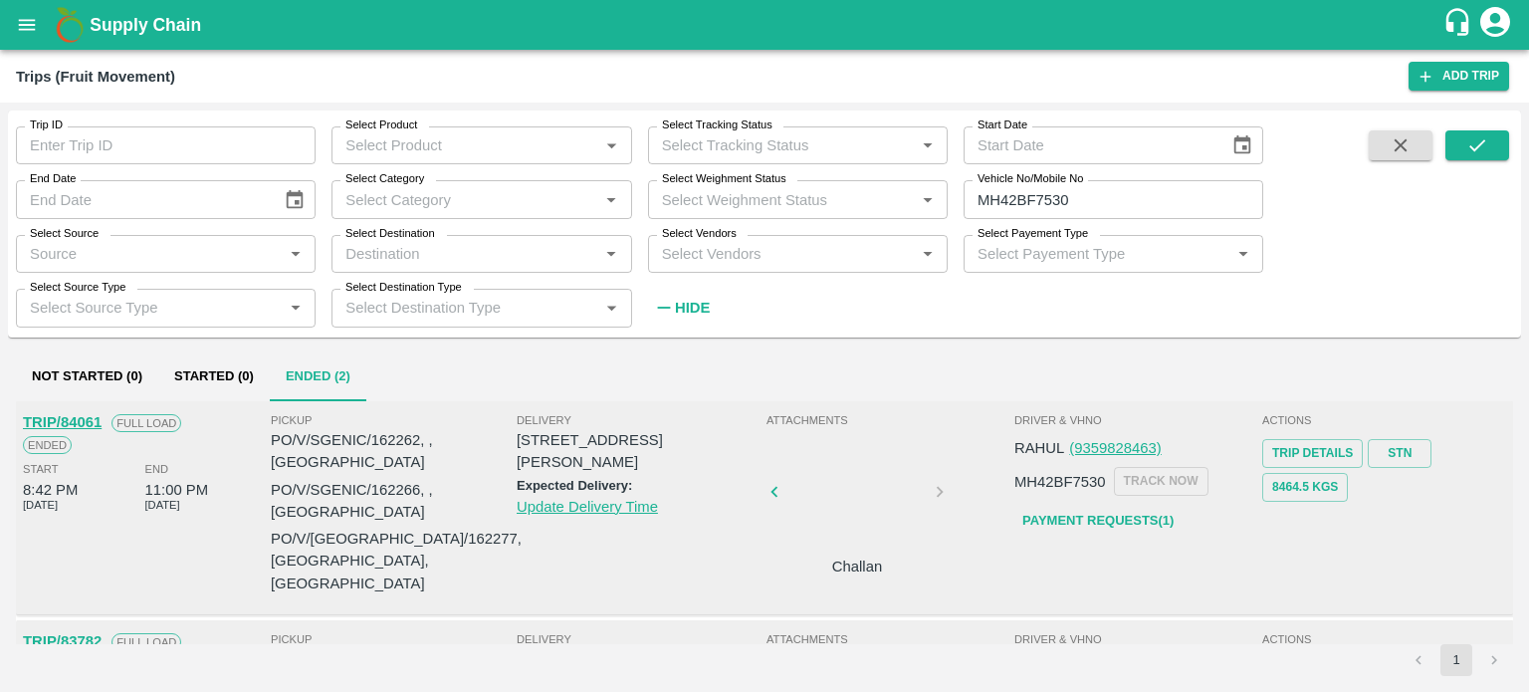
scroll to position [0, 0]
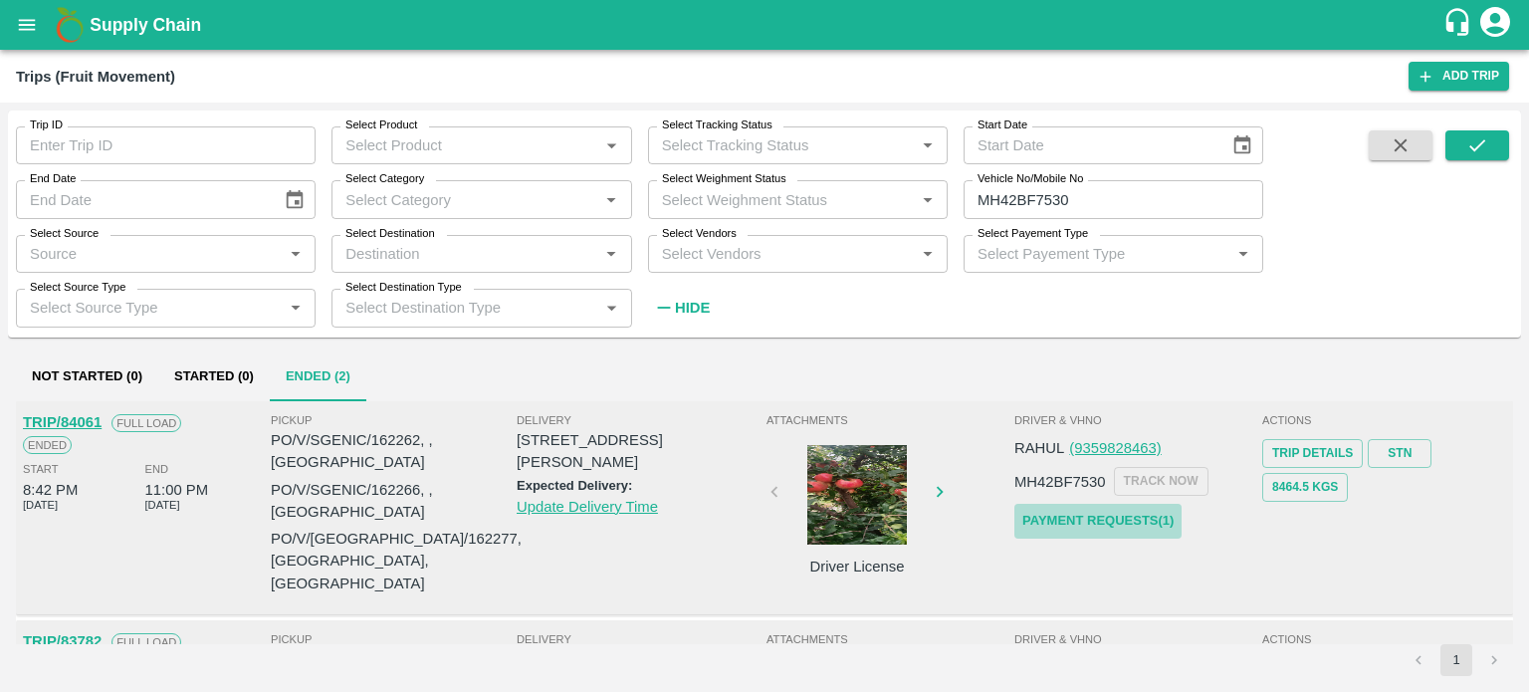
click at [1083, 518] on link "Payment Requests( 1 )" at bounding box center [1098, 521] width 167 height 35
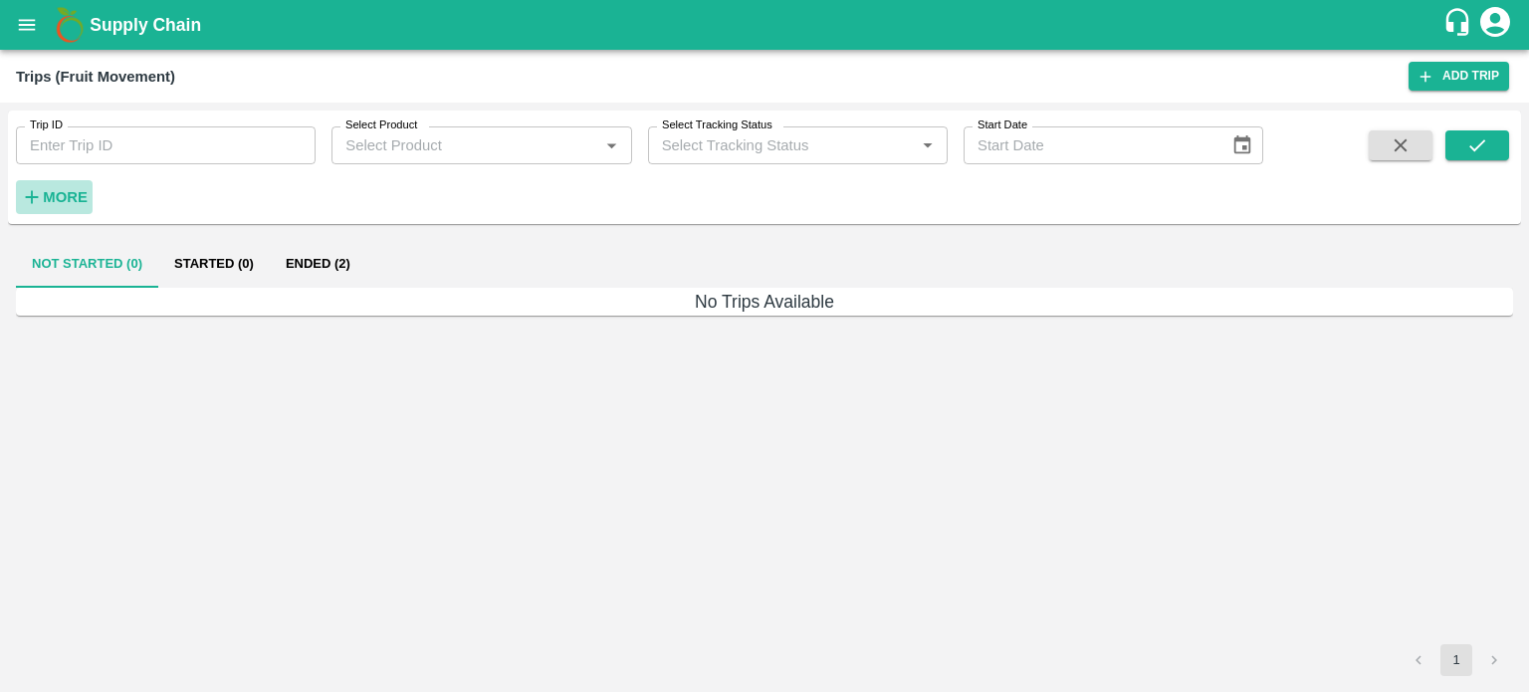
click at [64, 198] on strong "More" at bounding box center [65, 197] width 45 height 16
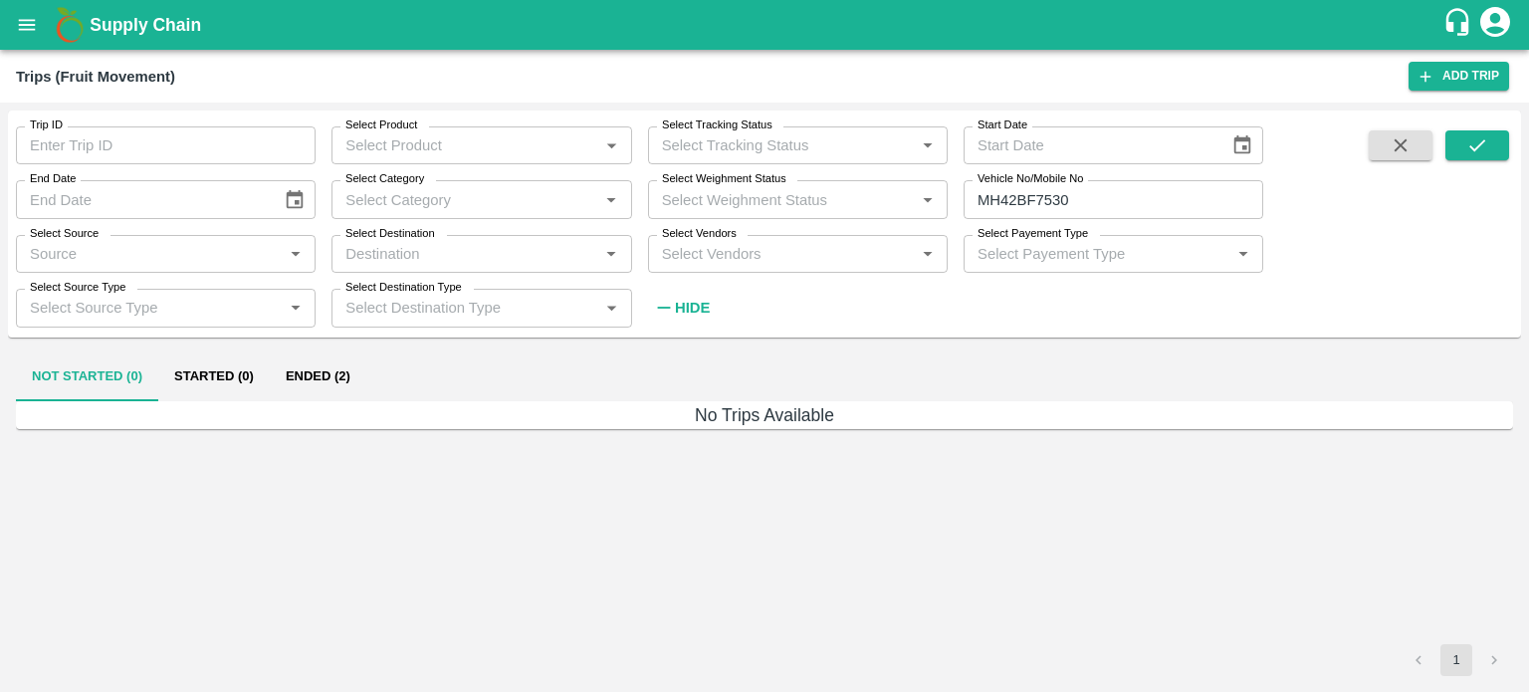
click at [1098, 204] on input "MH42BF7530" at bounding box center [1114, 199] width 300 height 38
click at [1098, 204] on input "MH42BF3" at bounding box center [1114, 199] width 300 height 38
click at [1098, 204] on input "]MH42BF3]]]]" at bounding box center [1114, 199] width 300 height 38
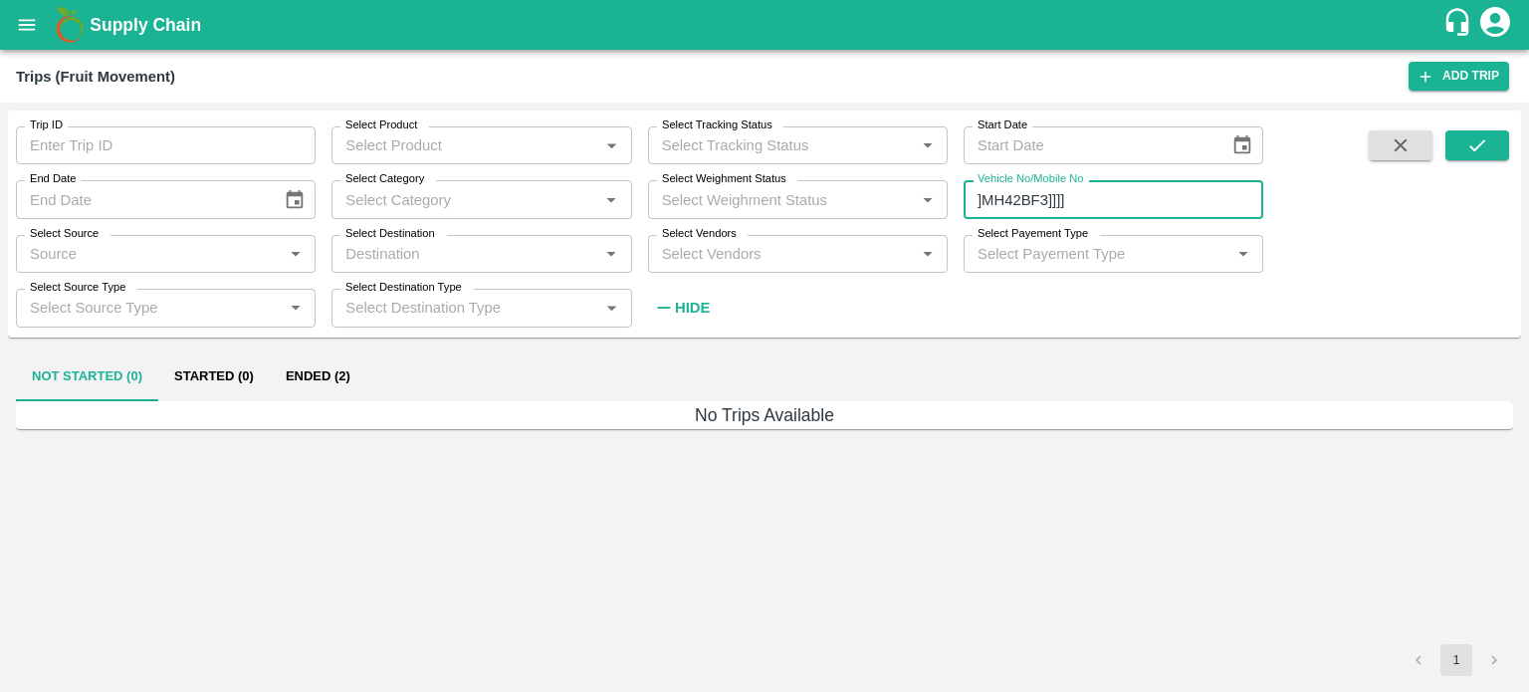
click at [1098, 204] on input "]MH42BF3]]]]" at bounding box center [1114, 199] width 300 height 38
click at [1098, 203] on input "]MH42BF3]]]" at bounding box center [1114, 199] width 300 height 38
click at [1098, 203] on input "M" at bounding box center [1114, 199] width 300 height 38
type input "M"
click at [1097, 202] on input "Vehicle No/Mobile No" at bounding box center [1114, 199] width 300 height 38
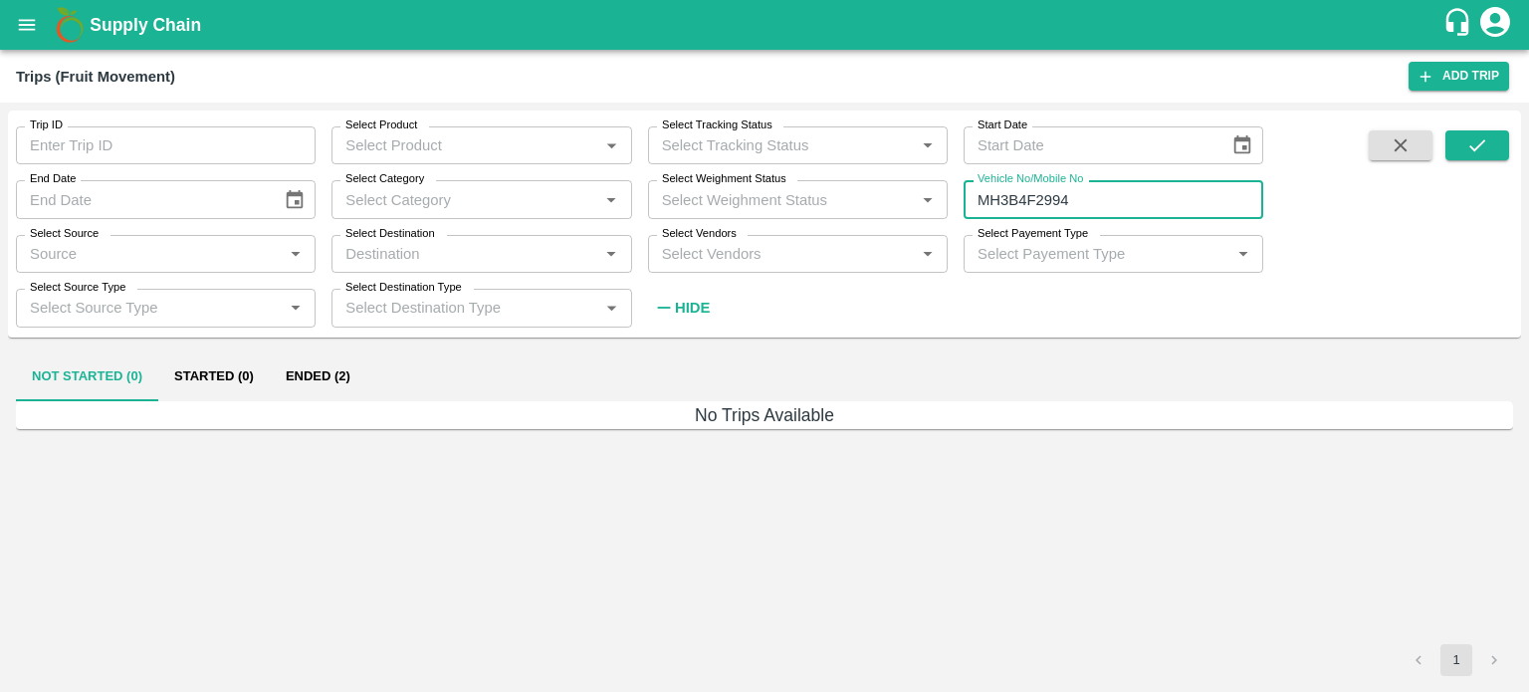
click at [1120, 207] on input "MH3B4F2994" at bounding box center [1114, 199] width 300 height 38
click at [1120, 202] on input "MH3B4F2994" at bounding box center [1114, 199] width 300 height 38
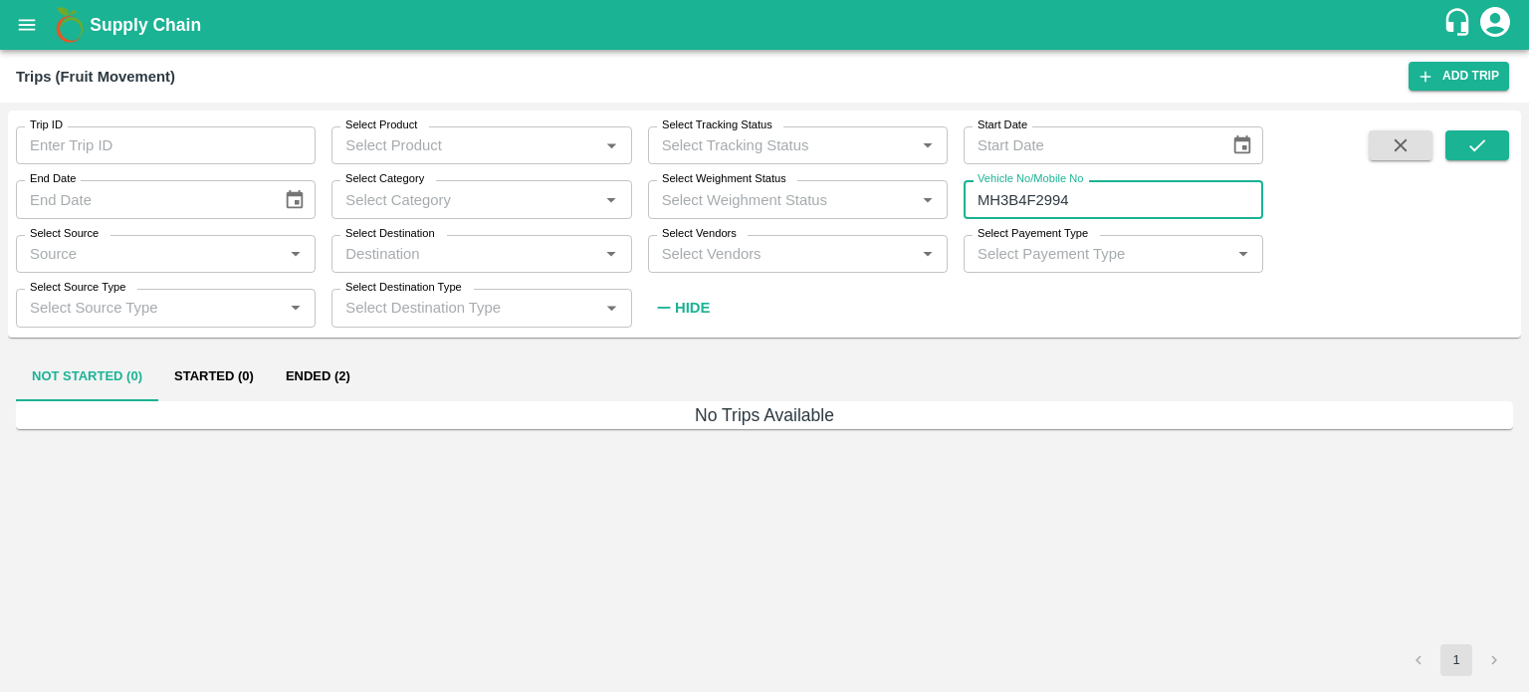
click at [1120, 202] on input "MH3B4F2994" at bounding box center [1114, 199] width 300 height 38
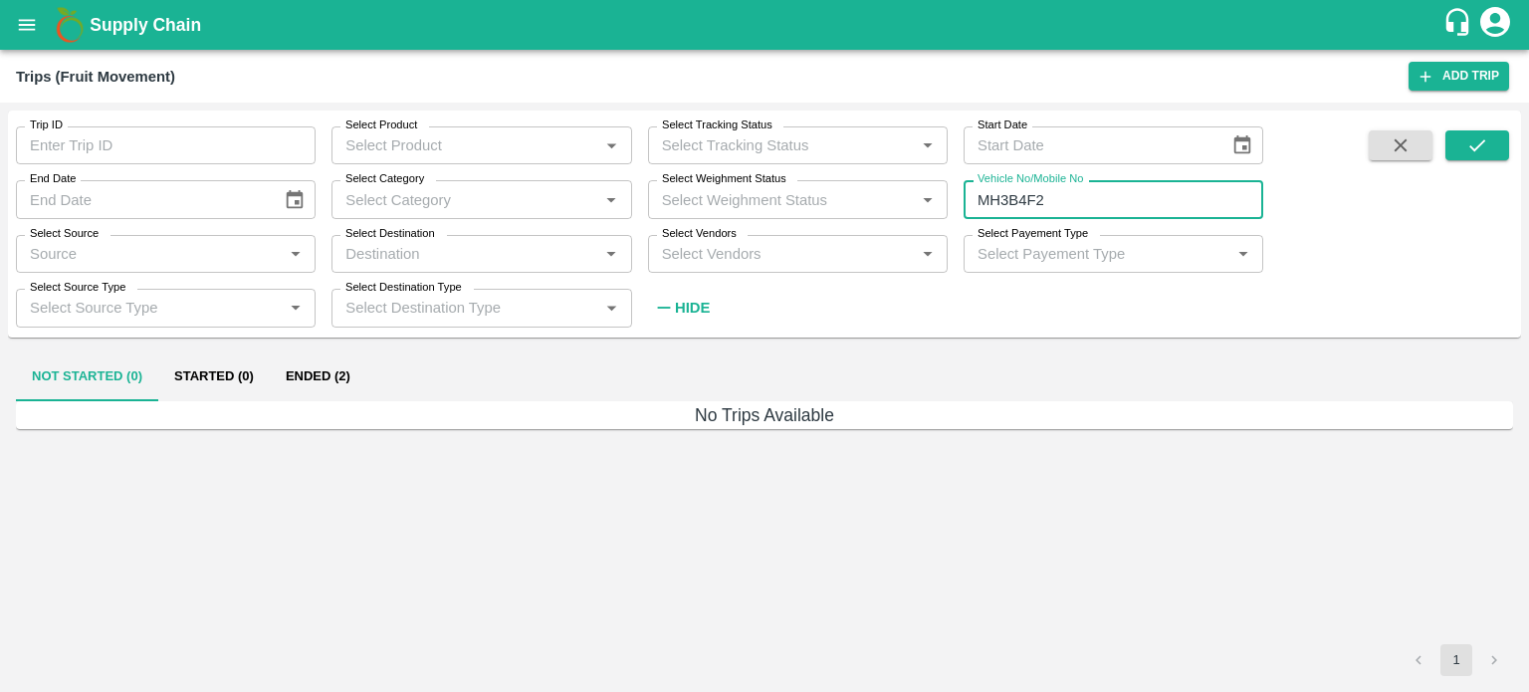
click at [1120, 202] on input "MH3B4F2" at bounding box center [1114, 199] width 300 height 38
type input "MH3B4F2"
click at [1120, 202] on input "Vehicle No/Mobile No" at bounding box center [1114, 199] width 300 height 38
type input "MH42BF3994"
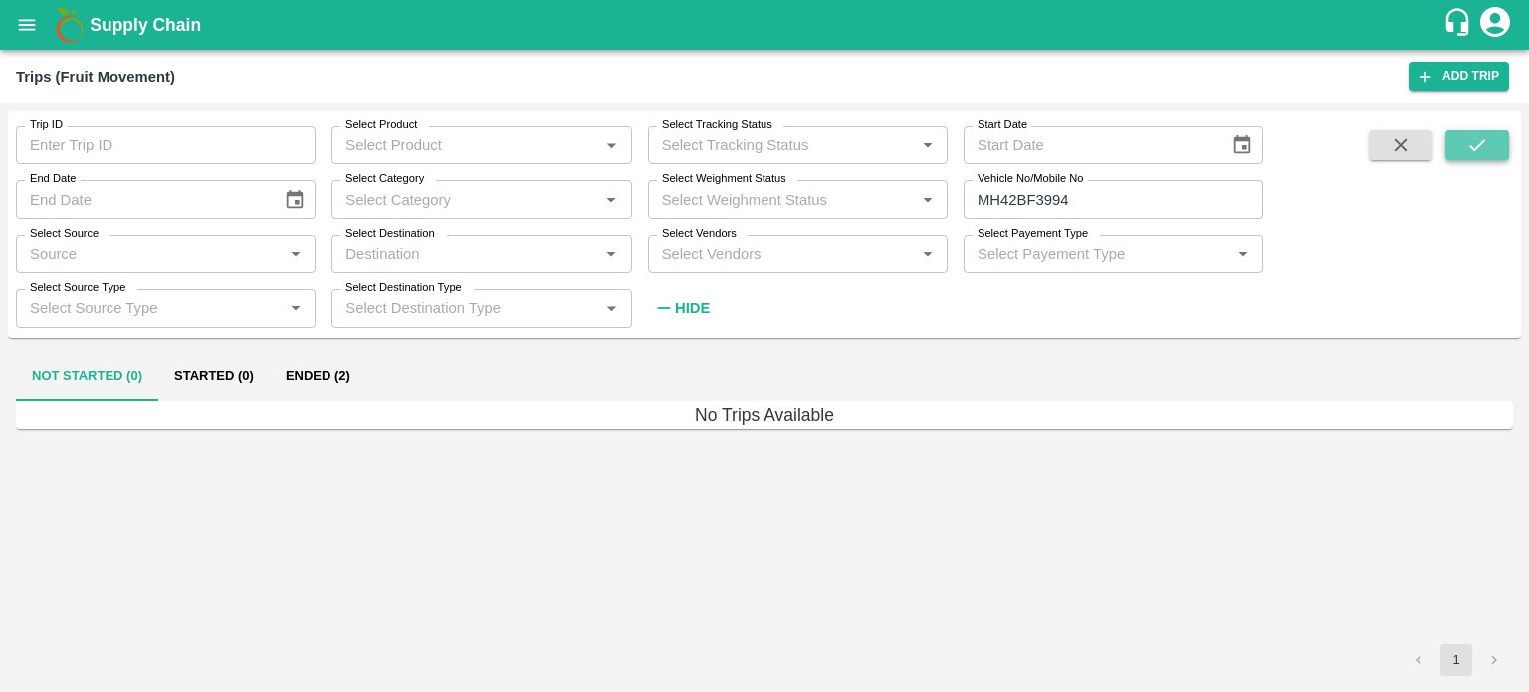
click at [1469, 131] on button "submit" at bounding box center [1478, 145] width 64 height 30
click at [332, 375] on button "Ended (3)" at bounding box center [318, 377] width 97 height 48
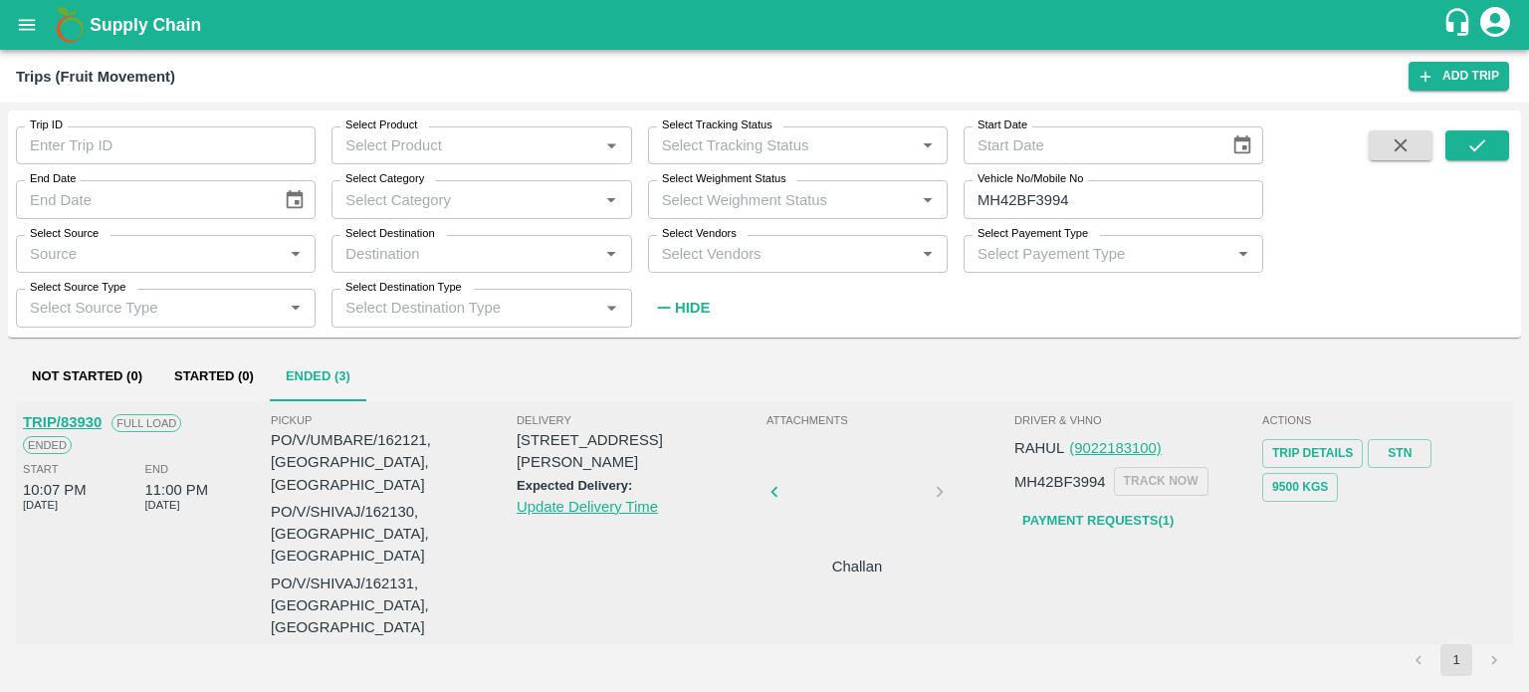
click at [834, 511] on div at bounding box center [857, 498] width 149 height 106
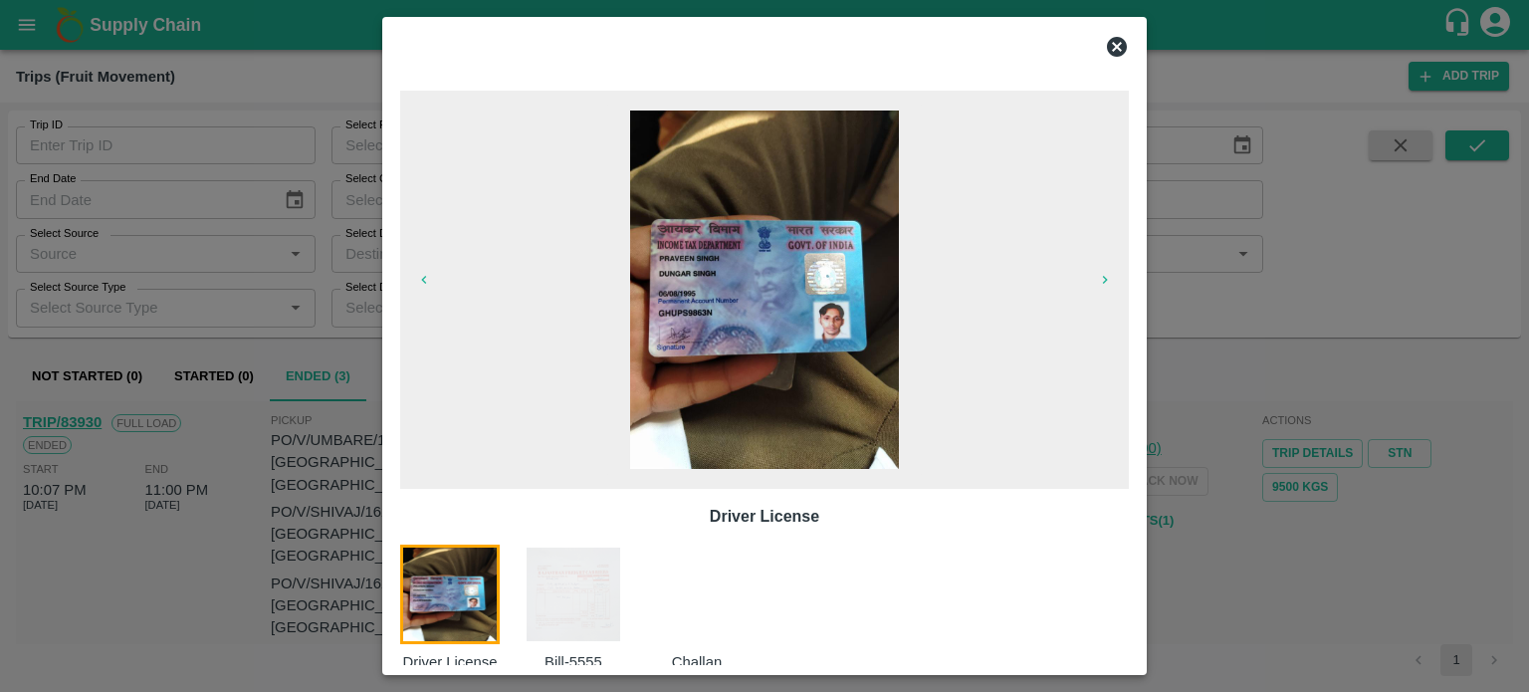
click at [599, 584] on img at bounding box center [574, 595] width 100 height 100
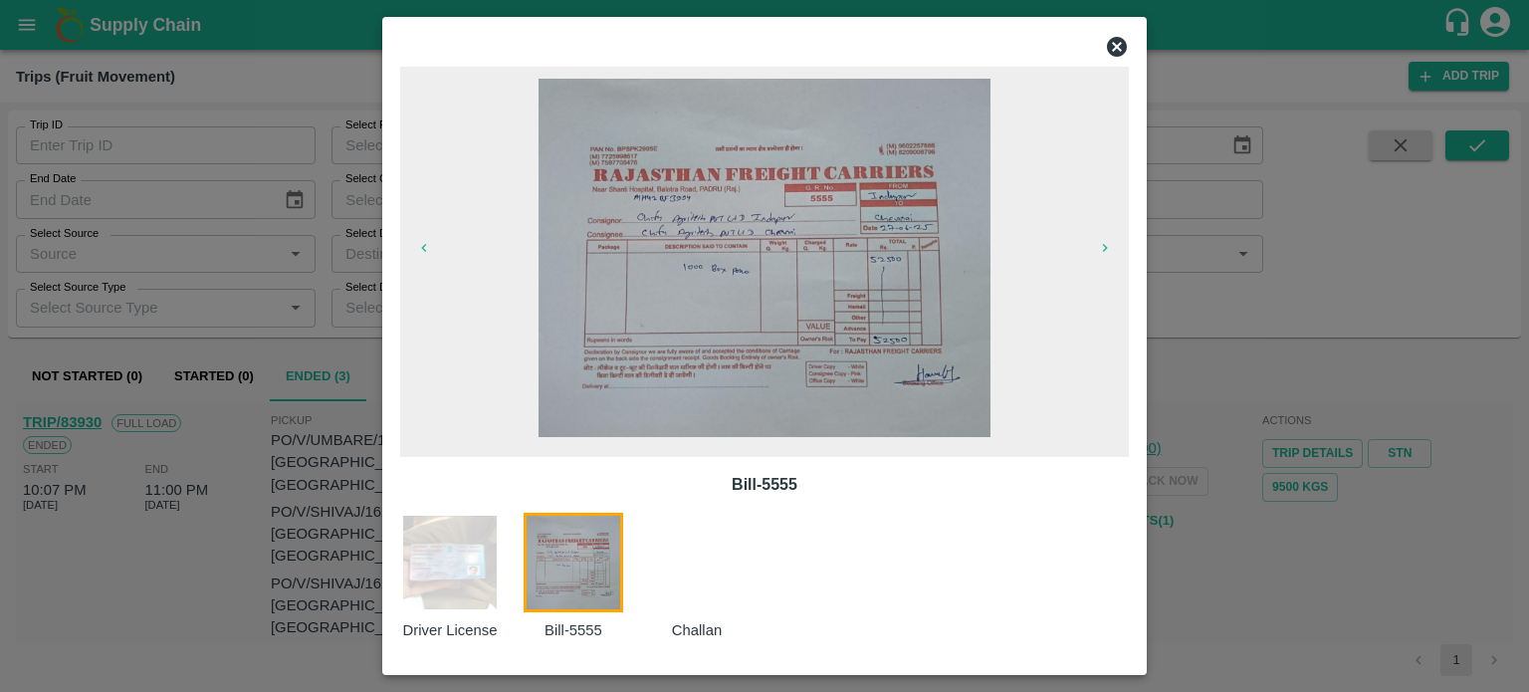
click at [1368, 570] on div at bounding box center [764, 346] width 1529 height 692
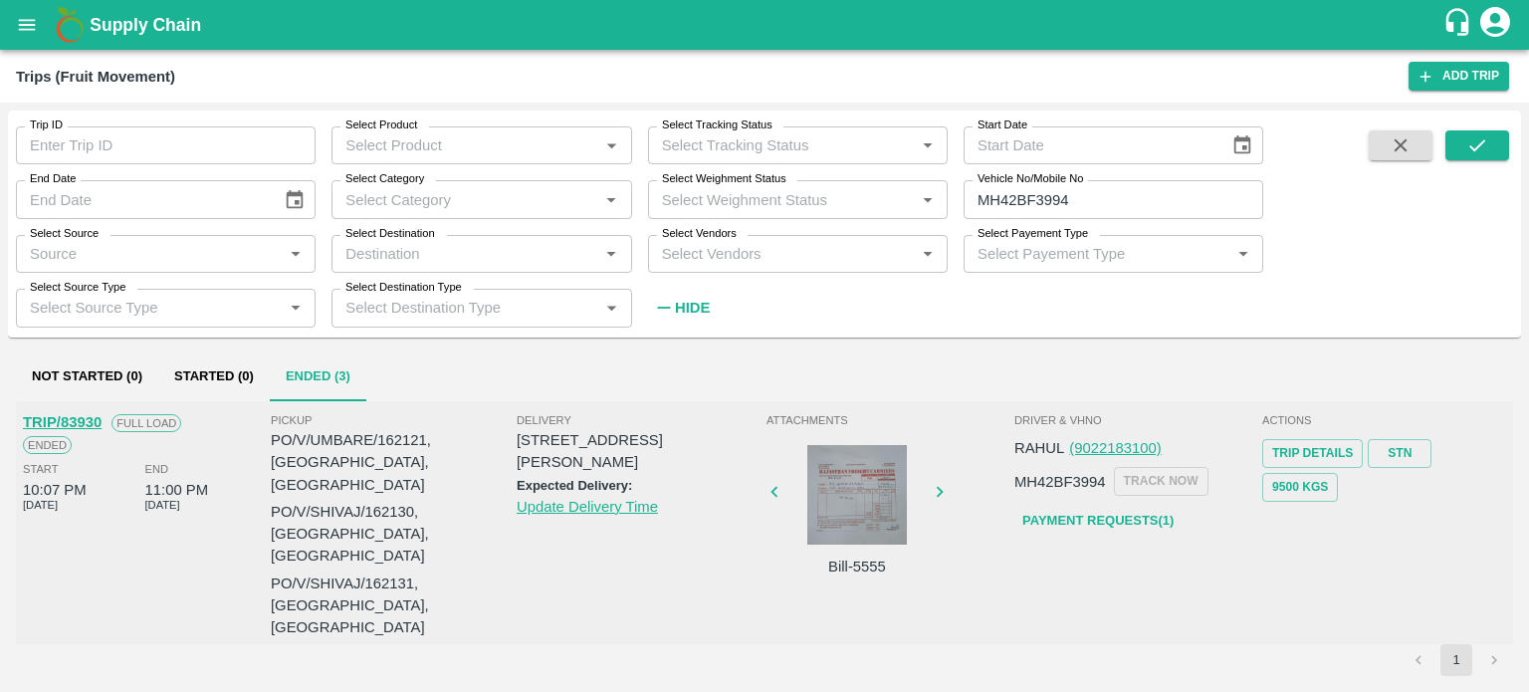
click at [1111, 518] on link "Payment Requests( 1 )" at bounding box center [1098, 521] width 167 height 35
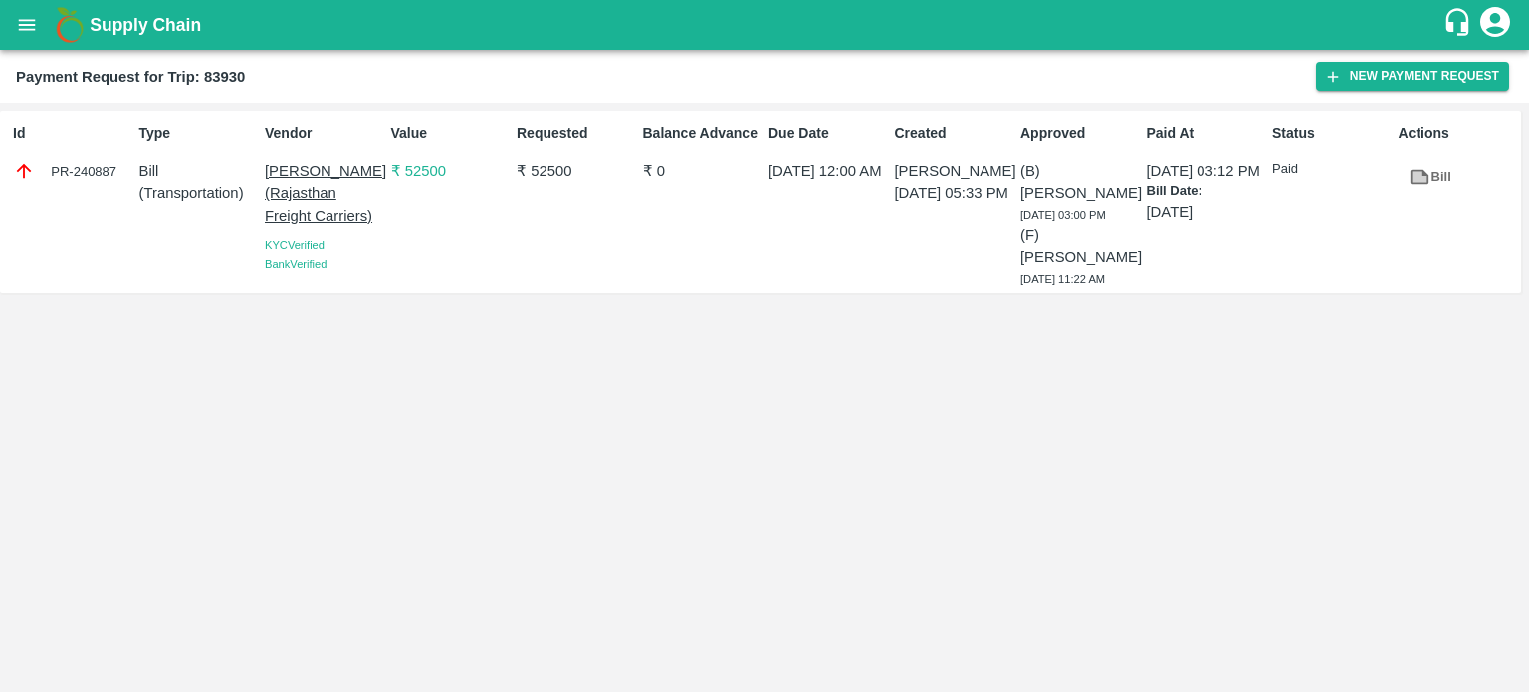
click at [924, 293] on div "Id PR-240887 Type Bill ( Transportation ) Vendor Hanif Khan (Rajasthan Freight …" at bounding box center [761, 202] width 1522 height 182
click at [940, 401] on div "Id PR-240887 Type Bill ( Transportation ) Vendor Hanif Khan (Rajasthan Freight …" at bounding box center [764, 397] width 1529 height 589
click at [948, 631] on div "Id PR-240887 Type Bill ( Transportation ) Vendor Hanif Khan (Rajasthan Freight …" at bounding box center [764, 397] width 1529 height 589
click at [976, 540] on div "Id PR-240887 Type Bill ( Transportation ) Vendor Hanif Khan (Rajasthan Freight …" at bounding box center [764, 397] width 1529 height 589
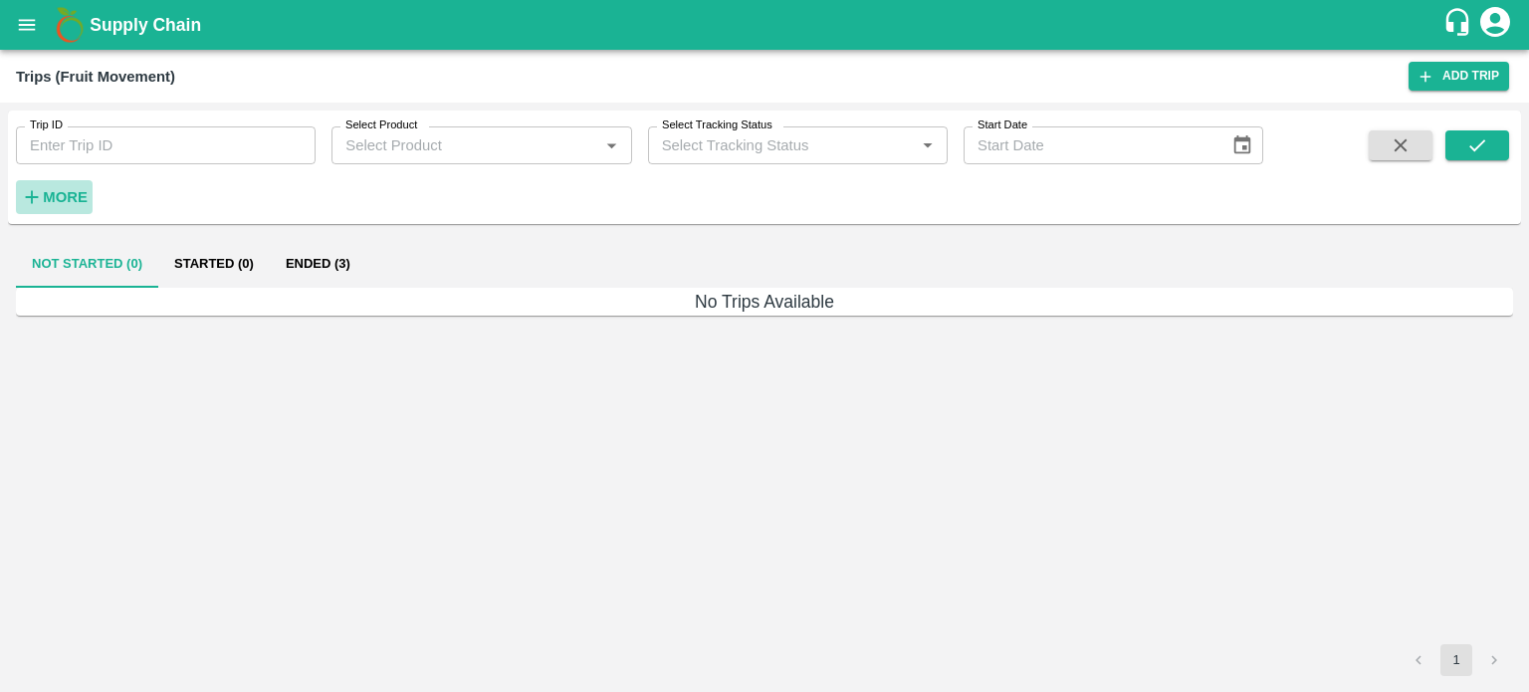
click at [67, 196] on strong "More" at bounding box center [65, 197] width 45 height 16
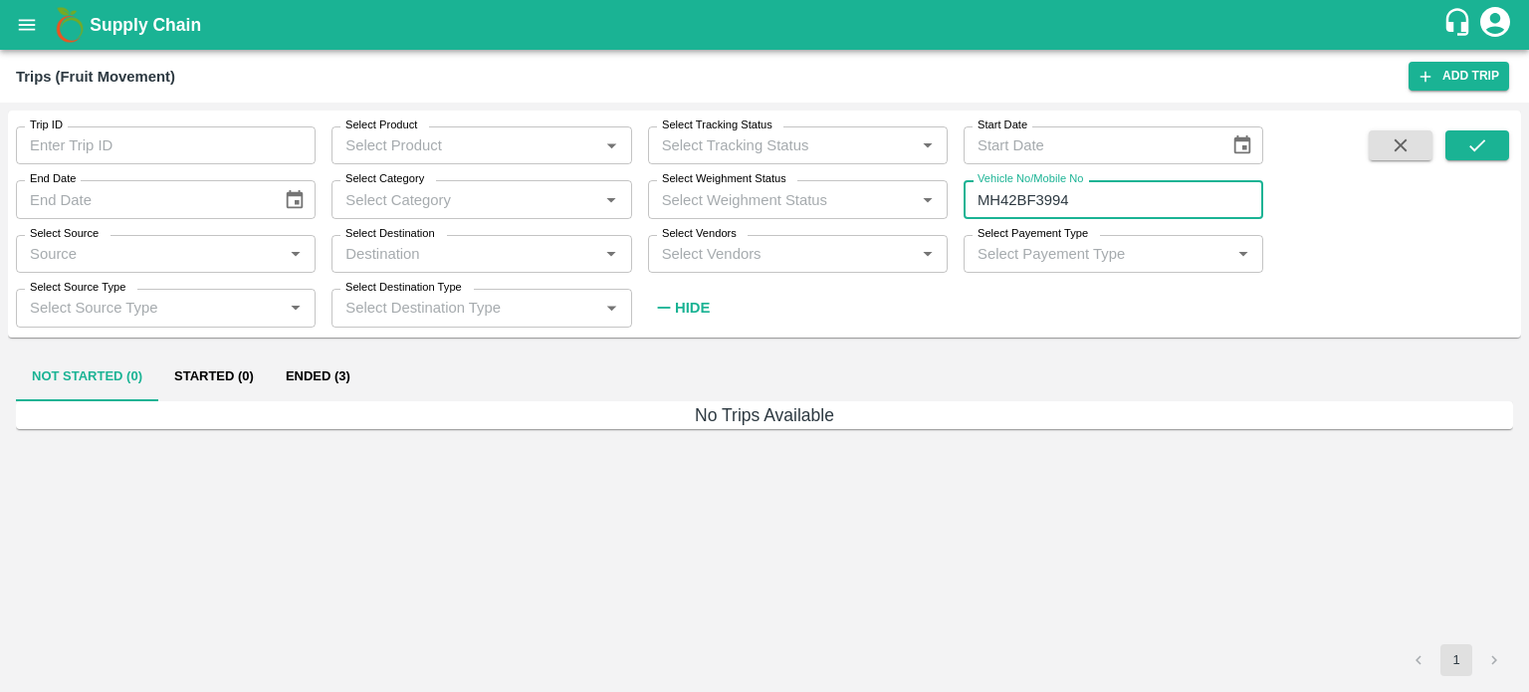
click at [1104, 202] on input "MH42BF3994" at bounding box center [1114, 199] width 300 height 38
type input "M"
type input "MH45AF9786"
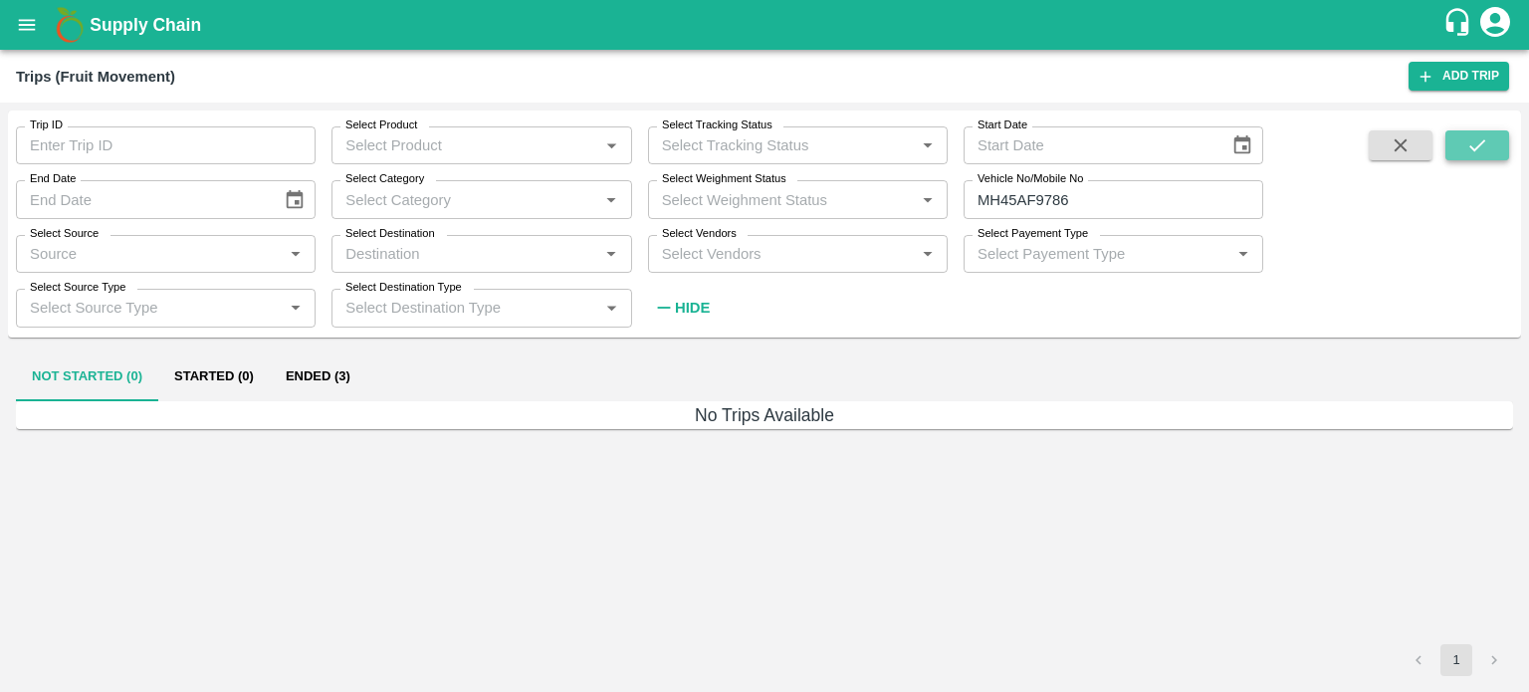
click at [1479, 149] on icon "submit" at bounding box center [1478, 145] width 22 height 22
click at [323, 381] on button "Ended (4)" at bounding box center [318, 377] width 97 height 48
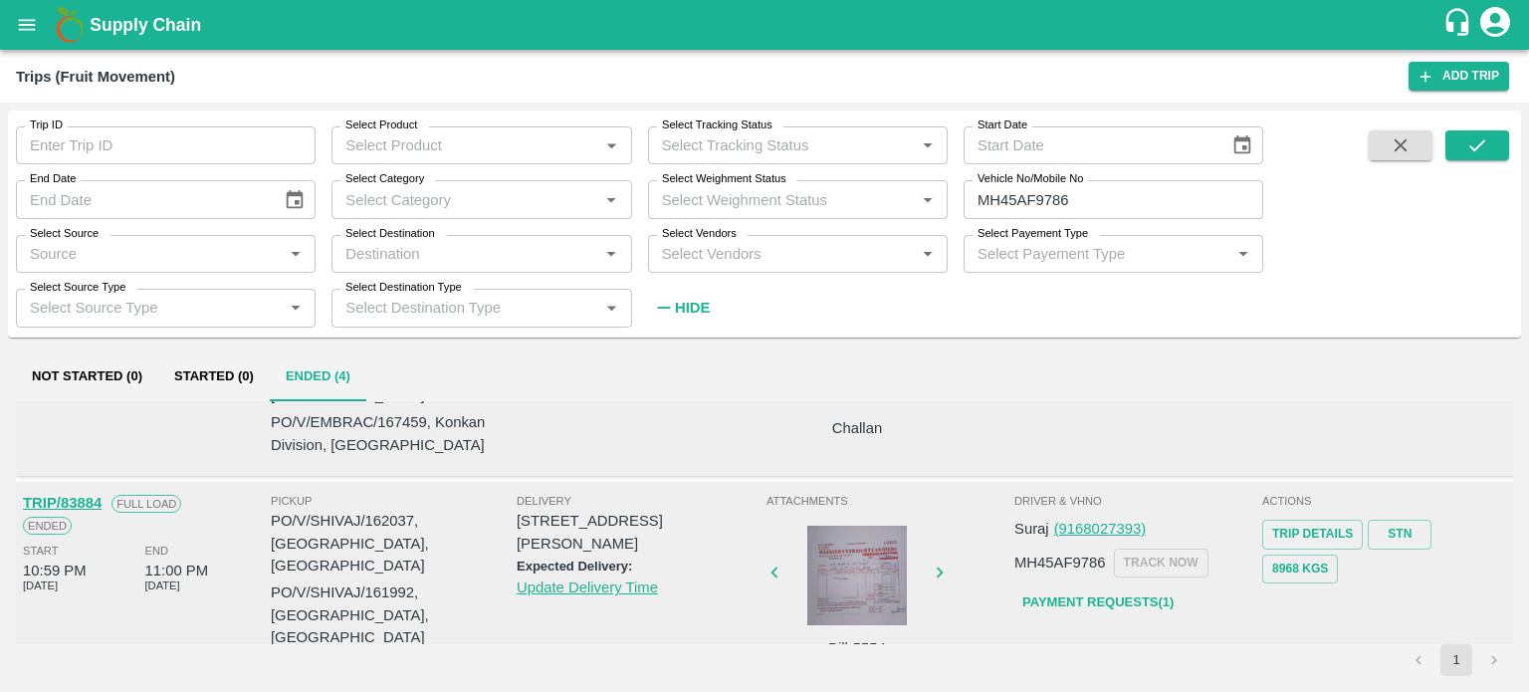
scroll to position [139, 0]
click at [860, 532] on div at bounding box center [857, 575] width 149 height 100
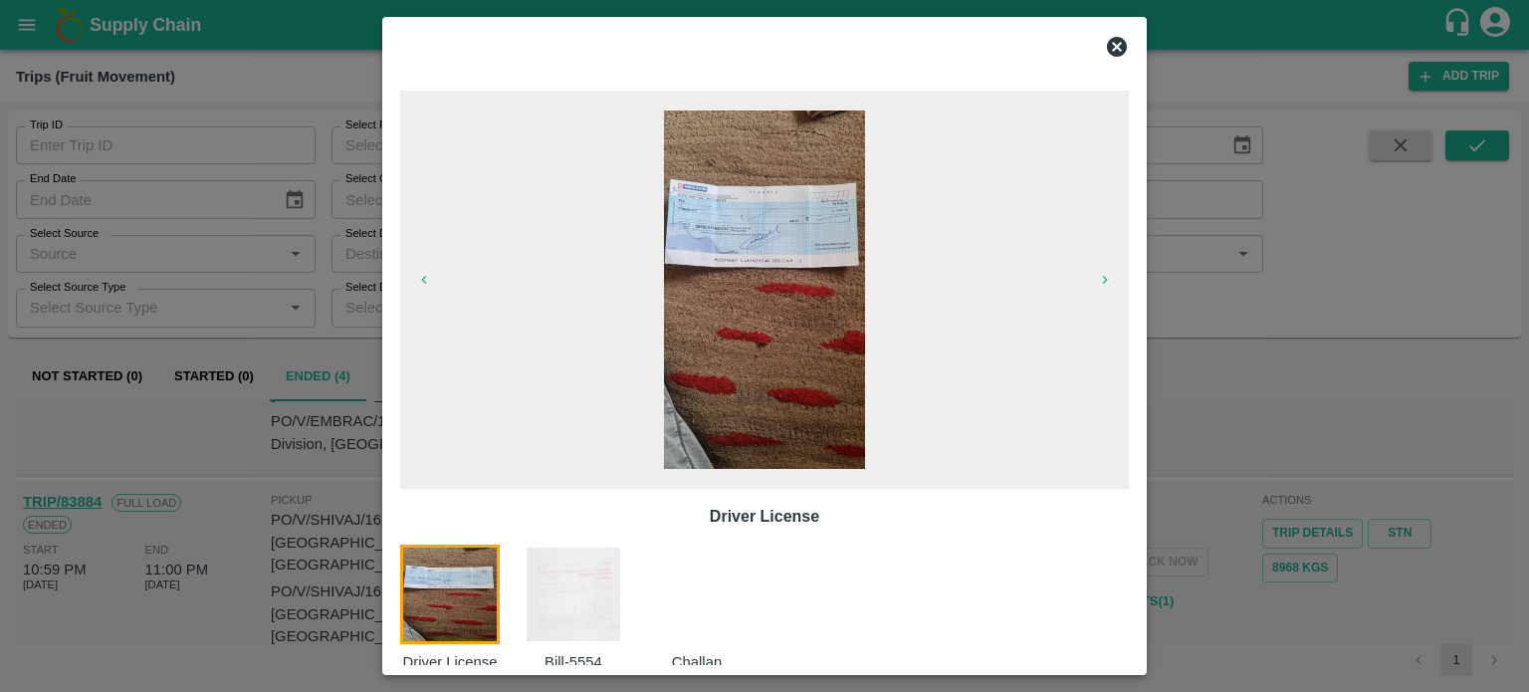
click at [566, 602] on img at bounding box center [574, 595] width 100 height 100
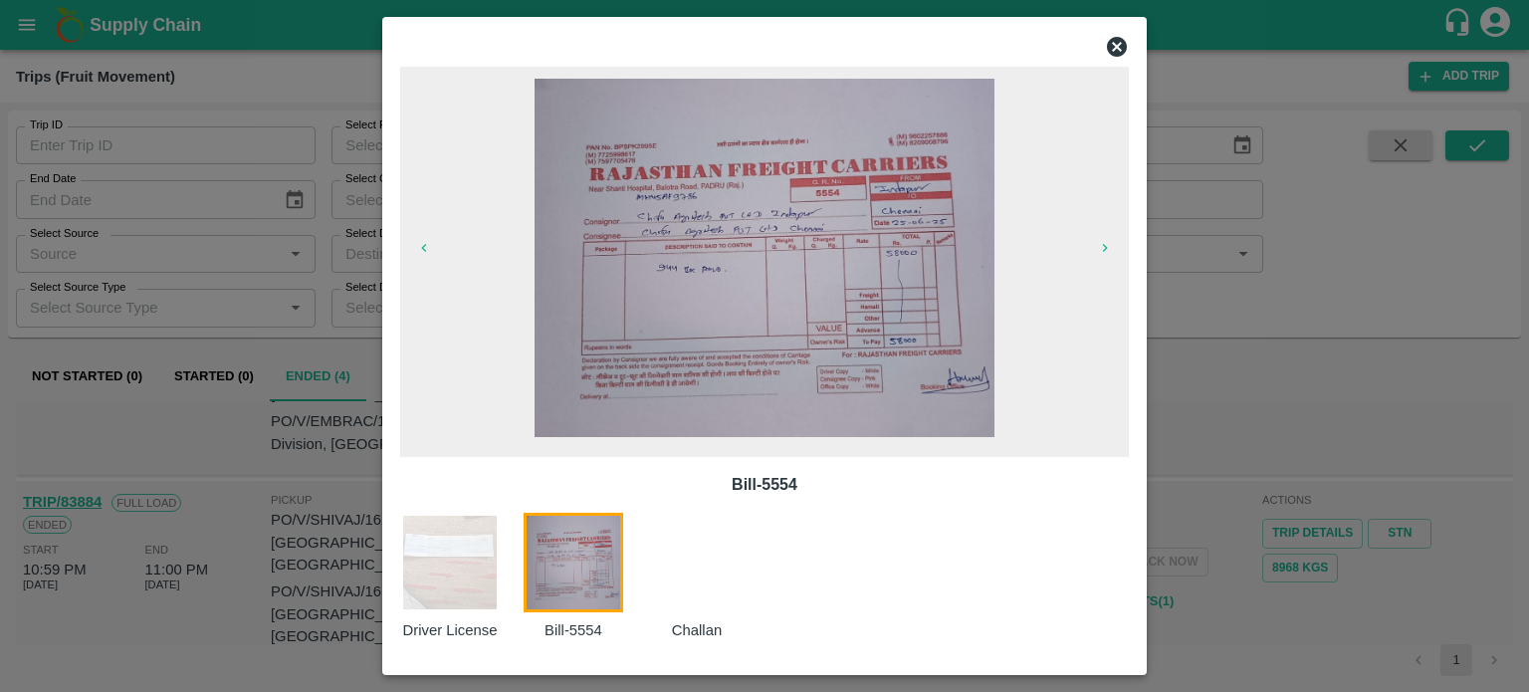
click at [1249, 447] on div at bounding box center [764, 346] width 1529 height 692
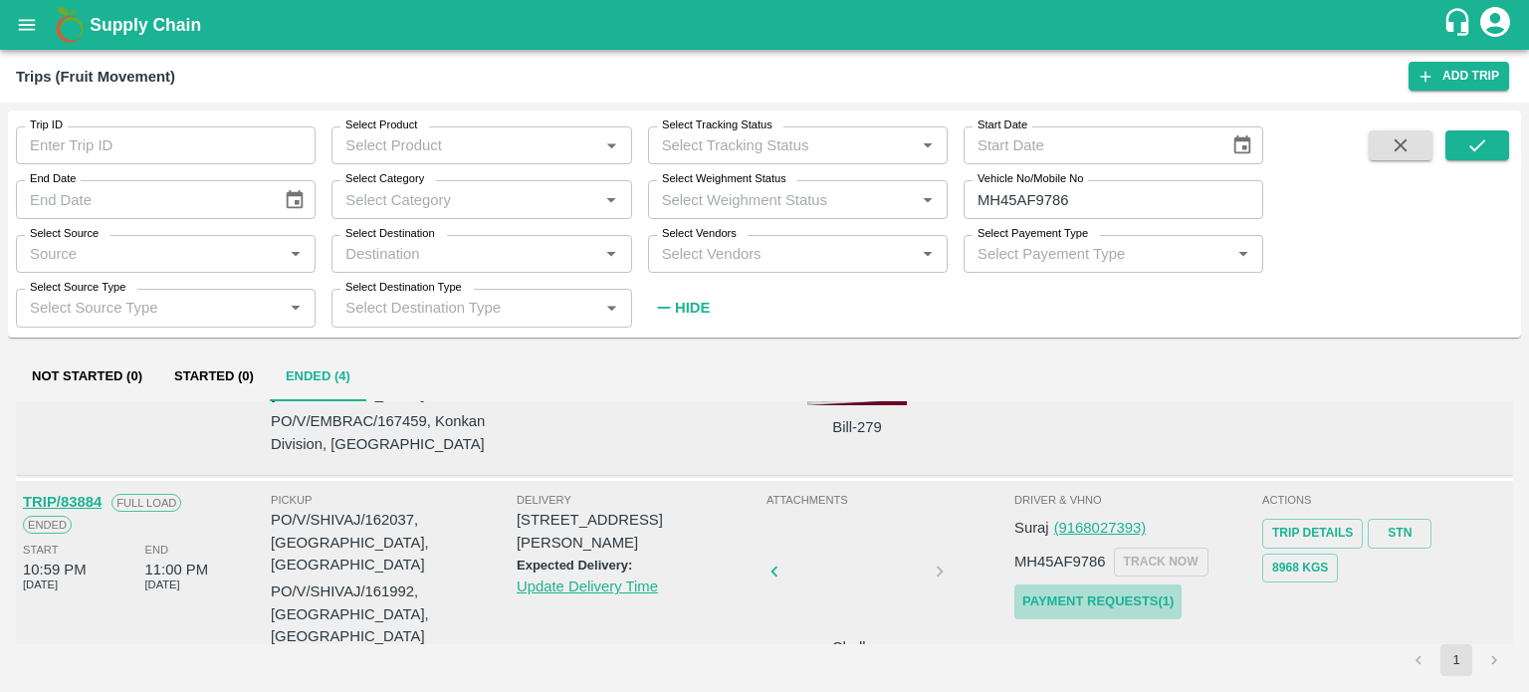
click at [1092, 585] on link "Payment Requests( 1 )" at bounding box center [1098, 602] width 167 height 35
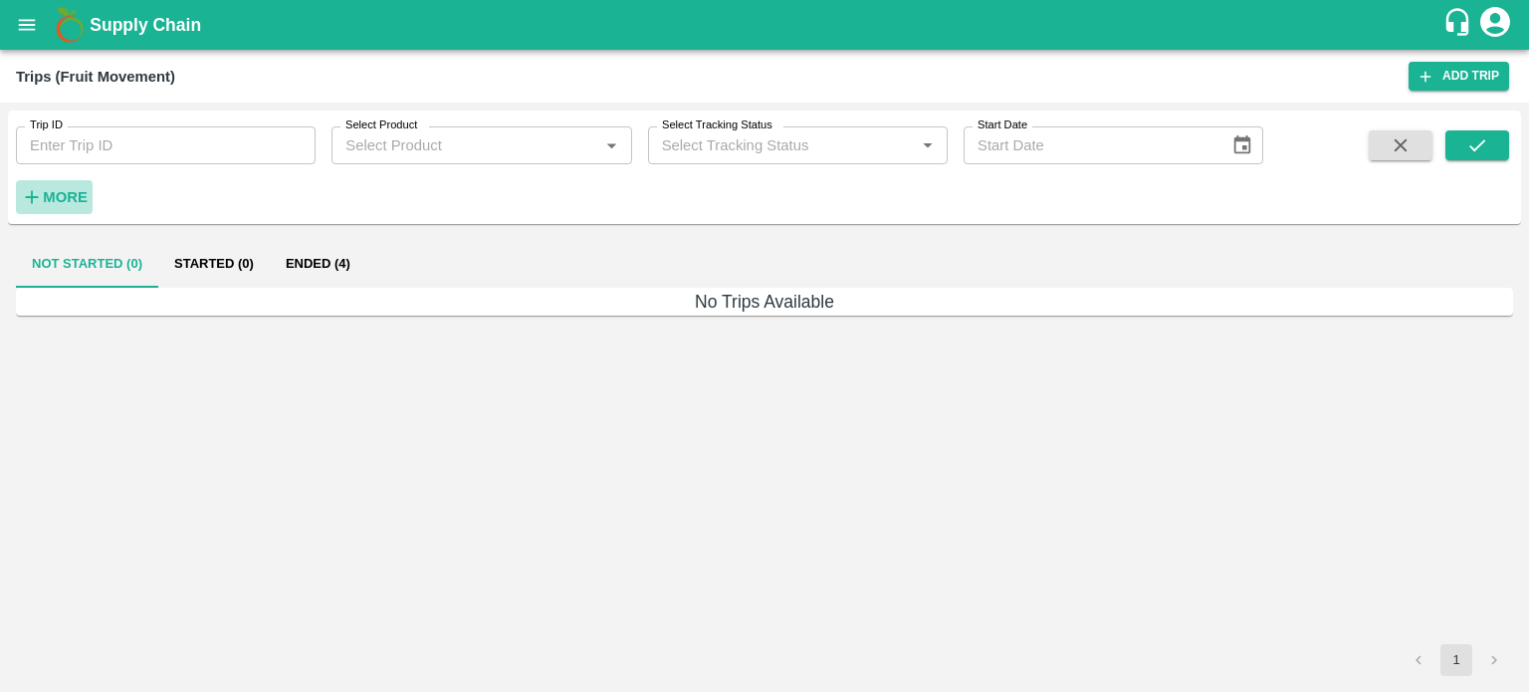
click at [79, 200] on strong "More" at bounding box center [65, 197] width 45 height 16
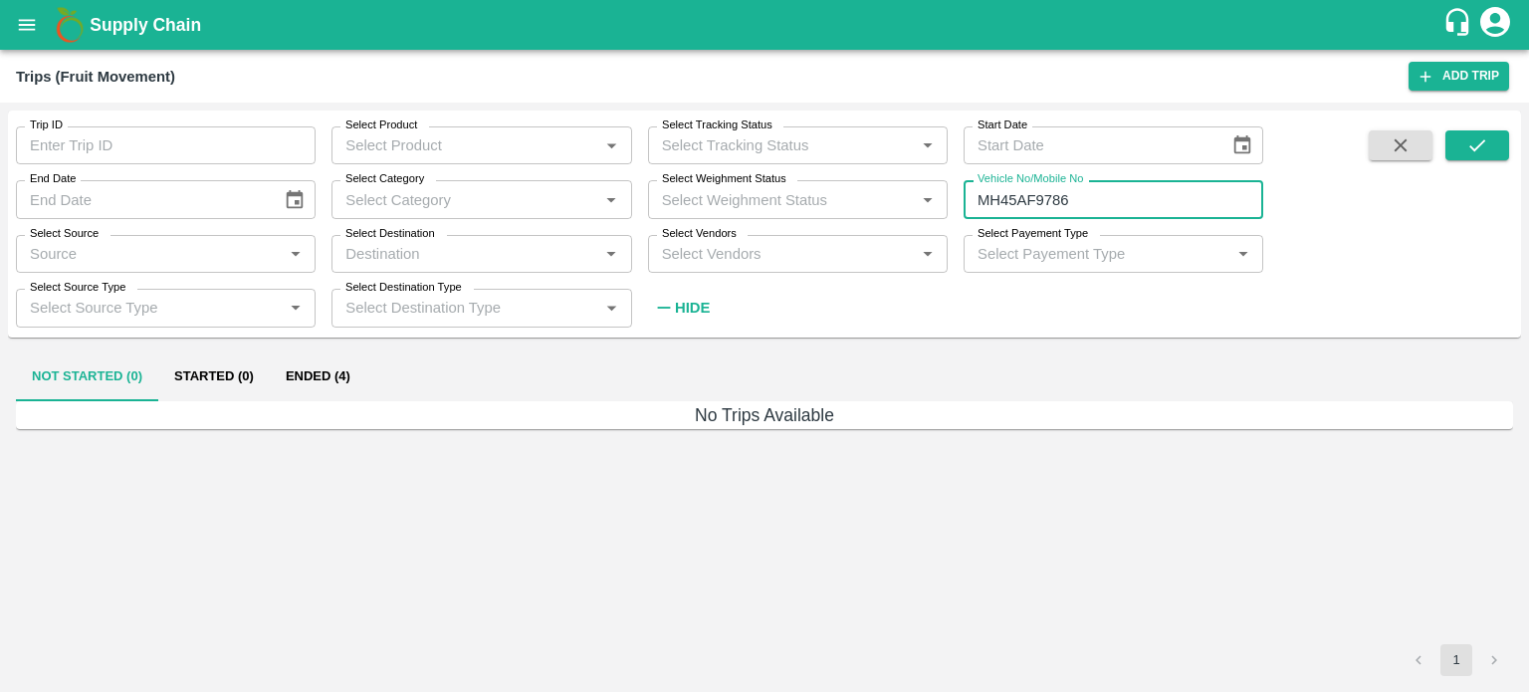
click at [1114, 201] on input "MH45AF9786" at bounding box center [1114, 199] width 300 height 38
type input "M"
click at [1470, 162] on span at bounding box center [1478, 227] width 64 height 194
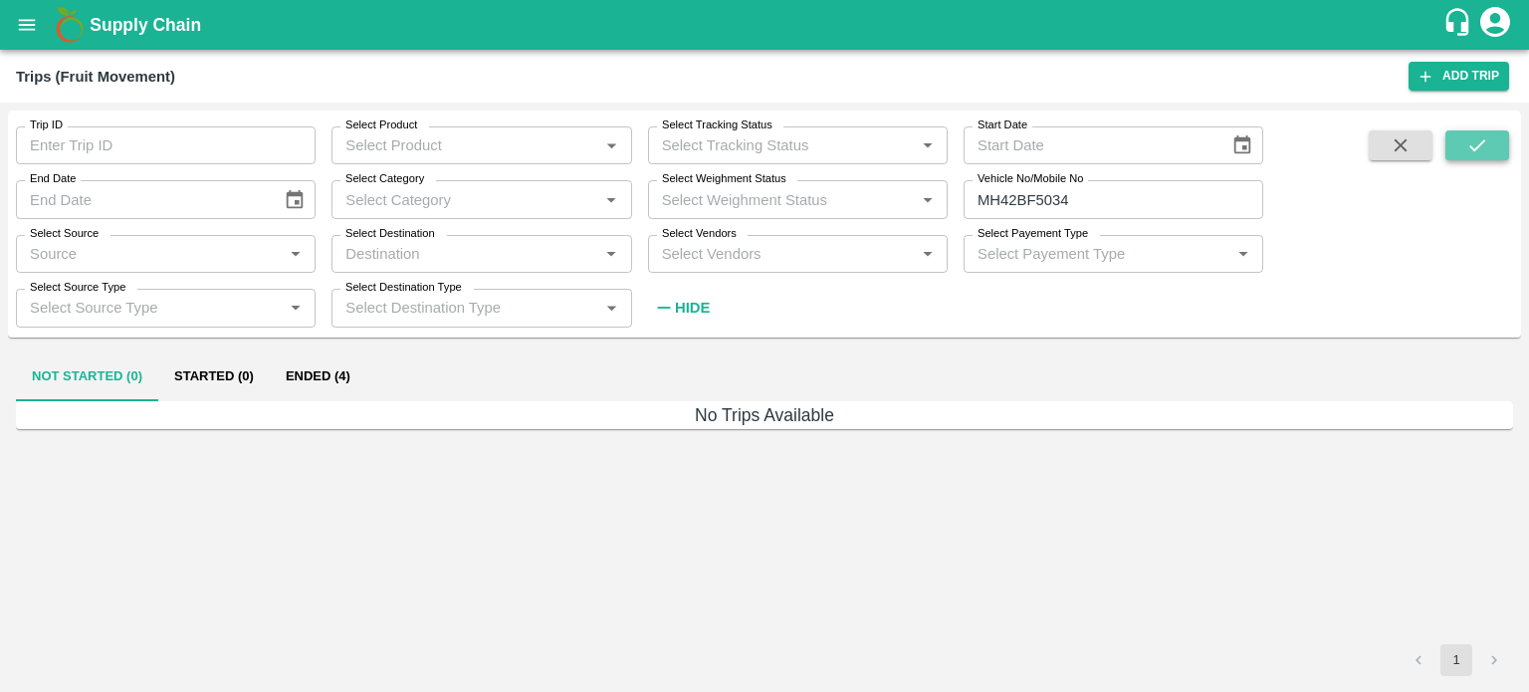
click at [1477, 142] on icon "submit" at bounding box center [1478, 145] width 22 height 22
click at [333, 373] on button "Ended (5)" at bounding box center [318, 377] width 97 height 48
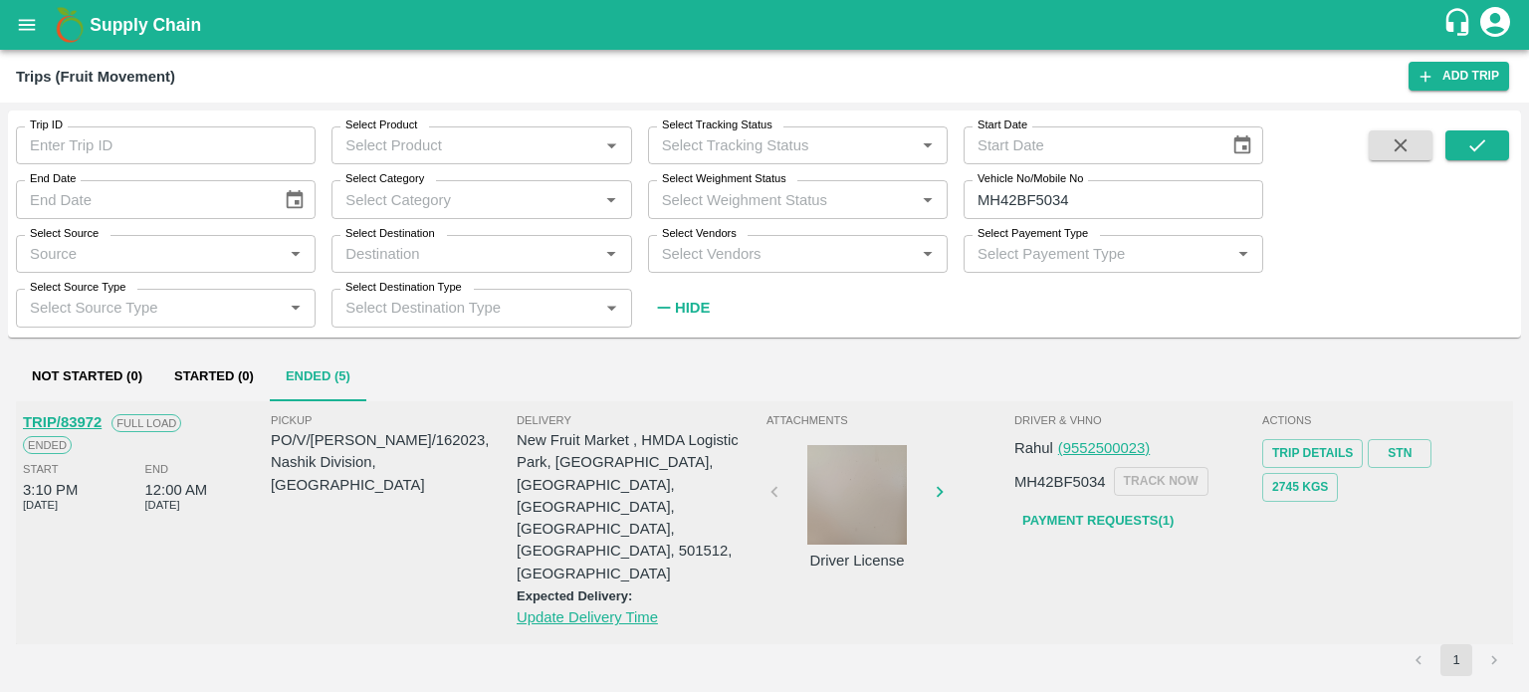
click at [872, 473] on div at bounding box center [857, 495] width 149 height 100
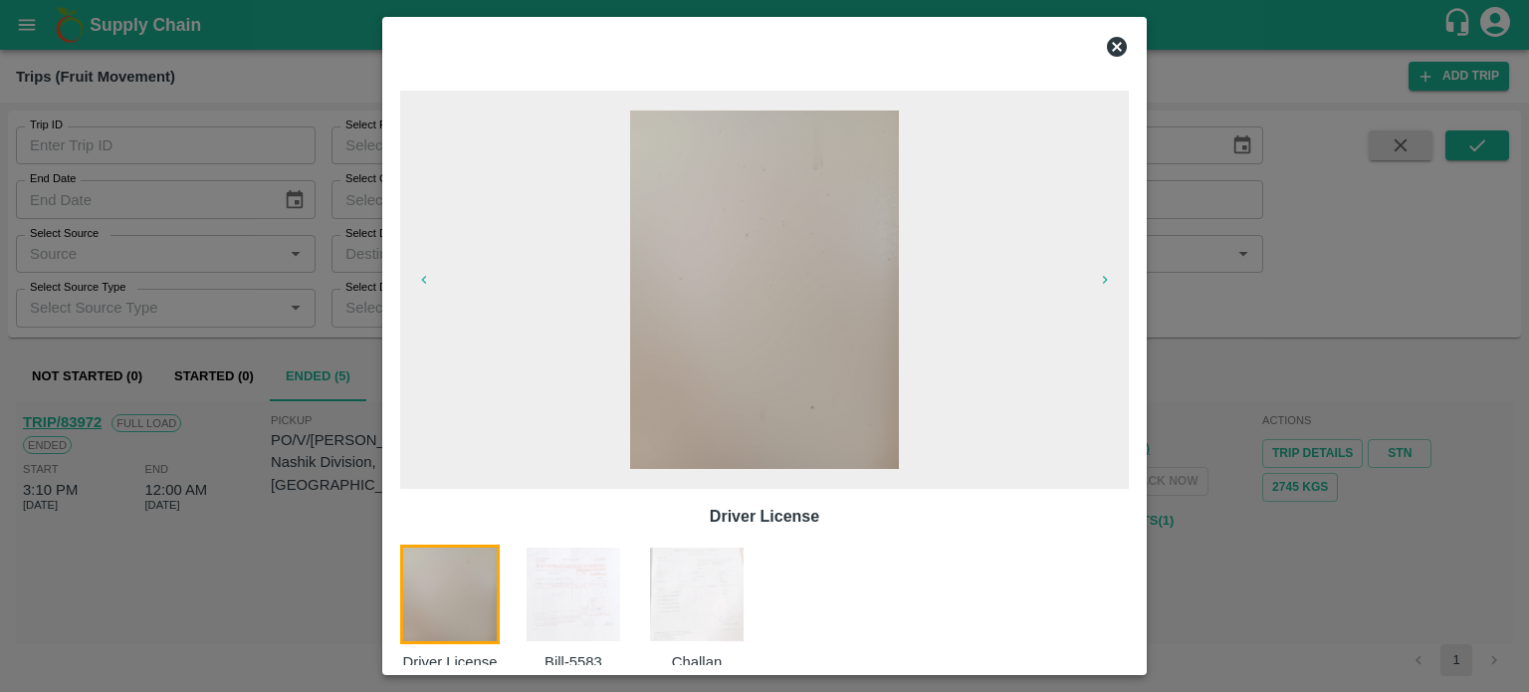
click at [589, 598] on img at bounding box center [574, 595] width 100 height 100
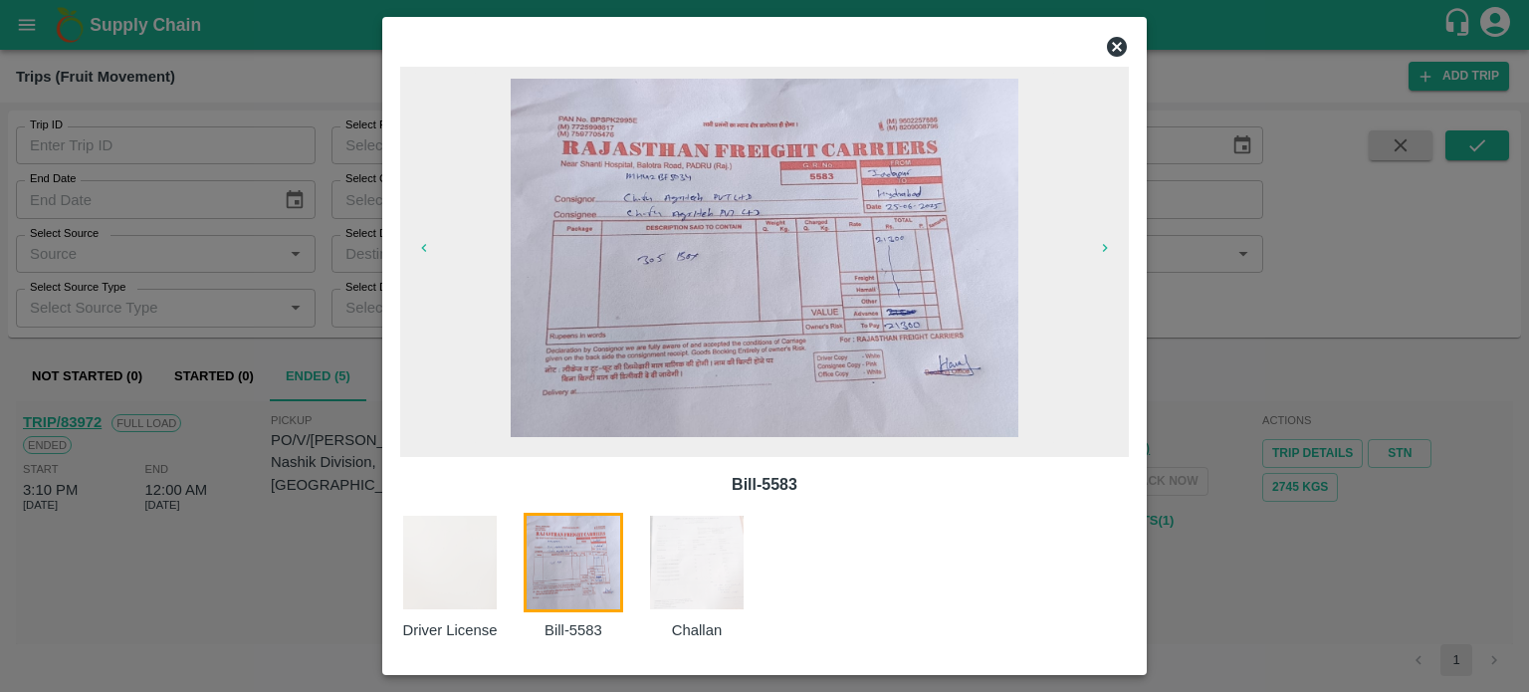
click at [1189, 548] on div at bounding box center [764, 346] width 1529 height 692
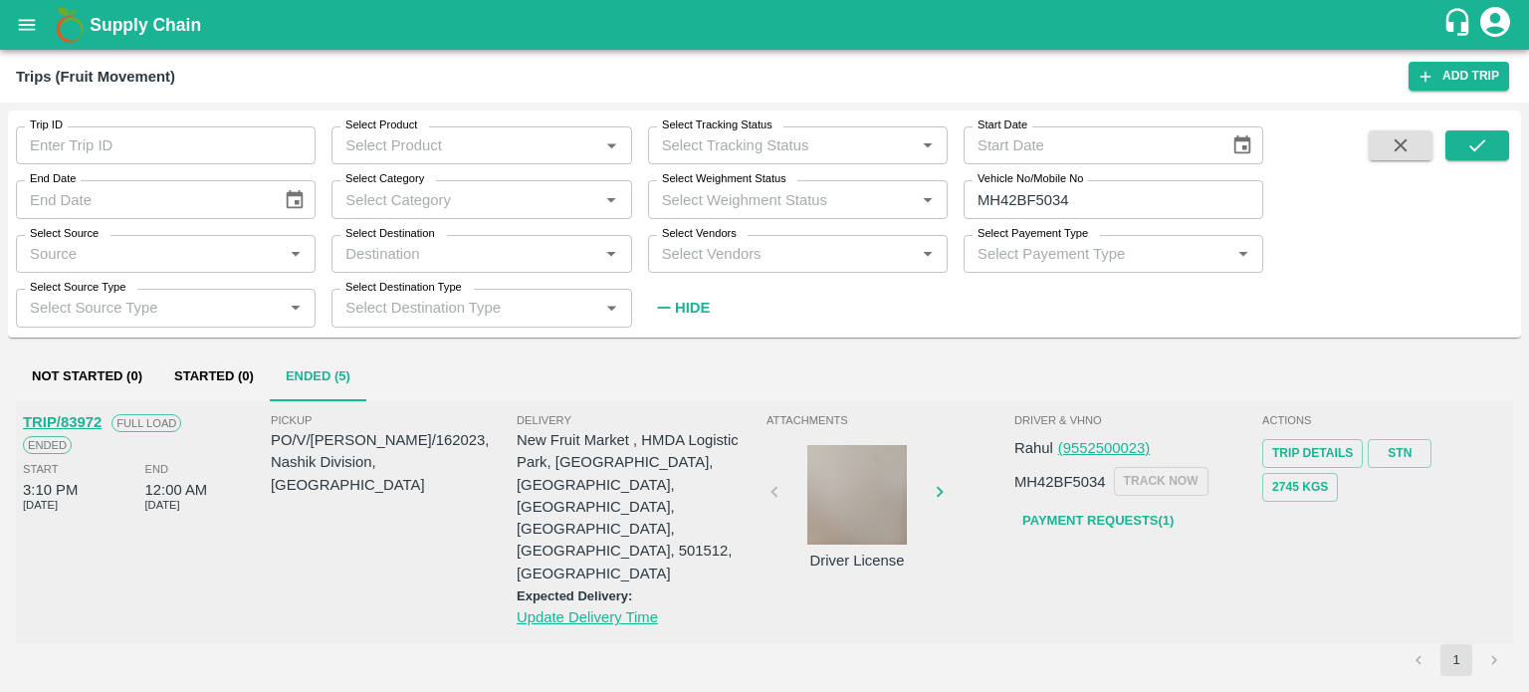
click at [1113, 517] on link "Payment Requests( 1 )" at bounding box center [1098, 521] width 167 height 35
click at [1070, 188] on input "MH42BF5034" at bounding box center [1114, 199] width 300 height 38
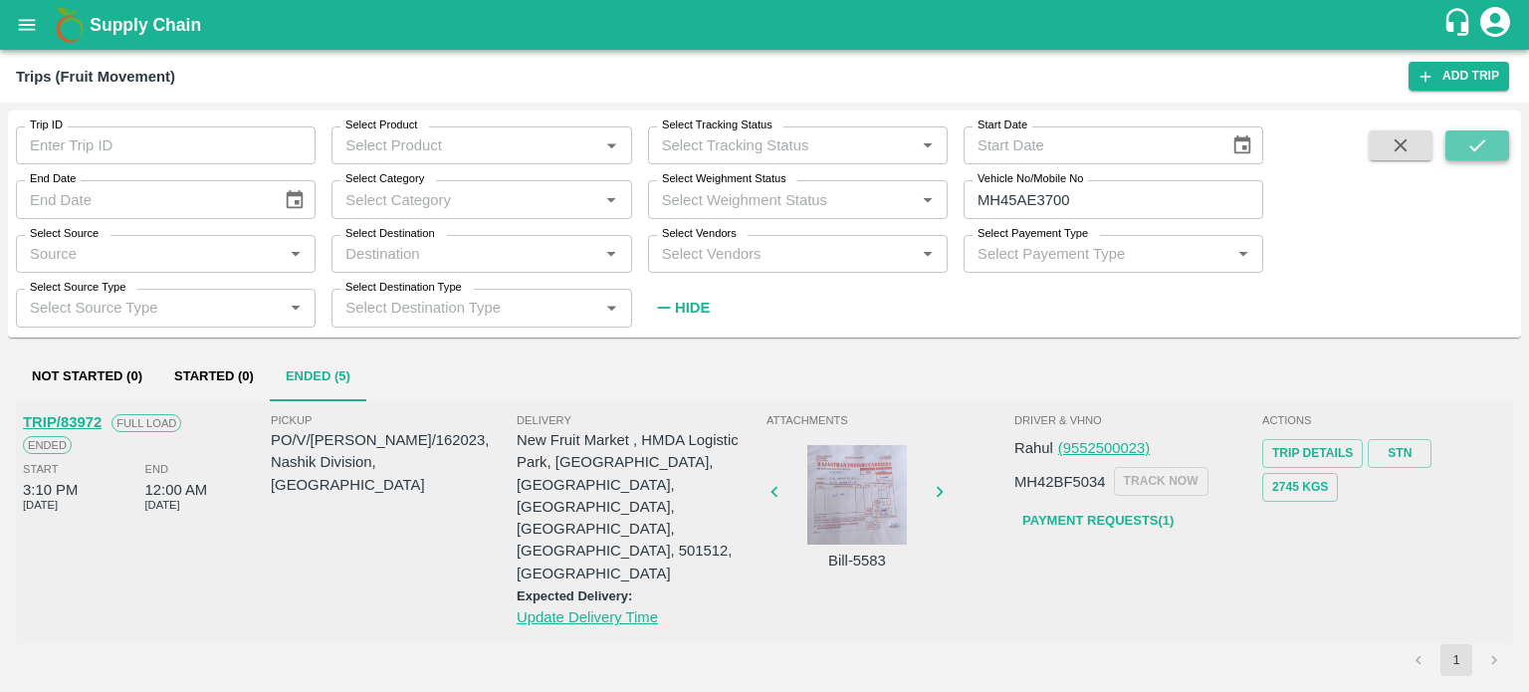
click at [1485, 140] on icon "submit" at bounding box center [1478, 145] width 16 height 12
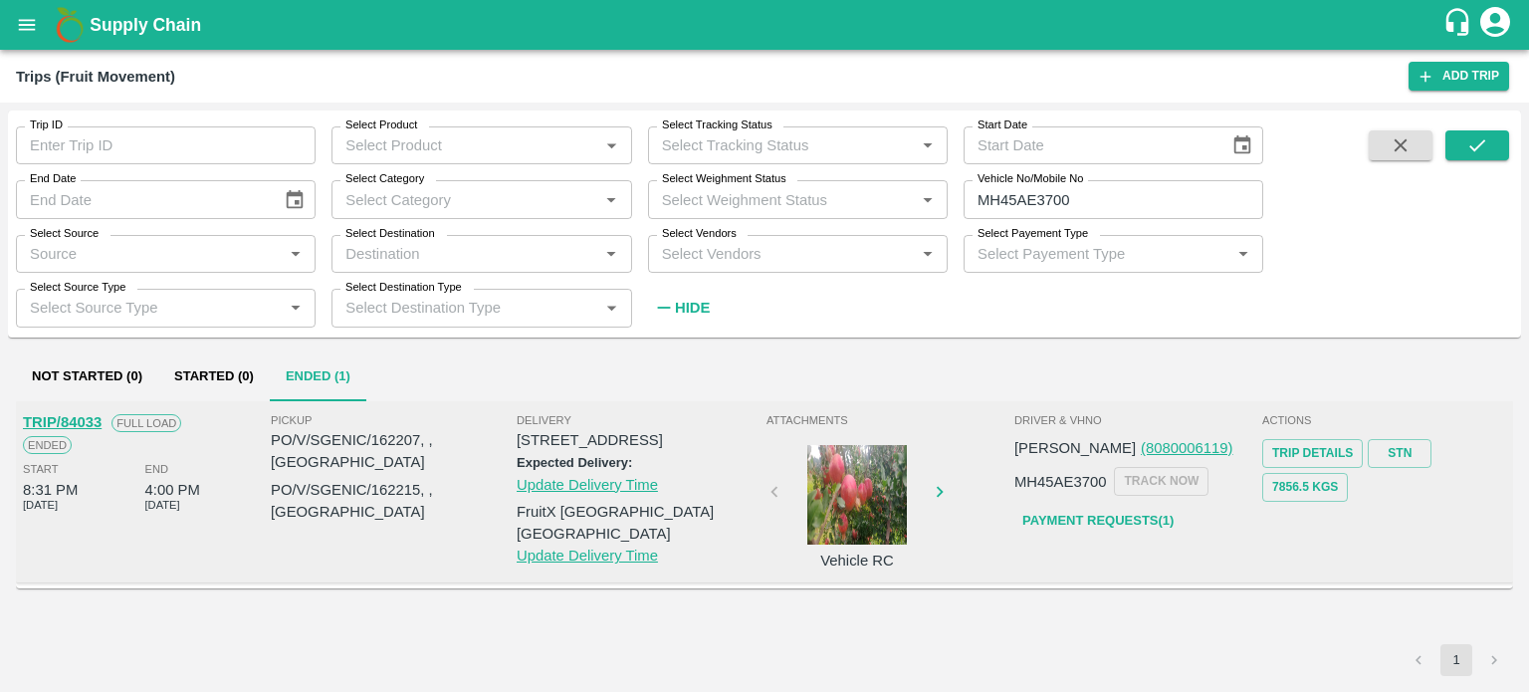
click at [829, 533] on div at bounding box center [857, 495] width 149 height 100
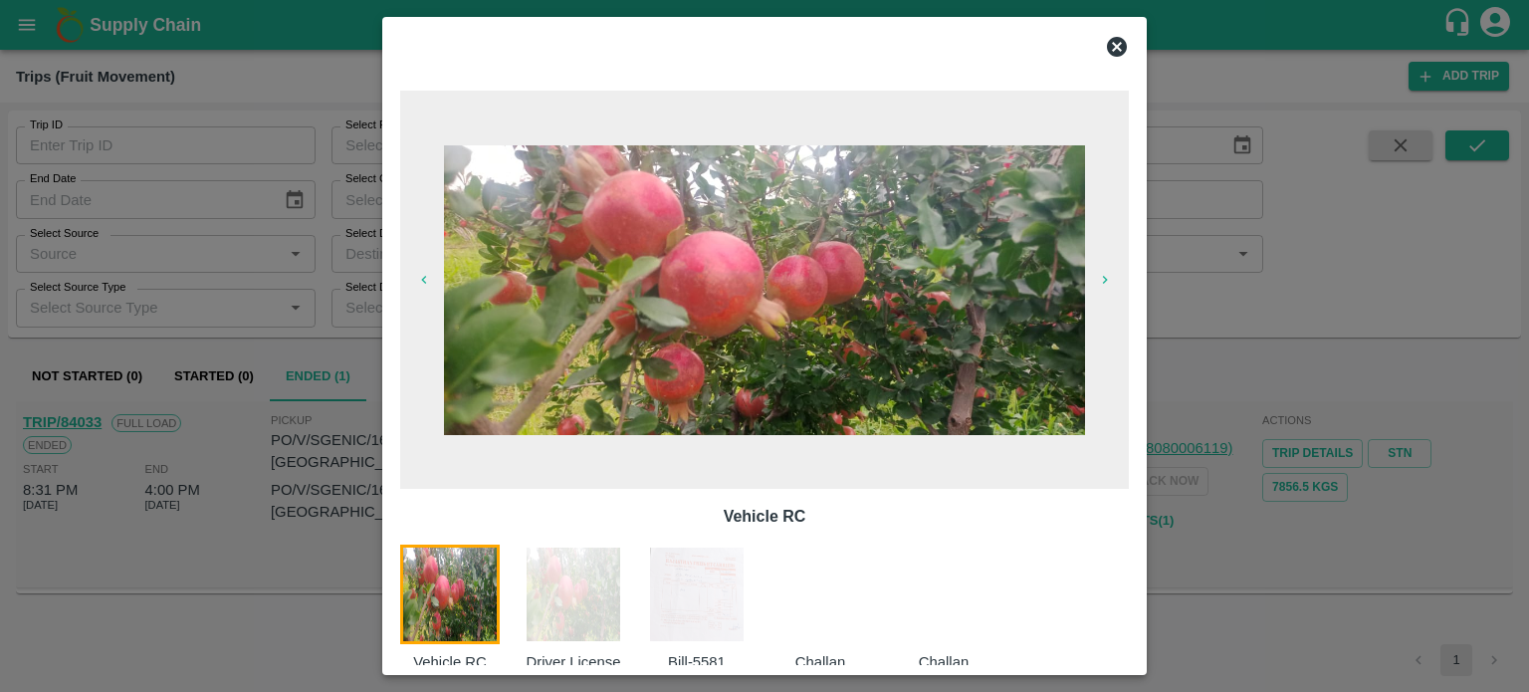
click at [681, 583] on img at bounding box center [697, 595] width 100 height 100
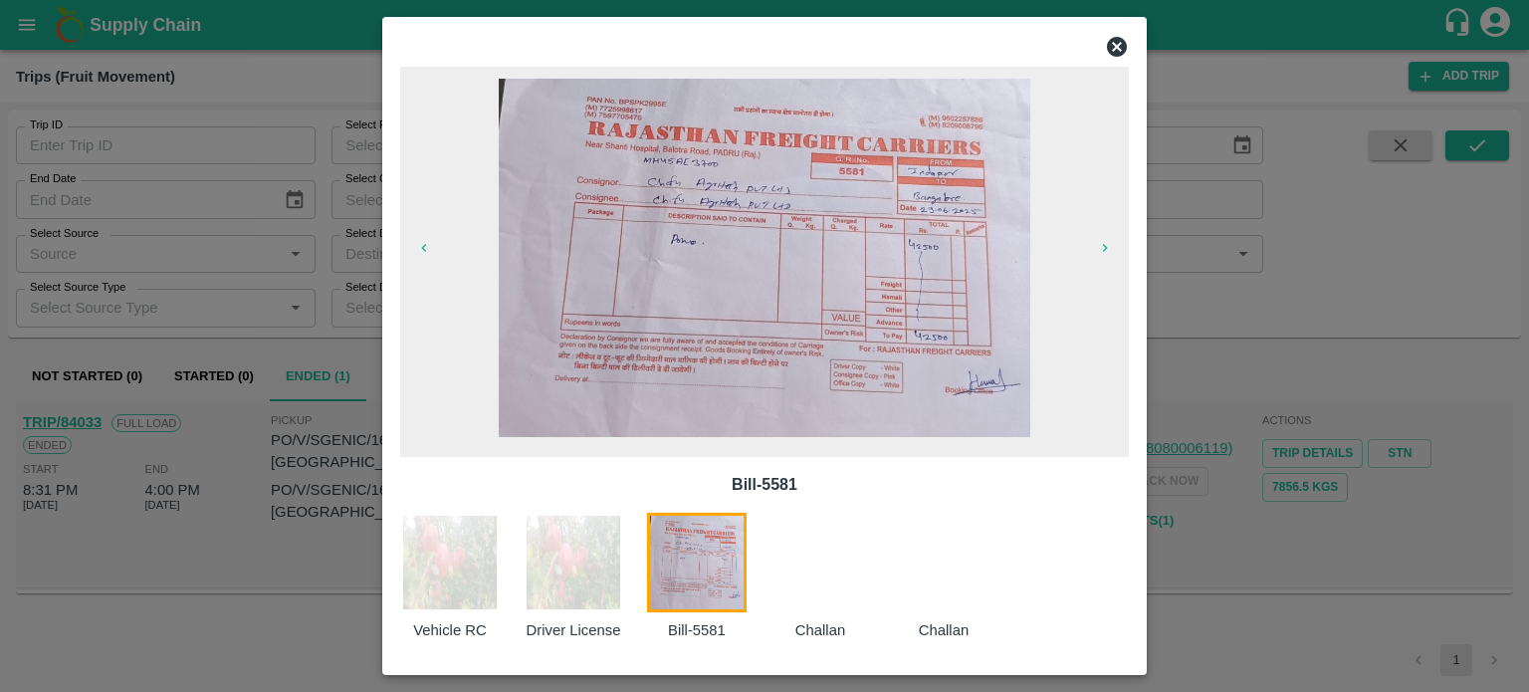
click at [1215, 585] on div at bounding box center [764, 346] width 1529 height 692
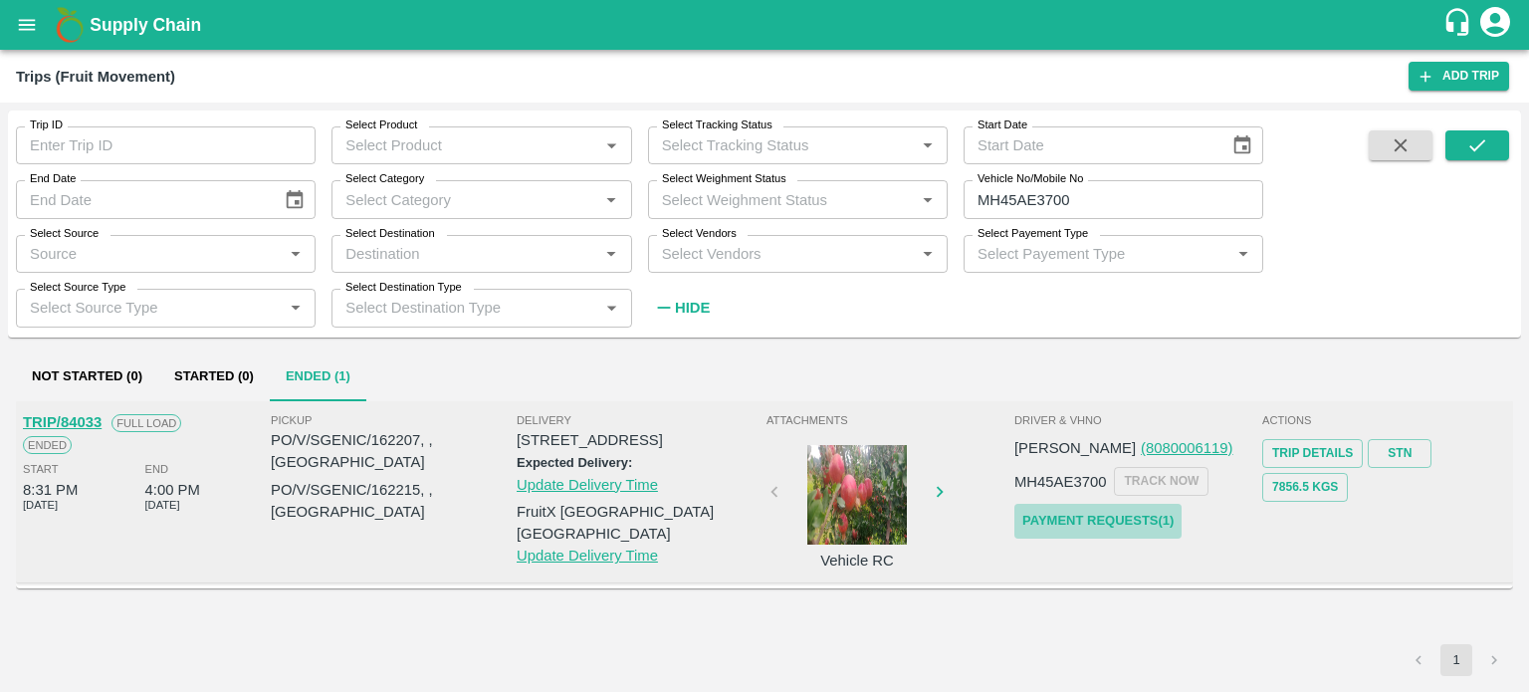
click at [1118, 521] on link "Payment Requests( 1 )" at bounding box center [1098, 521] width 167 height 35
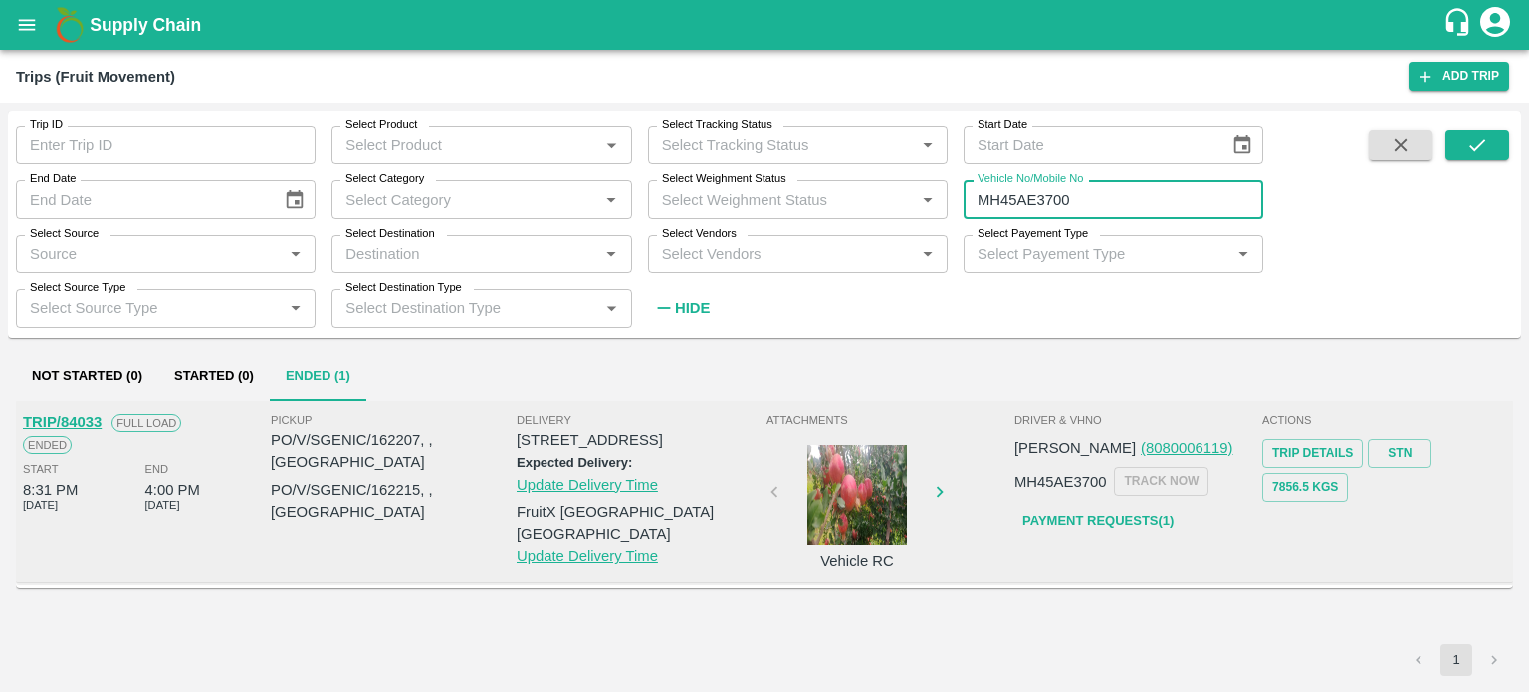
click at [1097, 203] on input "MH45AE3700" at bounding box center [1114, 199] width 300 height 38
type input "M"
type input "MH42BF7530"
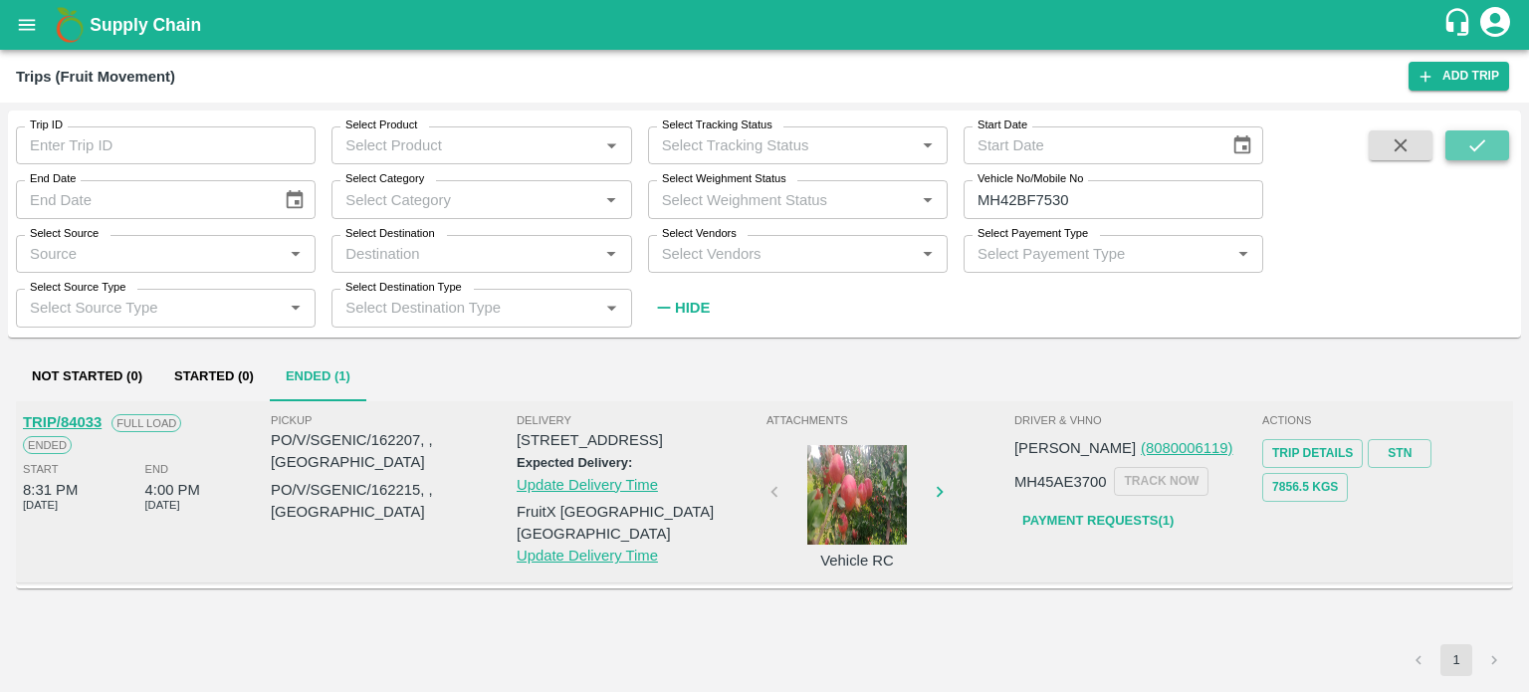
click at [1490, 140] on button "submit" at bounding box center [1478, 145] width 64 height 30
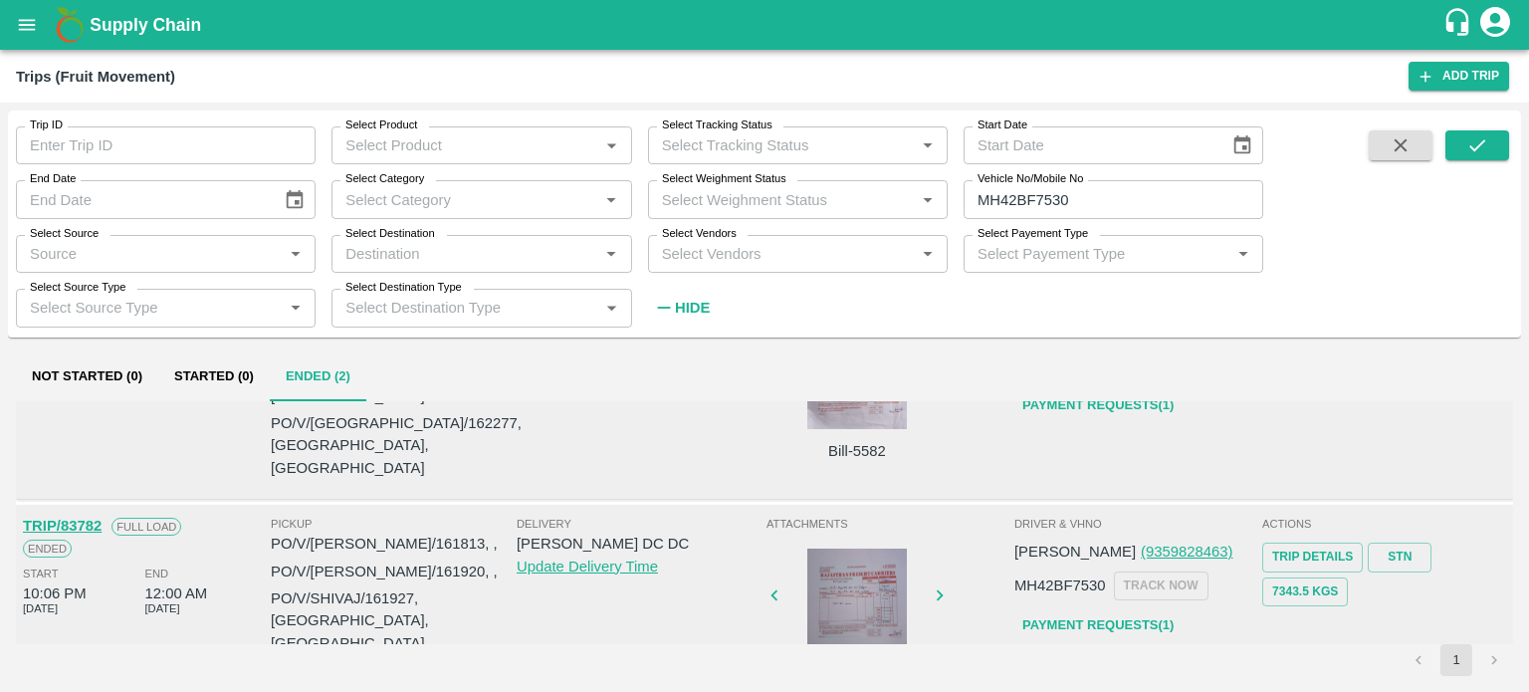
scroll to position [118, 0]
click at [852, 573] on div at bounding box center [857, 596] width 149 height 100
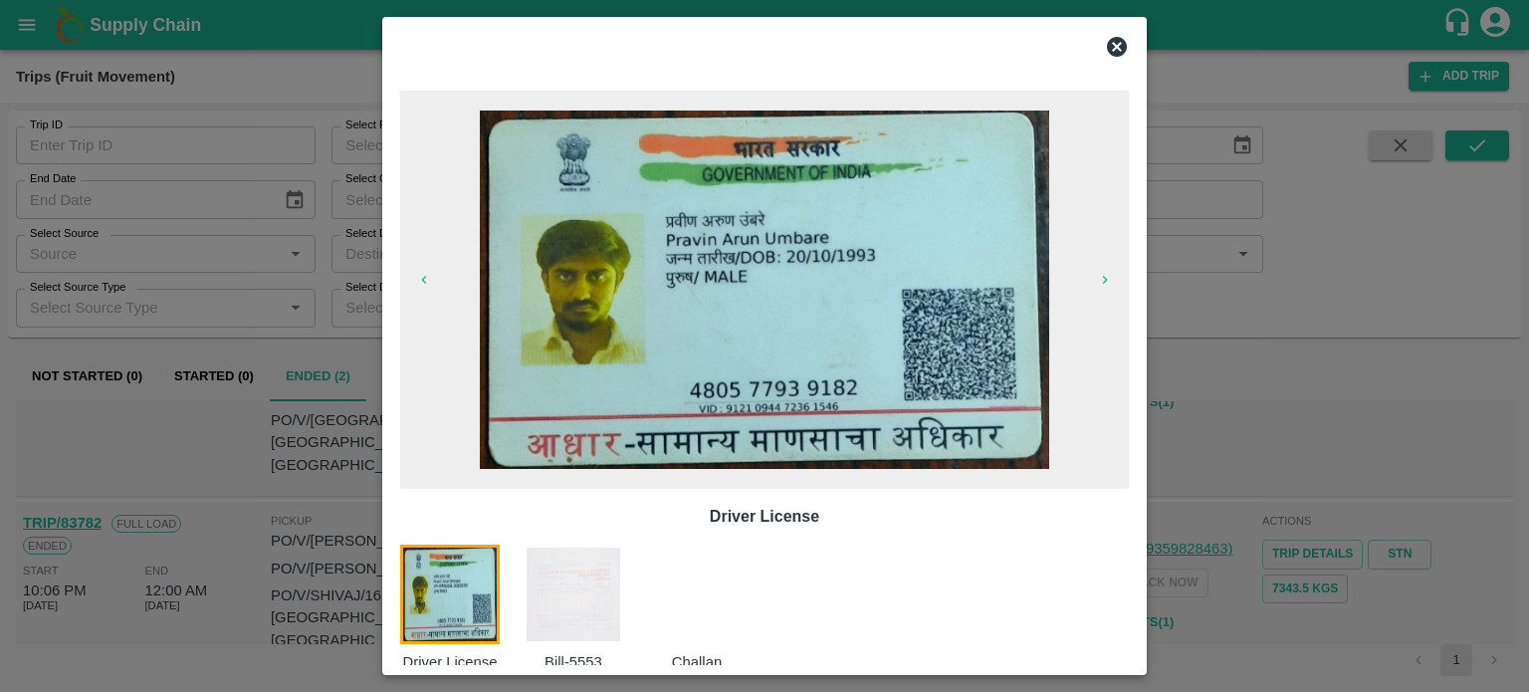
click at [597, 598] on img at bounding box center [574, 595] width 100 height 100
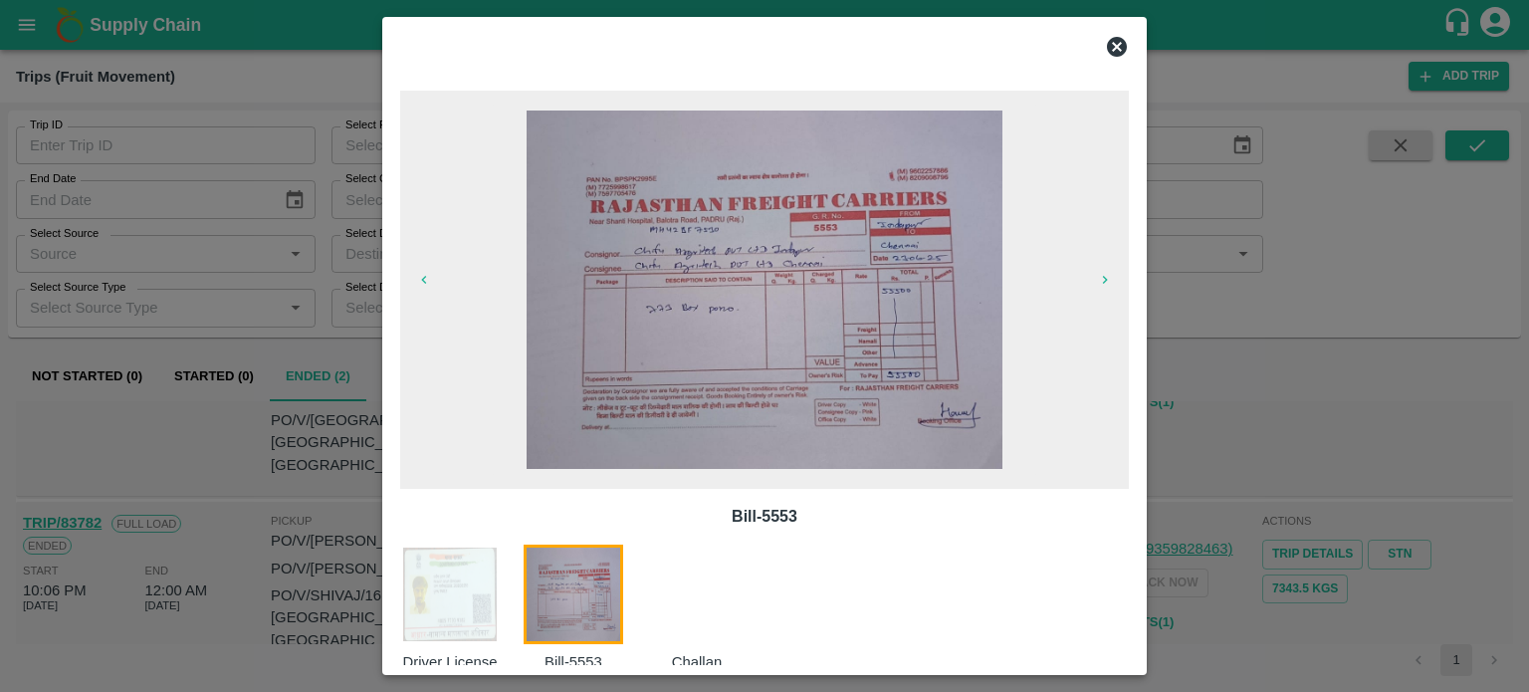
scroll to position [32, 0]
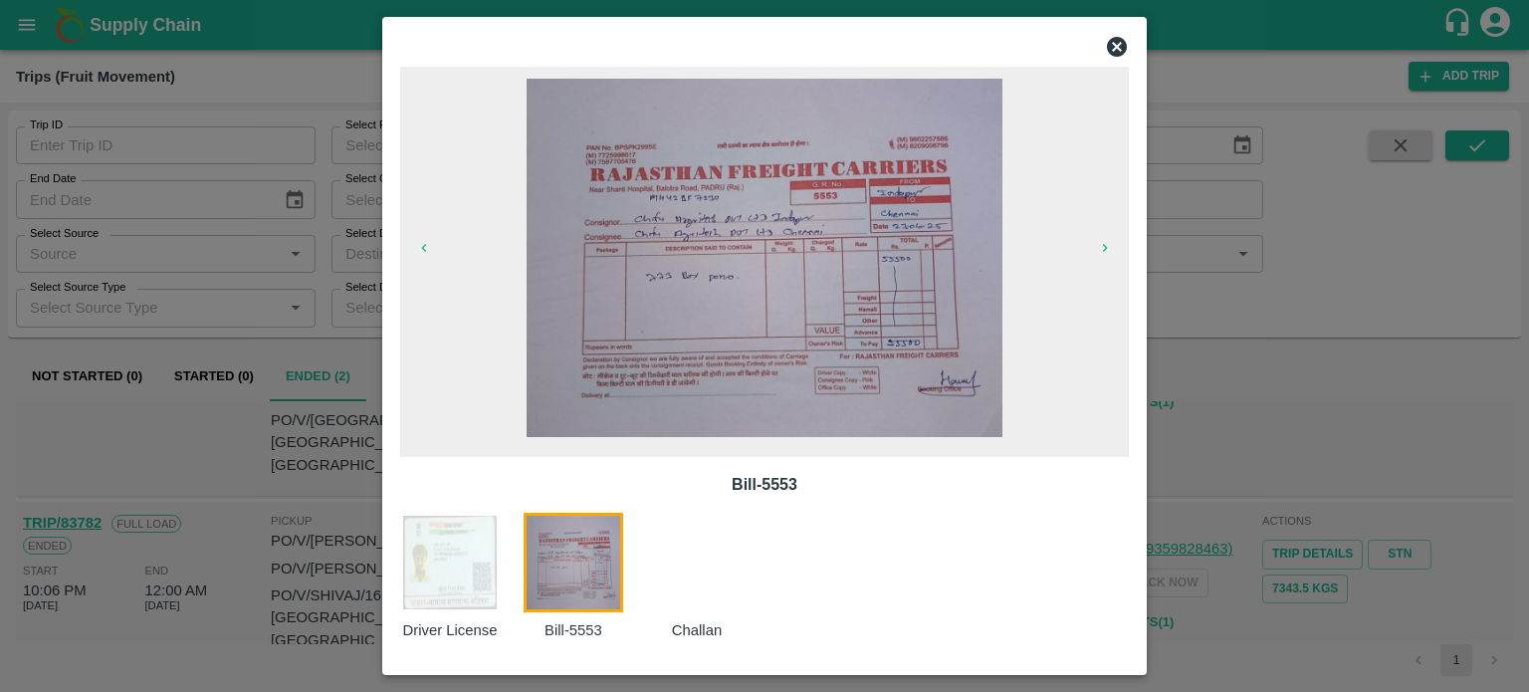
click at [1220, 606] on div at bounding box center [764, 346] width 1529 height 692
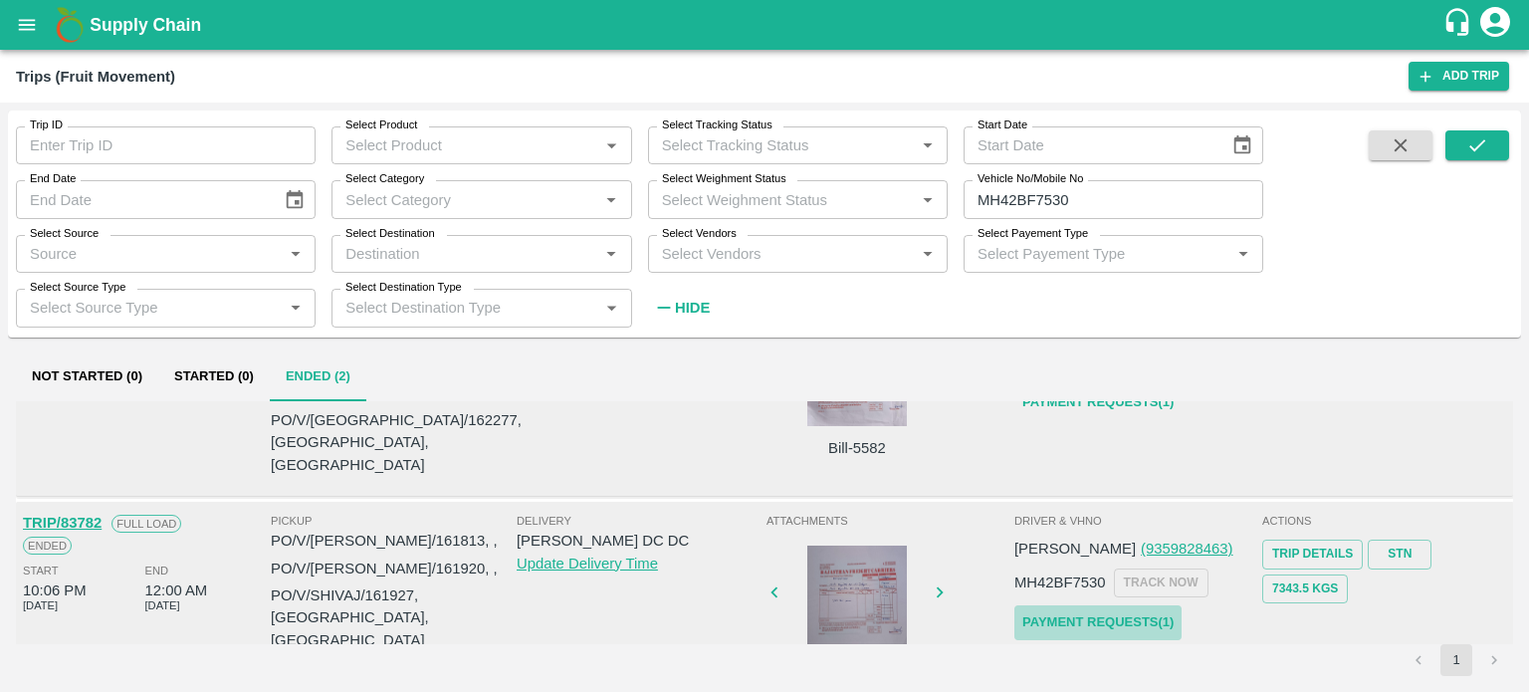
click at [1057, 605] on link "Payment Requests( 1 )" at bounding box center [1098, 622] width 167 height 35
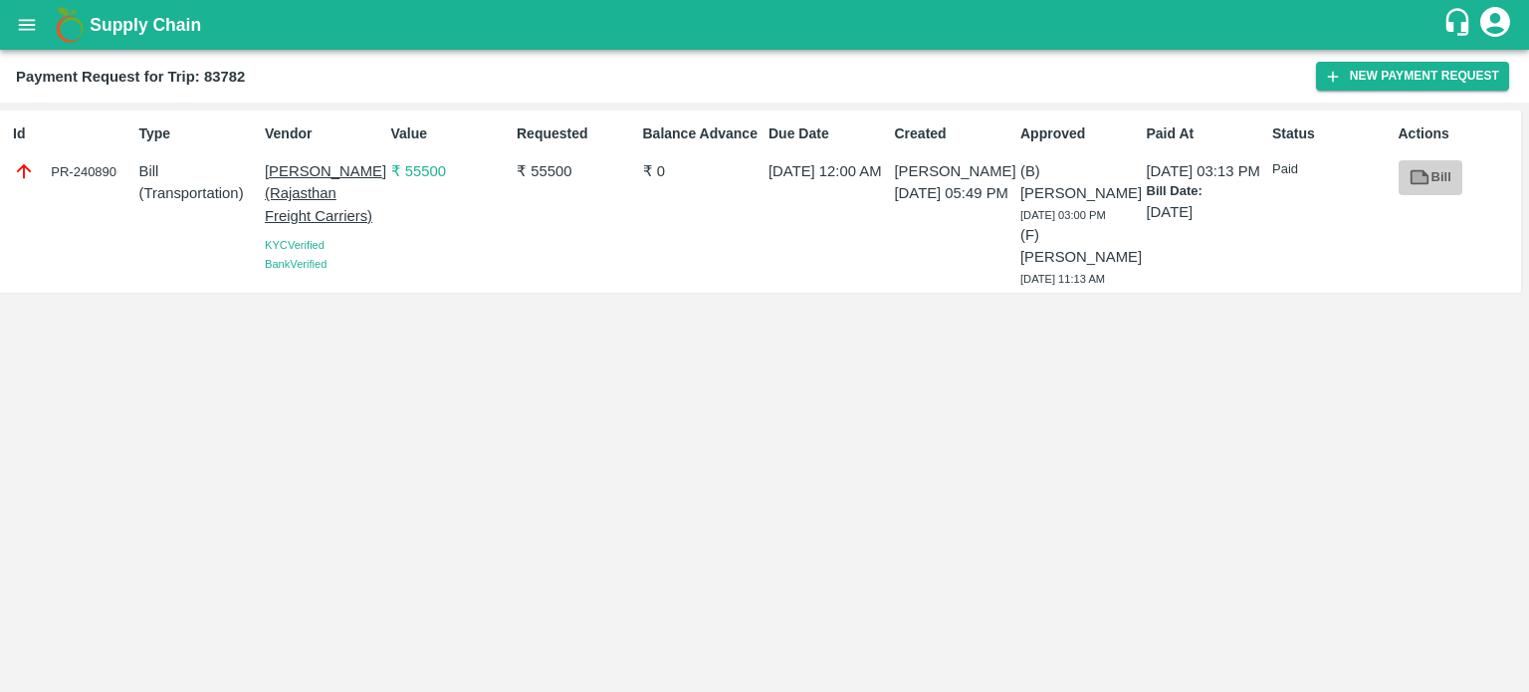
click at [1422, 176] on icon at bounding box center [1420, 177] width 15 height 11
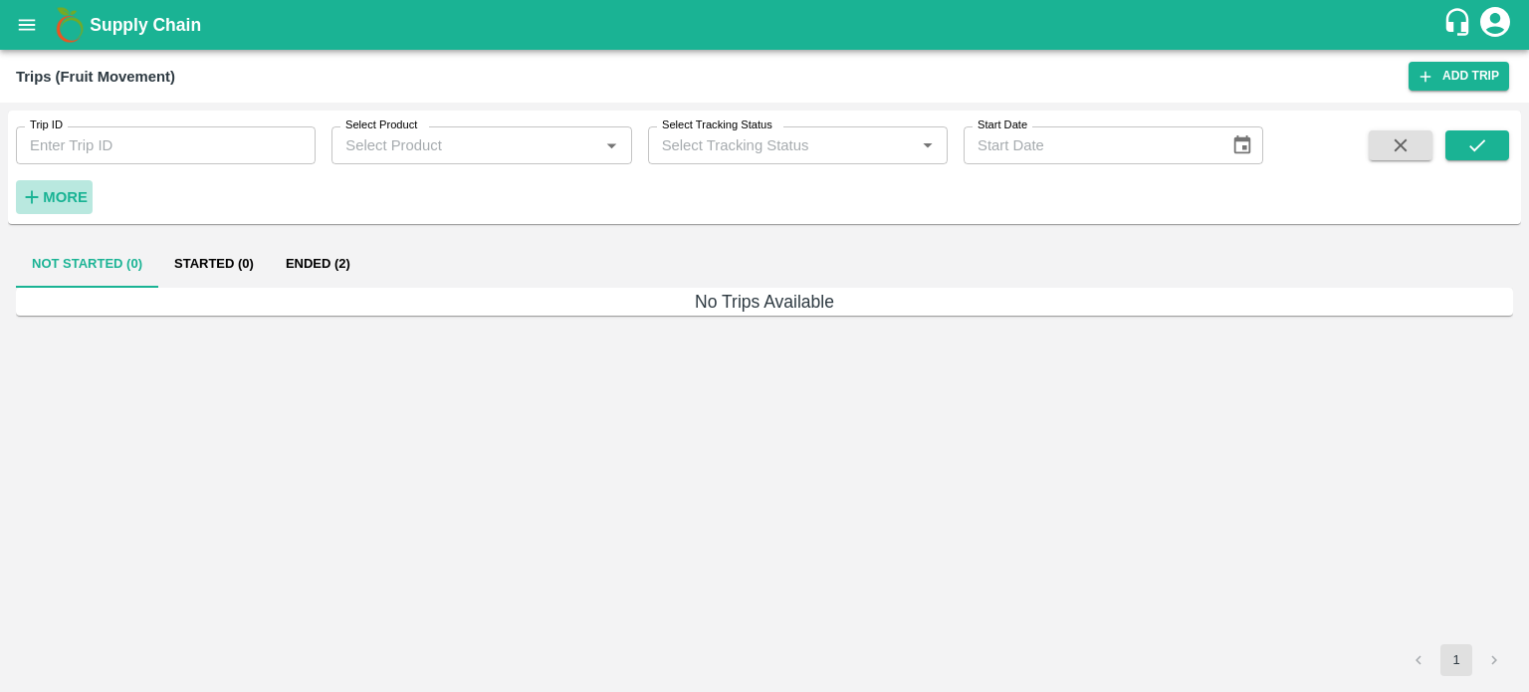
click at [80, 206] on h6 "More" at bounding box center [65, 197] width 45 height 26
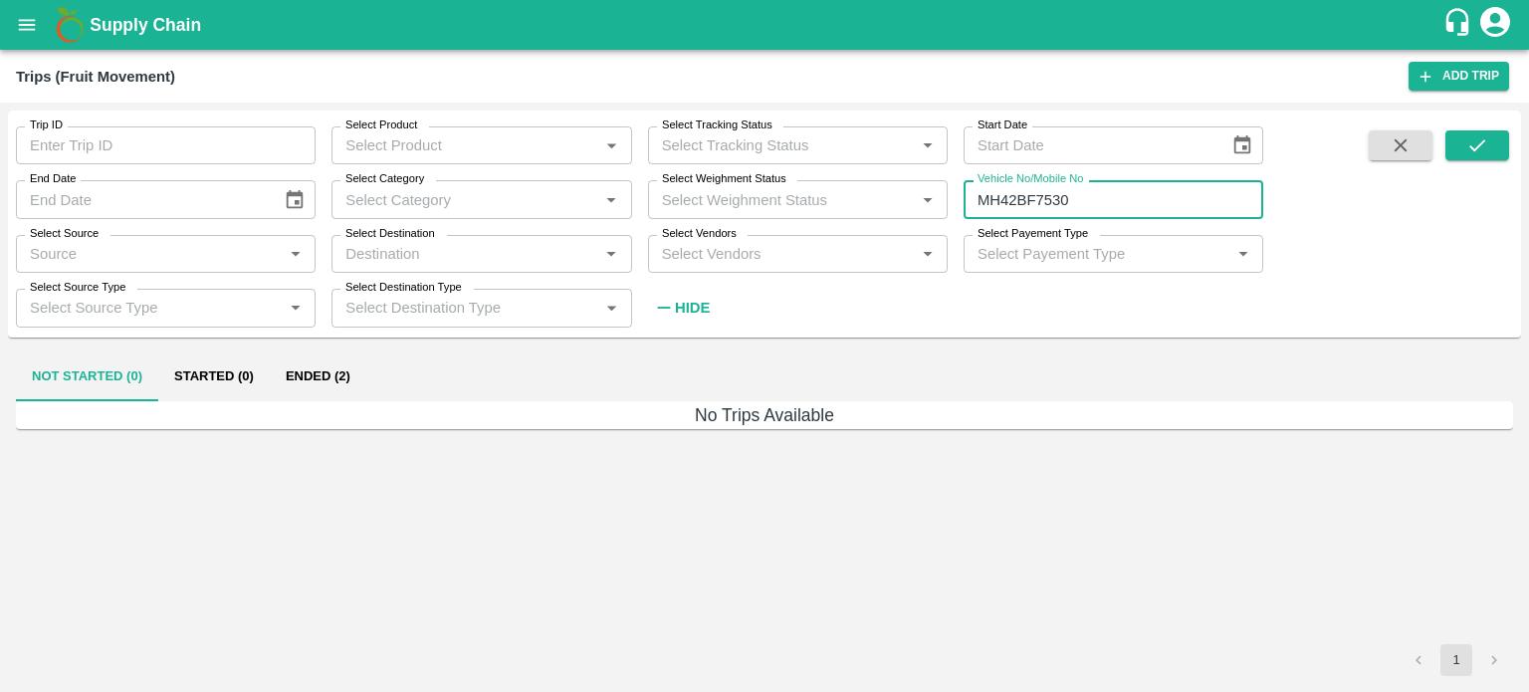
click at [1106, 191] on input "MH42BF7530" at bounding box center [1114, 199] width 300 height 38
type input "M"
type input "KA25AA0710"
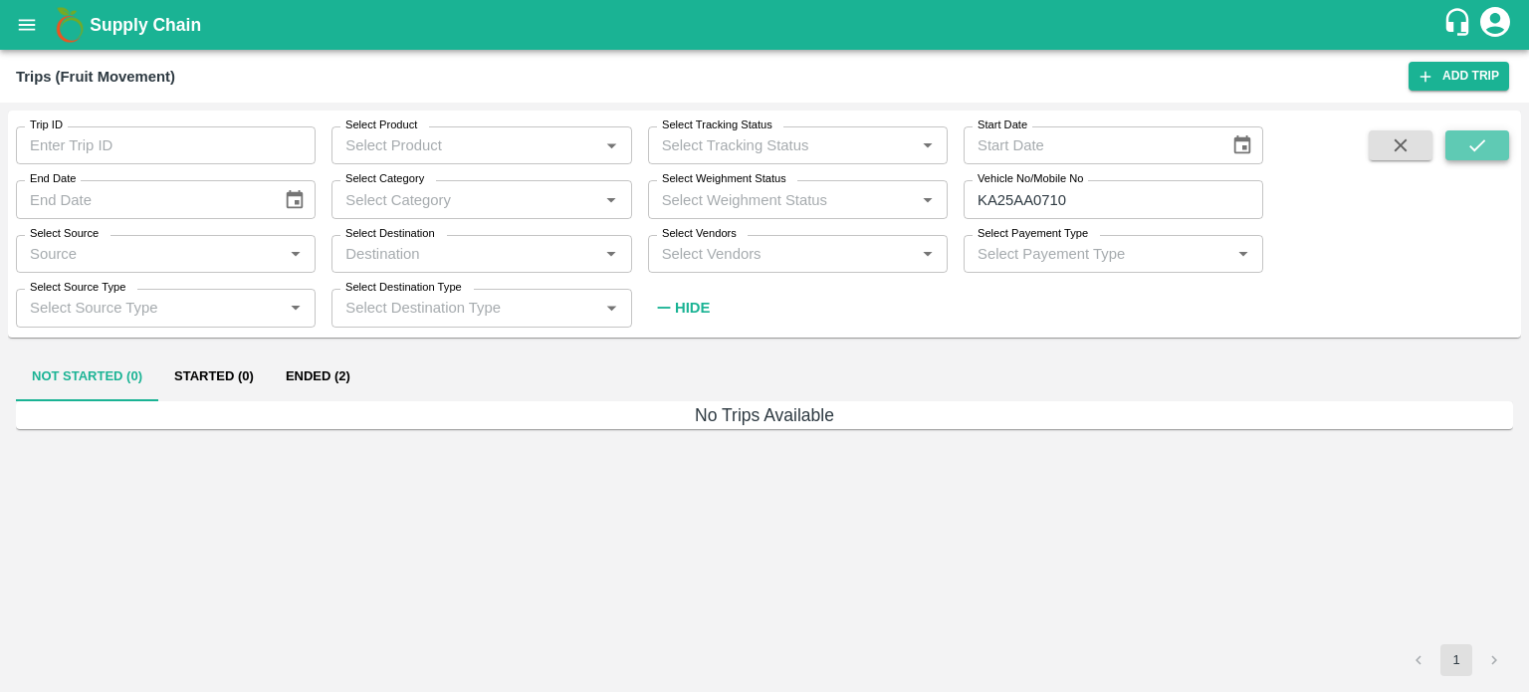
click at [1470, 140] on icon "submit" at bounding box center [1478, 145] width 22 height 22
click at [308, 380] on button "Ended (1)" at bounding box center [318, 377] width 97 height 48
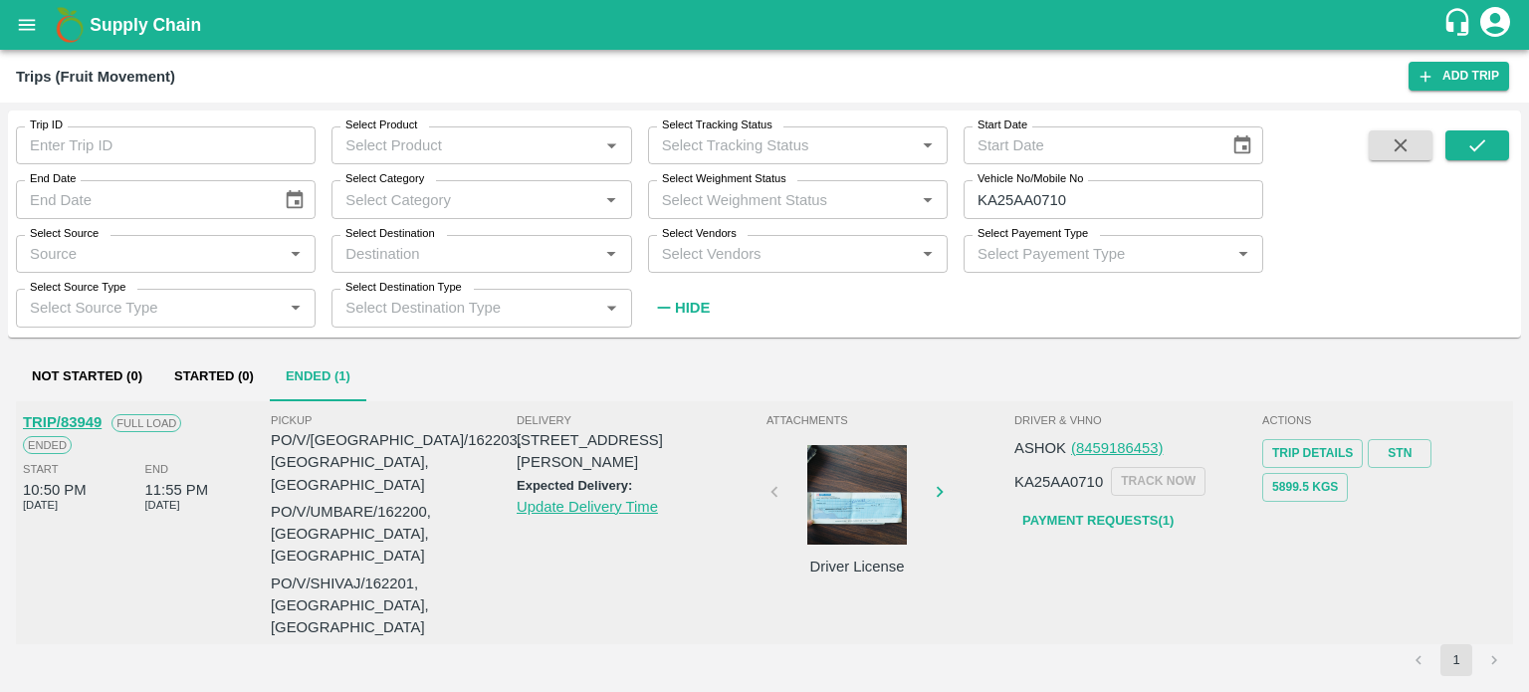
click at [886, 500] on div at bounding box center [857, 495] width 149 height 100
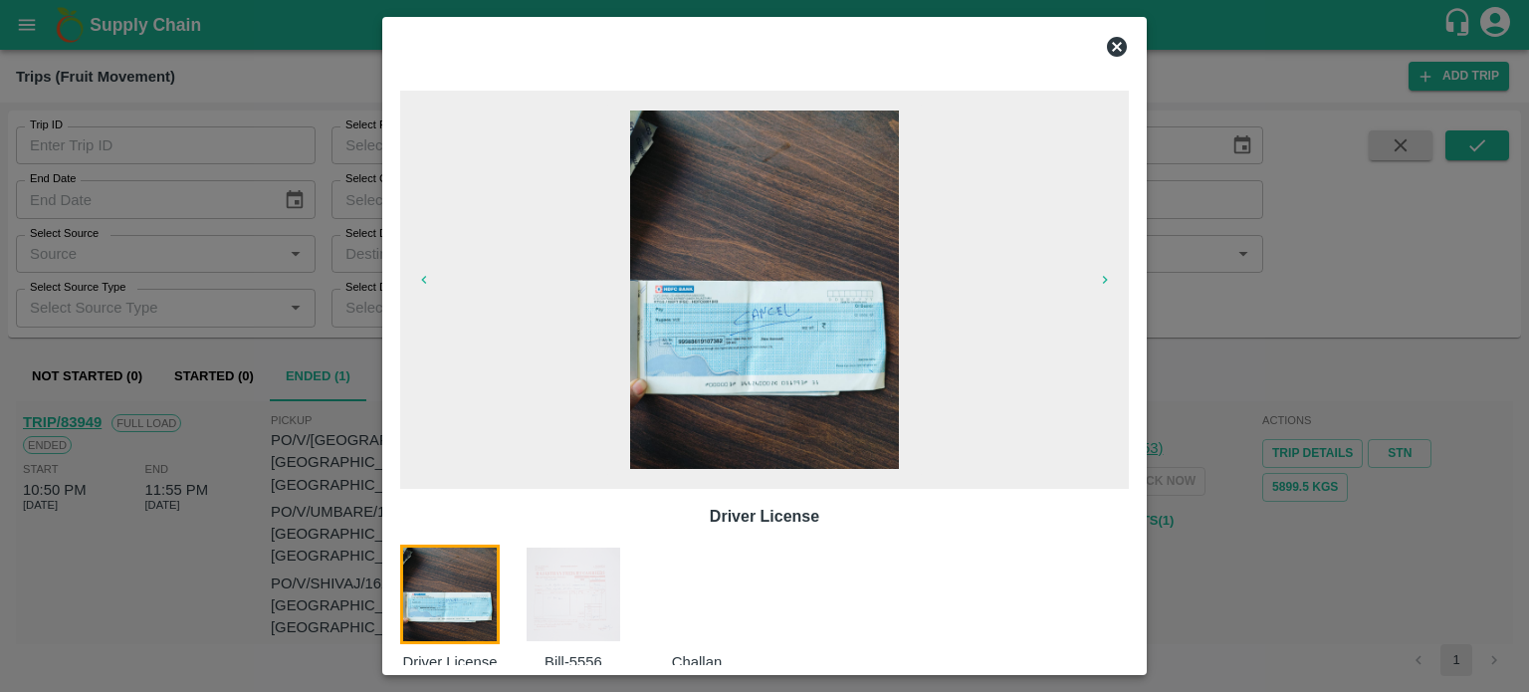
click at [586, 608] on img at bounding box center [574, 595] width 100 height 100
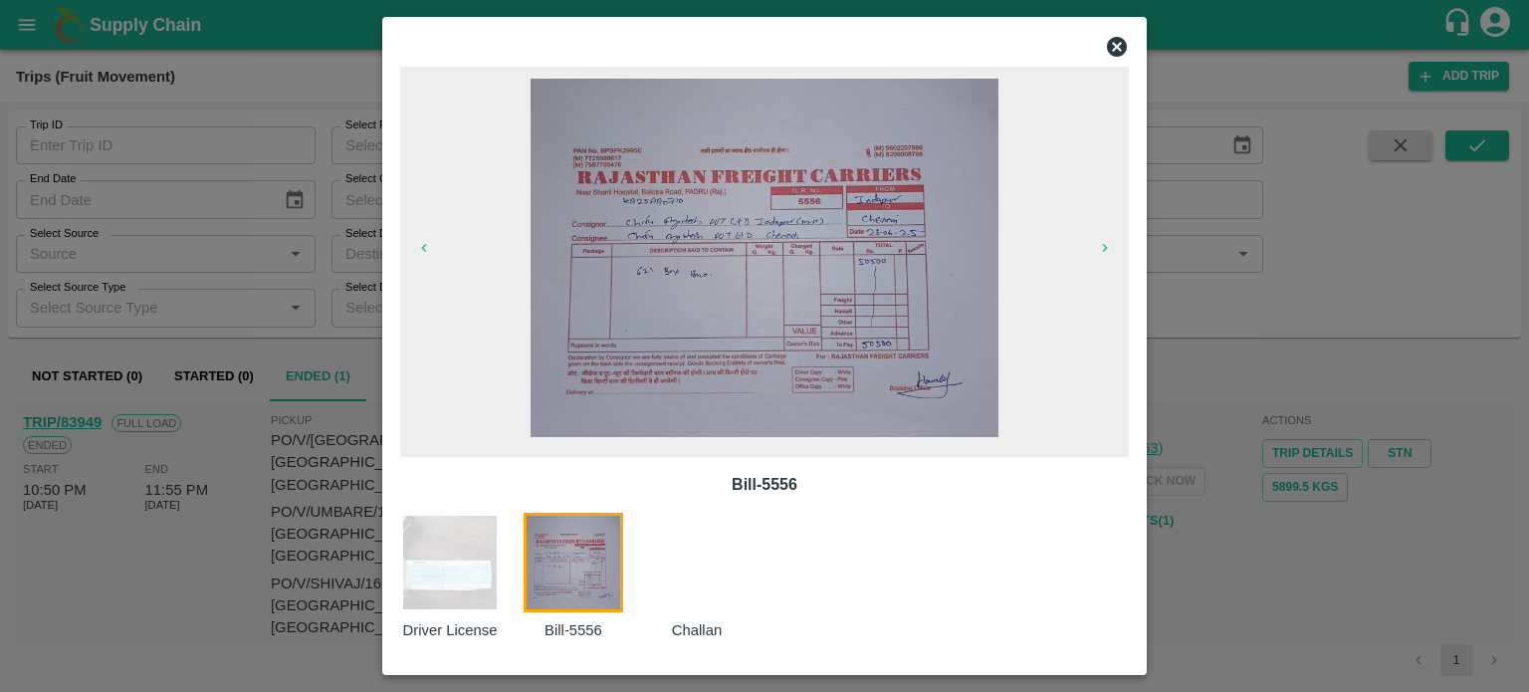
click at [1119, 43] on icon at bounding box center [1117, 47] width 20 height 20
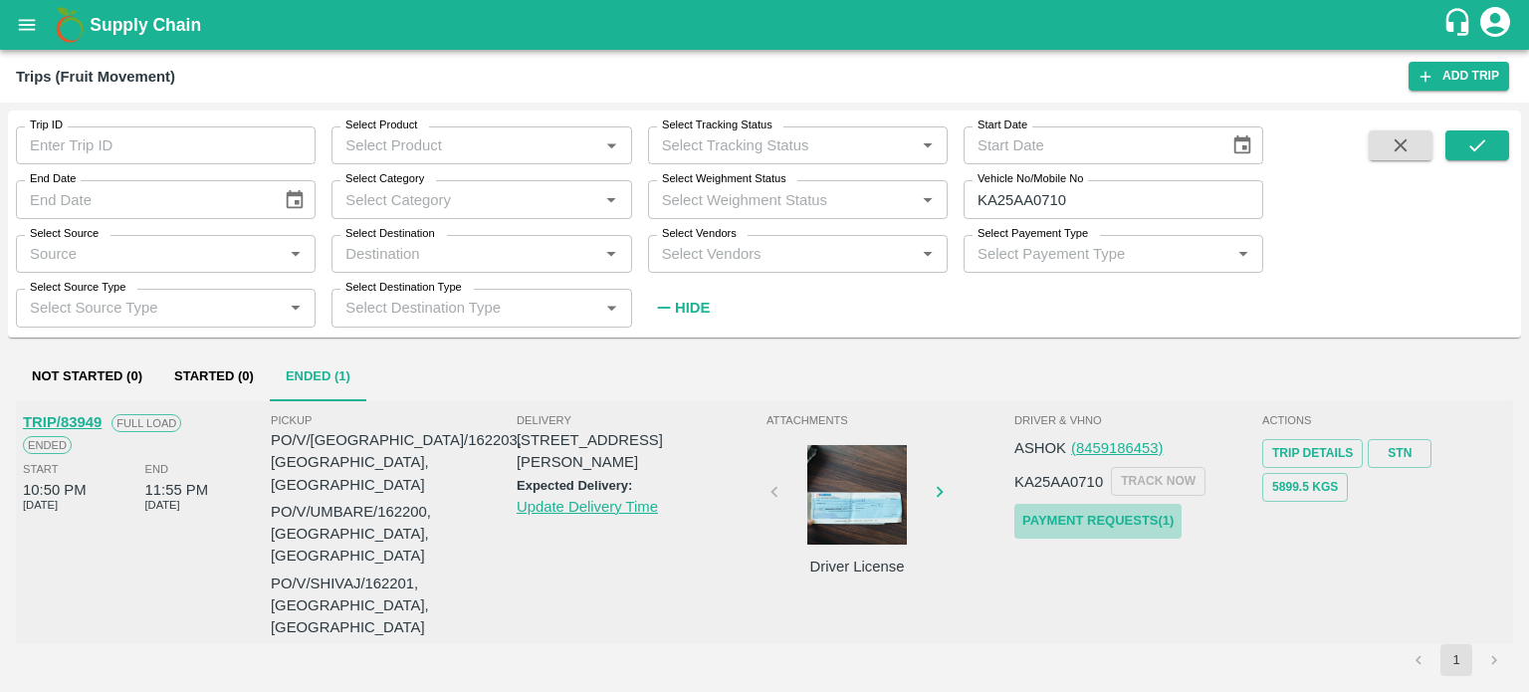
click at [1105, 513] on link "Payment Requests( 1 )" at bounding box center [1098, 521] width 167 height 35
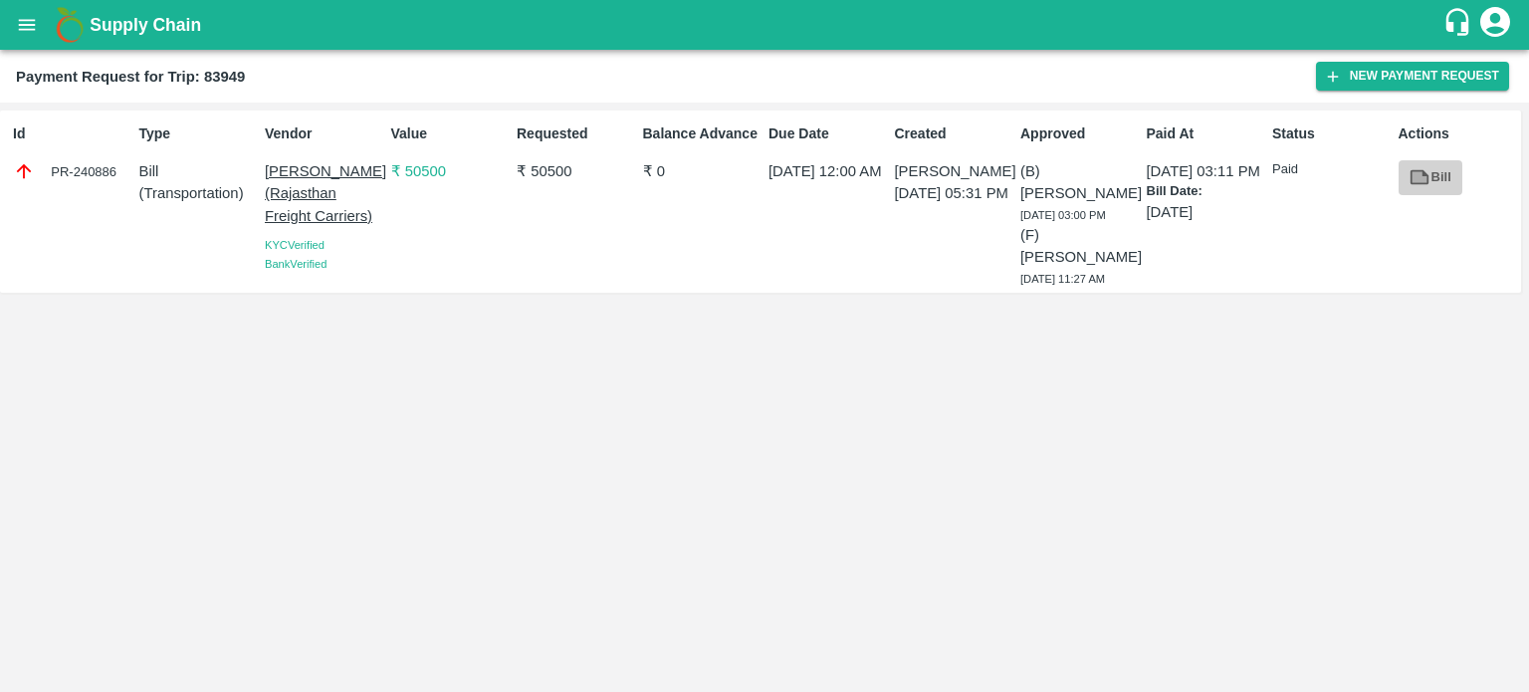
click at [1421, 182] on icon at bounding box center [1420, 177] width 15 height 11
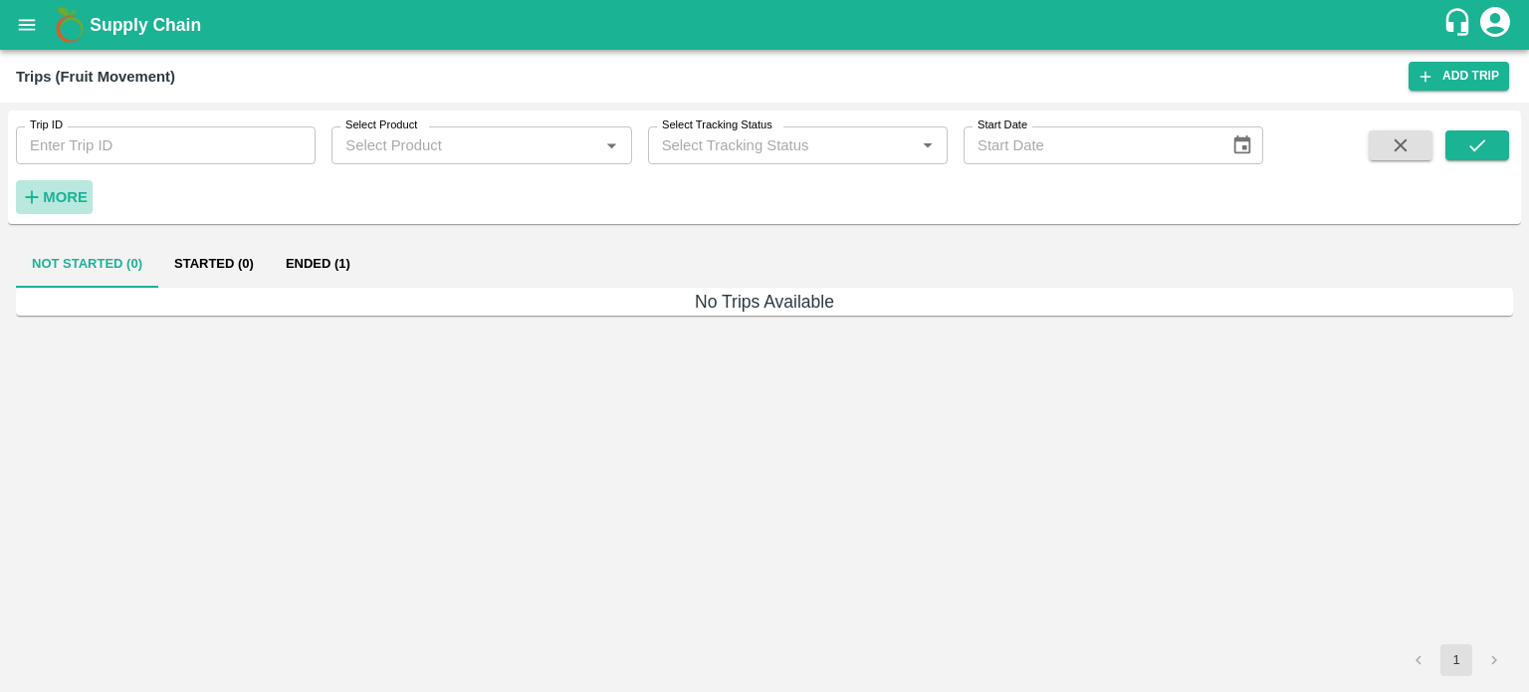
click at [63, 194] on strong "More" at bounding box center [65, 197] width 45 height 16
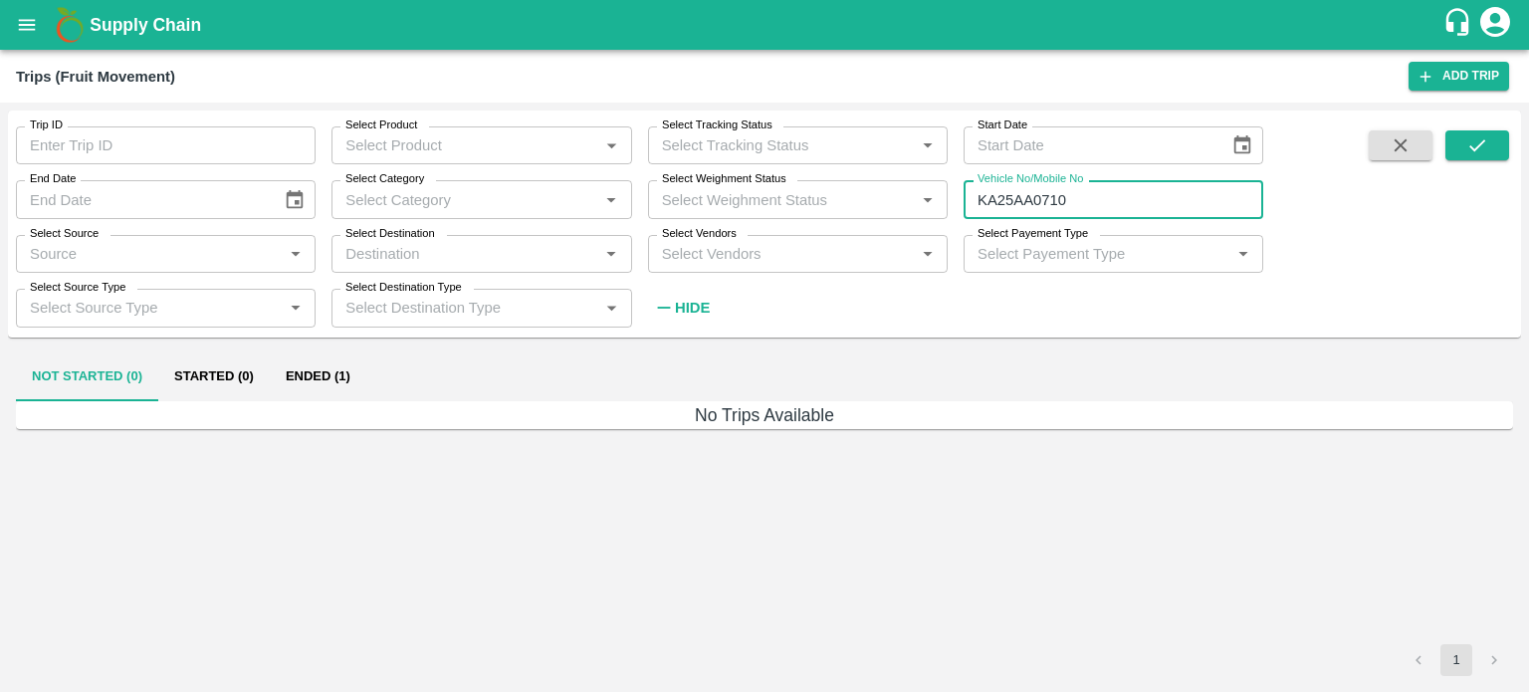
click at [1082, 197] on input "KA25AA0710" at bounding box center [1114, 199] width 300 height 38
type input "K"
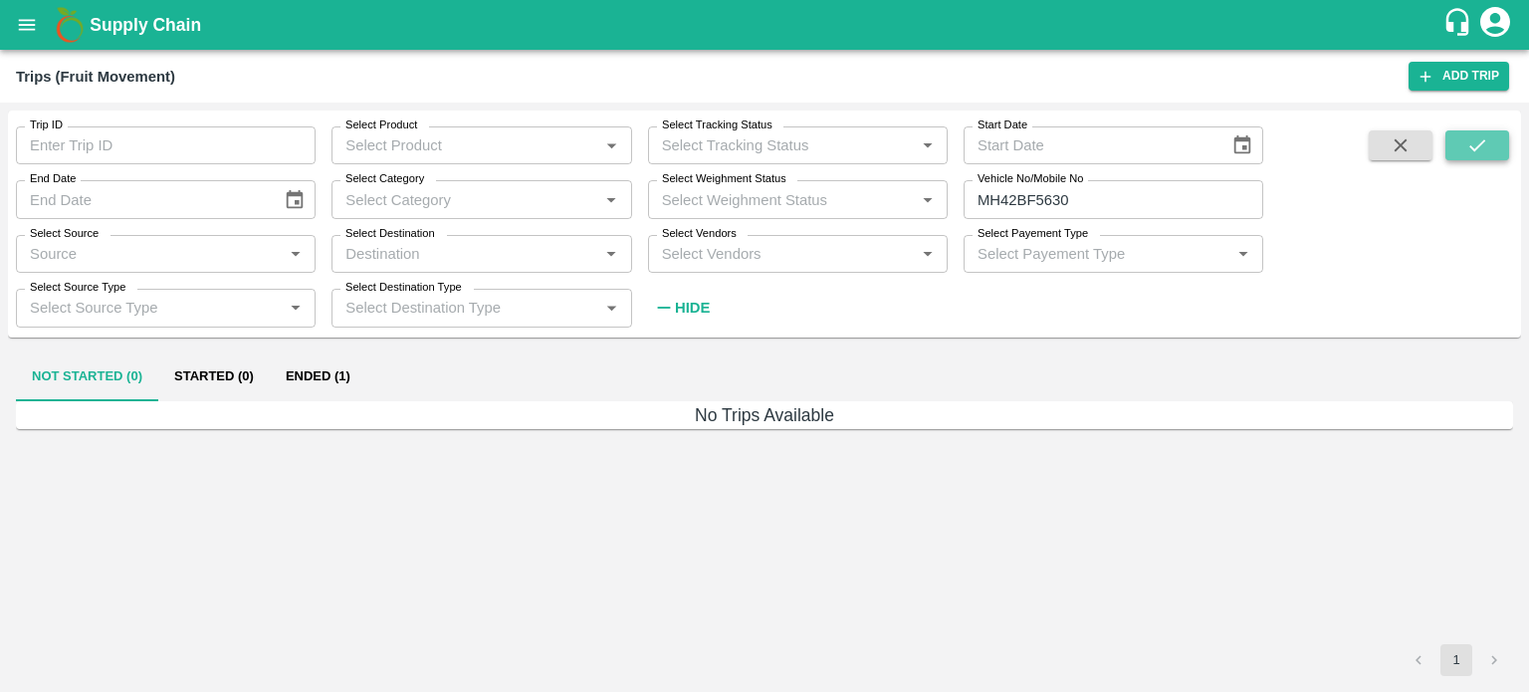
click at [1459, 155] on button "submit" at bounding box center [1478, 145] width 64 height 30
click at [316, 378] on button "Ended (1)" at bounding box center [318, 377] width 97 height 48
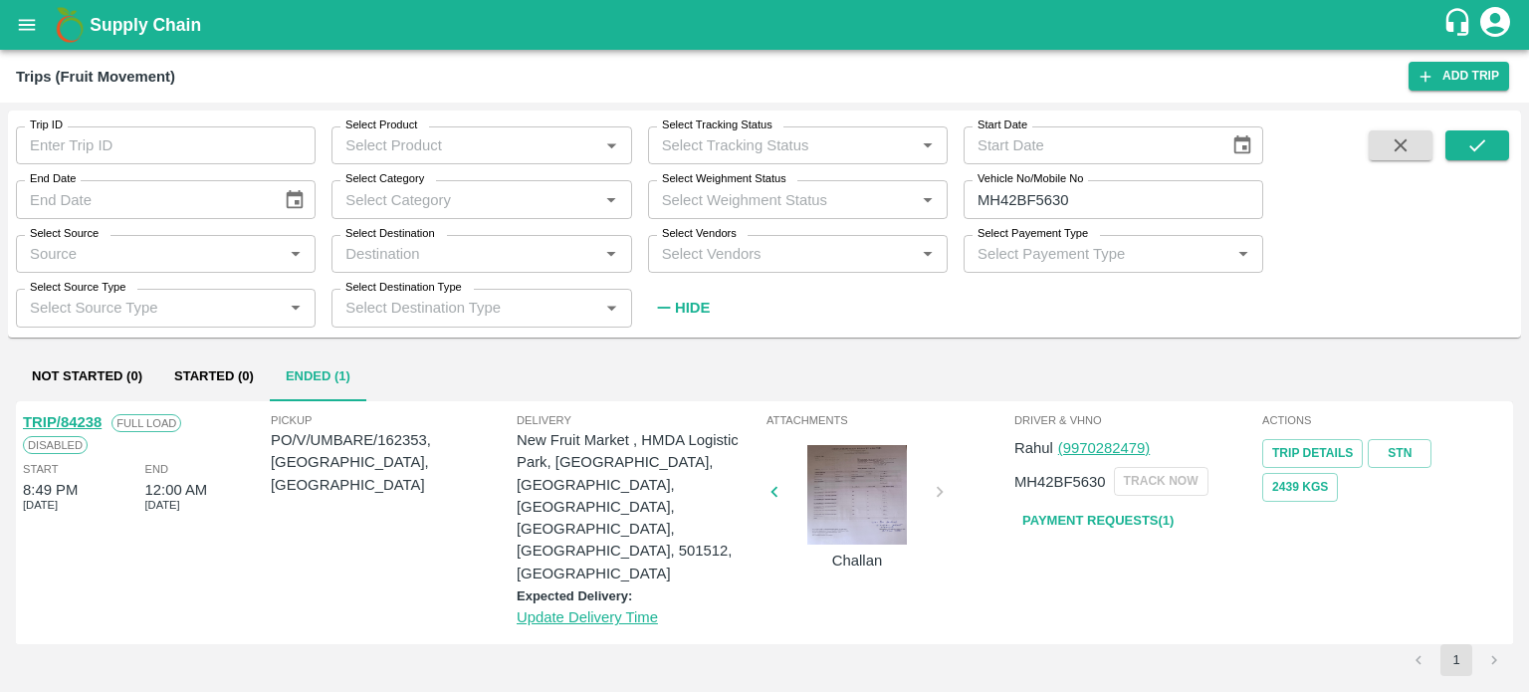
click at [867, 493] on div at bounding box center [857, 495] width 149 height 100
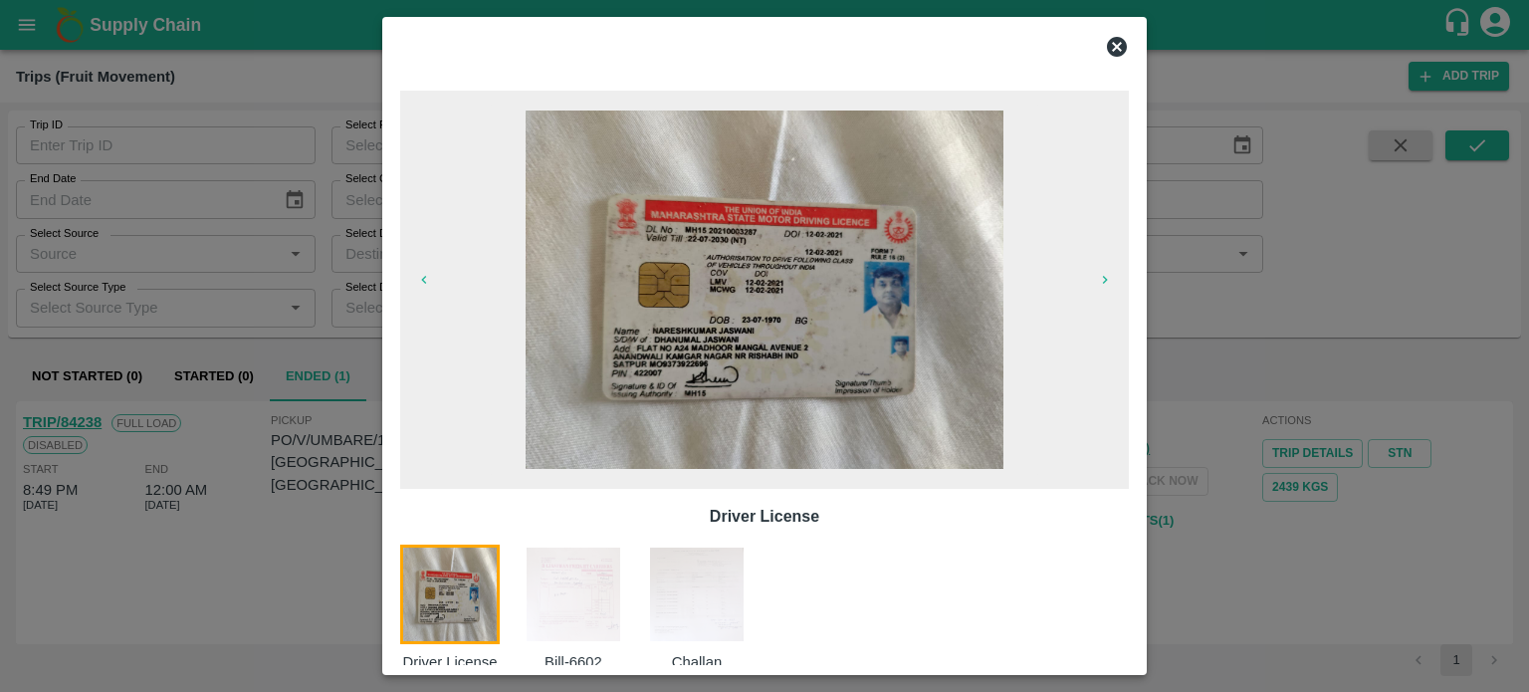
click at [583, 607] on img at bounding box center [574, 595] width 100 height 100
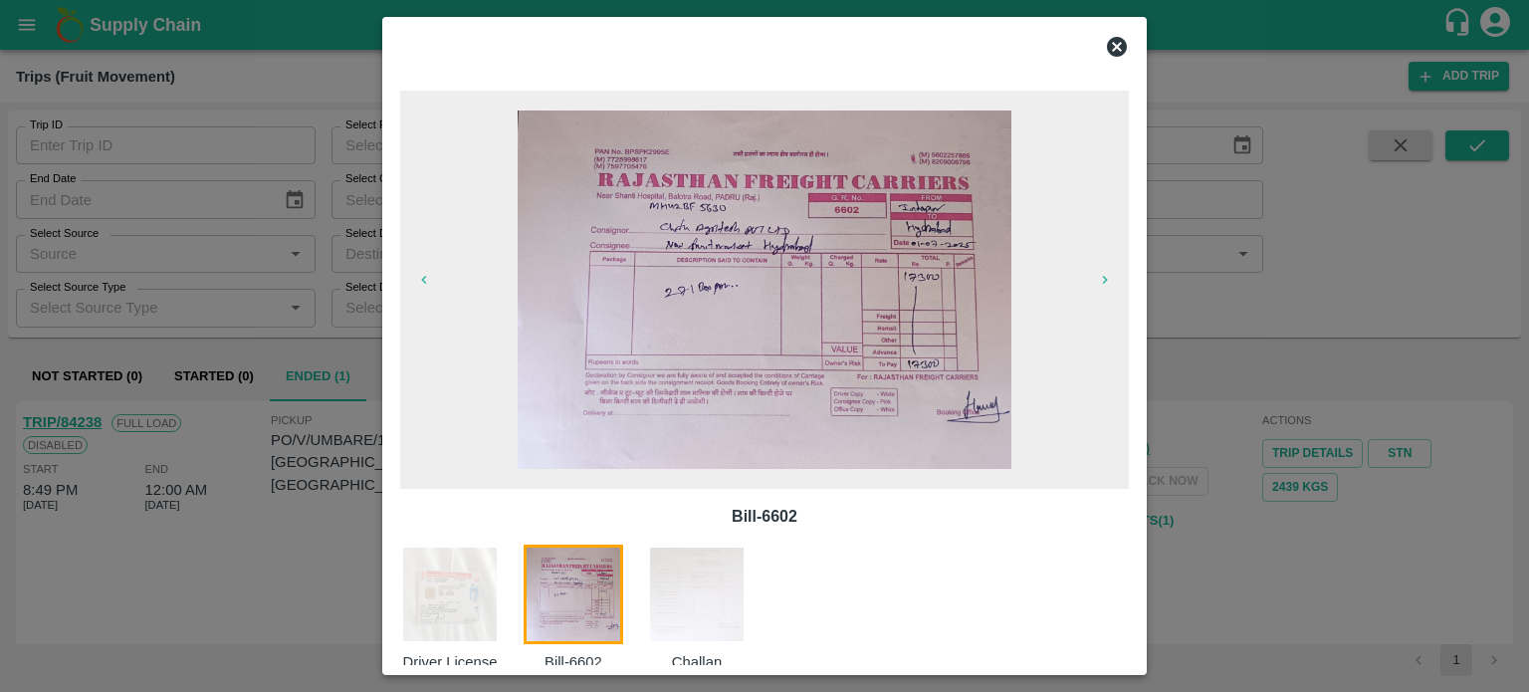
scroll to position [32, 0]
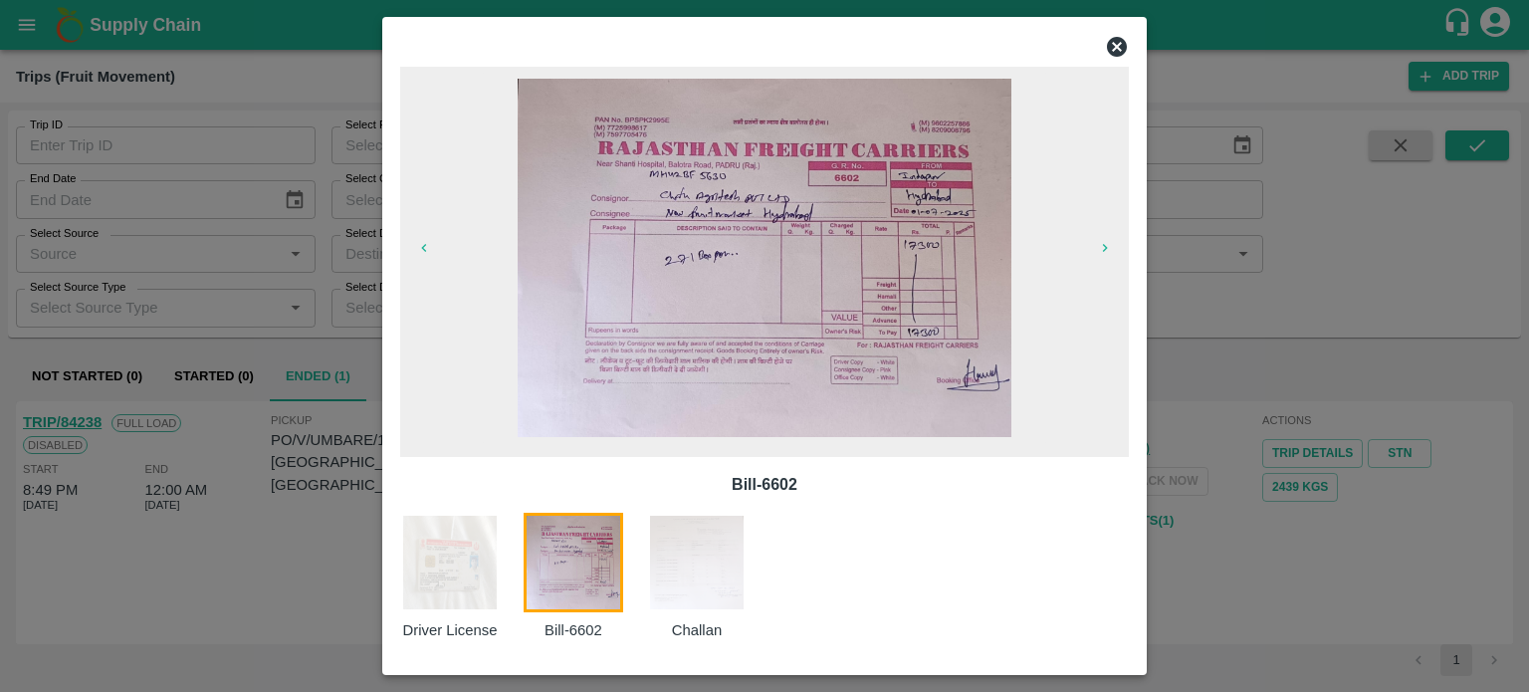
click at [1180, 537] on div at bounding box center [764, 346] width 1529 height 692
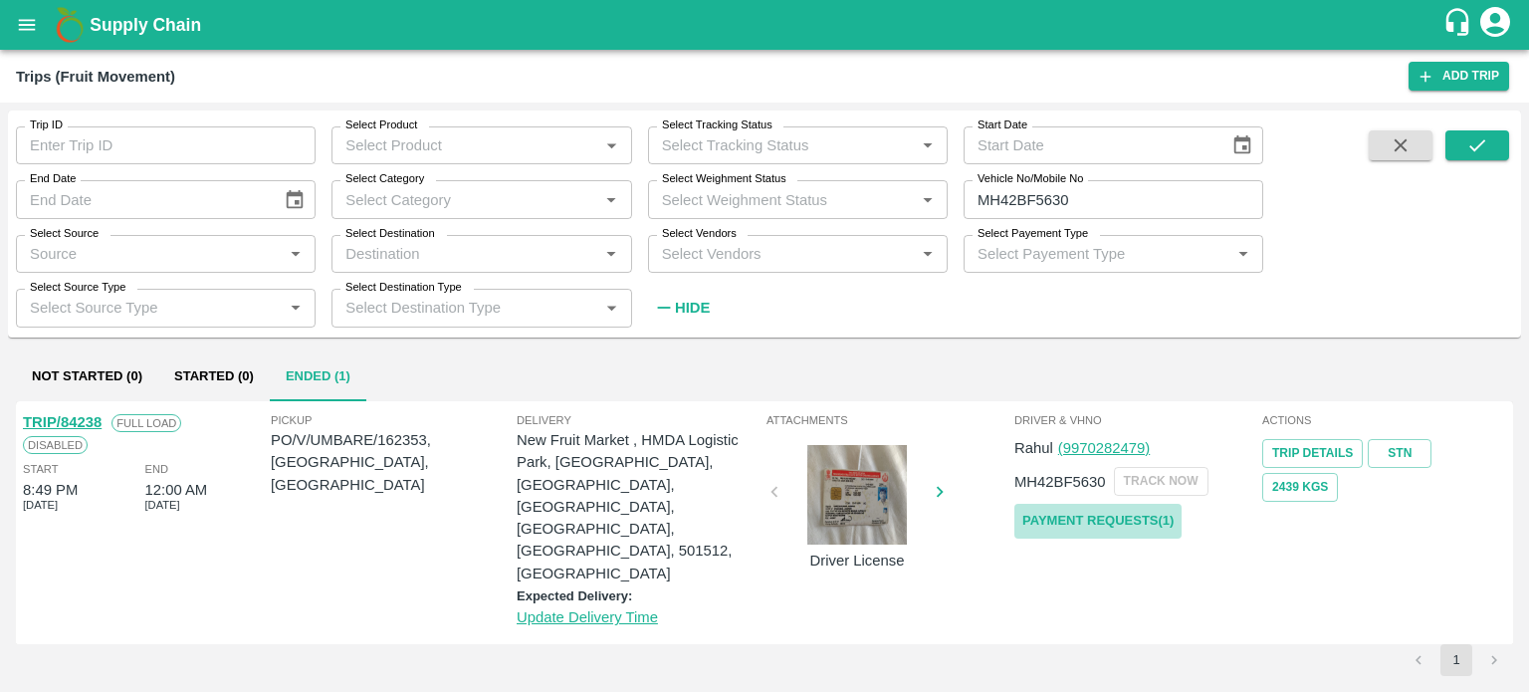
click at [1119, 520] on link "Payment Requests( 1 )" at bounding box center [1098, 521] width 167 height 35
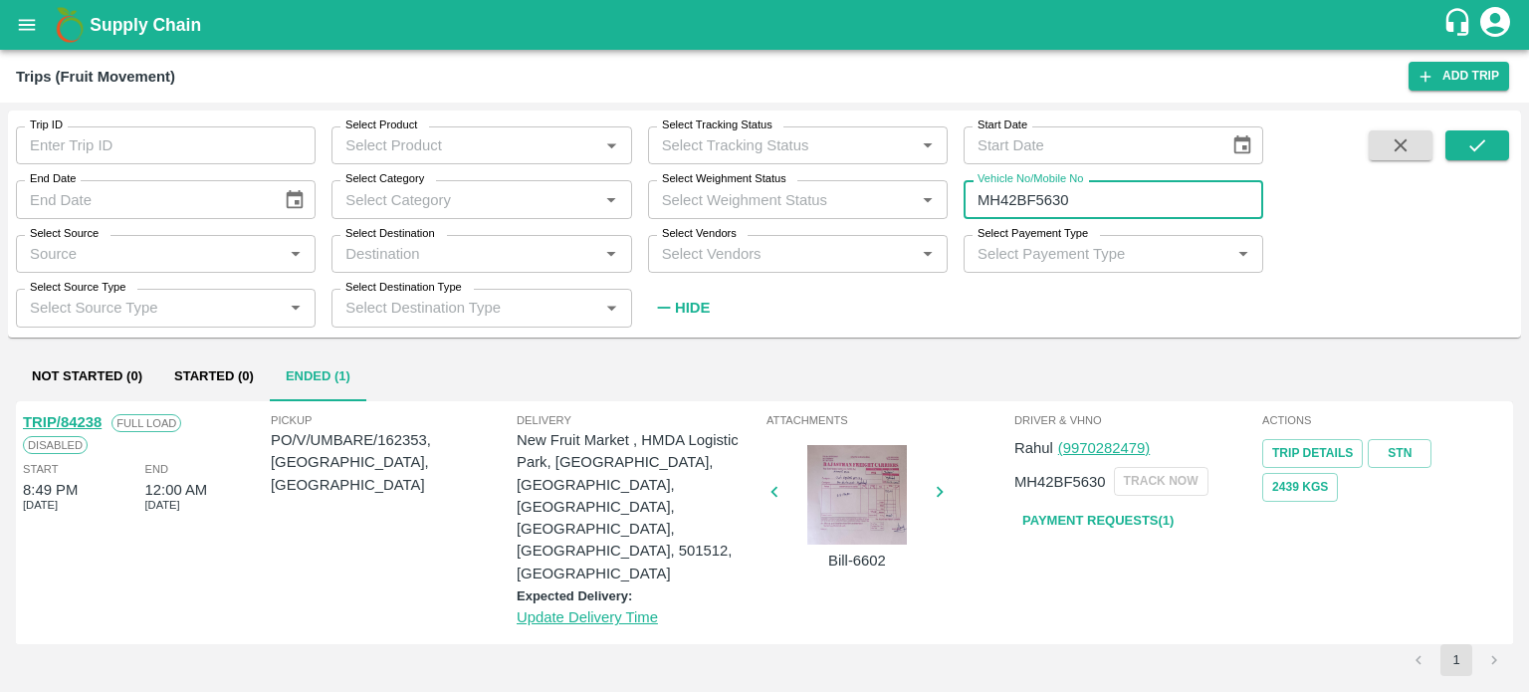
click at [1090, 218] on input "MH42BF5630" at bounding box center [1114, 199] width 300 height 38
type input "M"
click at [1023, 204] on input "Vehicle No/Mobile No" at bounding box center [1114, 199] width 300 height 38
type input "M"
type input "7647"
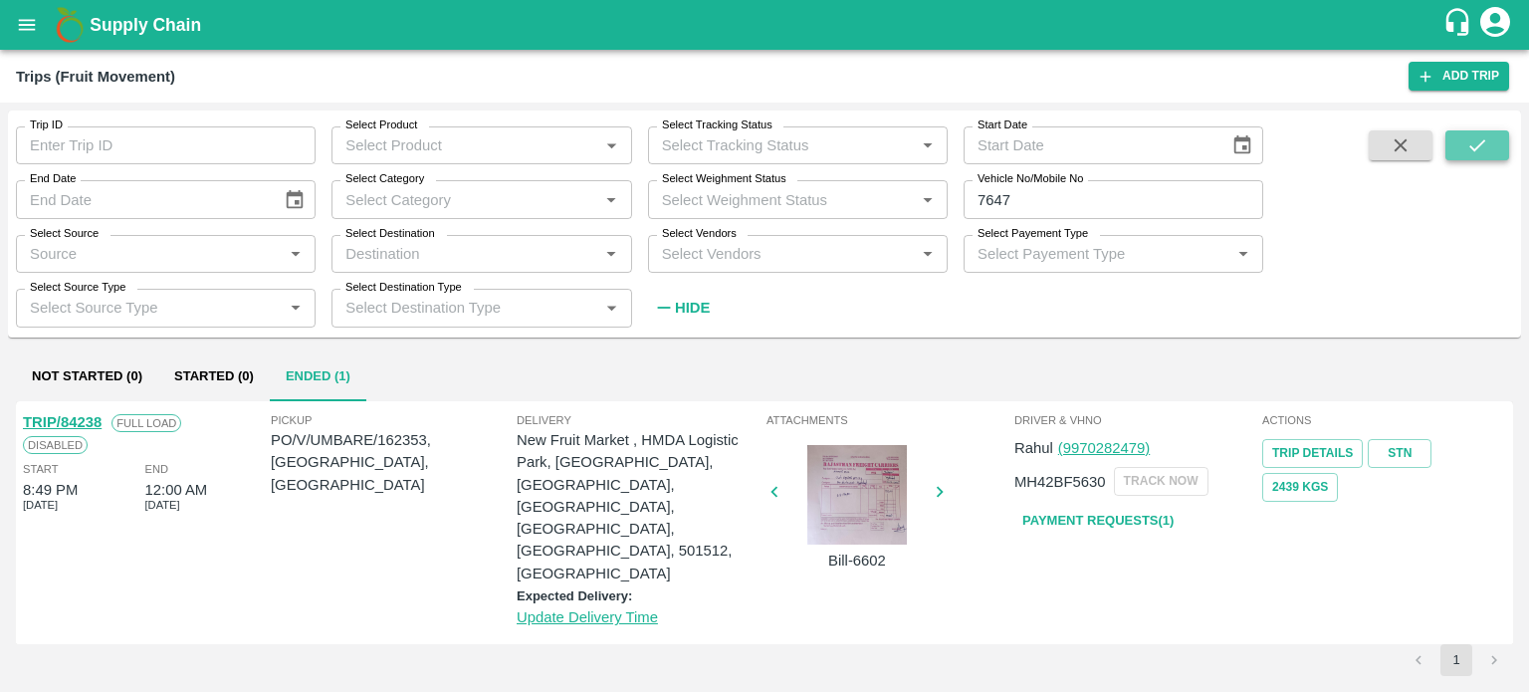
click at [1476, 142] on icon "submit" at bounding box center [1478, 145] width 22 height 22
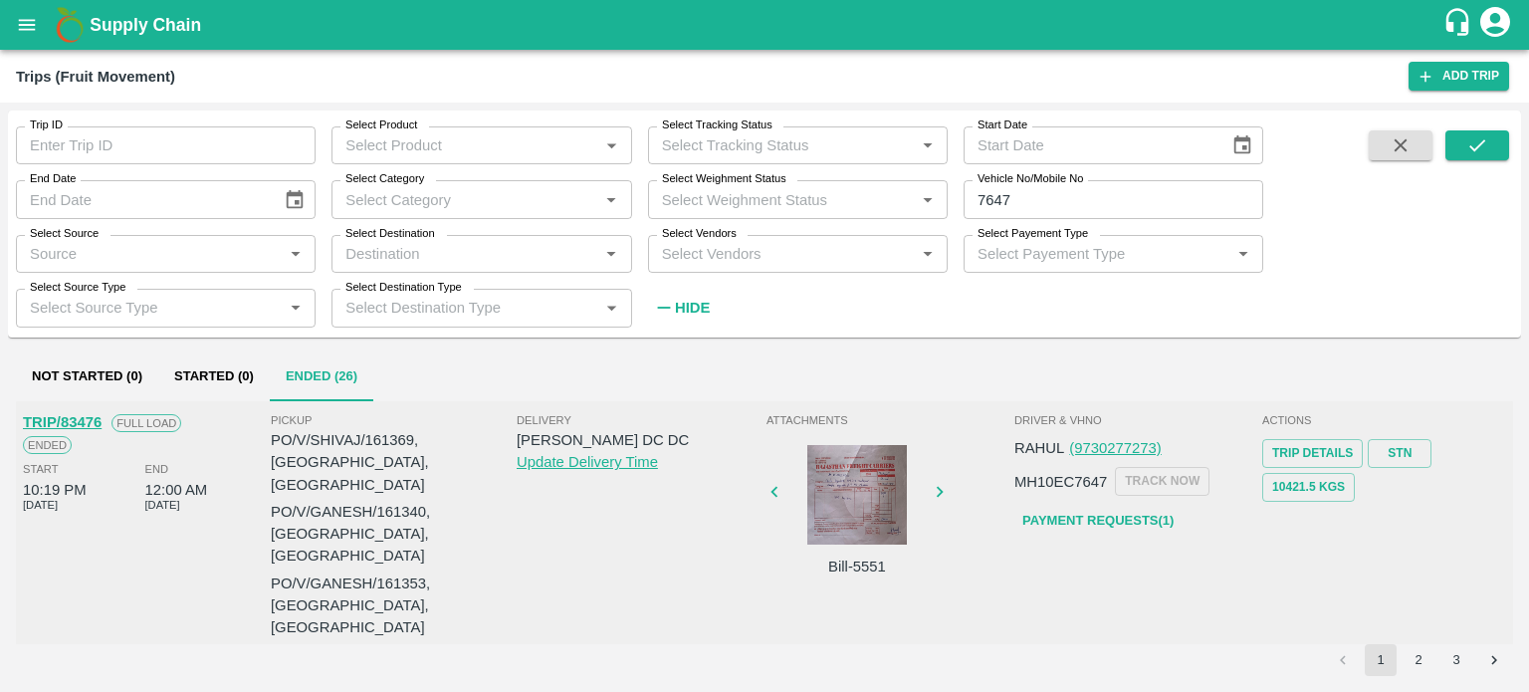
click at [864, 507] on div at bounding box center [857, 495] width 149 height 100
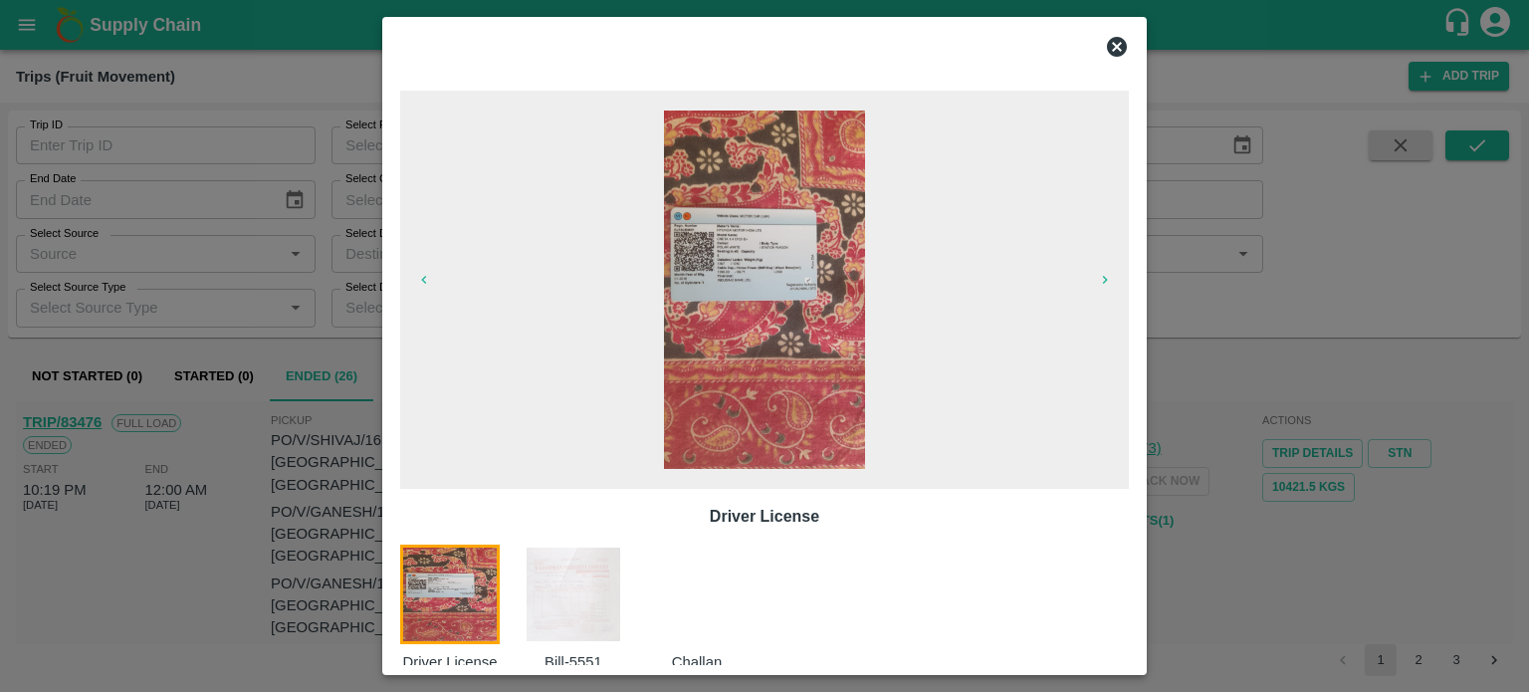
click at [566, 594] on img at bounding box center [574, 595] width 100 height 100
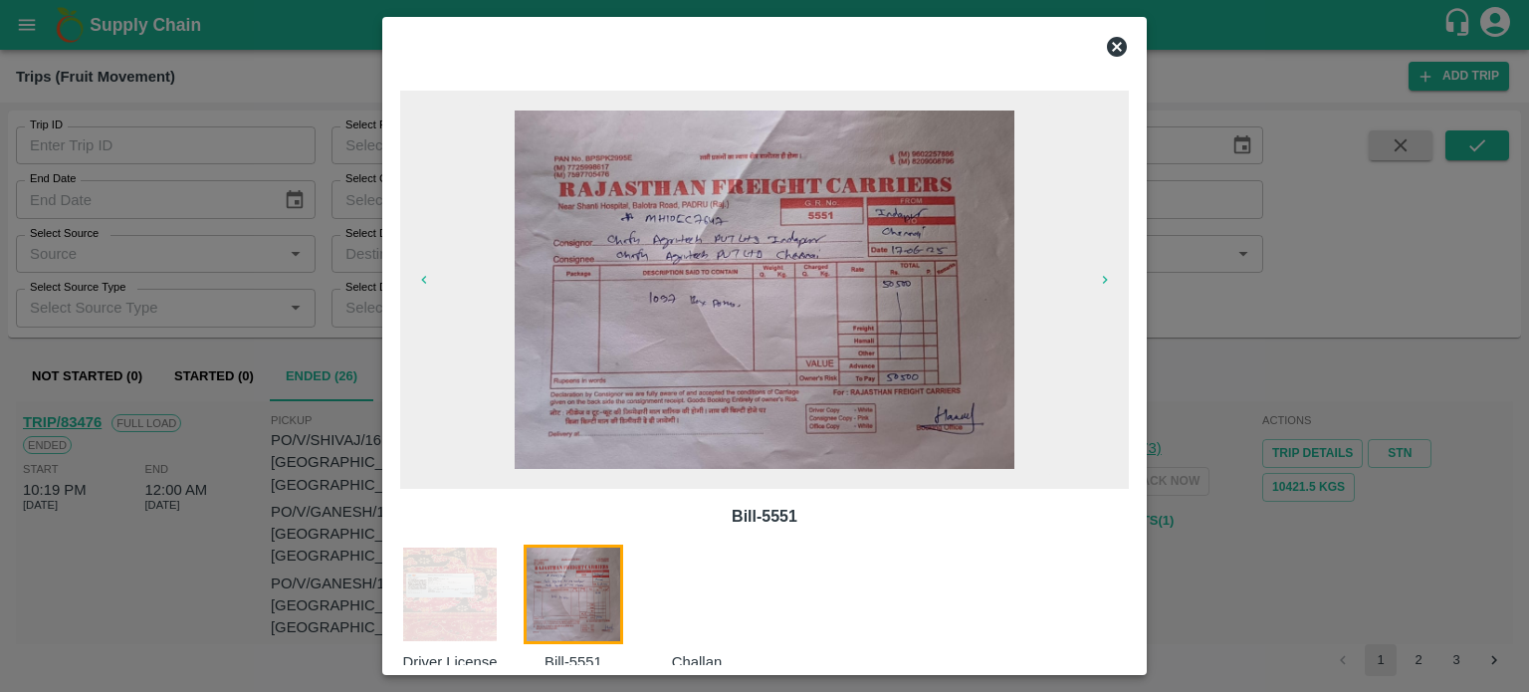
scroll to position [32, 0]
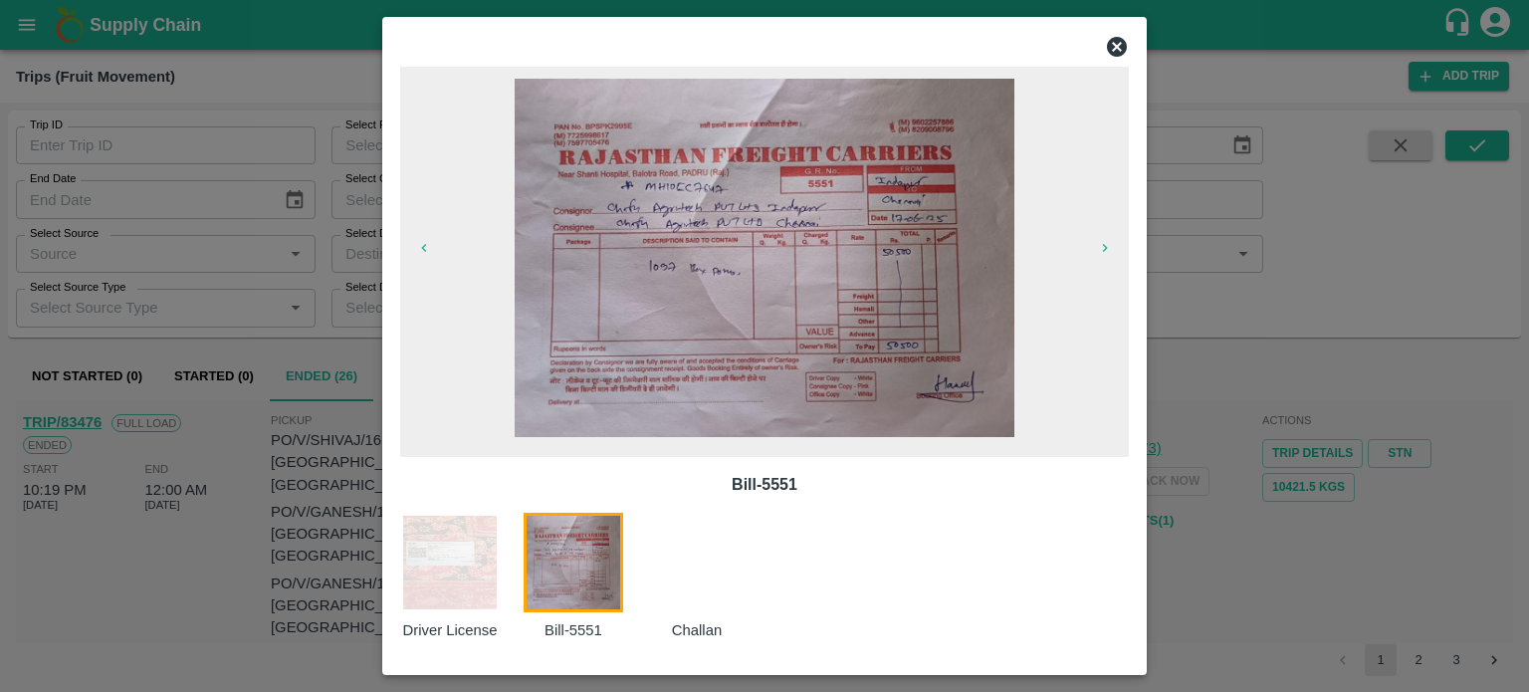
click at [1119, 44] on icon at bounding box center [1117, 47] width 24 height 24
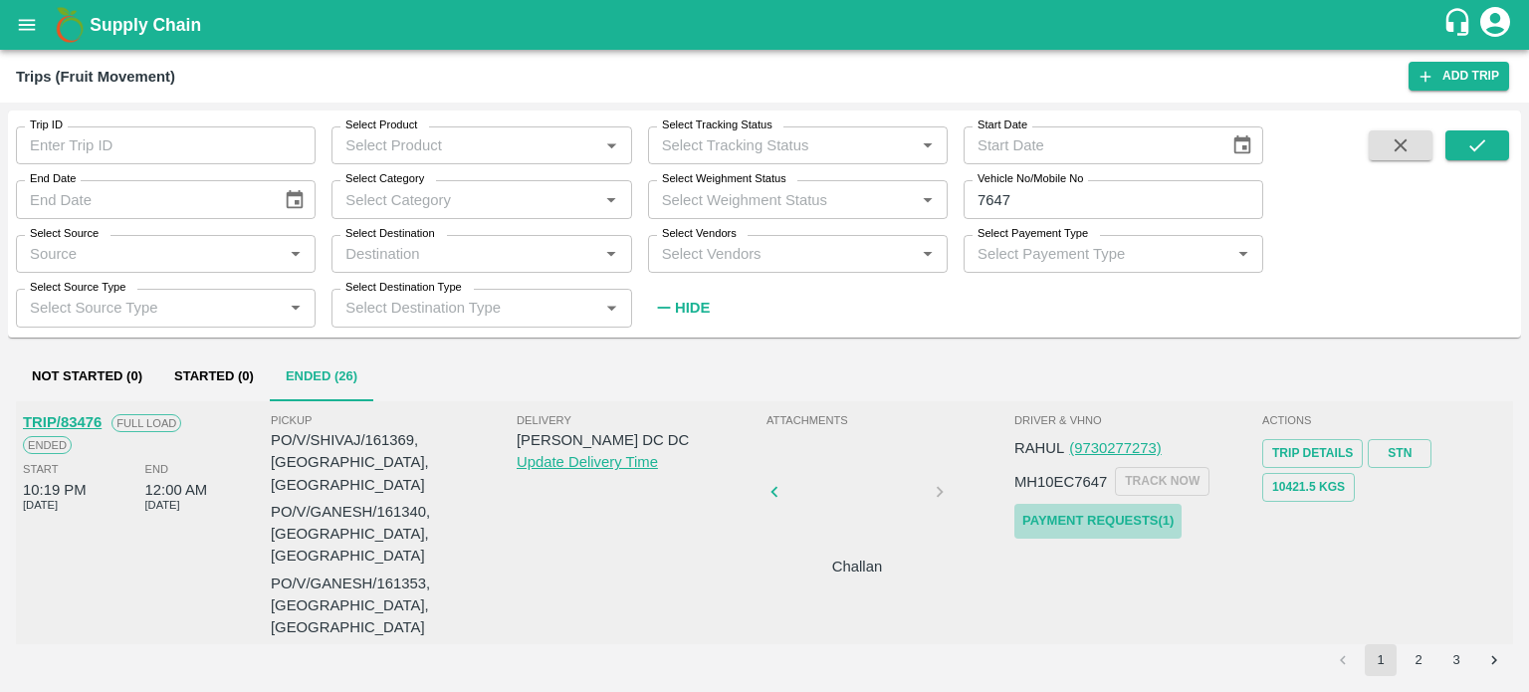
click at [1099, 511] on link "Payment Requests( 1 )" at bounding box center [1098, 521] width 167 height 35
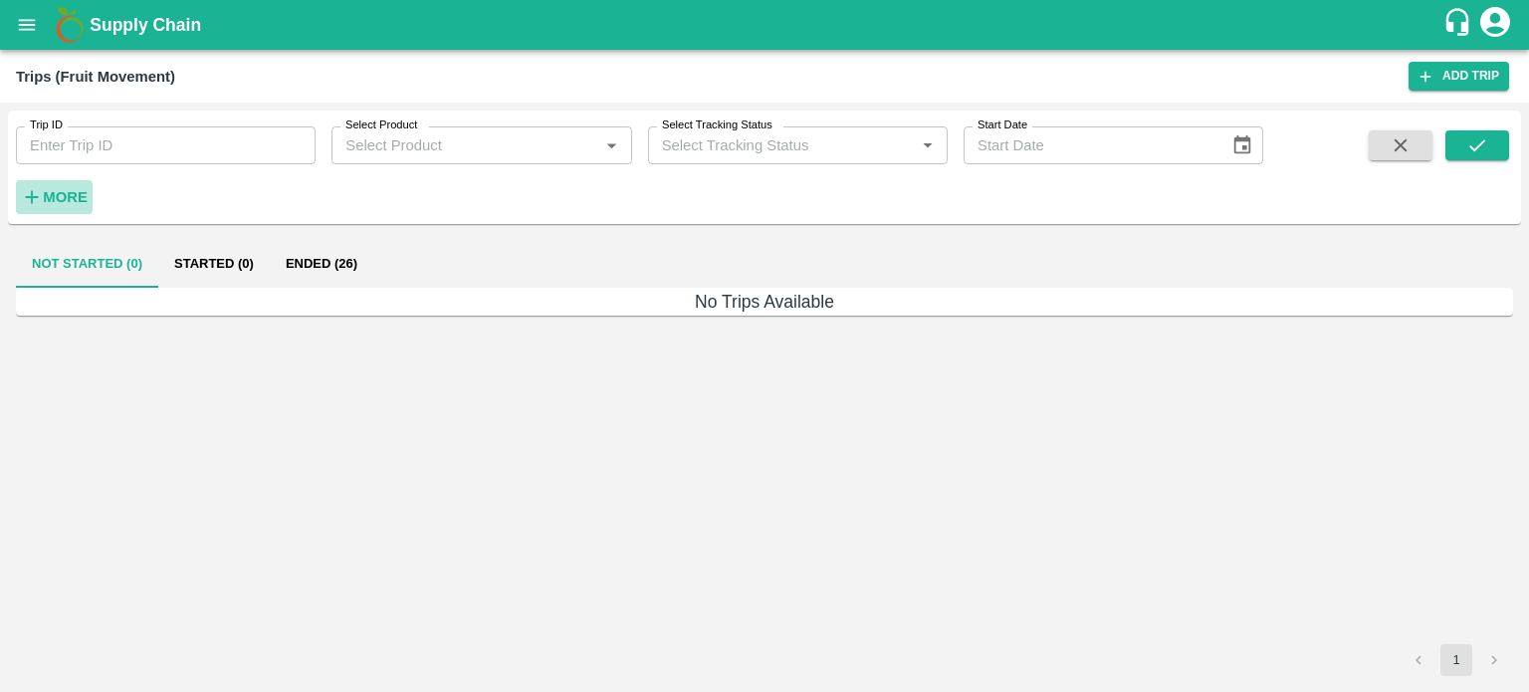
click at [71, 194] on strong "More" at bounding box center [65, 197] width 45 height 16
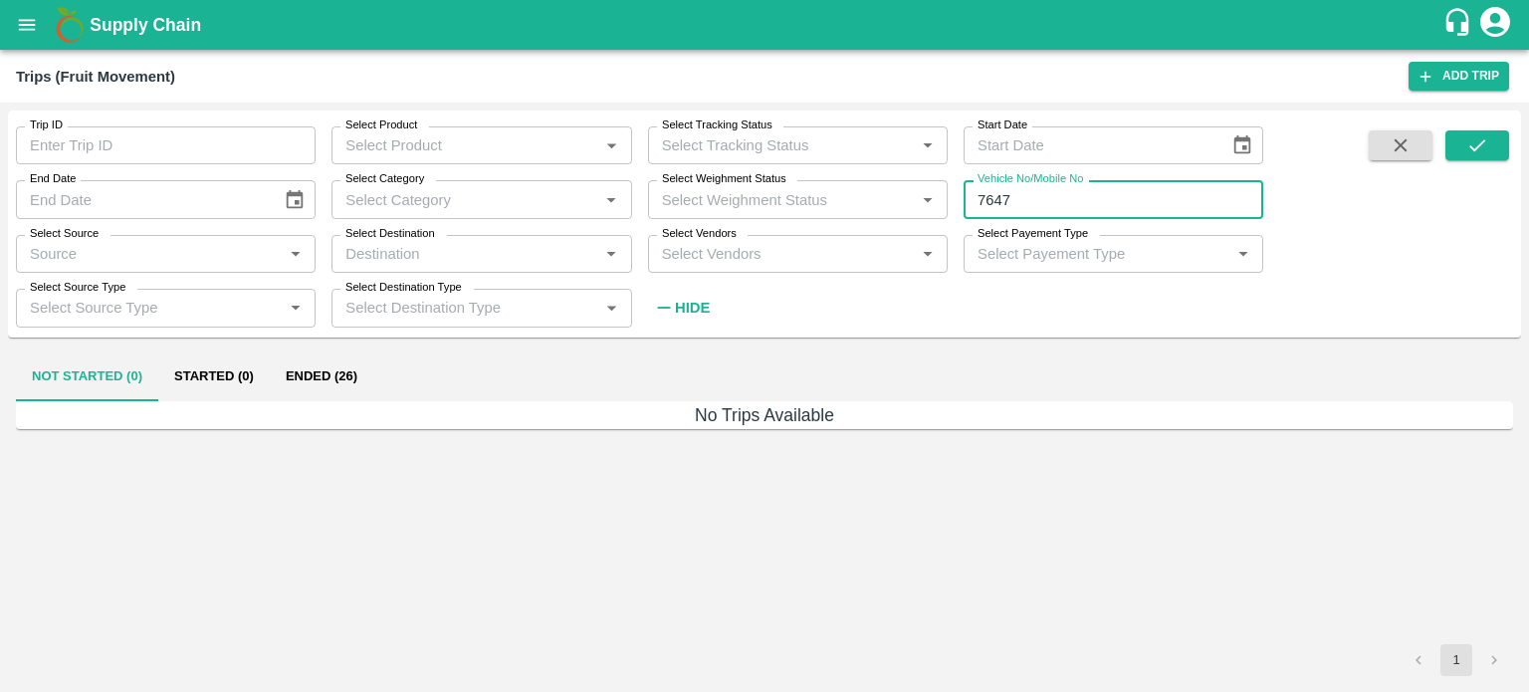
click at [1047, 198] on input "7647" at bounding box center [1114, 199] width 300 height 38
type input "7"
type input "MH42BF8607"
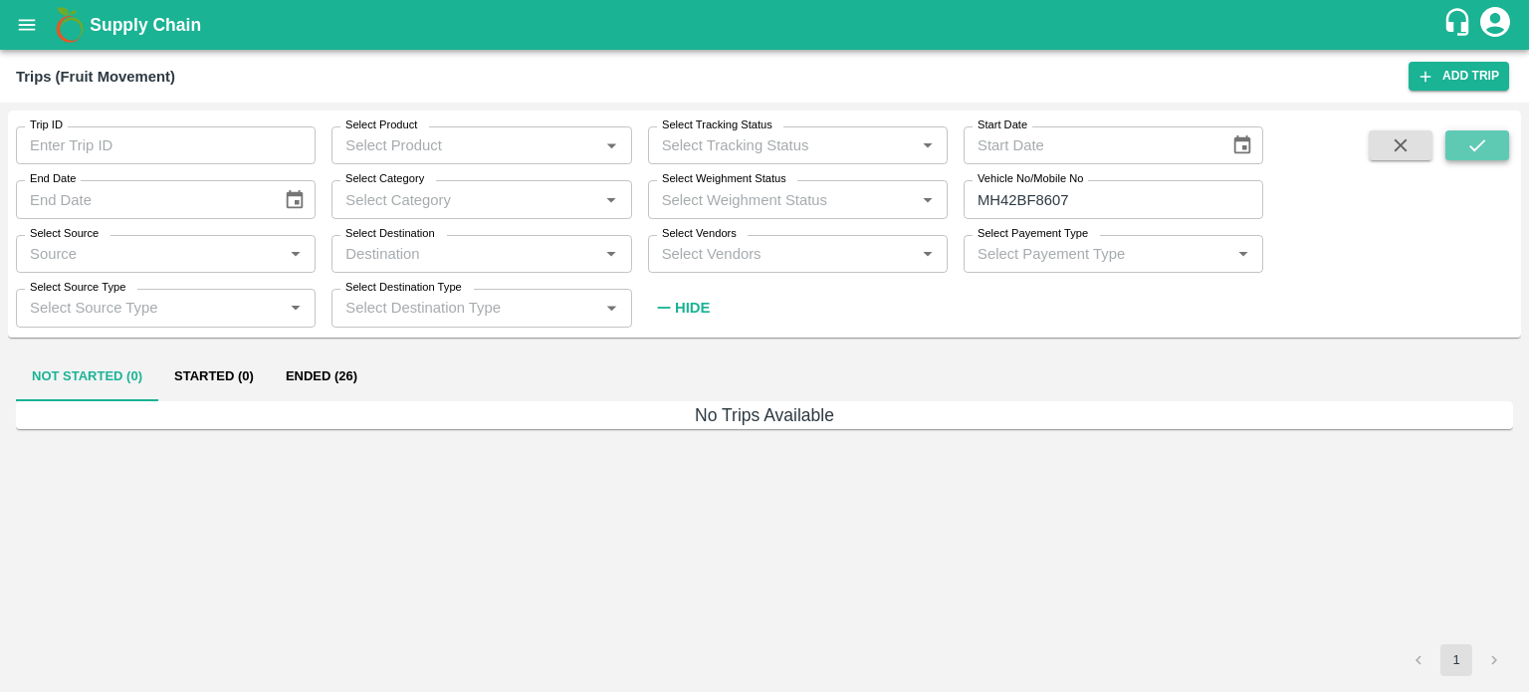
click at [1494, 146] on button "submit" at bounding box center [1478, 145] width 64 height 30
click at [339, 383] on button "Ended (1)" at bounding box center [318, 377] width 97 height 48
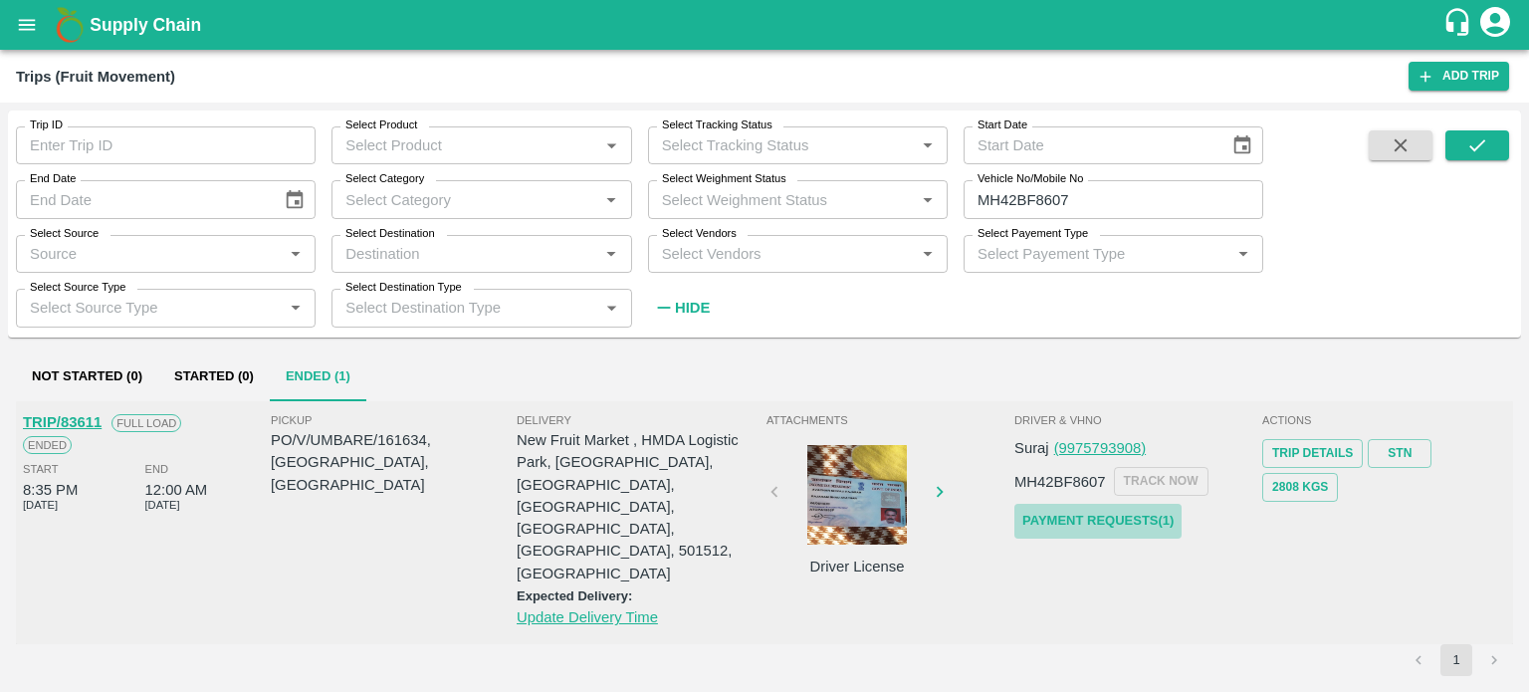
click at [1080, 520] on link "Payment Requests( 1 )" at bounding box center [1098, 521] width 167 height 35
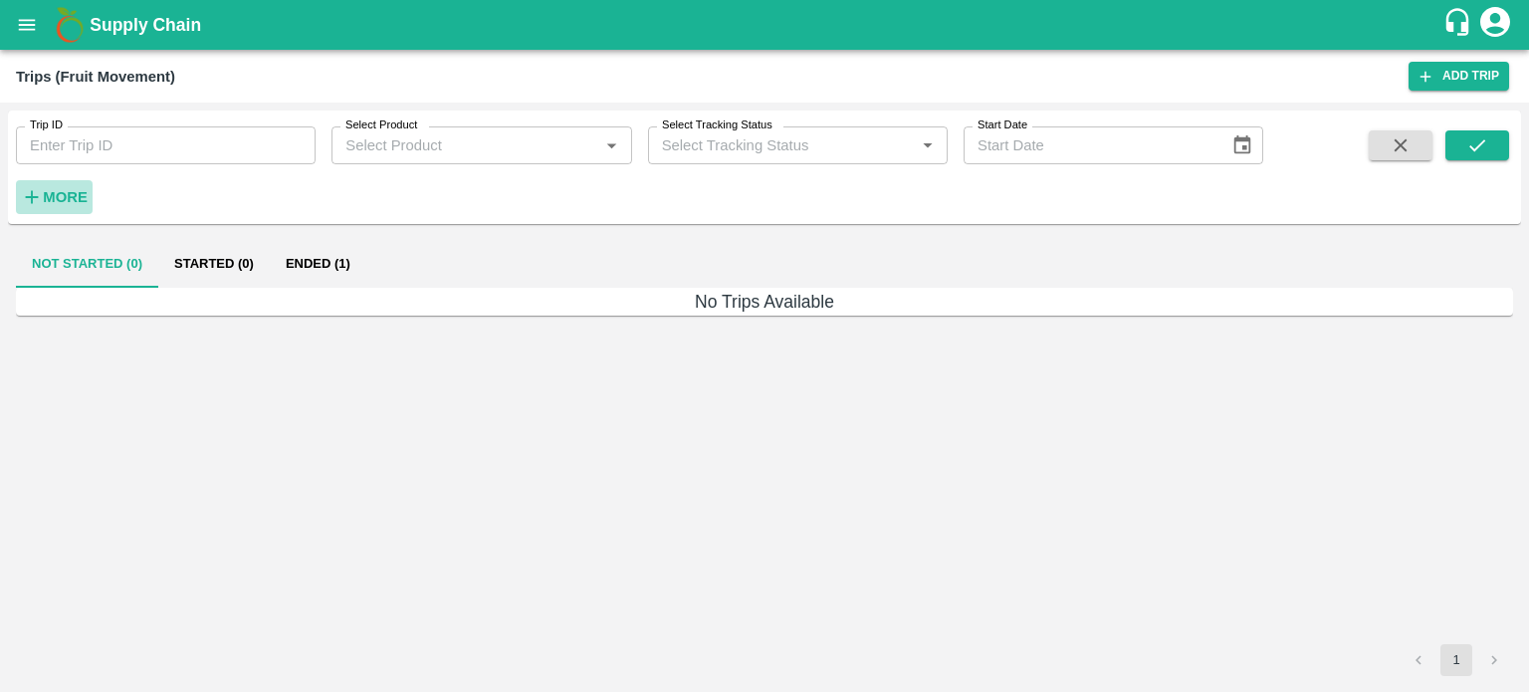
click at [61, 198] on strong "More" at bounding box center [65, 197] width 45 height 16
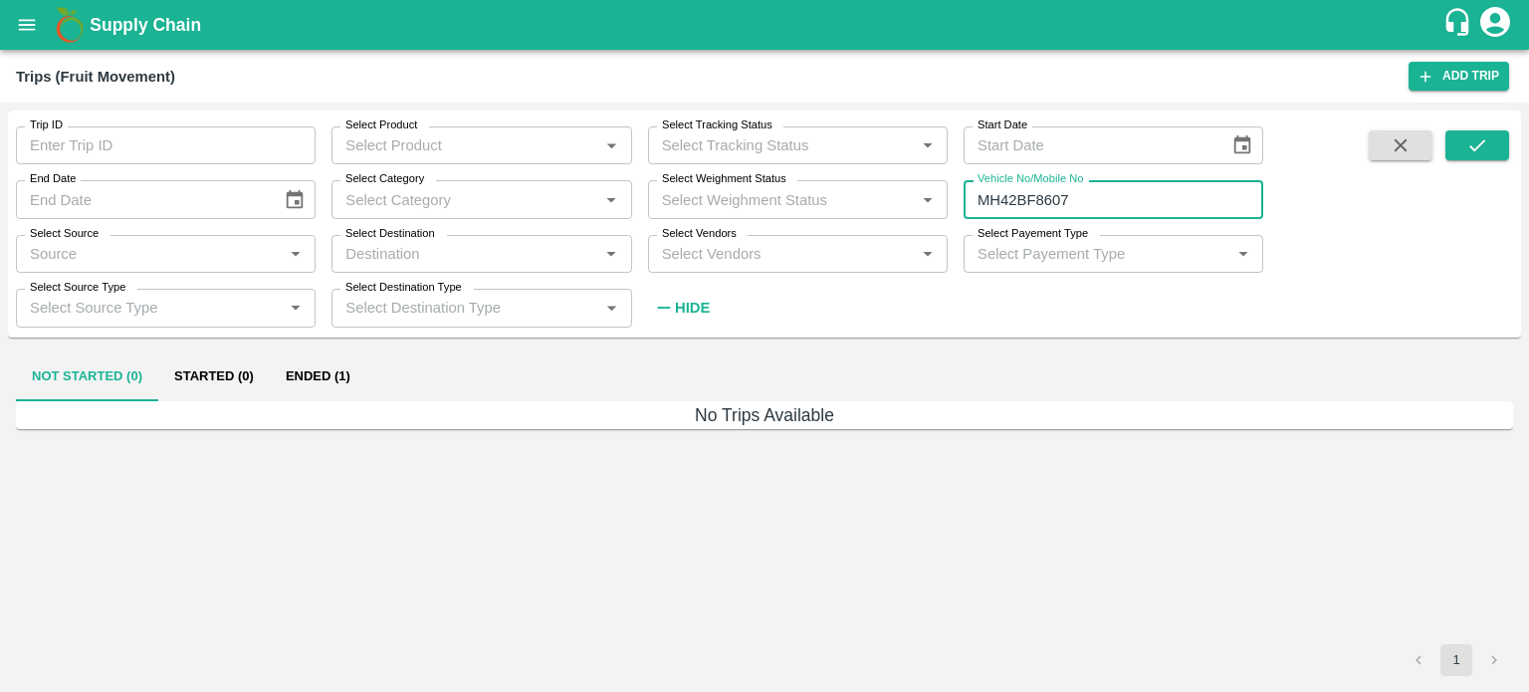
click at [1094, 201] on input "MH42BF8607" at bounding box center [1114, 199] width 300 height 38
type input "M"
type input "7647"
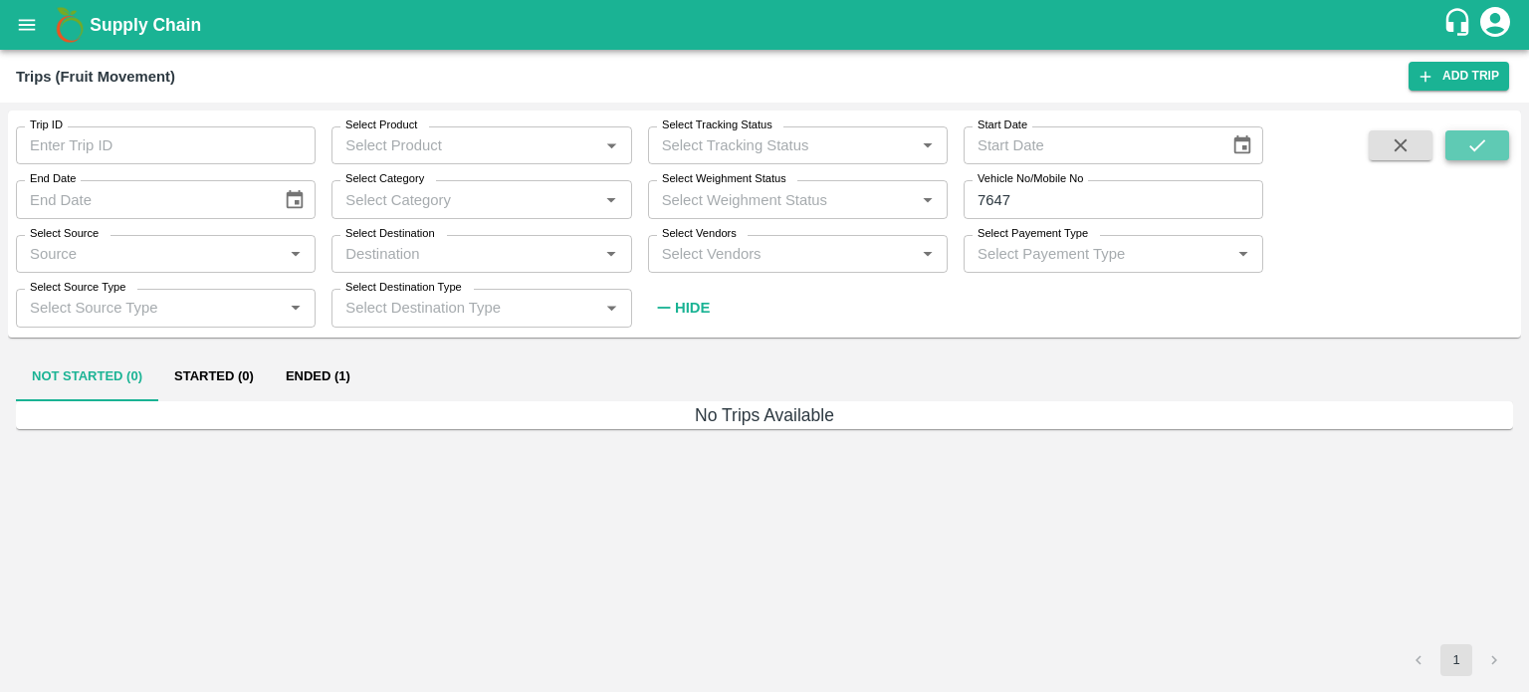
click at [1480, 141] on icon "submit" at bounding box center [1478, 145] width 22 height 22
click at [338, 388] on button "Ended (26)" at bounding box center [322, 377] width 104 height 48
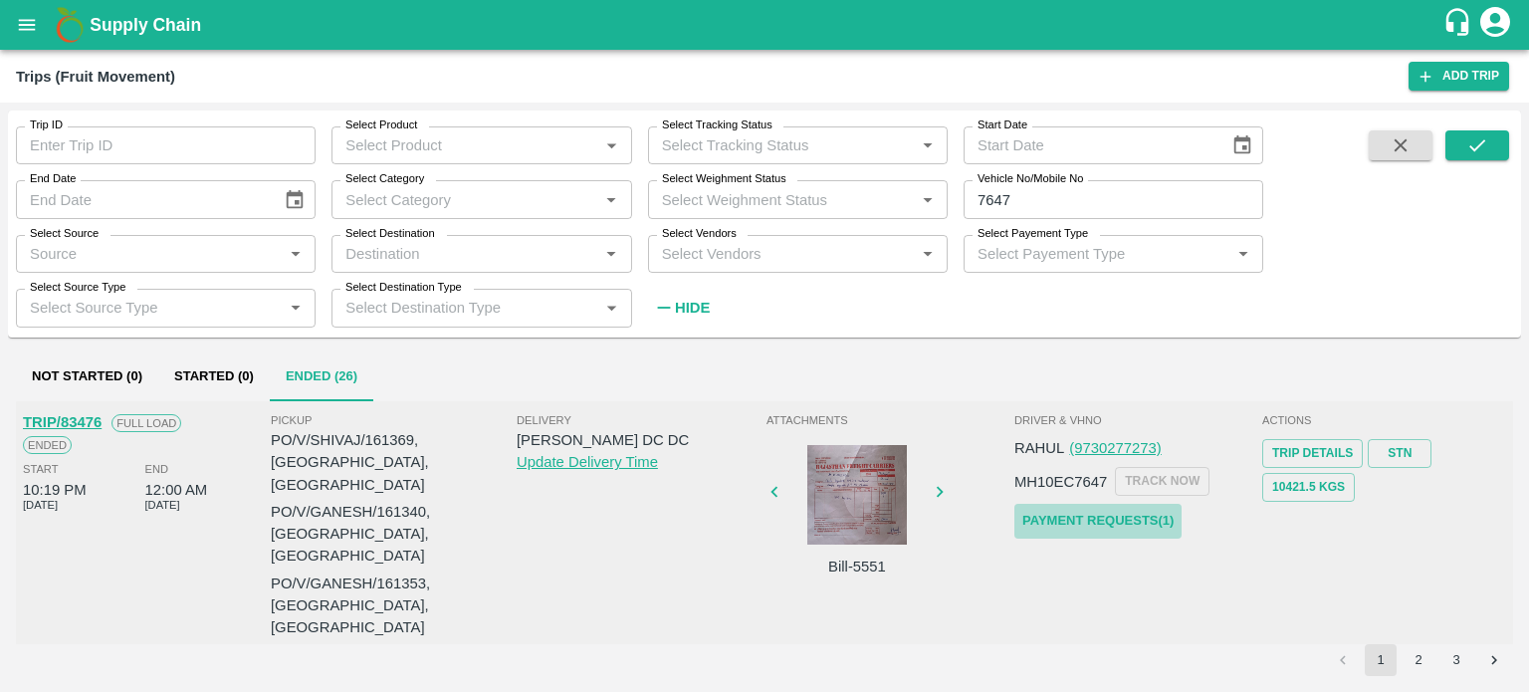
click at [1107, 518] on link "Payment Requests( 1 )" at bounding box center [1098, 521] width 167 height 35
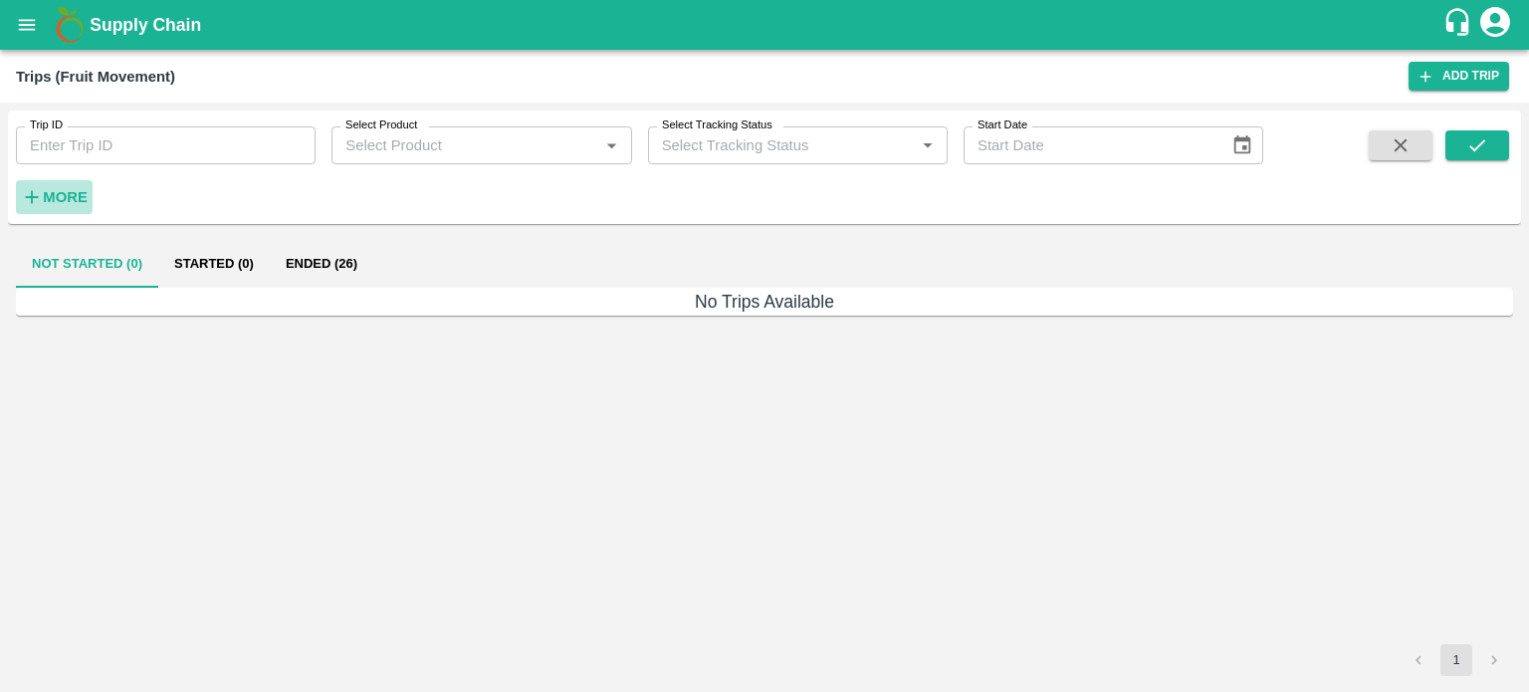
click at [67, 190] on strong "More" at bounding box center [65, 197] width 45 height 16
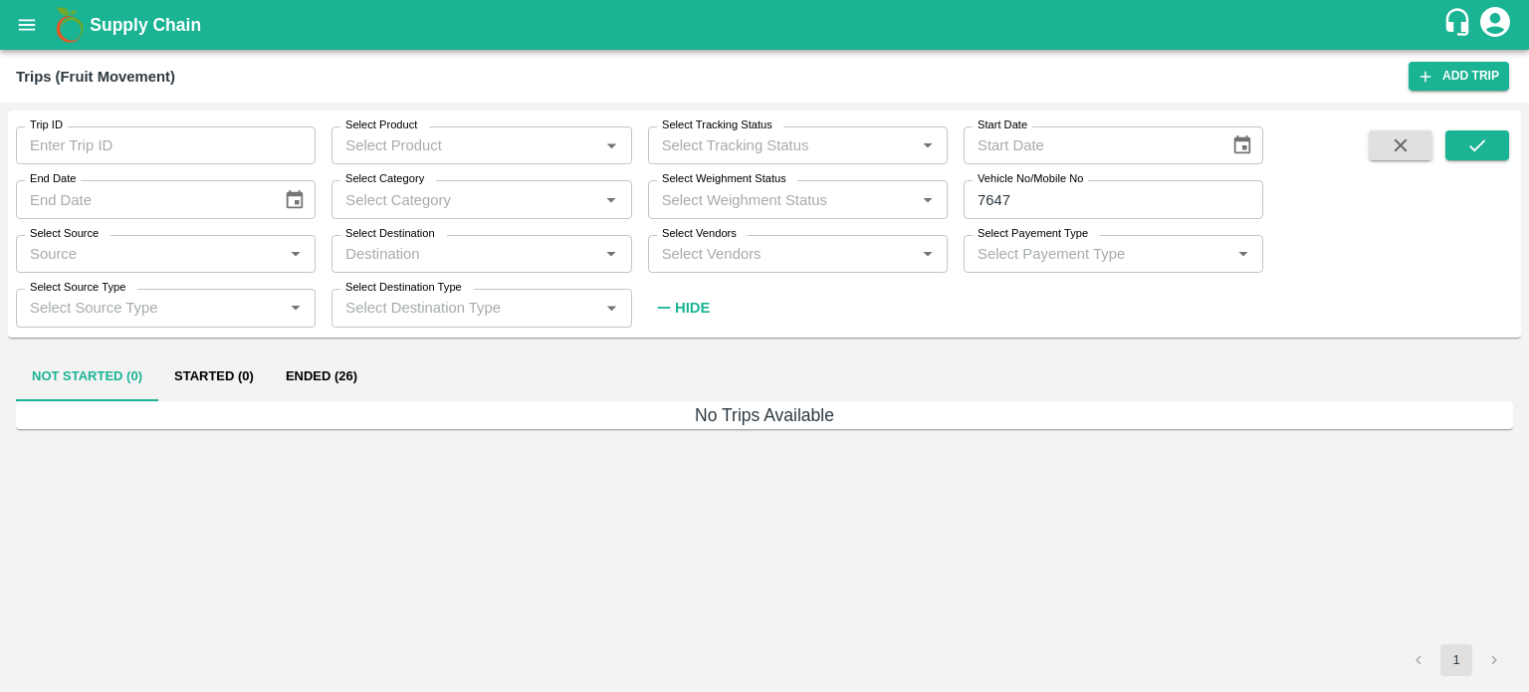
click at [1022, 200] on input "7647" at bounding box center [1114, 199] width 300 height 38
type input "7"
click at [1472, 139] on icon "submit" at bounding box center [1478, 145] width 22 height 22
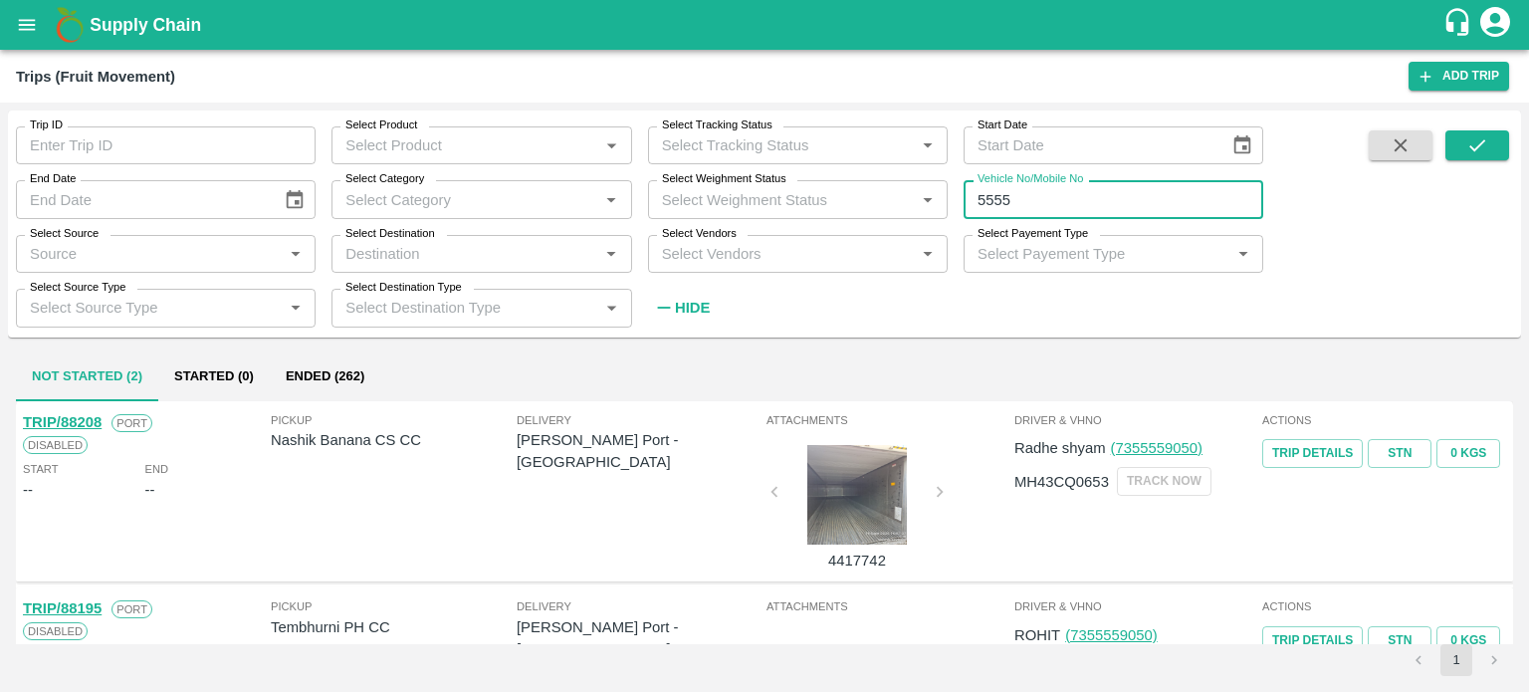
click at [1032, 190] on input "5555" at bounding box center [1114, 199] width 300 height 38
type input "5"
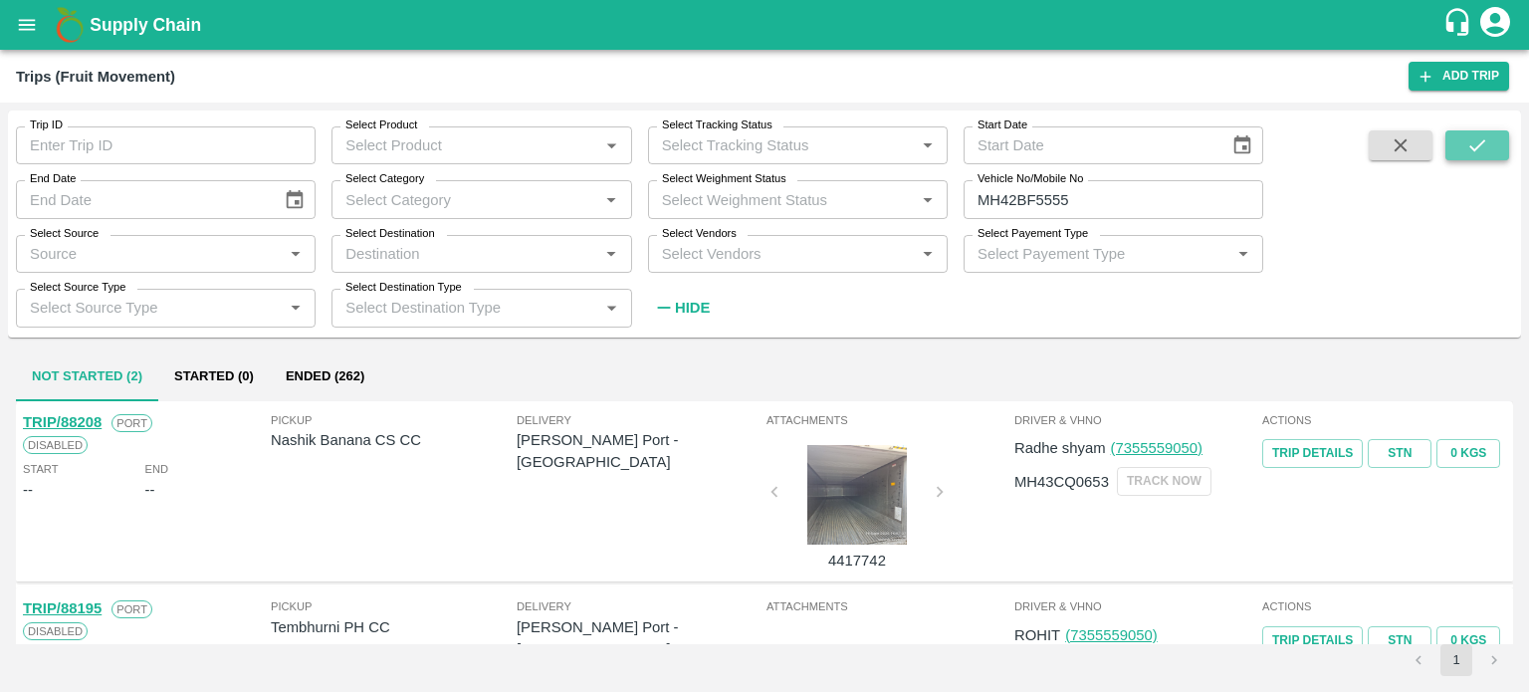
click at [1459, 136] on button "submit" at bounding box center [1478, 145] width 64 height 30
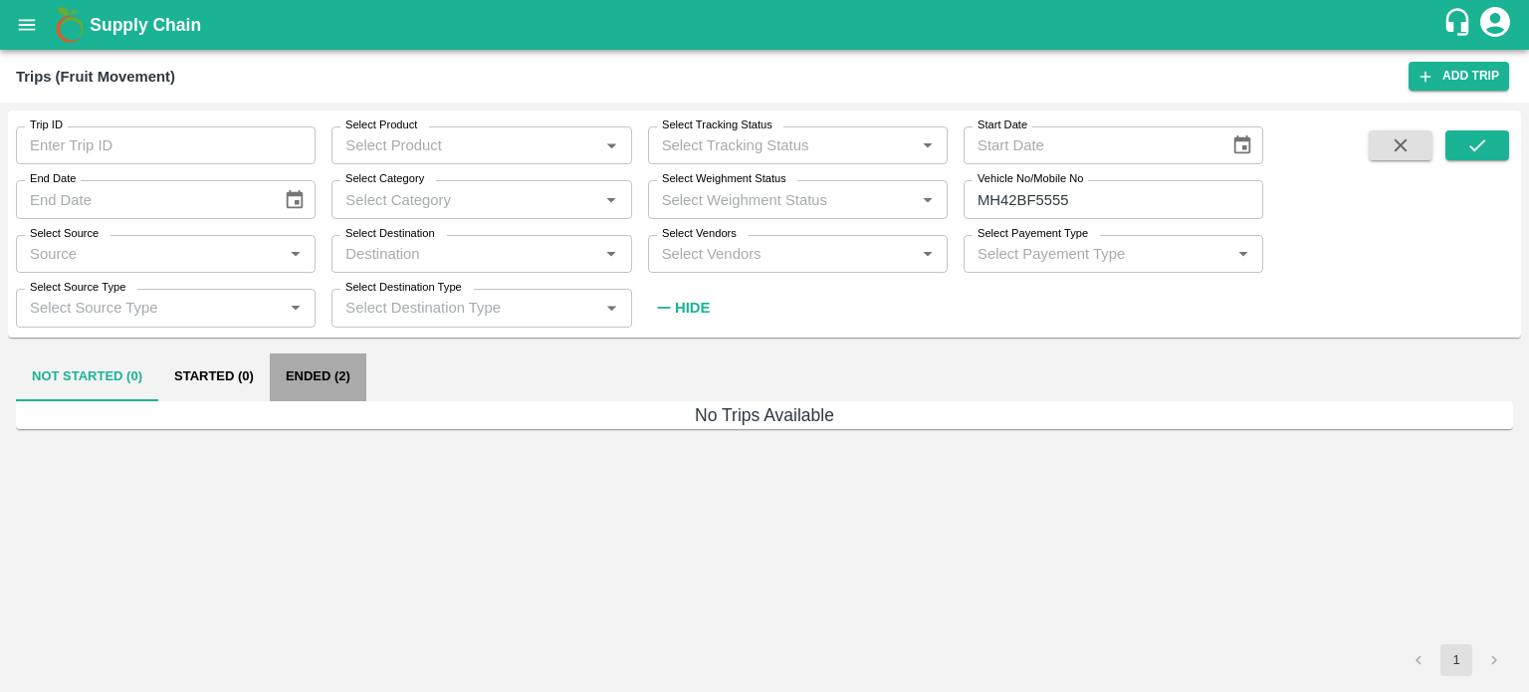
click at [347, 377] on button "Ended (2)" at bounding box center [318, 377] width 97 height 48
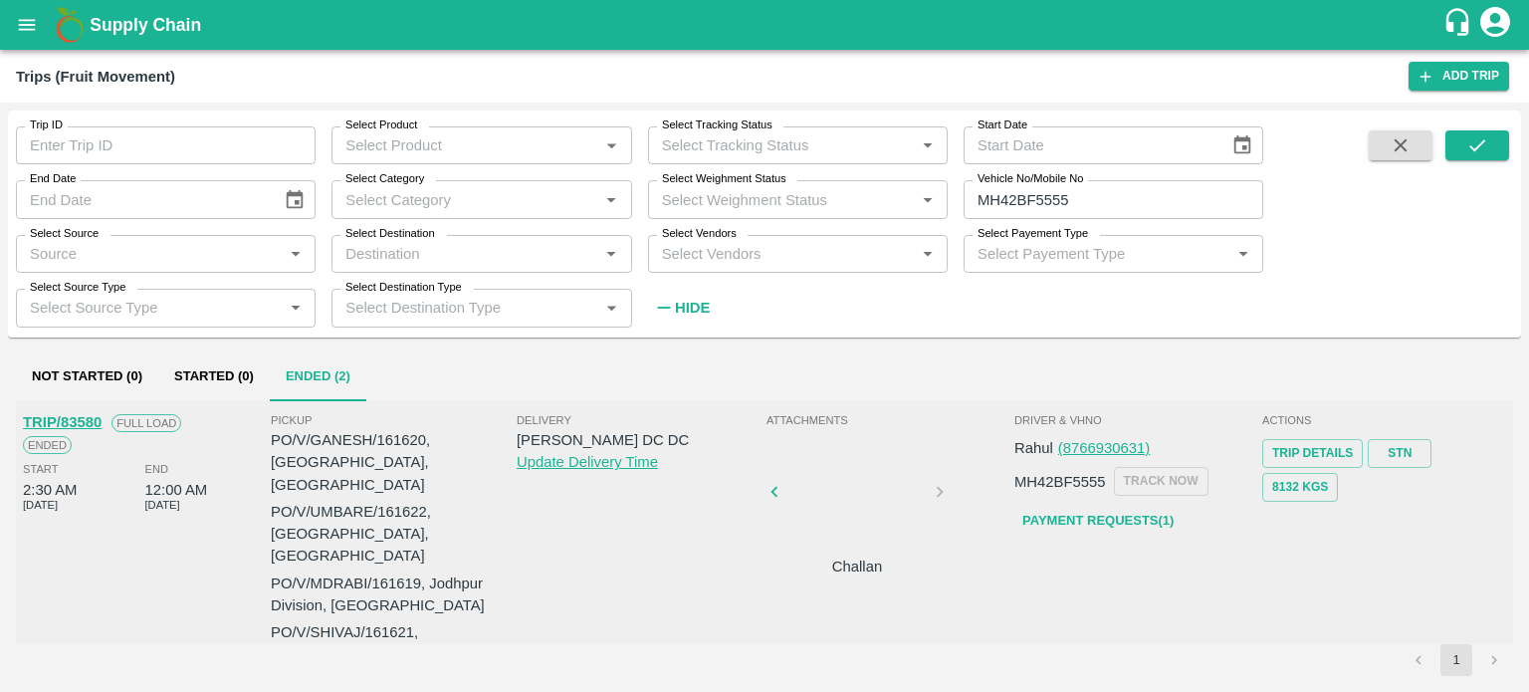
click at [854, 499] on div at bounding box center [857, 498] width 149 height 106
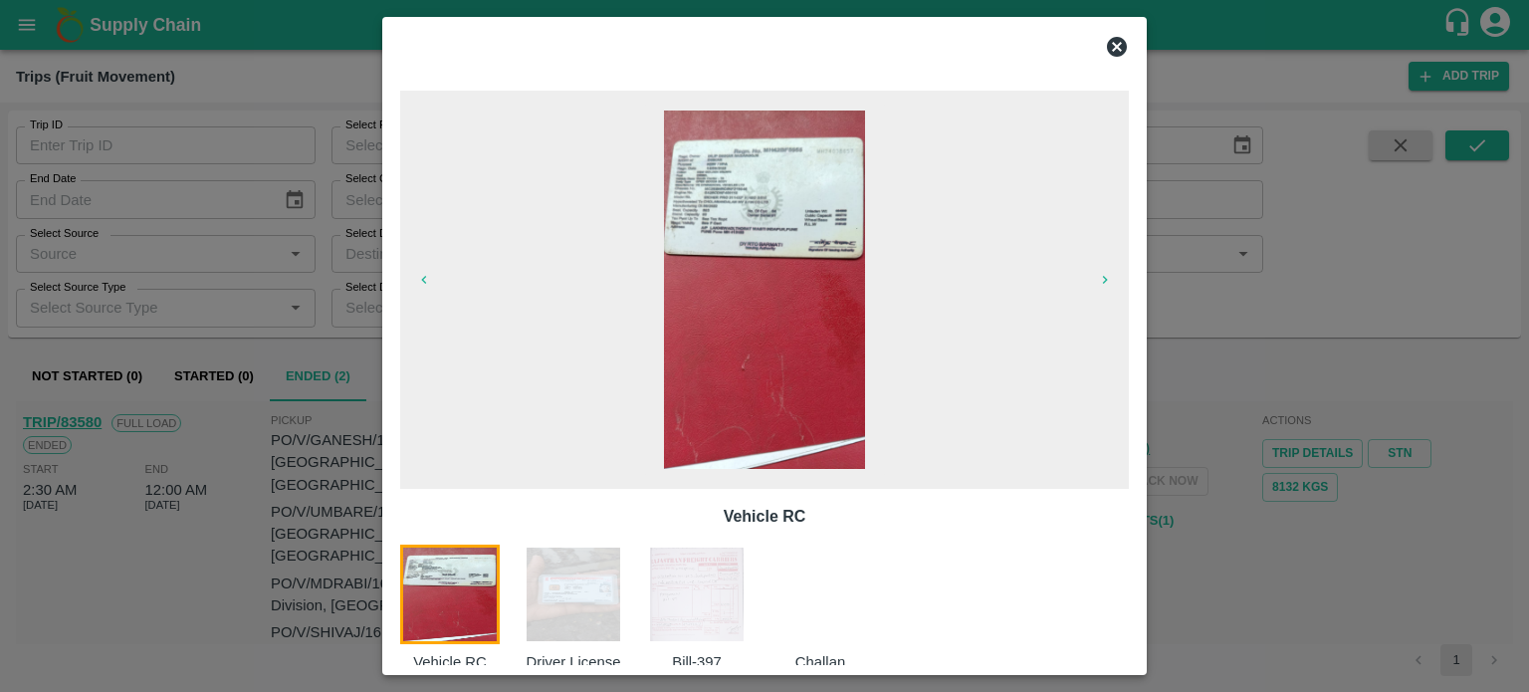
click at [689, 604] on img at bounding box center [697, 595] width 100 height 100
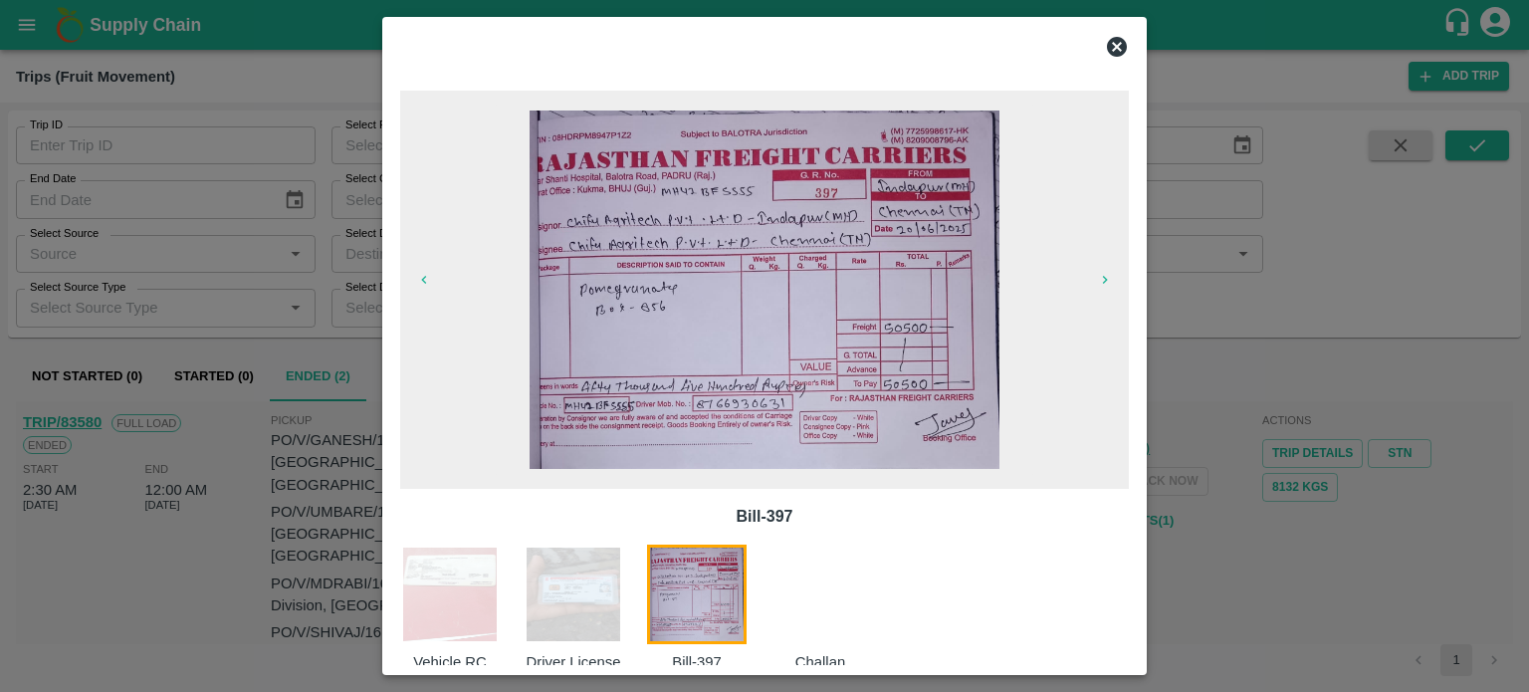
scroll to position [32, 0]
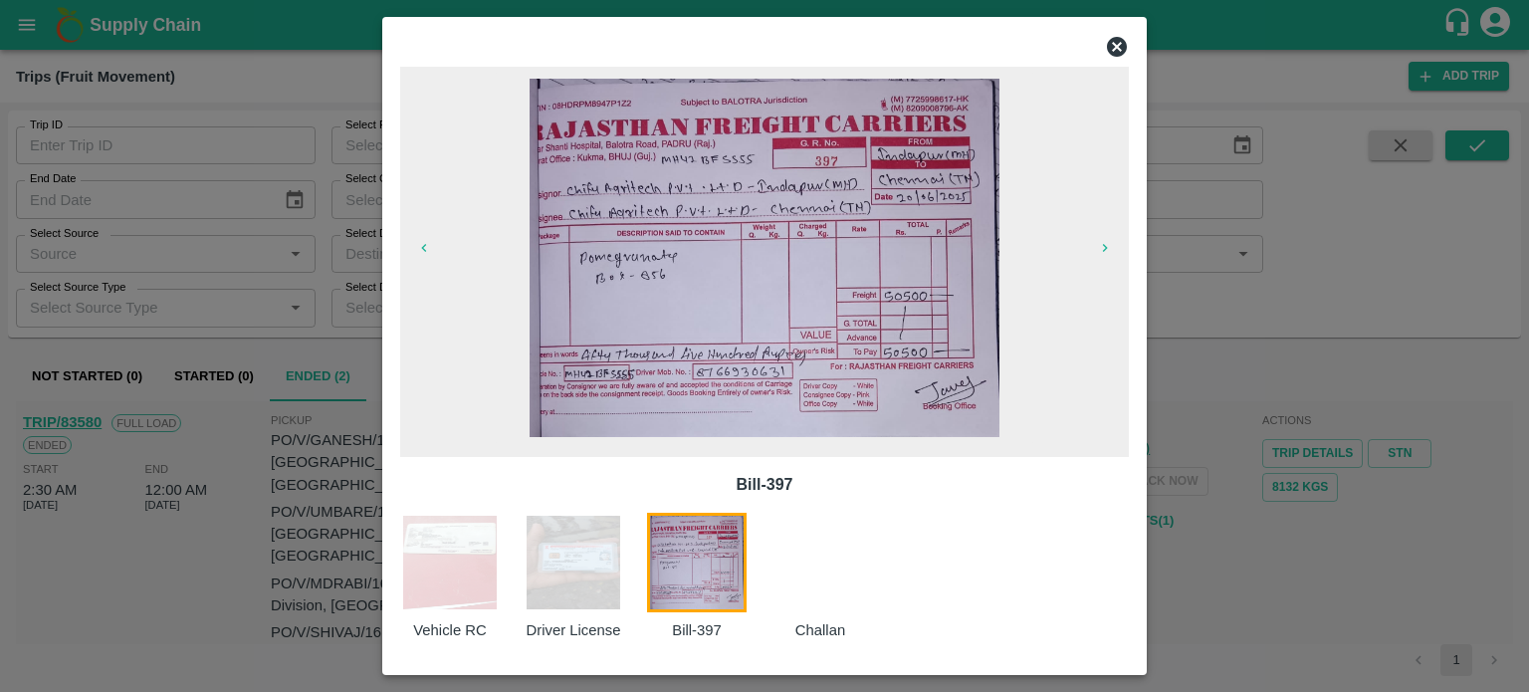
click at [1242, 573] on div at bounding box center [764, 346] width 1529 height 692
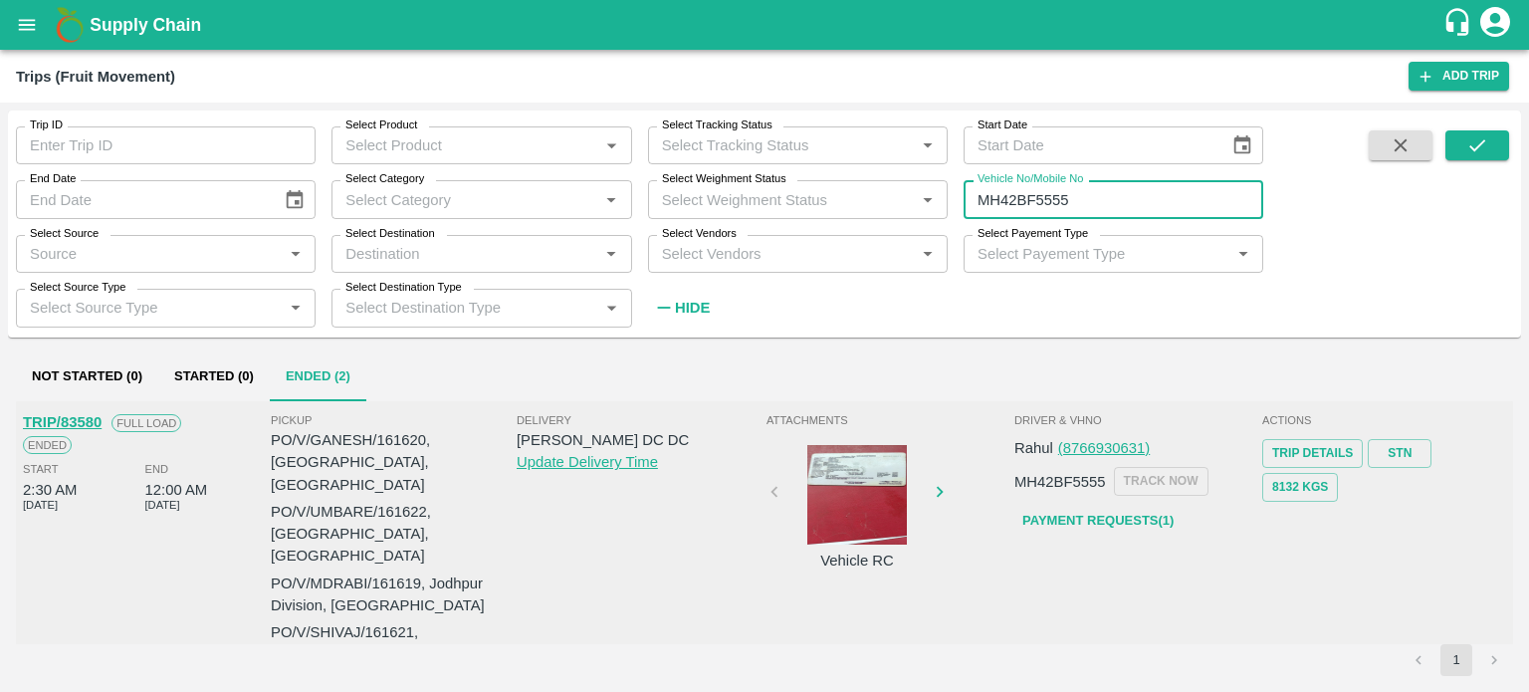
click at [1119, 193] on input "MH42BF5555" at bounding box center [1114, 199] width 300 height 38
type input "M"
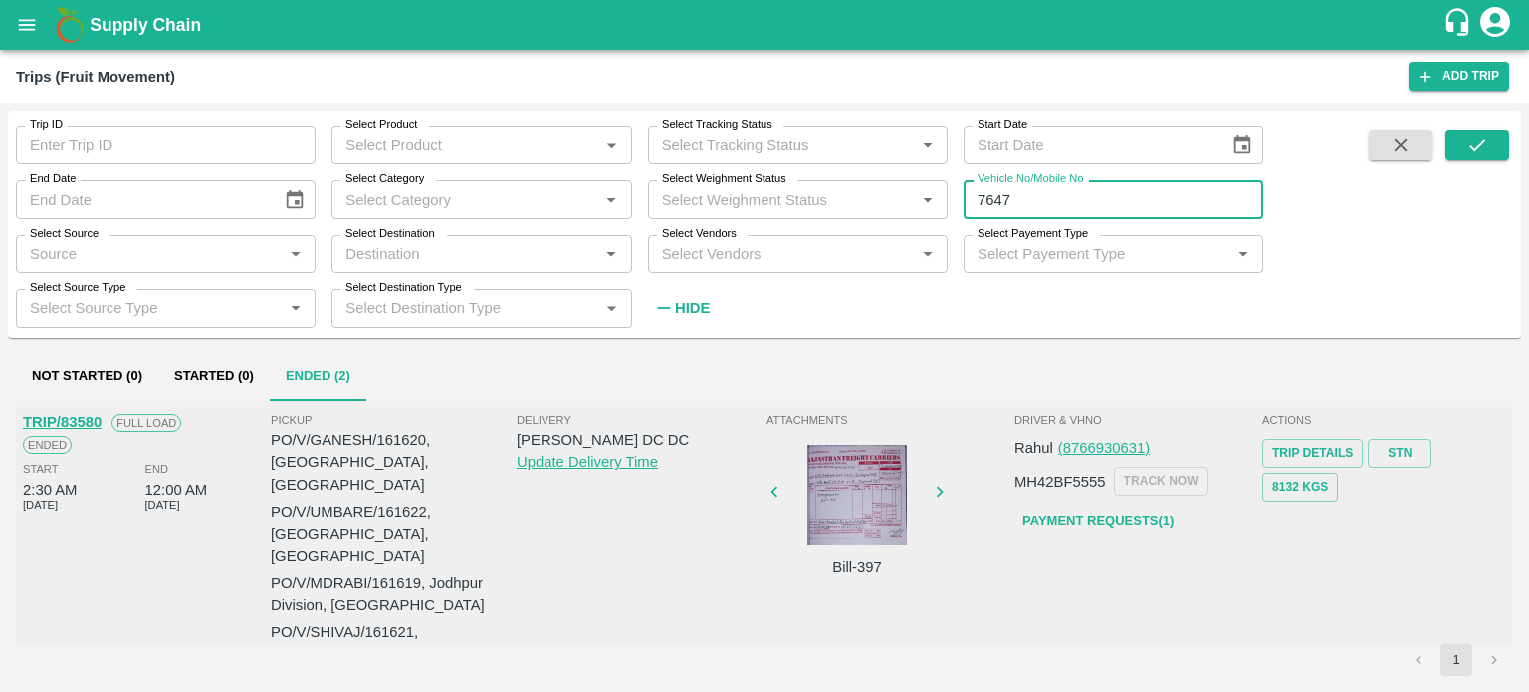
type input "7647"
click at [1445, 161] on div at bounding box center [1447, 227] width 124 height 194
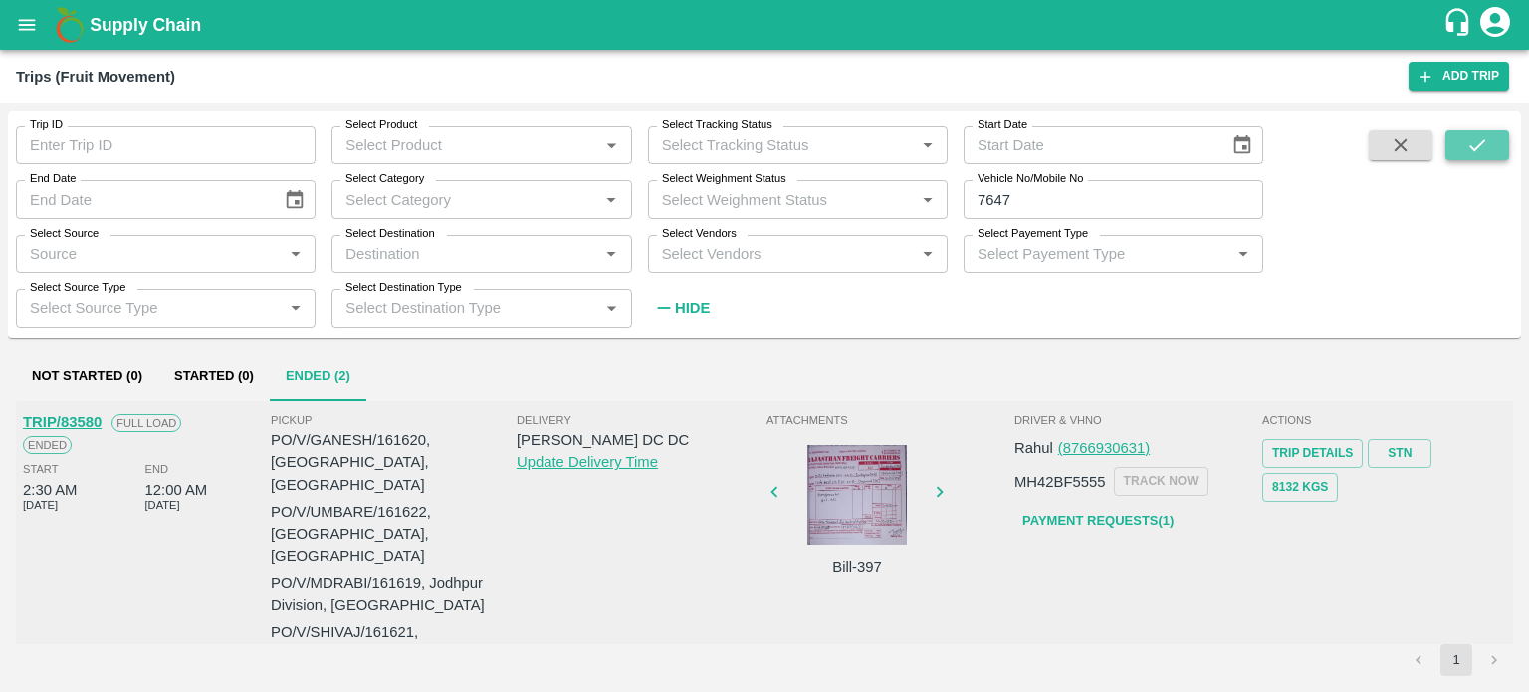
click at [1477, 148] on icon "submit" at bounding box center [1478, 145] width 16 height 12
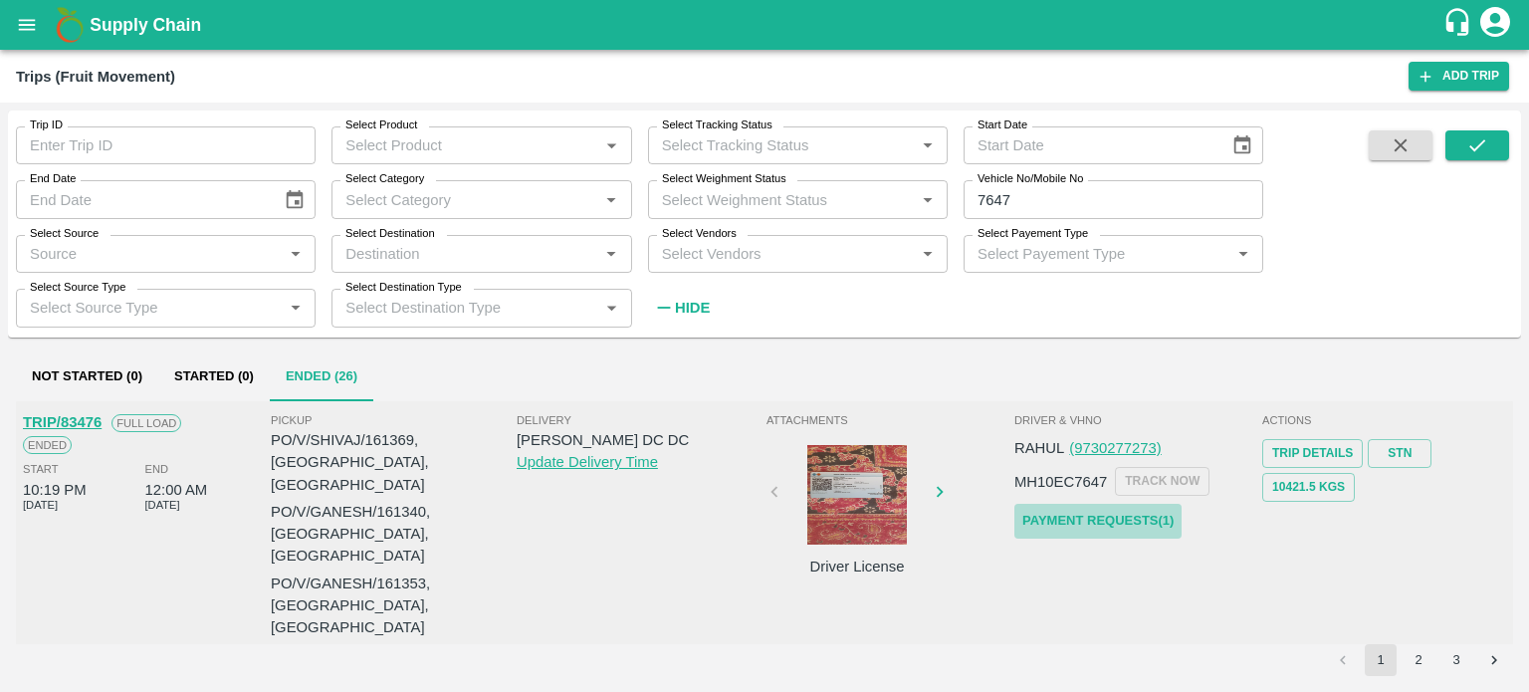
click at [1079, 527] on link "Payment Requests( 1 )" at bounding box center [1098, 521] width 167 height 35
